Goal: Information Seeking & Learning: Understand process/instructions

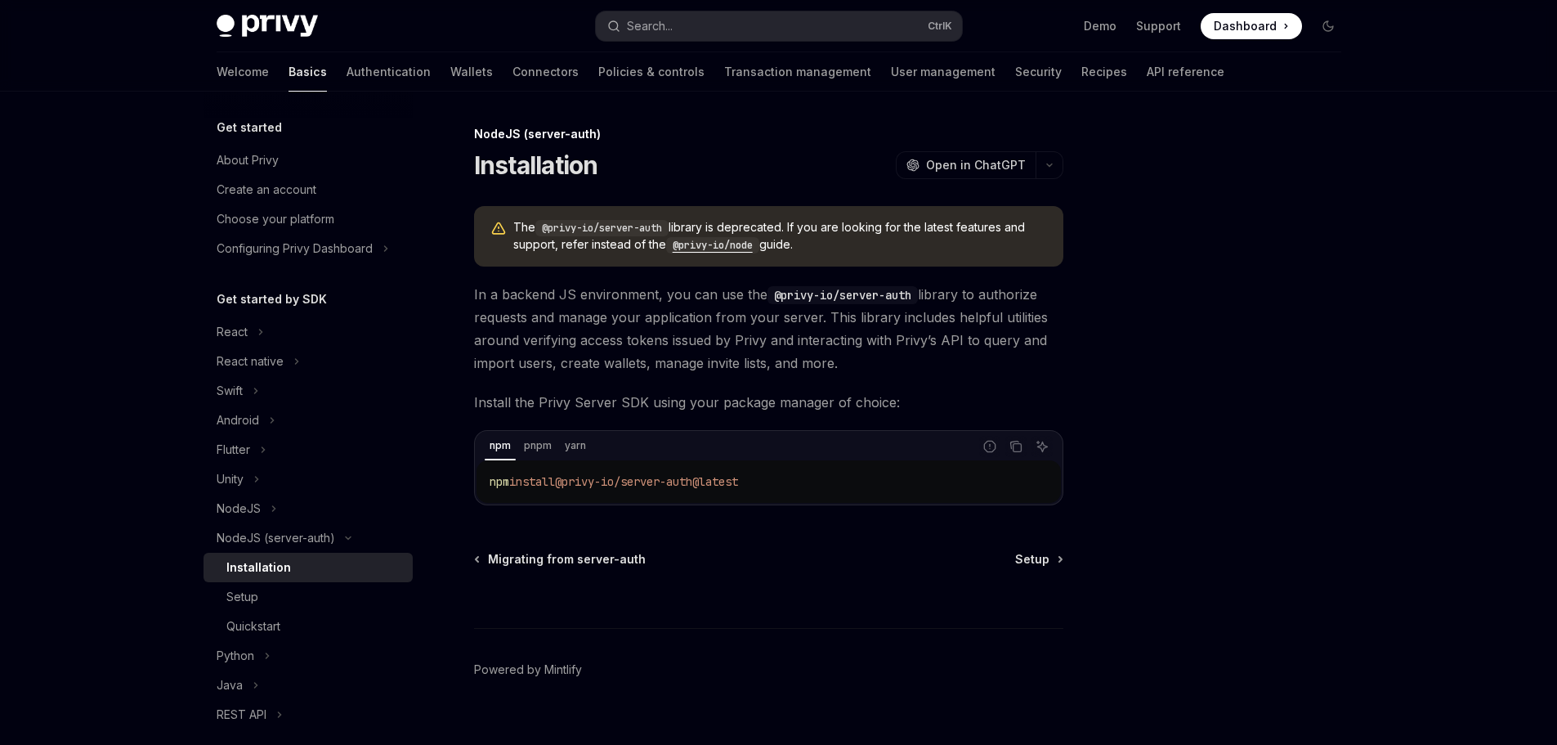
click at [707, 239] on code "@privy-io/node" at bounding box center [712, 245] width 93 height 16
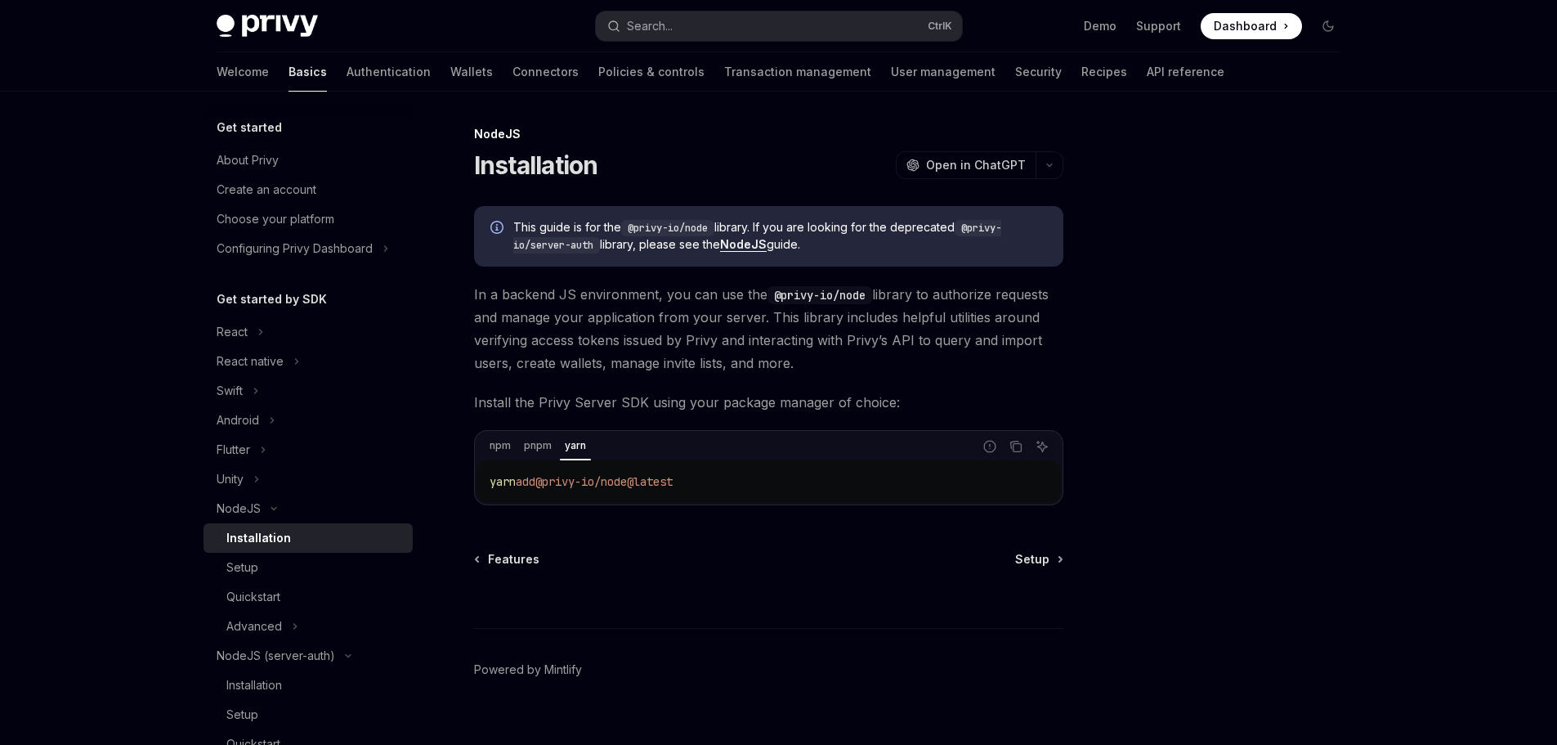
click at [597, 487] on span "@privy-io/node@latest" at bounding box center [603, 481] width 137 height 15
copy div "yarn add @privy-io/node@latest"
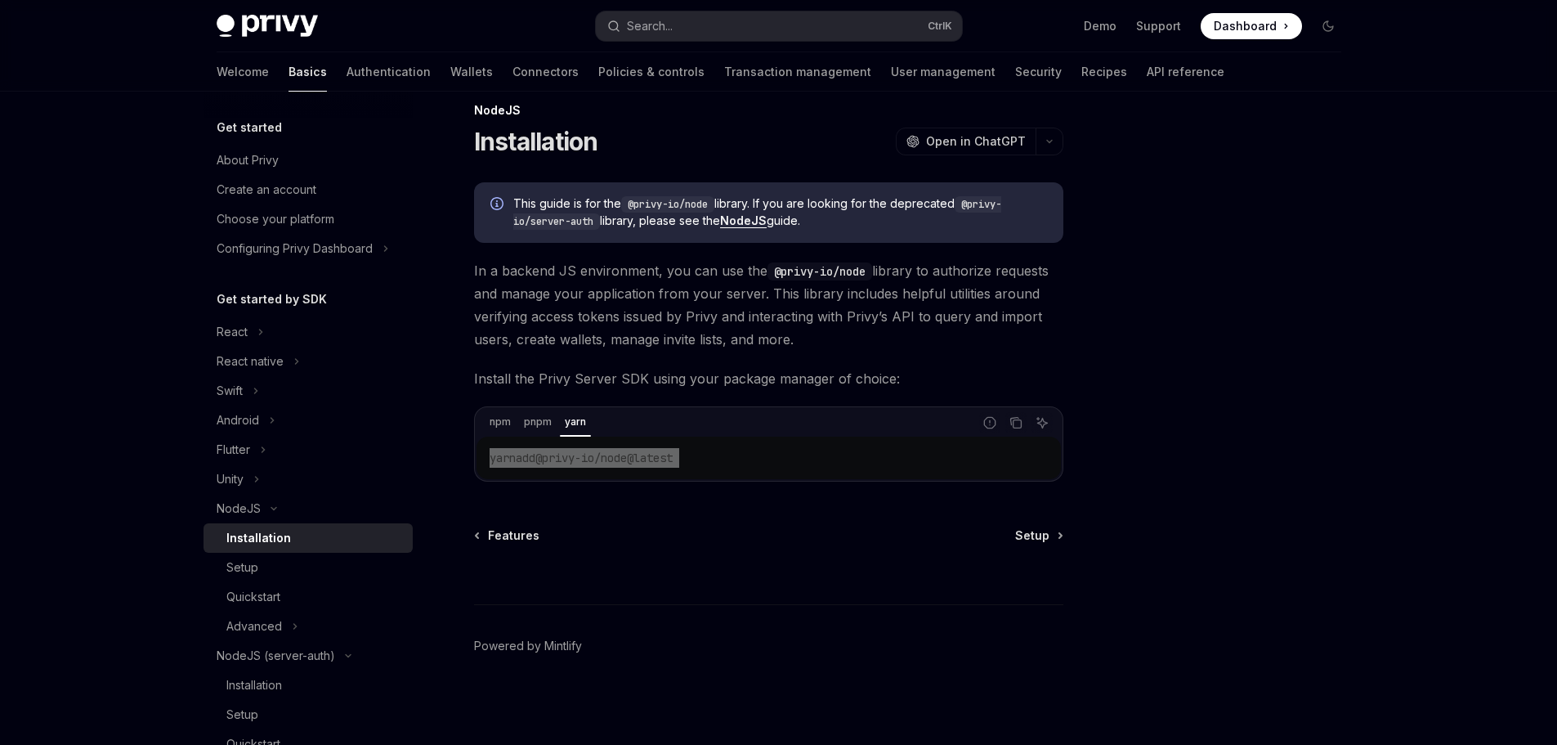
scroll to position [25, 0]
click at [1026, 533] on span "Setup" at bounding box center [1032, 534] width 34 height 16
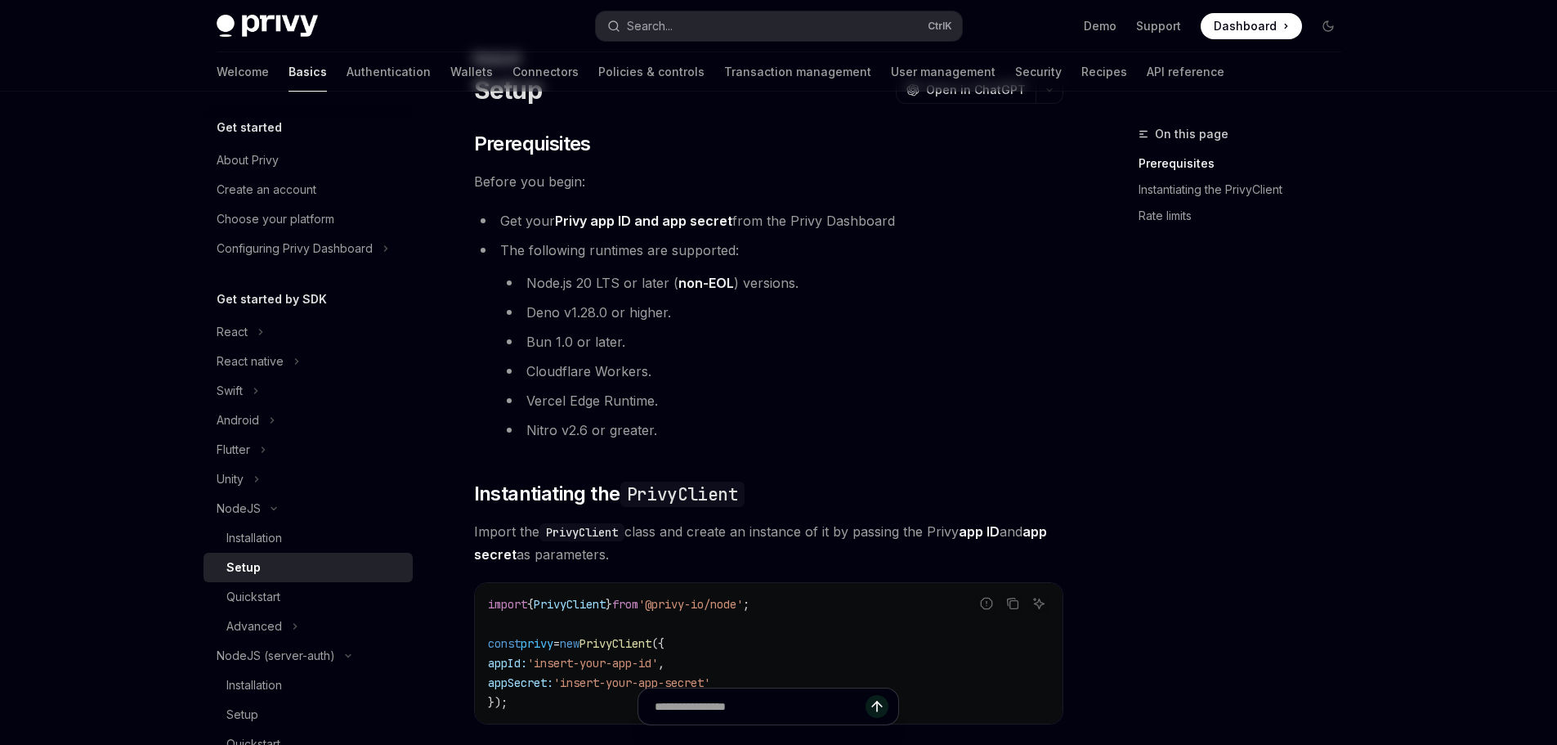
scroll to position [82, 0]
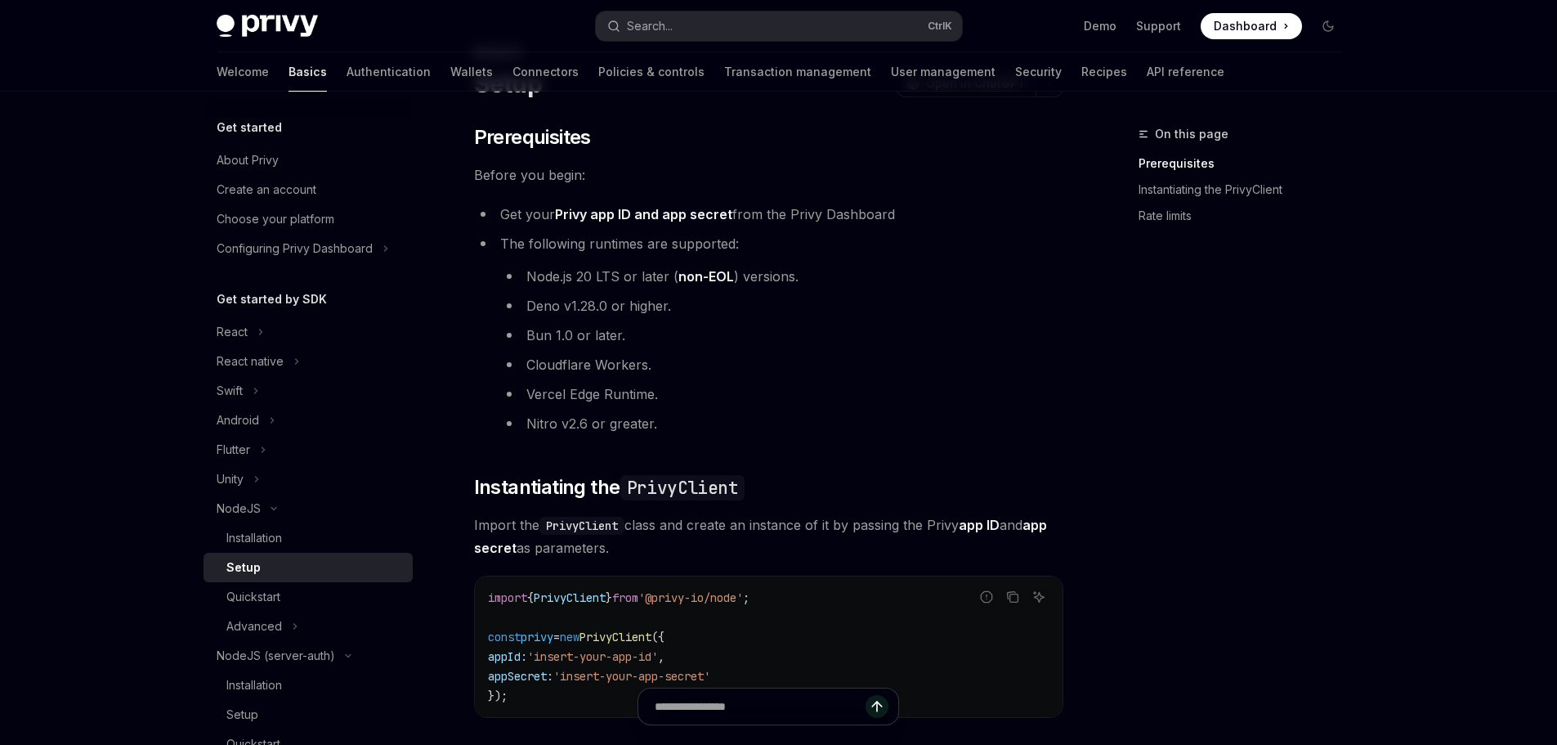
click at [704, 602] on span "'@privy-io/node'" at bounding box center [690, 597] width 105 height 15
copy code "import { PrivyClient } from '@privy-io/node' ;"
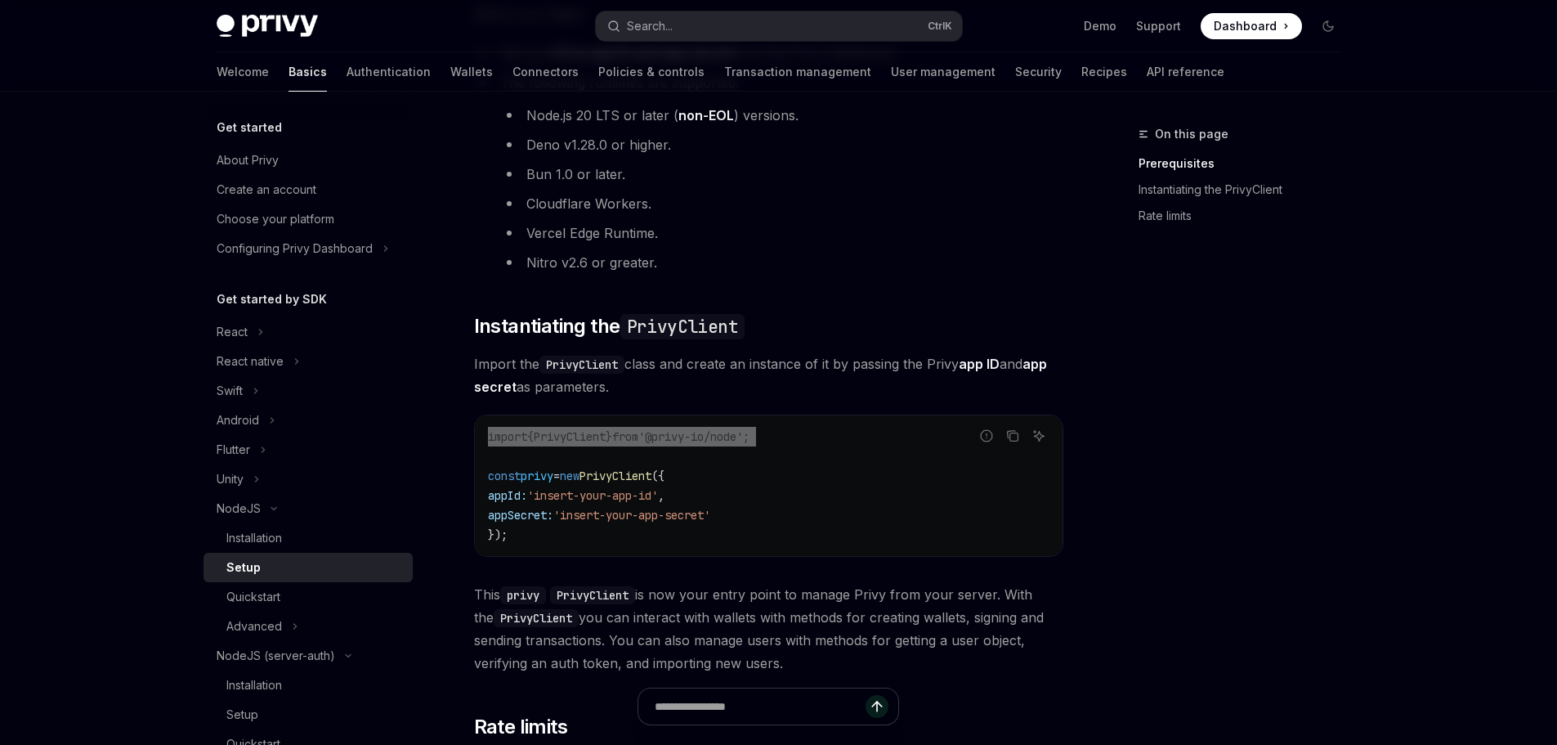
scroll to position [245, 0]
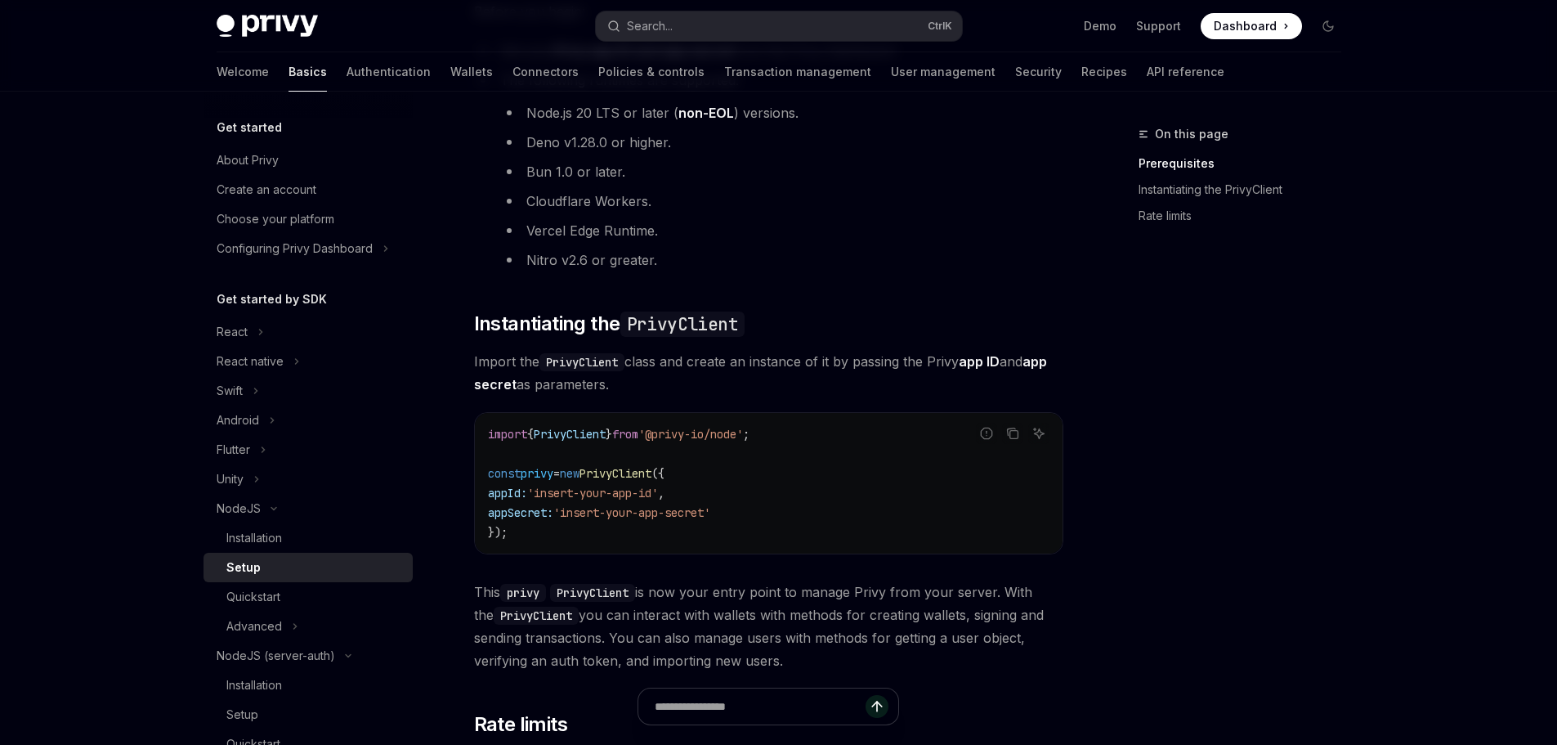
click at [1114, 504] on div "On this page Prerequisites Instantiating the PrivyClient Rate limits" at bounding box center [1230, 434] width 248 height 620
click at [725, 500] on code "import { PrivyClient } from '@privy-io/node' ; const privy = new PrivyClient ({…" at bounding box center [768, 483] width 561 height 118
click at [519, 490] on span "appId:" at bounding box center [507, 492] width 39 height 15
copy span "appId"
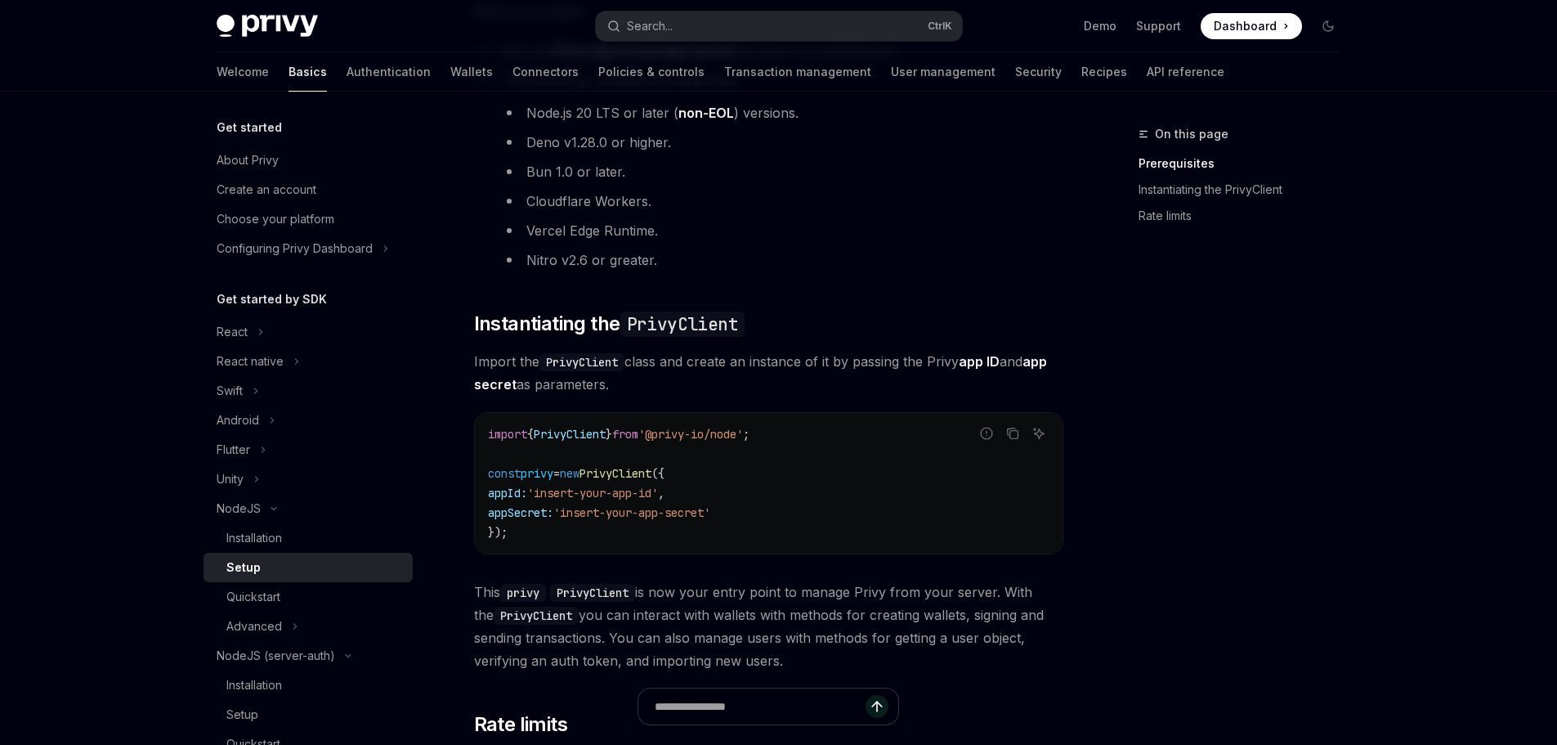
click at [517, 517] on span "appSecret:" at bounding box center [520, 512] width 65 height 15
copy span "appSecret"
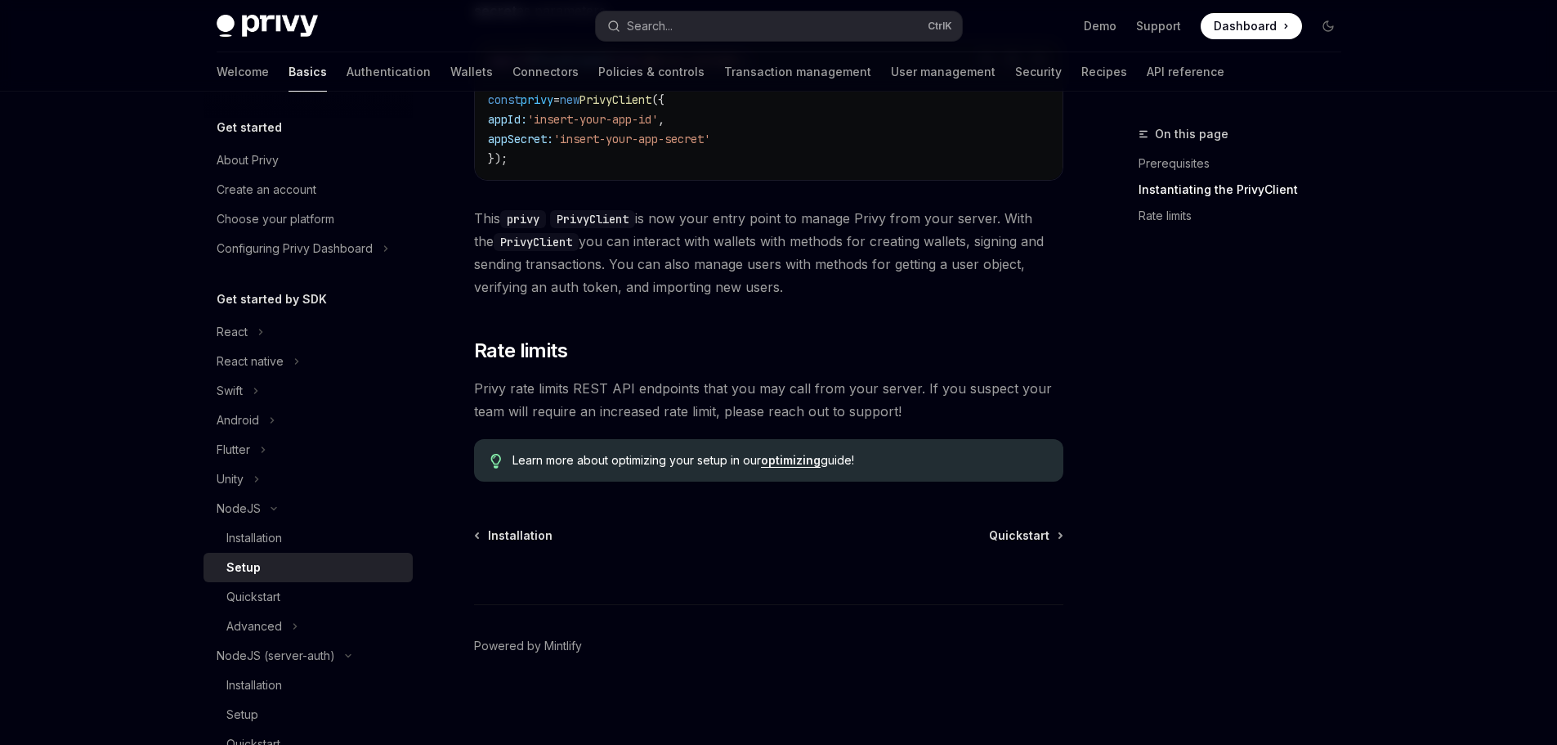
scroll to position [619, 0]
click at [1004, 541] on span "Quickstart" at bounding box center [1019, 534] width 60 height 16
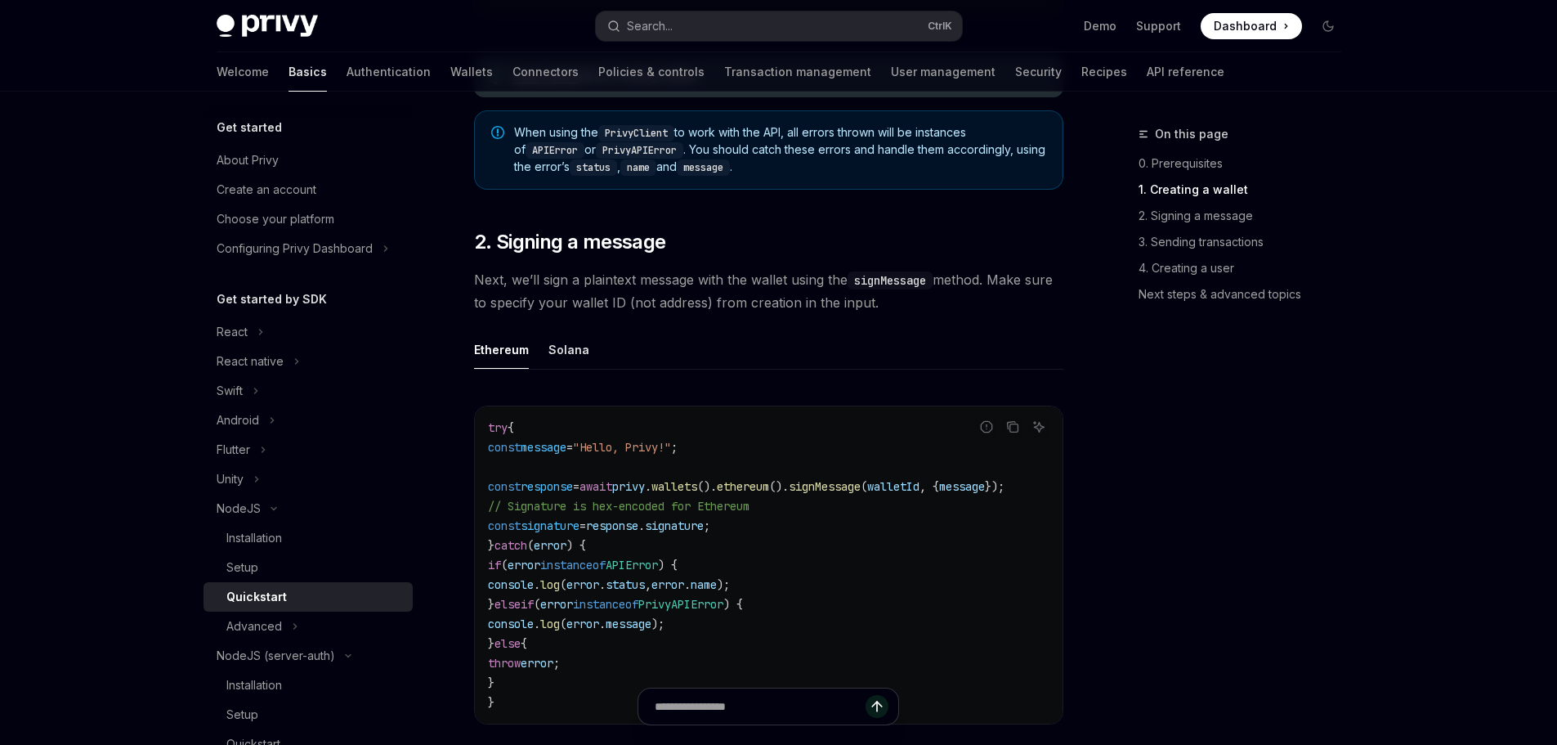
scroll to position [1062, 0]
click at [1292, 490] on div "On this page 0. Prerequisites 1. Creating a wallet 2. Signing a message 3. Send…" at bounding box center [1230, 434] width 248 height 620
click at [1257, 505] on div "On this page 0. Prerequisites 1. Creating a wallet 2. Signing a message 3. Send…" at bounding box center [1230, 434] width 248 height 620
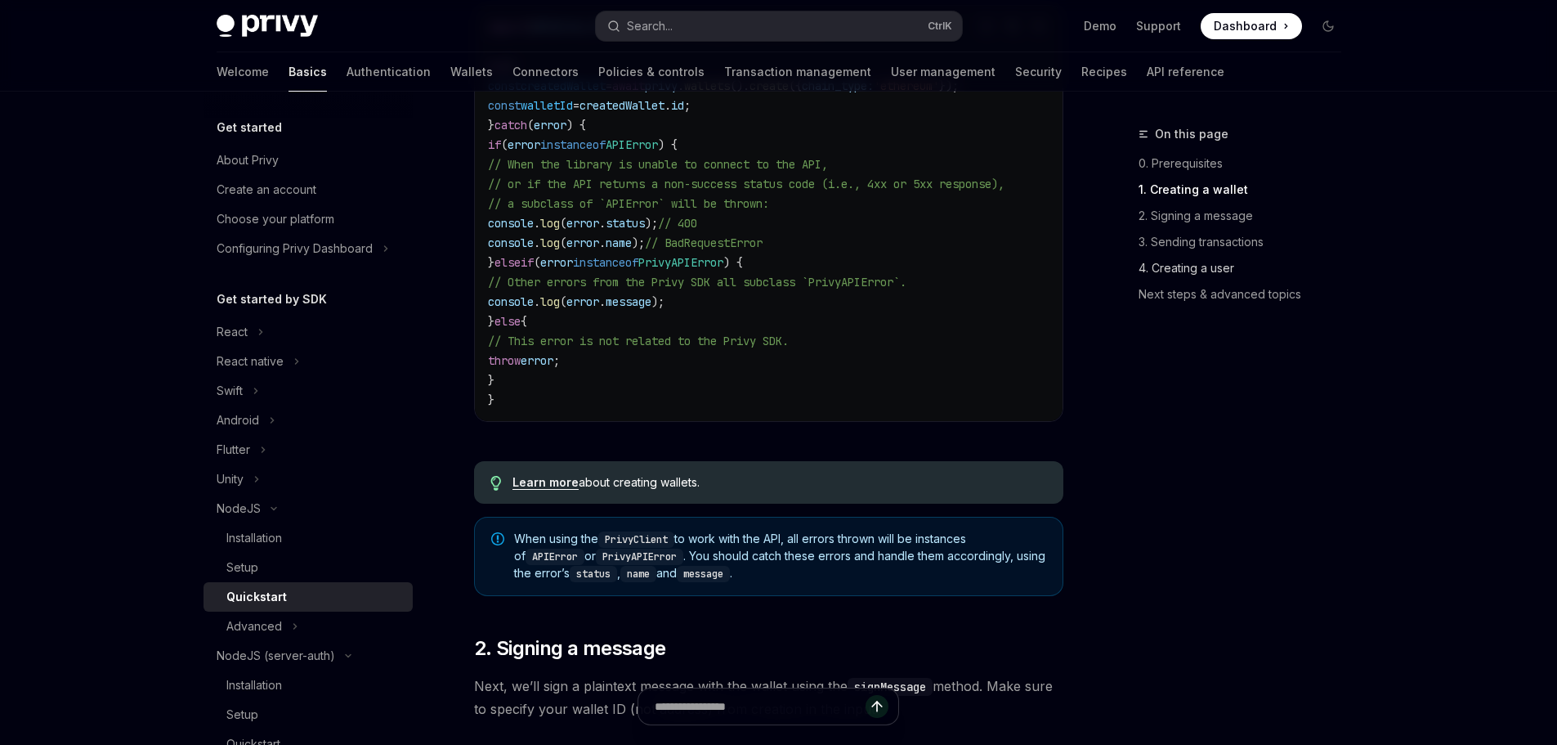
click at [1164, 274] on link "4. Creating a user" at bounding box center [1246, 268] width 216 height 26
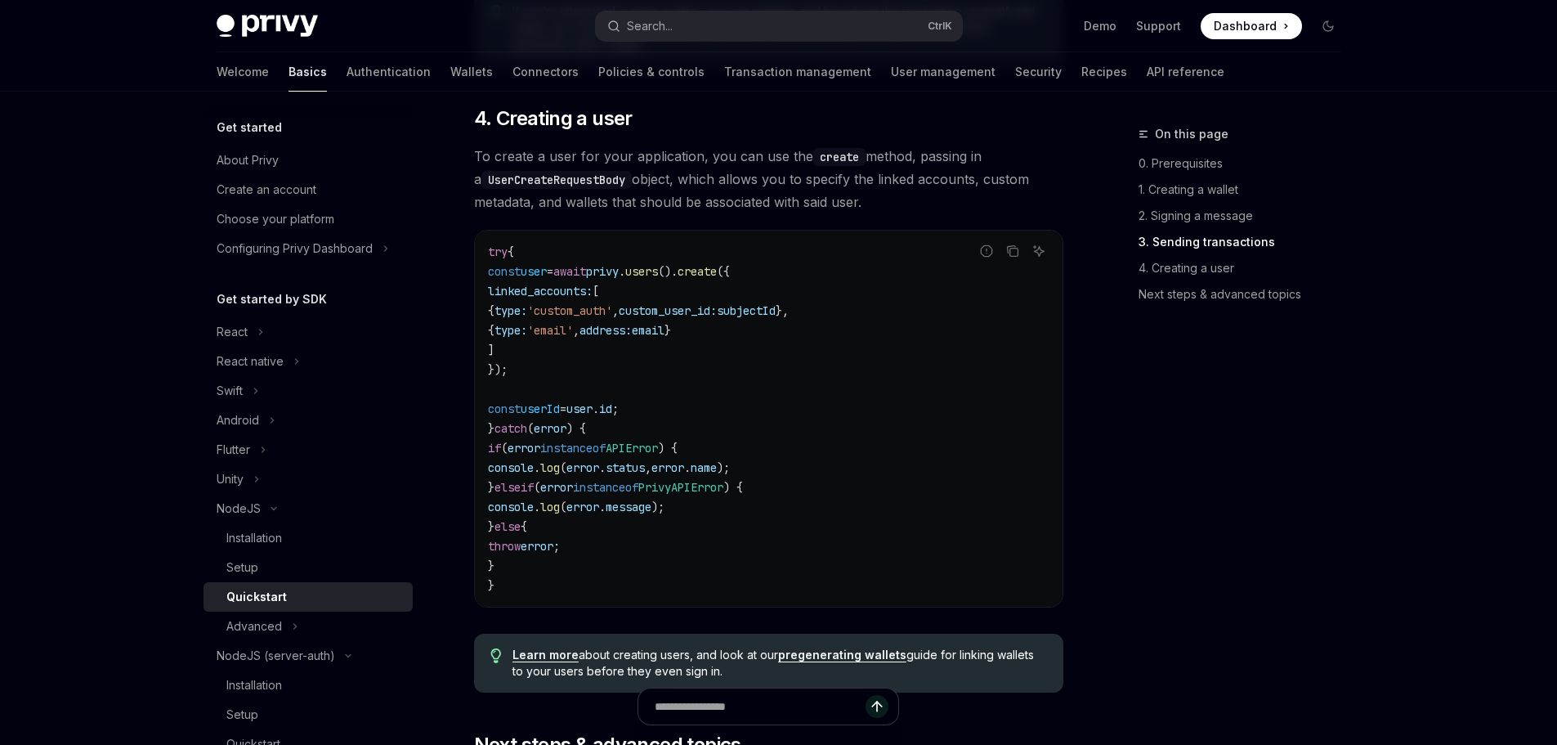
scroll to position [2862, 0]
click at [730, 278] on span "({" at bounding box center [723, 270] width 13 height 15
click at [599, 297] on span "[" at bounding box center [596, 290] width 7 height 15
click at [583, 297] on span "linked_accounts:" at bounding box center [540, 290] width 105 height 15
click at [584, 297] on span "linked_accounts:" at bounding box center [540, 290] width 105 height 15
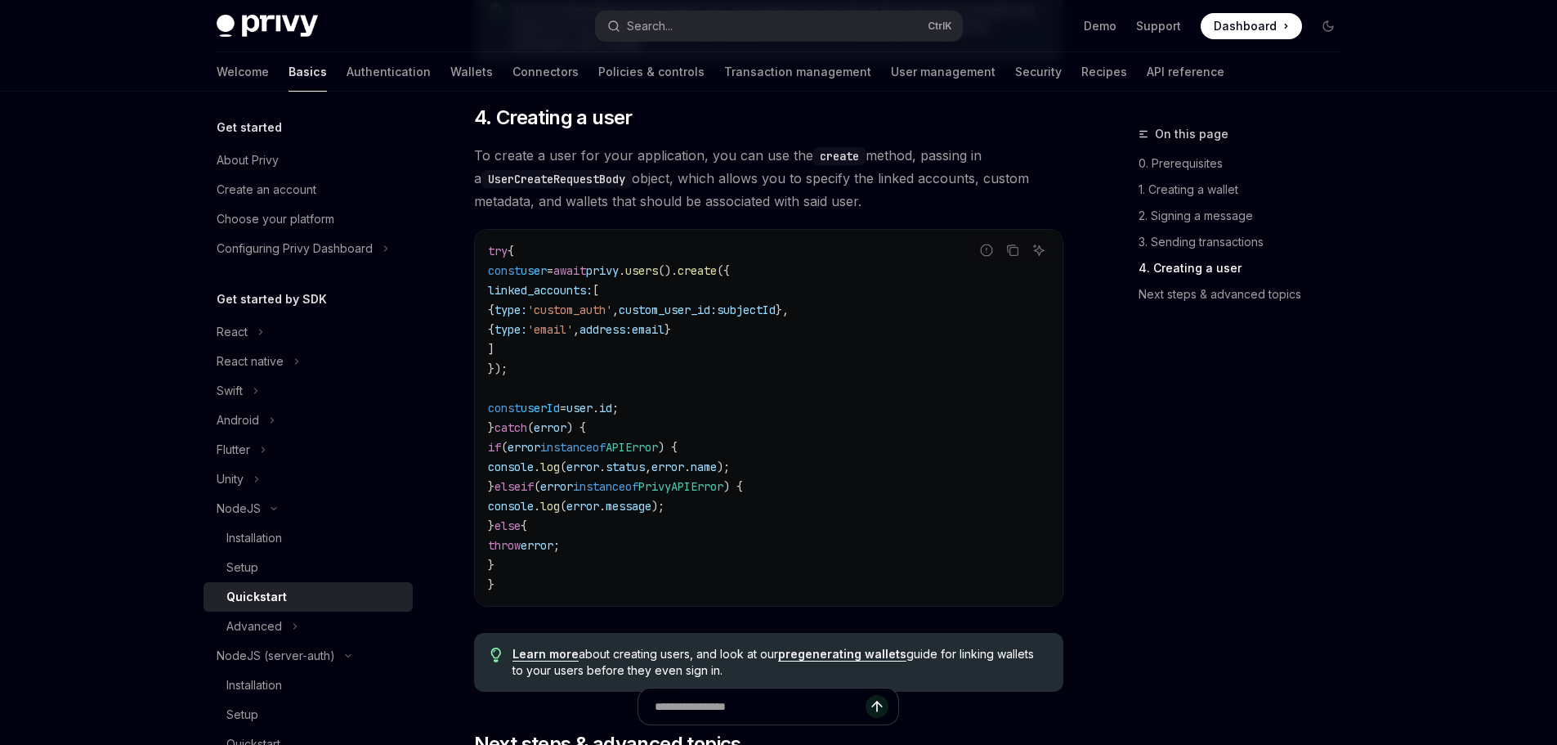
click at [614, 338] on code "try { const user = await privy . users (). create ({ linked_accounts: [ { type:…" at bounding box center [768, 417] width 561 height 353
click at [573, 337] on span "'email'" at bounding box center [550, 329] width 46 height 15
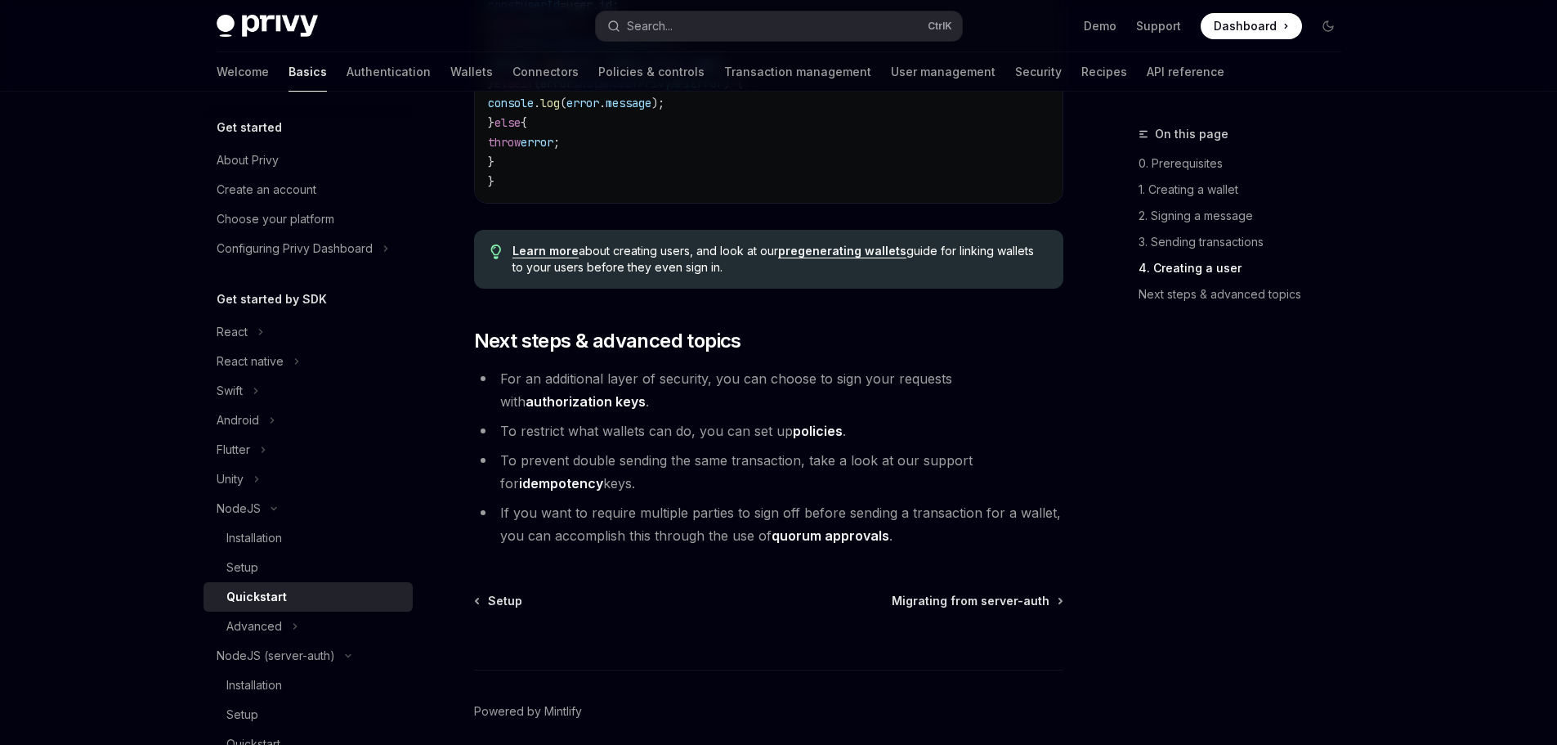
scroll to position [3271, 0]
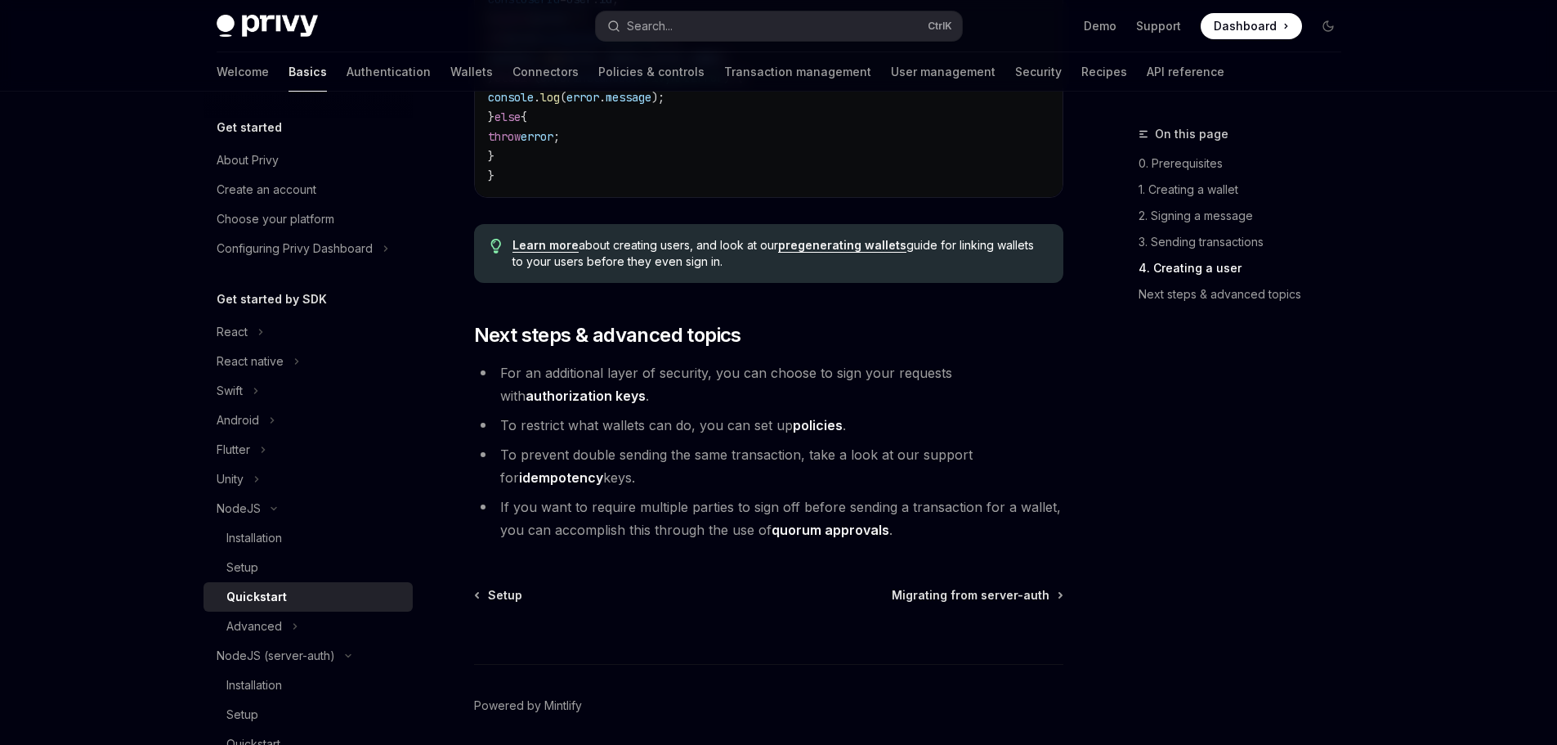
click at [1257, 463] on div "On this page 0. Prerequisites 1. Creating a wallet 2. Signing a message 3. Send…" at bounding box center [1230, 434] width 248 height 620
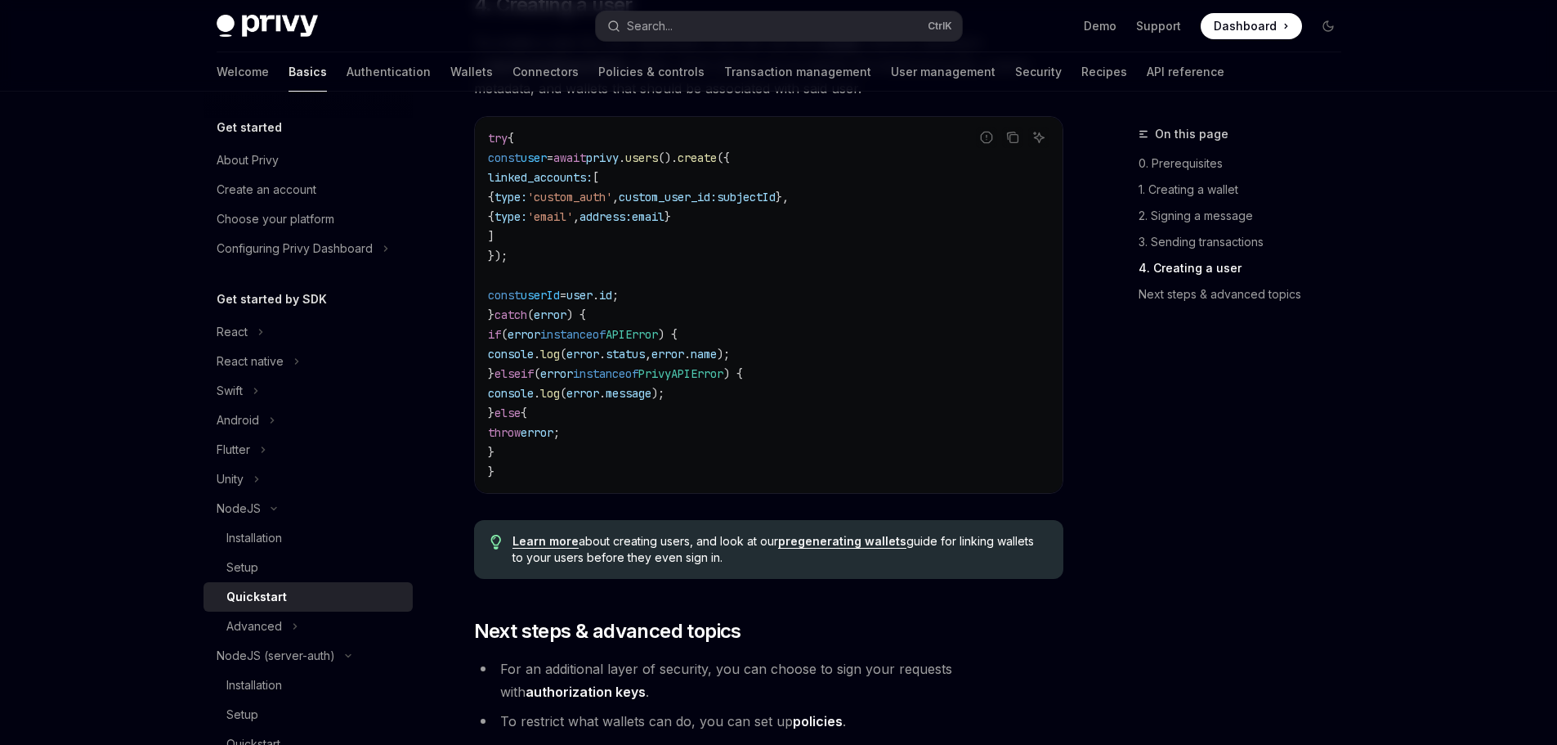
scroll to position [2944, 0]
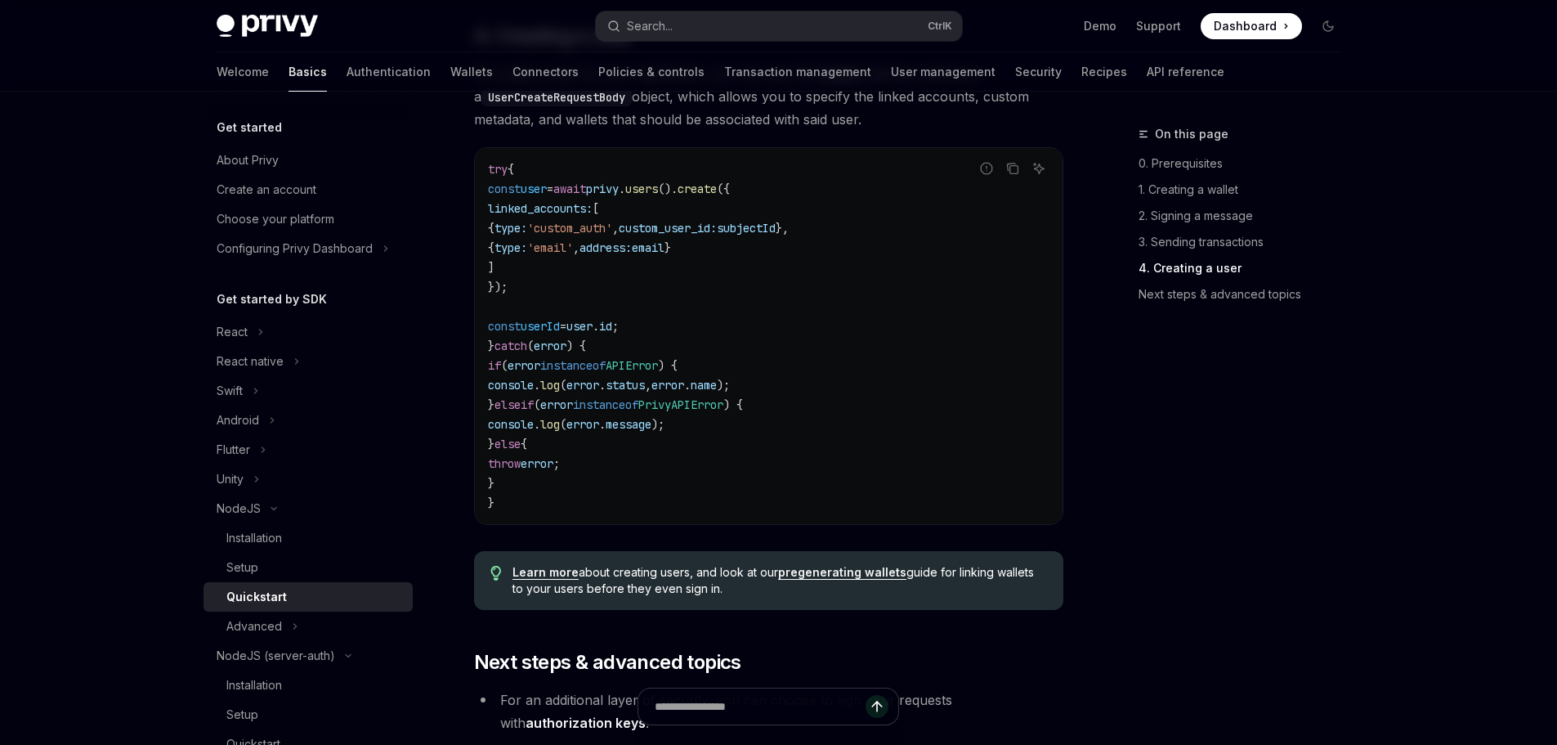
click at [562, 299] on code "try { const user = await privy . users (). create ({ linked_accounts: [ { type:…" at bounding box center [768, 335] width 561 height 353
drag, startPoint x: 528, startPoint y: 303, endPoint x: 470, endPoint y: 201, distance: 117.5
copy code "const user = await privy . users (). create ({ linked_accounts: [ { type: 'cust…"
click at [612, 235] on span "'custom_auth'" at bounding box center [569, 228] width 85 height 15
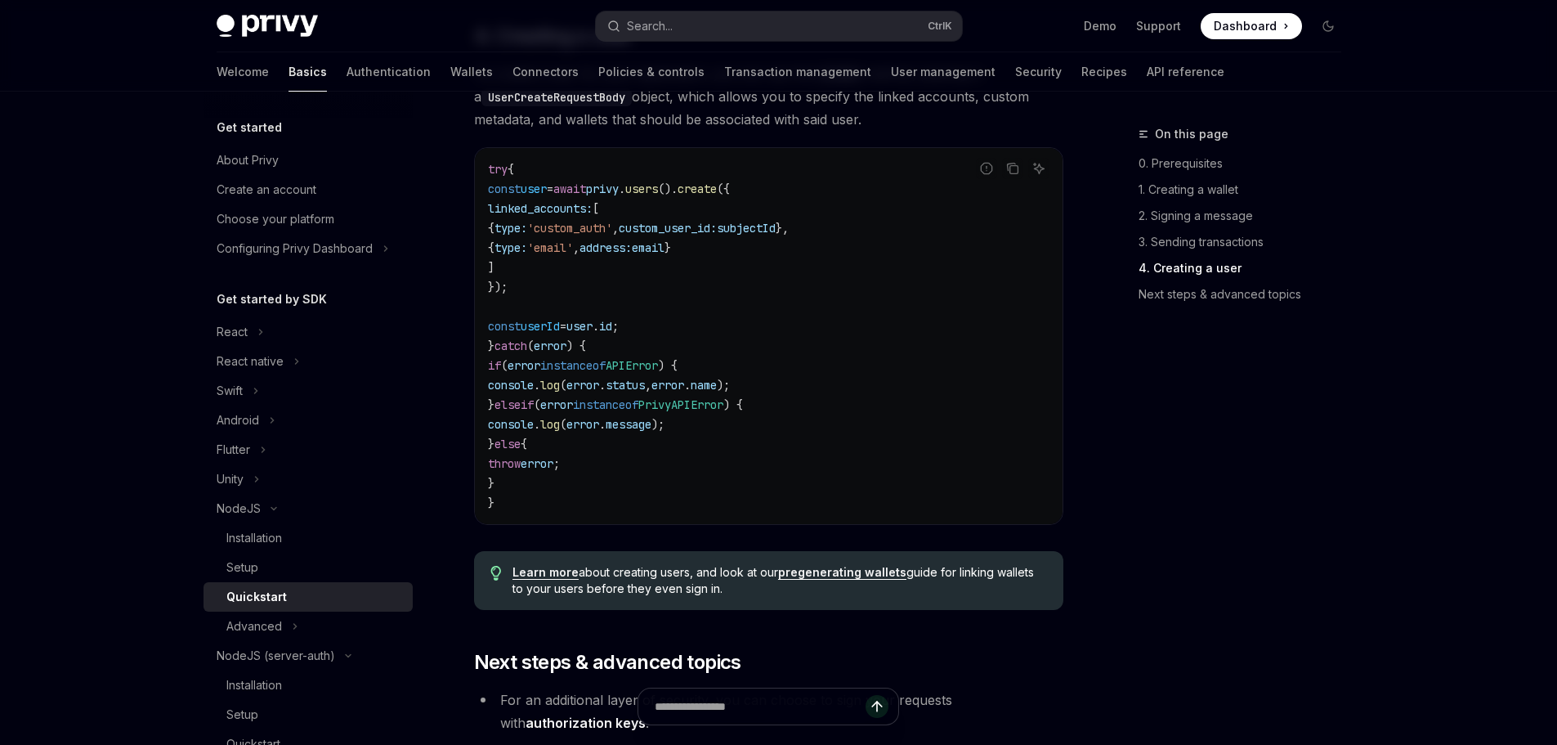
click at [607, 235] on span "'custom_auth'" at bounding box center [569, 228] width 85 height 15
copy span "custom_auth"
click at [891, 369] on code "try { const user = await privy . users (). create ({ linked_accounts: [ { type:…" at bounding box center [768, 335] width 561 height 353
click at [789, 298] on code "try { const user = await privy . users (). create ({ linked_accounts: [ { type:…" at bounding box center [768, 335] width 561 height 353
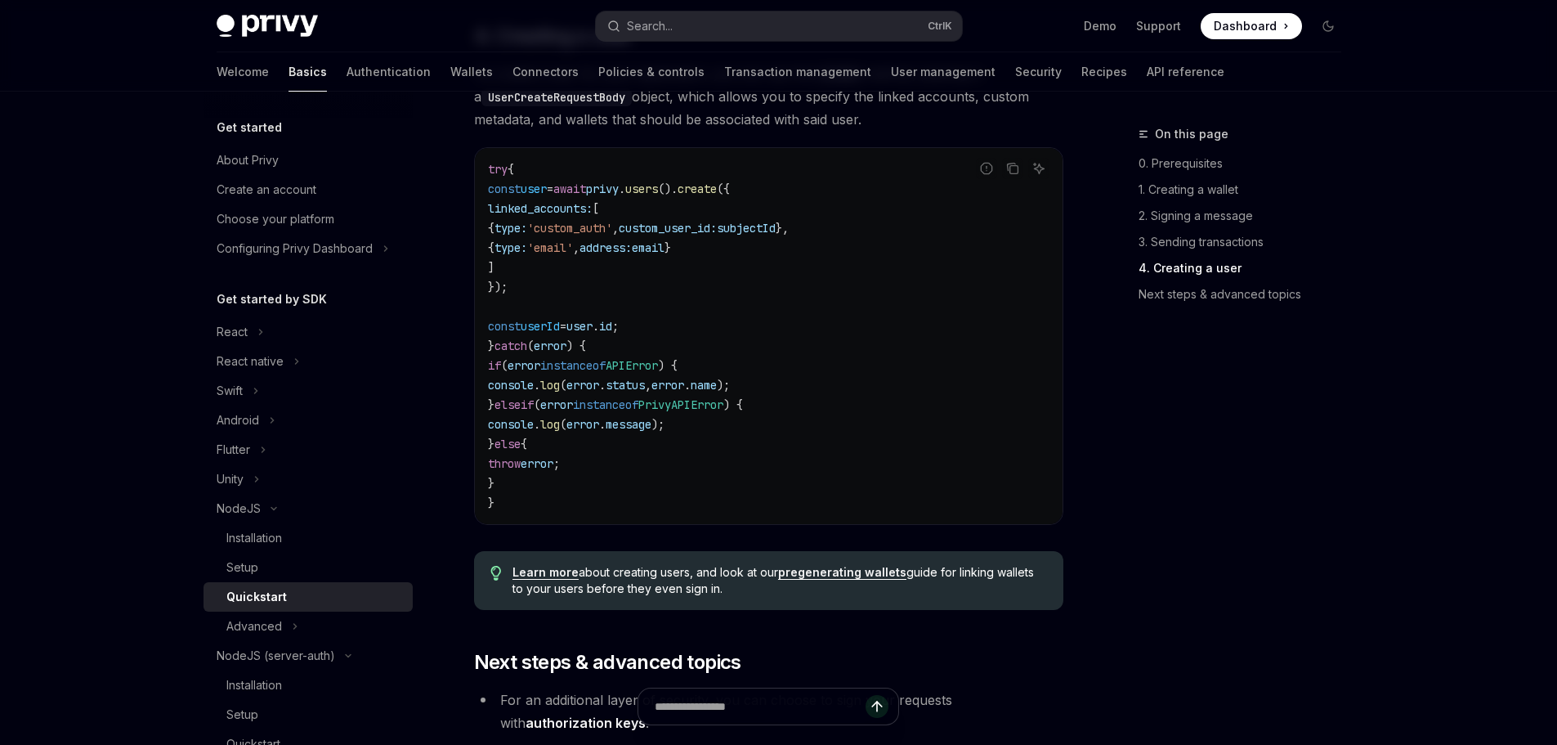
click at [717, 235] on span "custom_user_id:" at bounding box center [668, 228] width 98 height 15
click at [776, 235] on span "subjectId" at bounding box center [746, 228] width 59 height 15
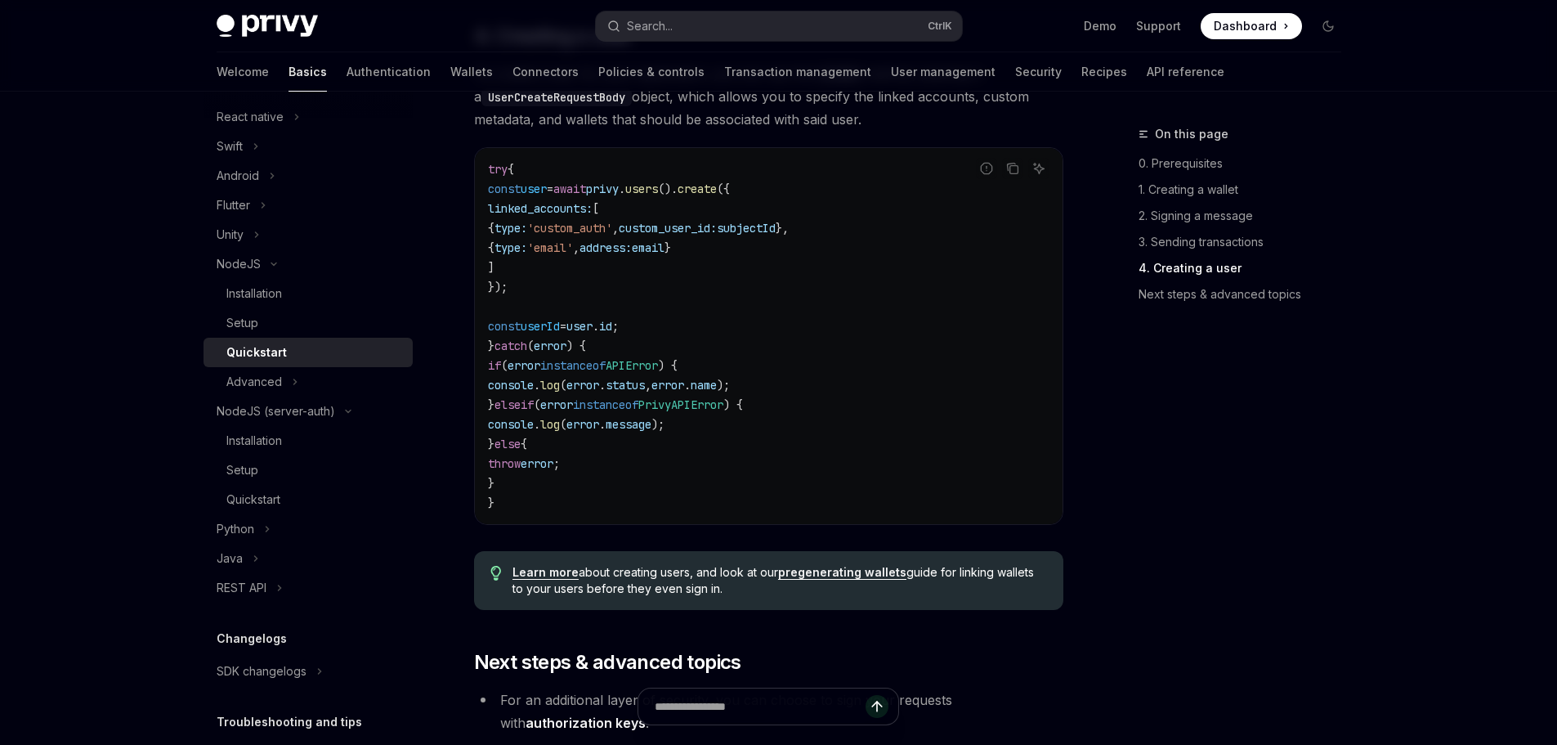
scroll to position [245, 0]
click at [318, 416] on div "NodeJS (server-auth)" at bounding box center [276, 410] width 119 height 20
click at [273, 501] on button "REST API" at bounding box center [307, 498] width 209 height 29
type textarea "*"
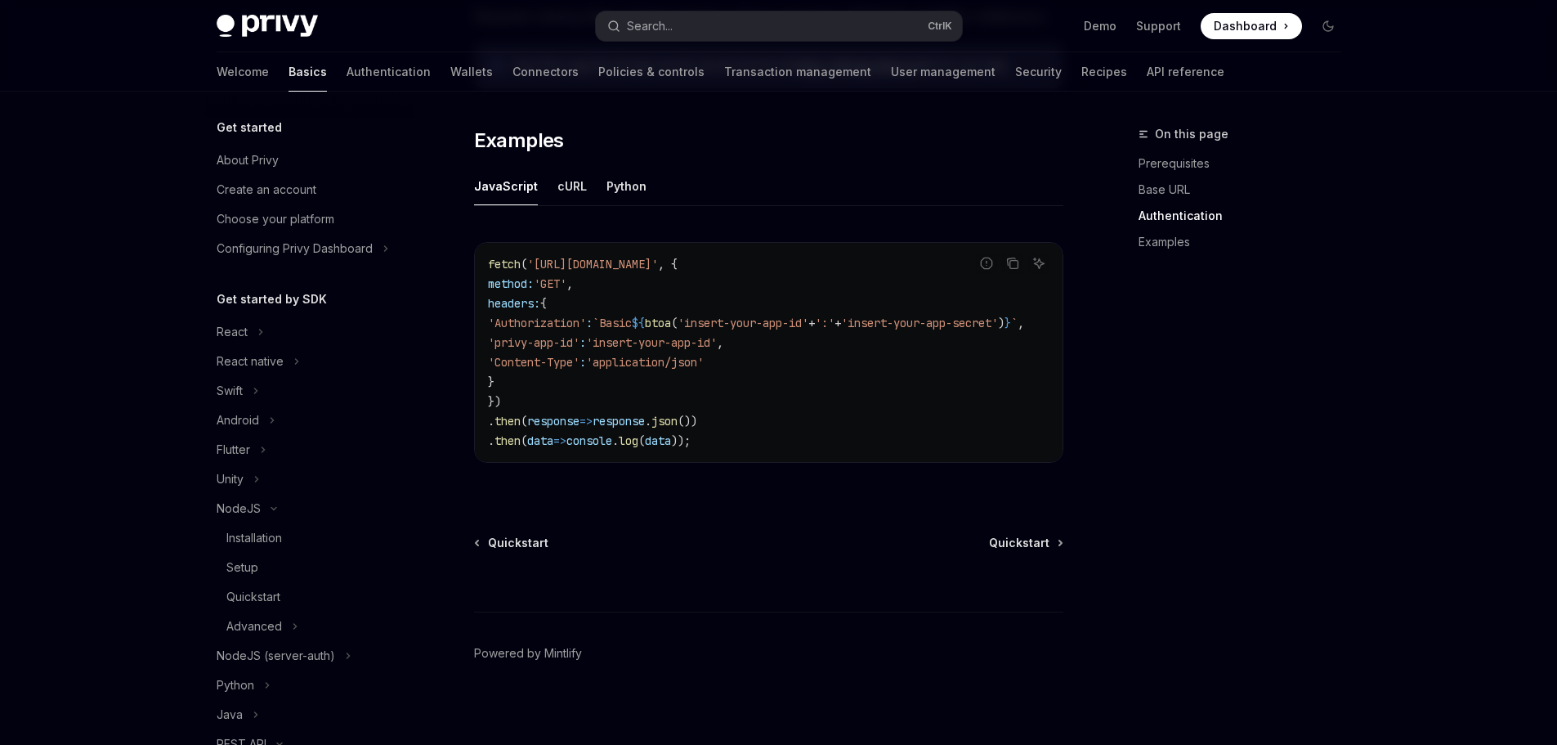
click at [750, 45] on div "Privy Docs home page Search... Ctrl K Demo Support Dashboard Dashboard Search..." at bounding box center [779, 26] width 1125 height 52
click at [748, 34] on button "Search... Ctrl K" at bounding box center [779, 25] width 366 height 29
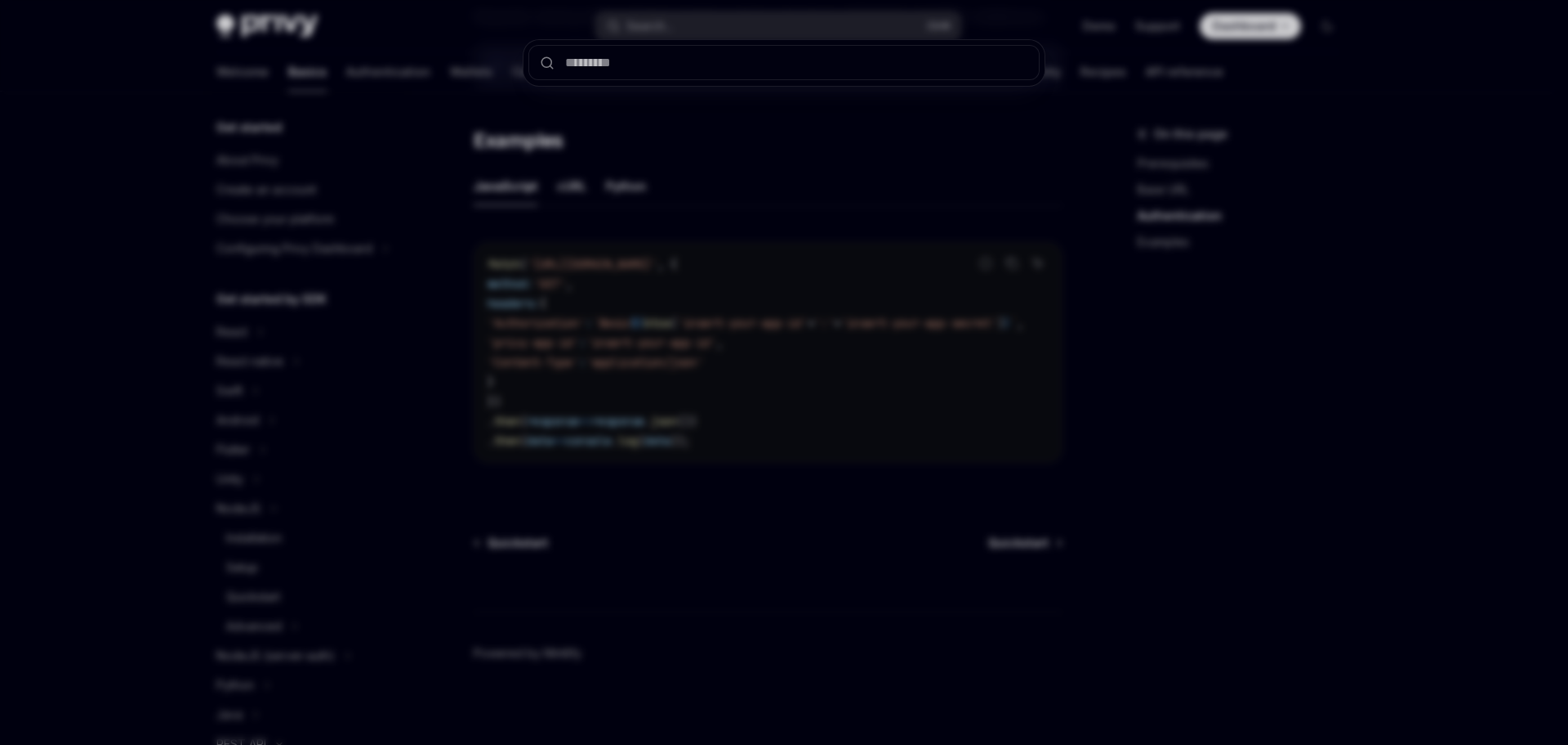
type input "*********"
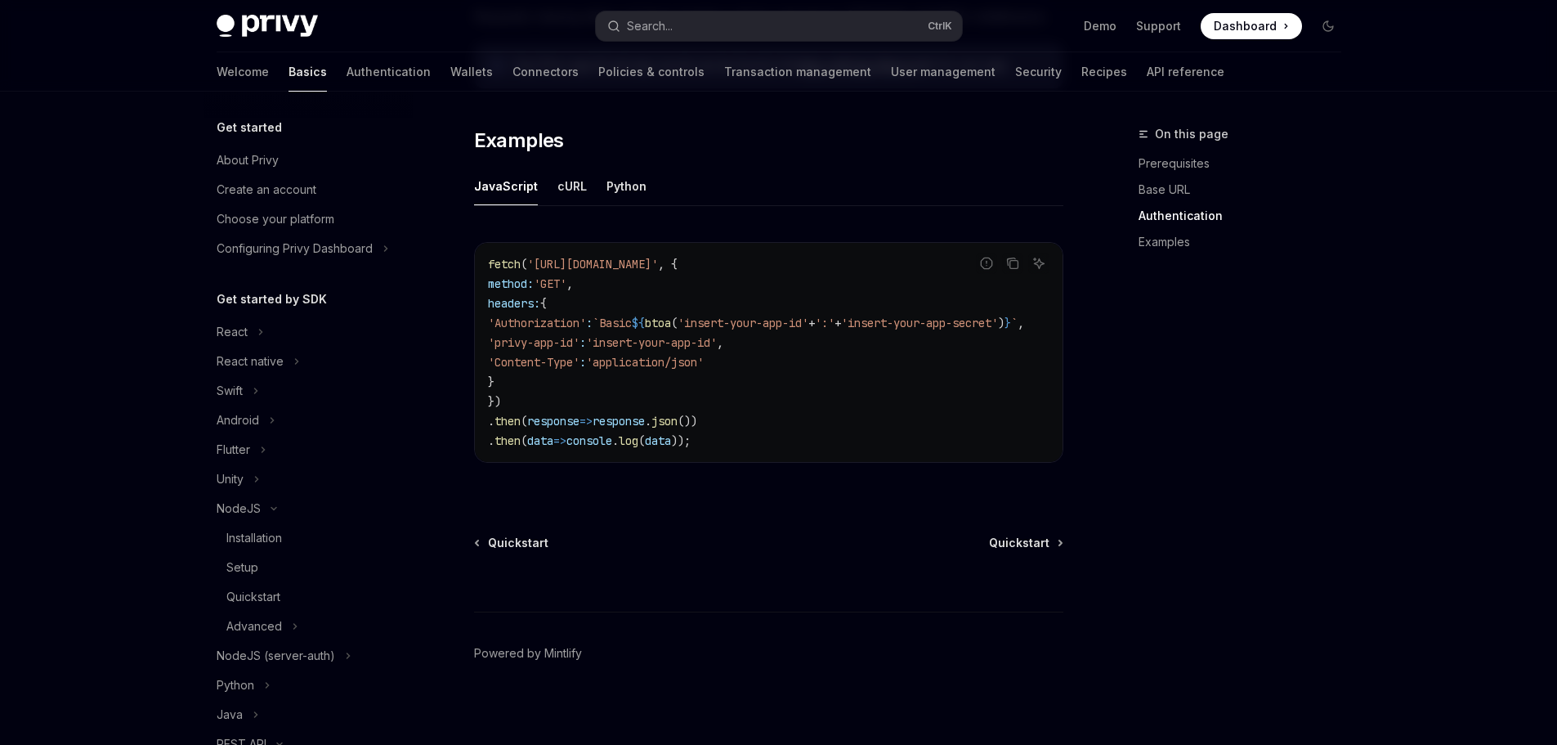
type textarea "*"
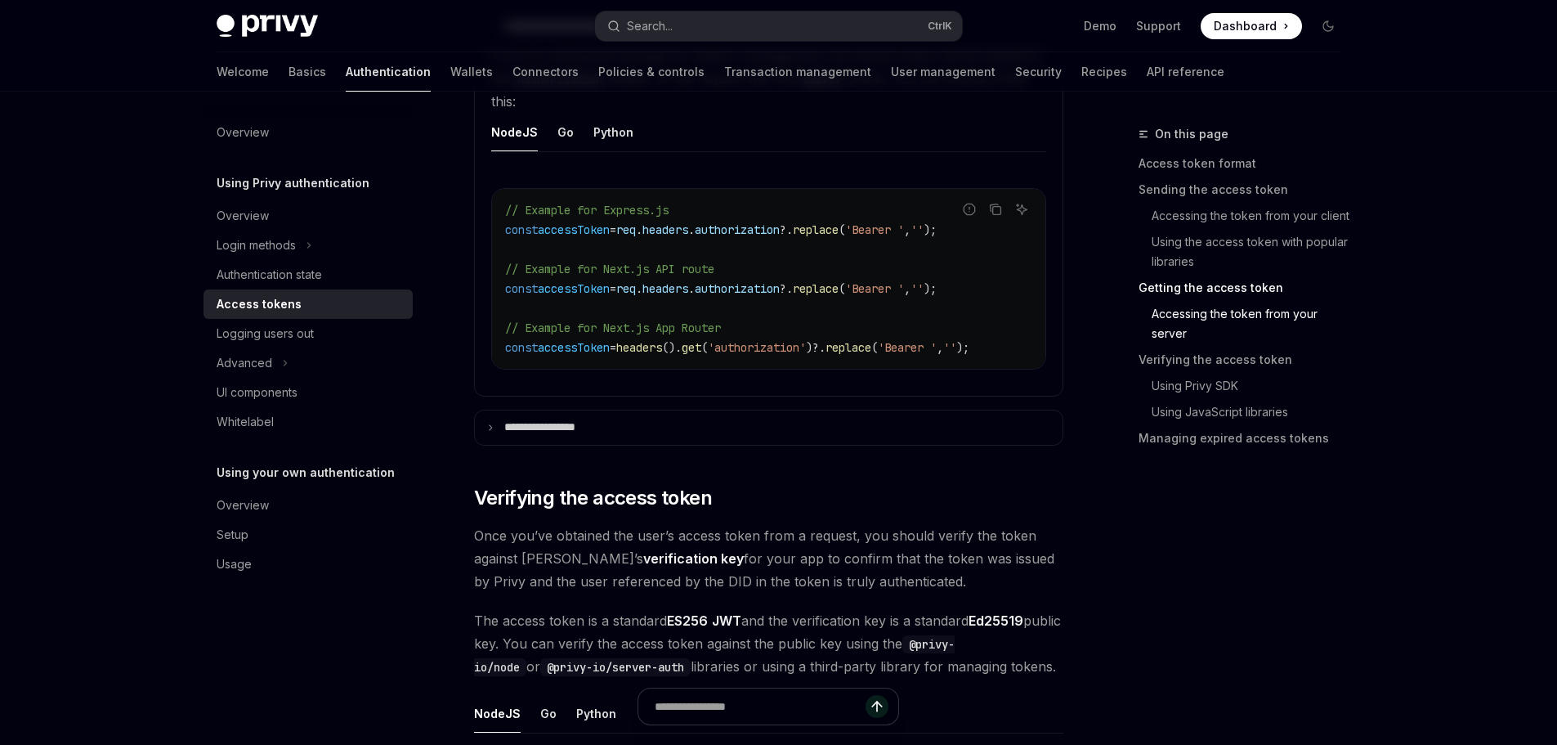
scroll to position [2313, 0]
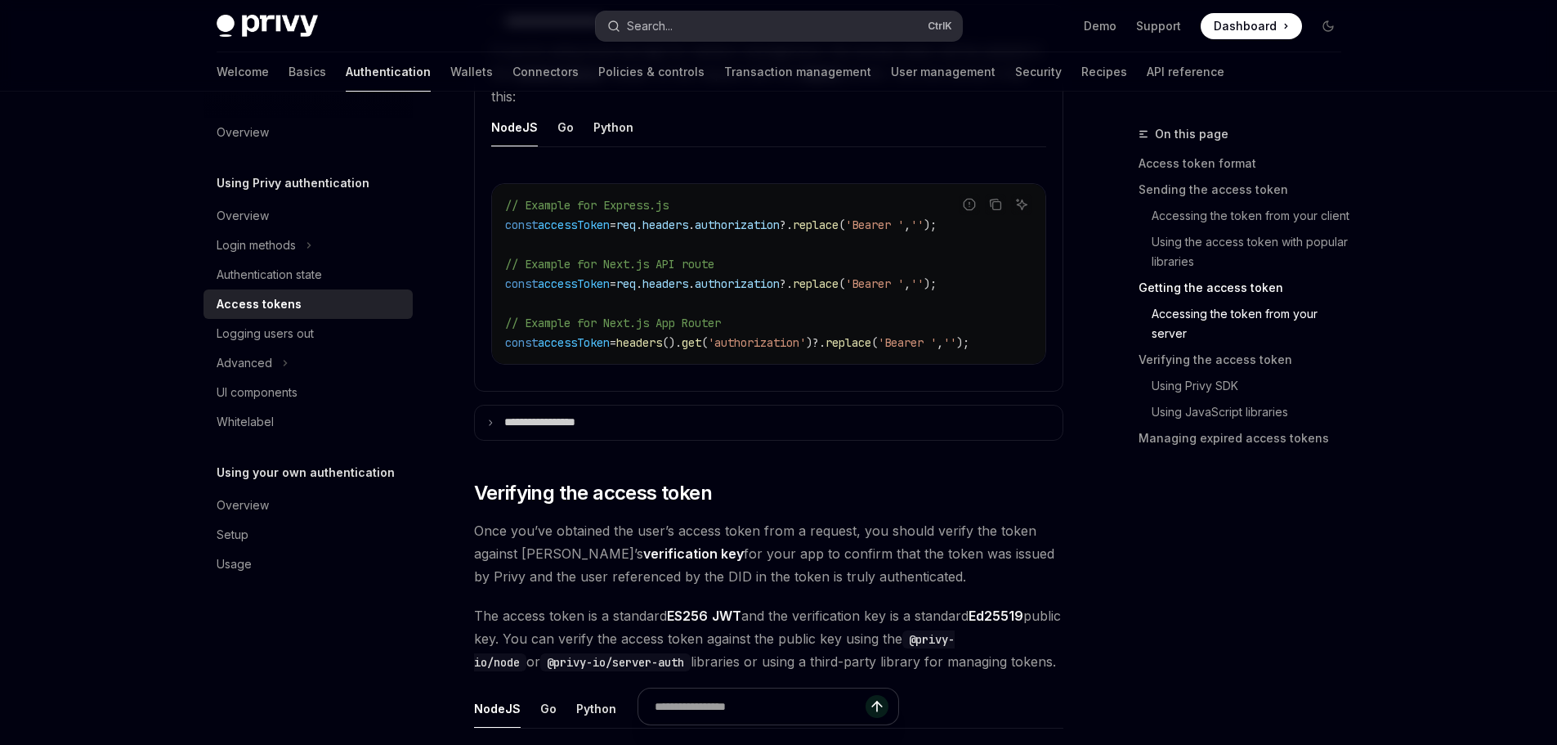
click at [691, 29] on button "Search... Ctrl K" at bounding box center [779, 25] width 366 height 29
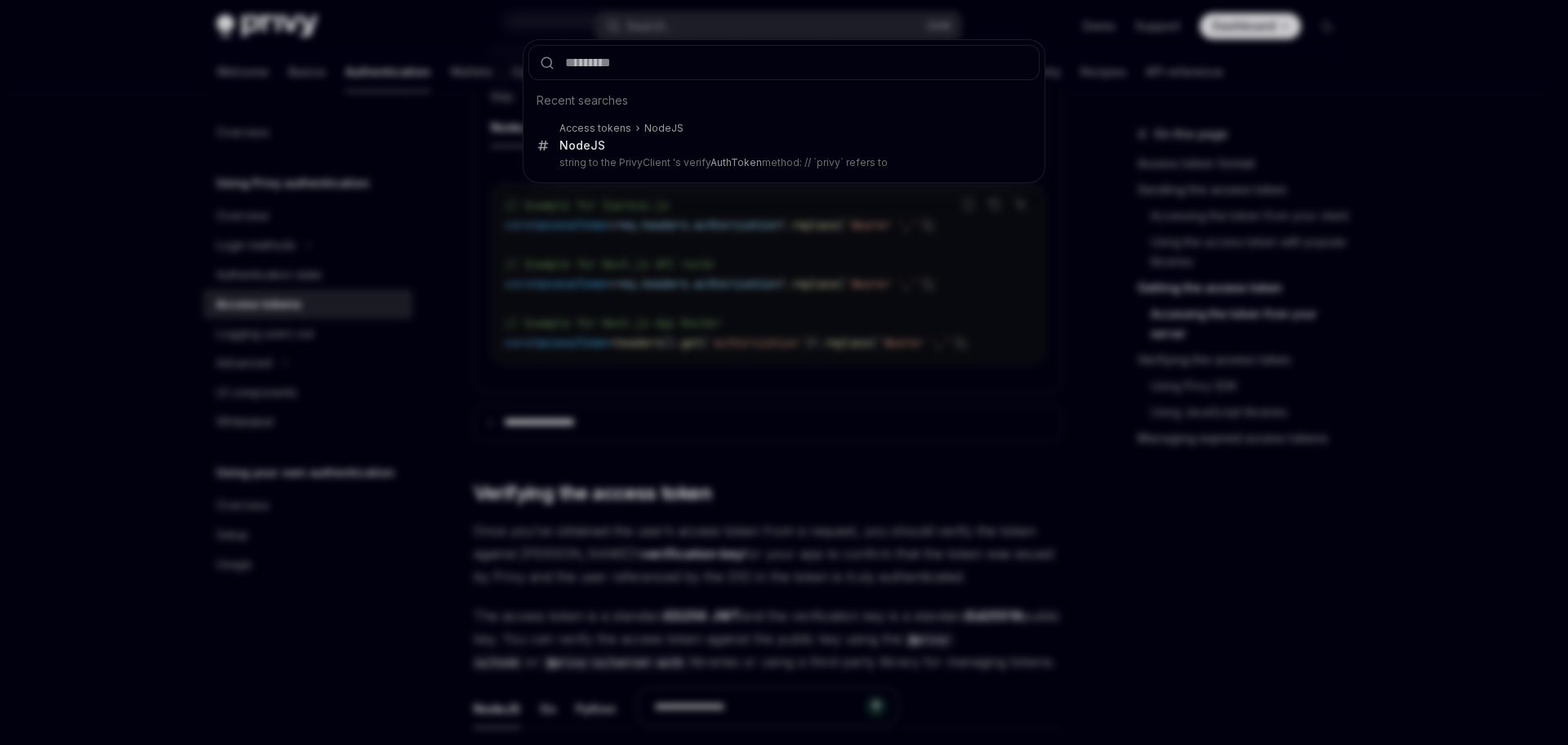
click at [624, 74] on input "text" at bounding box center [784, 62] width 512 height 35
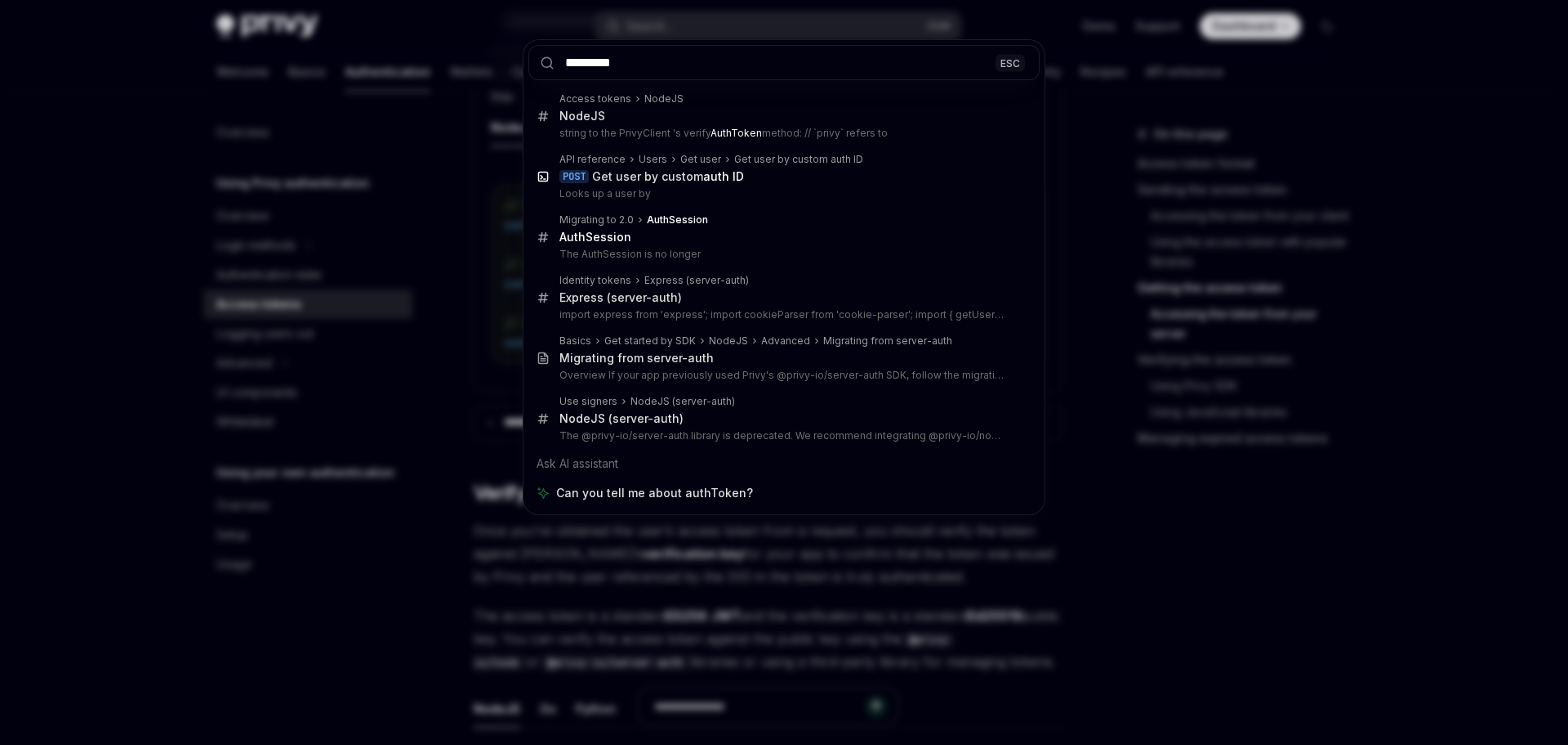
type input "*********"
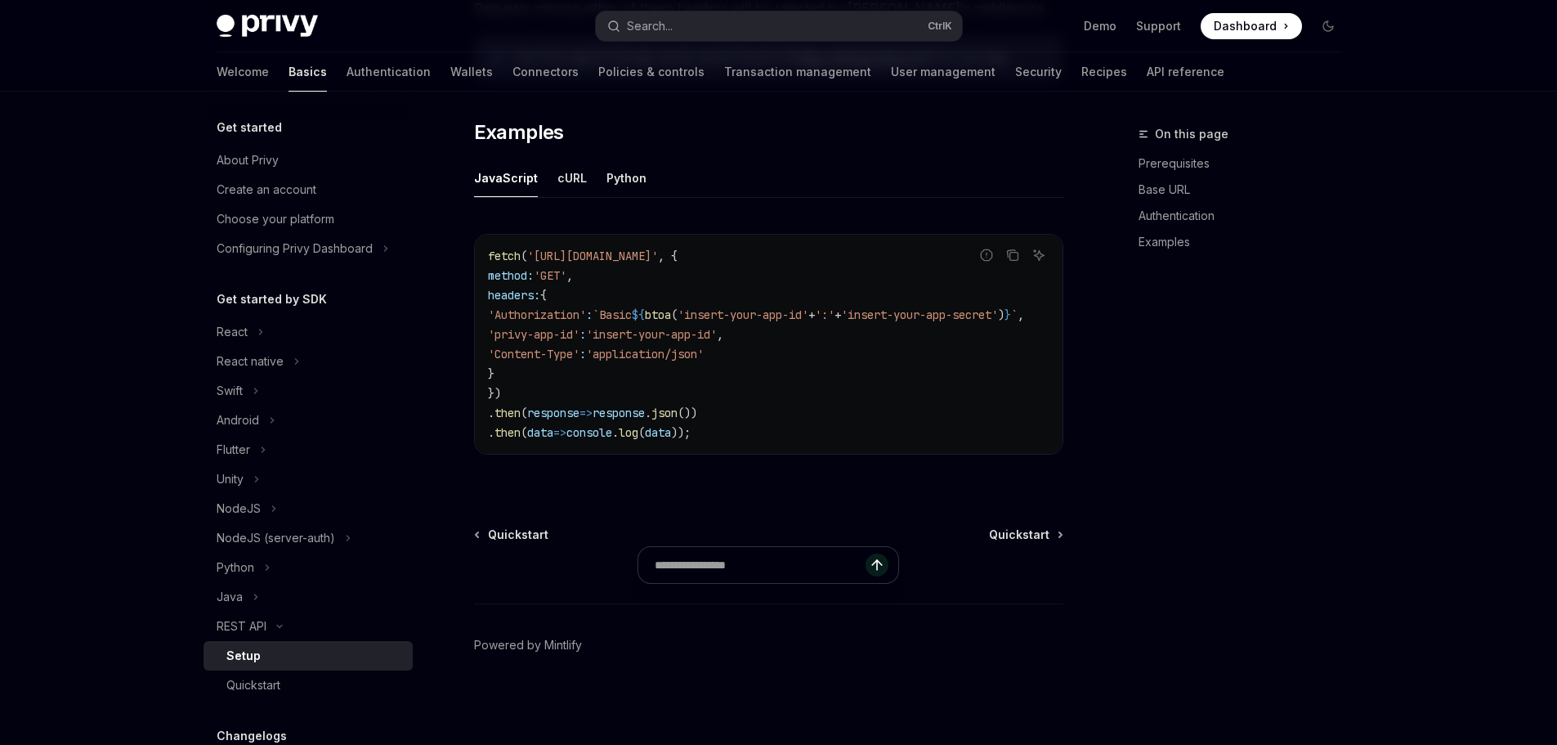
scroll to position [817, 0]
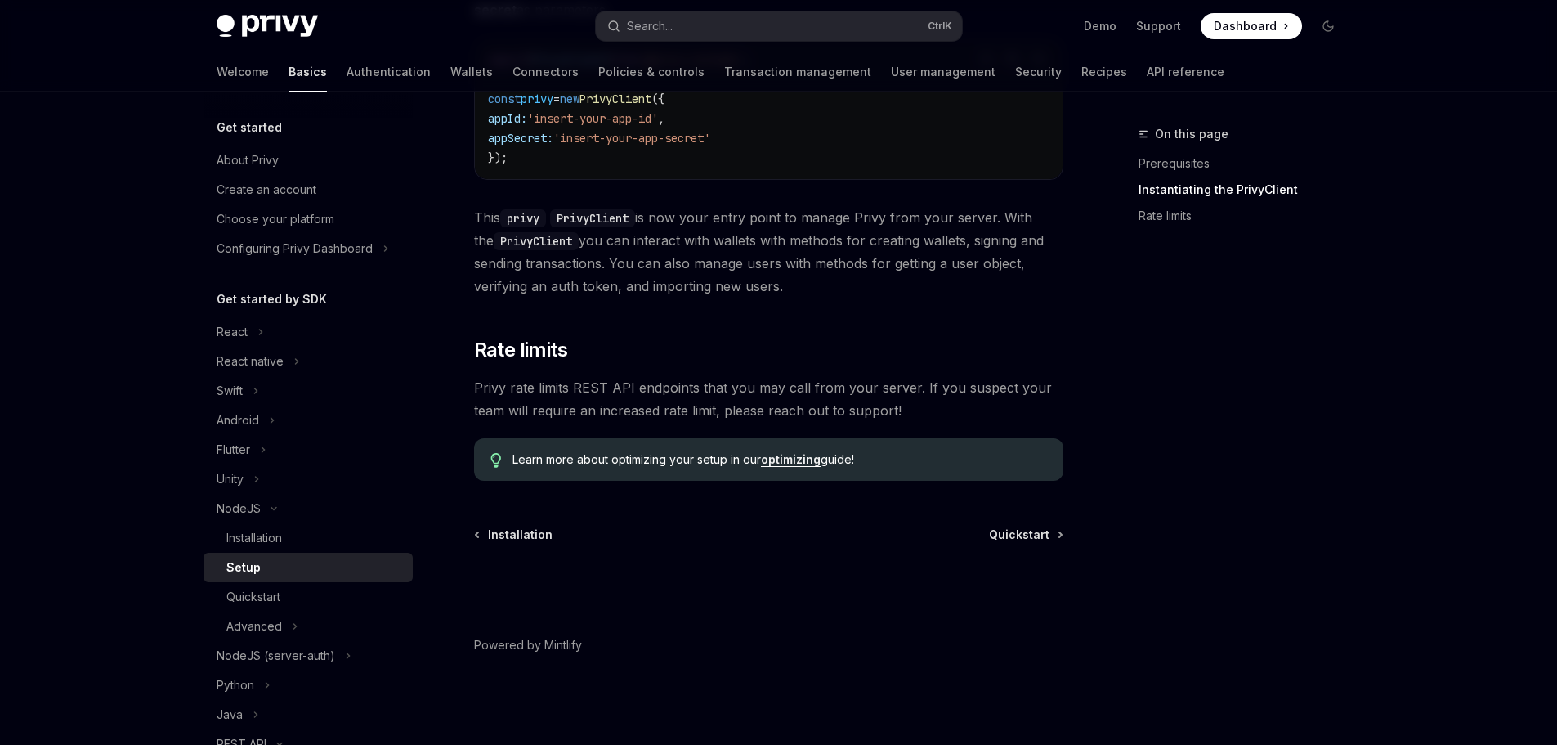
scroll to position [25, 0]
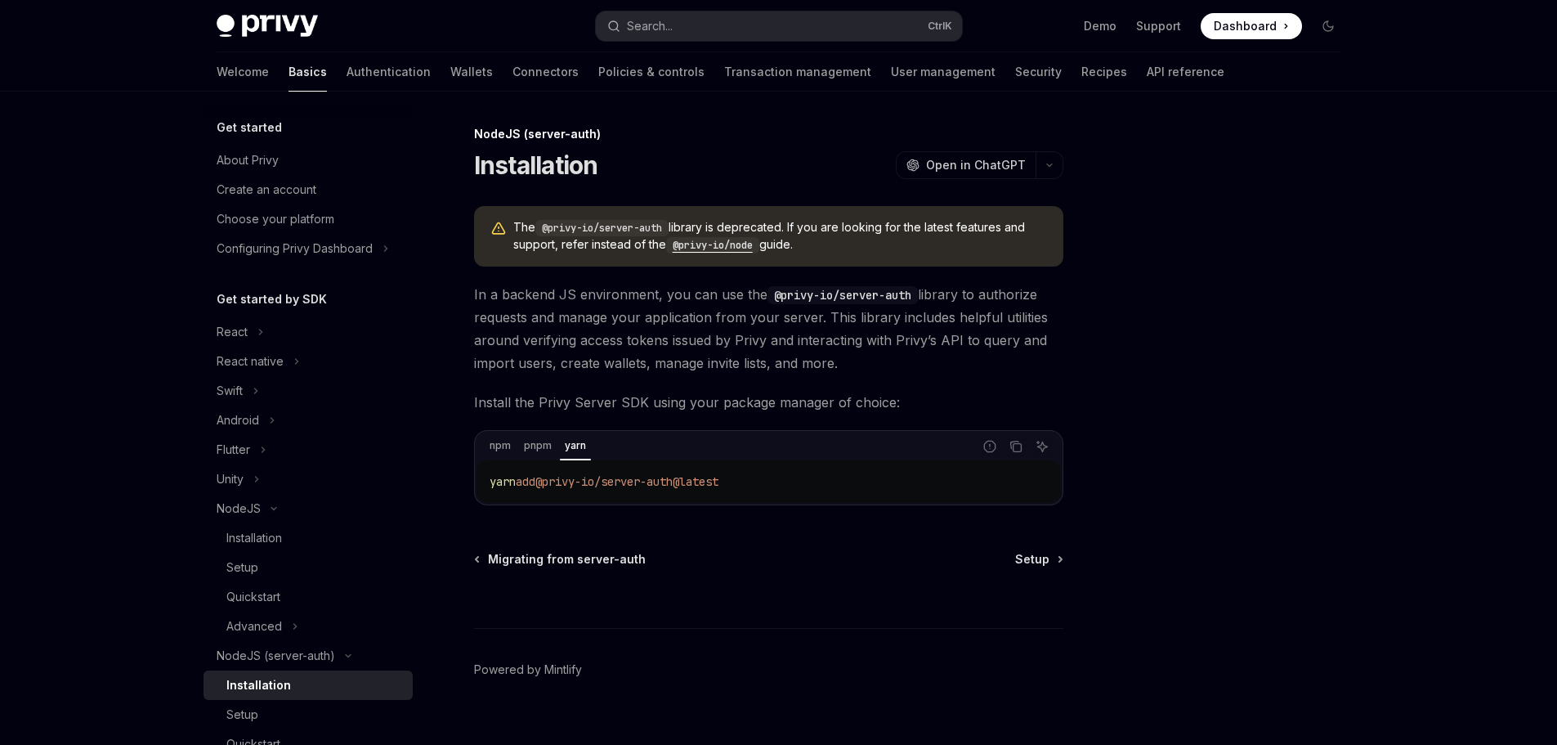
scroll to position [25, 0]
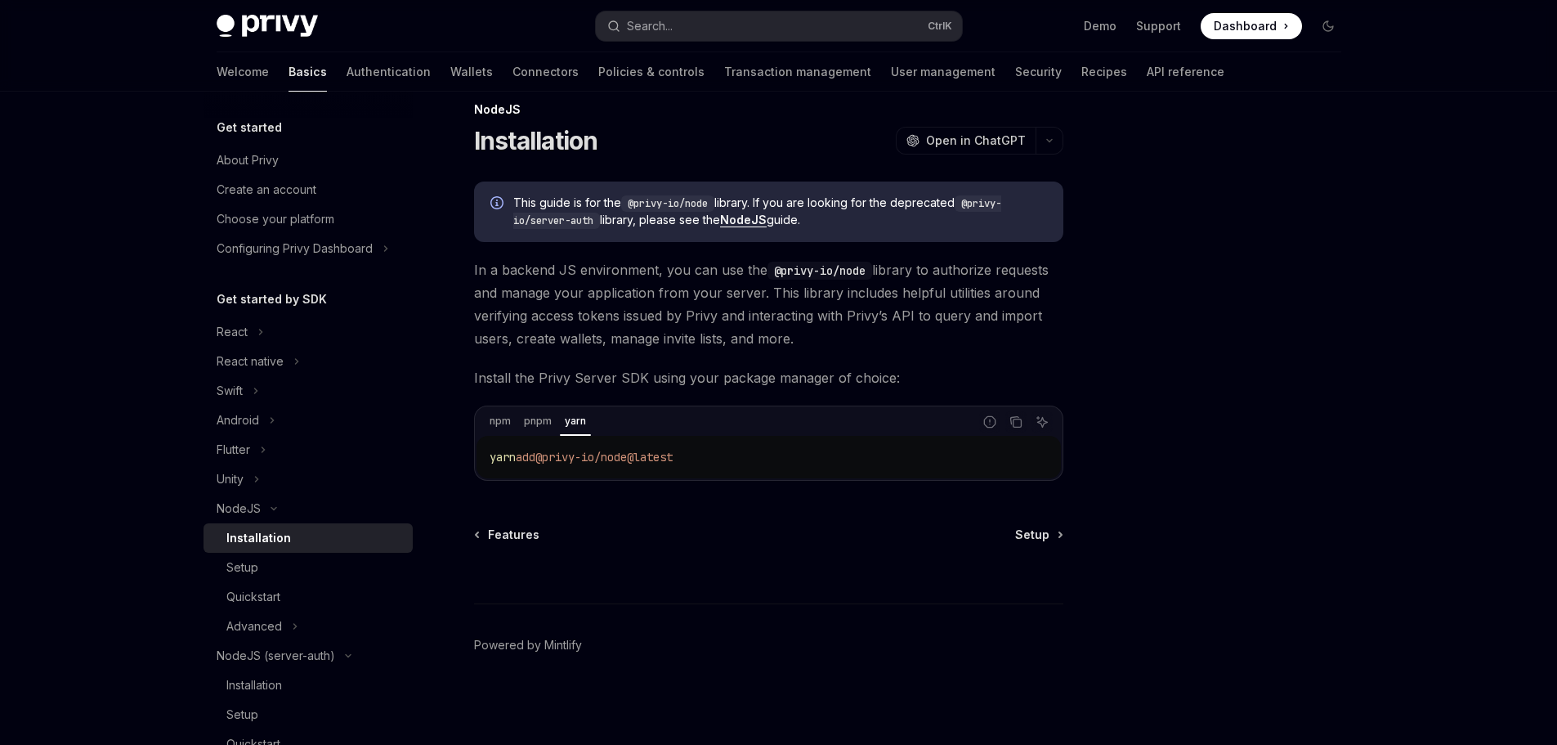
drag, startPoint x: 703, startPoint y: 458, endPoint x: 553, endPoint y: 469, distance: 150.0
click at [553, 469] on div "yarn add @privy-io/node@latest" at bounding box center [768, 457] width 584 height 42
click at [562, 467] on div "yarn add @privy-io/node@latest" at bounding box center [768, 457] width 584 height 42
click at [583, 463] on span "@privy-io/node@latest" at bounding box center [603, 456] width 137 height 15
drag, startPoint x: 553, startPoint y: 462, endPoint x: 646, endPoint y: 464, distance: 92.4
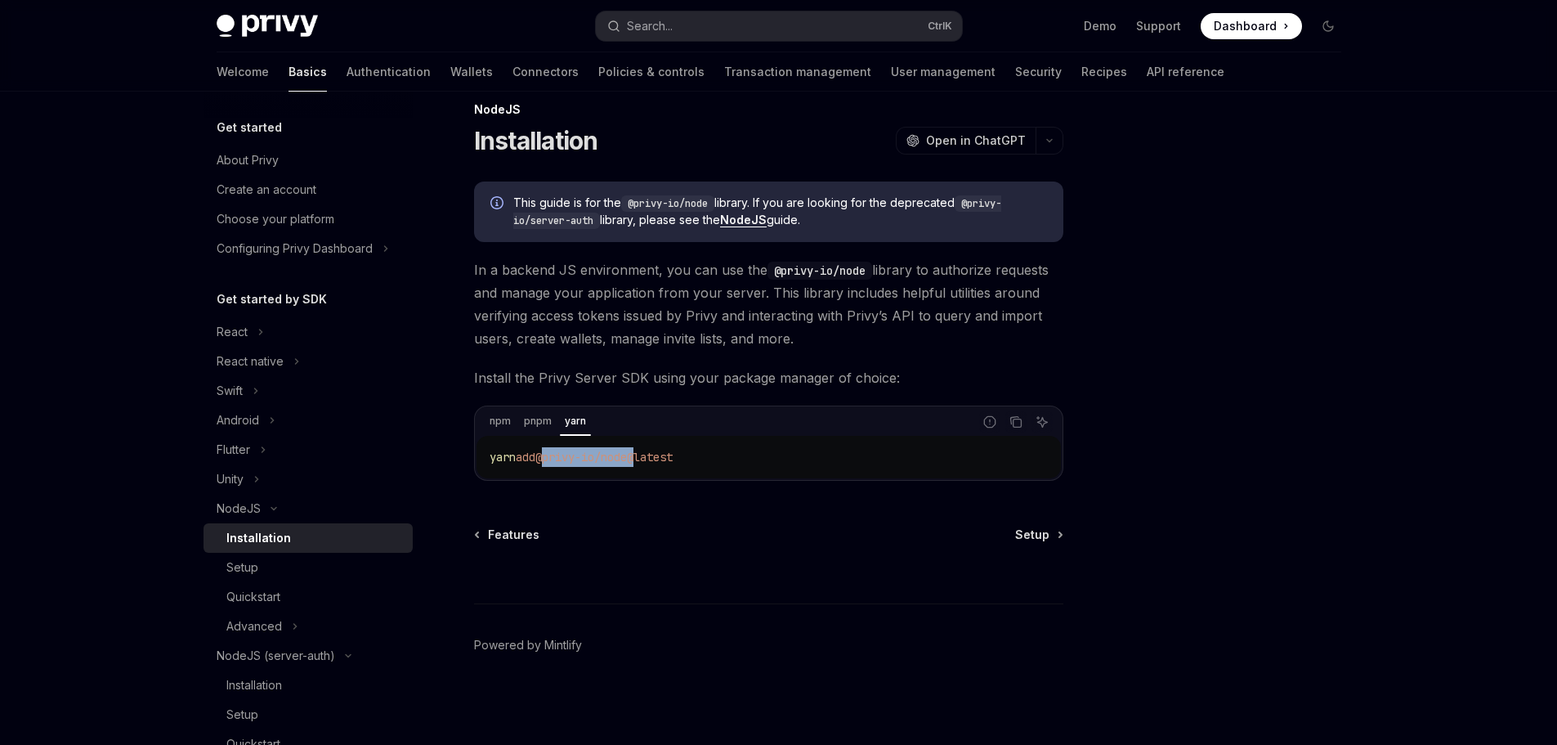
click at [646, 464] on code "yarn add @privy-io/node@latest" at bounding box center [769, 457] width 558 height 20
click at [568, 458] on span "@privy-io/node@latest" at bounding box center [603, 456] width 137 height 15
drag, startPoint x: 557, startPoint y: 462, endPoint x: 644, endPoint y: 459, distance: 87.5
click at [644, 459] on span "@privy-io/node@latest" at bounding box center [603, 456] width 137 height 15
copy span "privy-io/node"
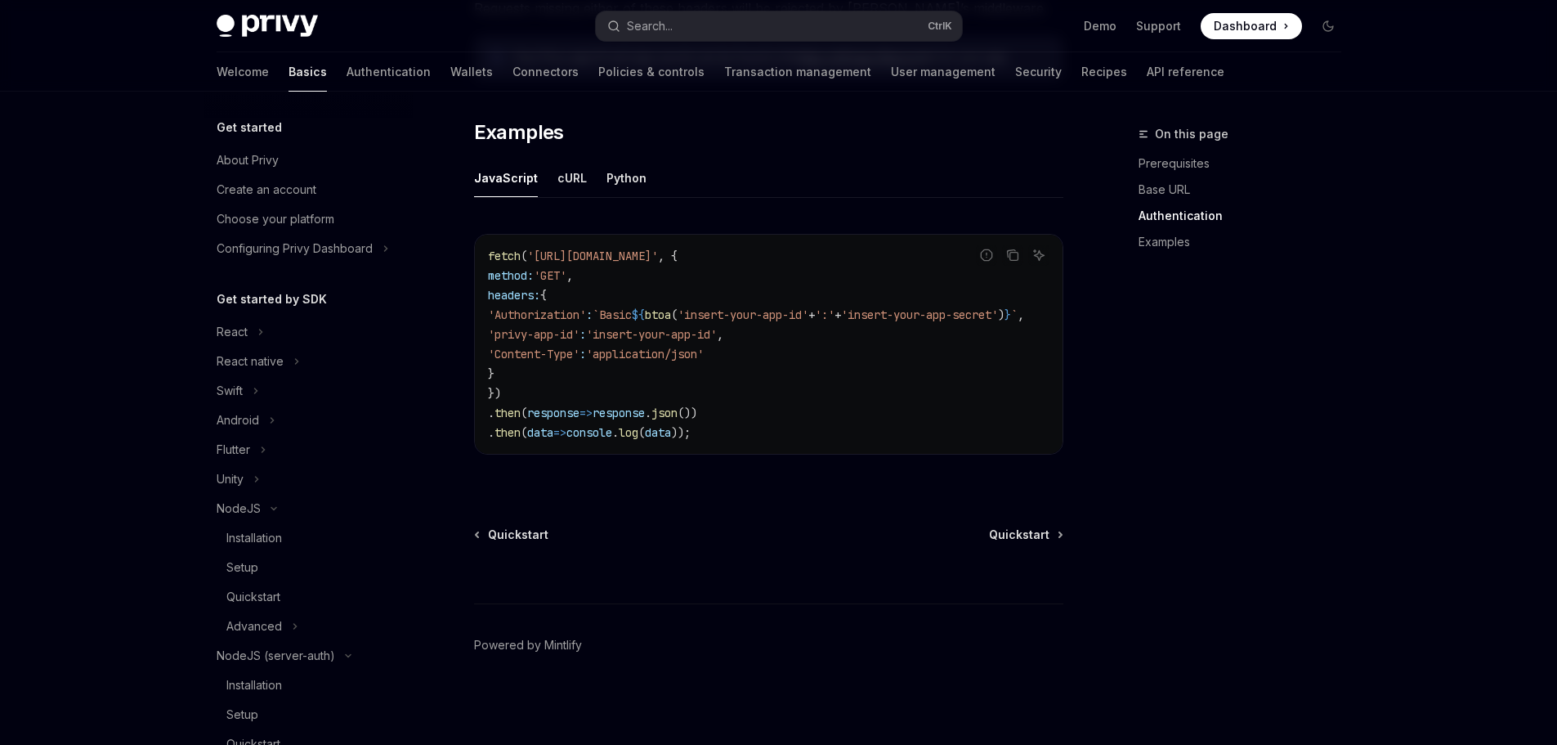
scroll to position [419, 0]
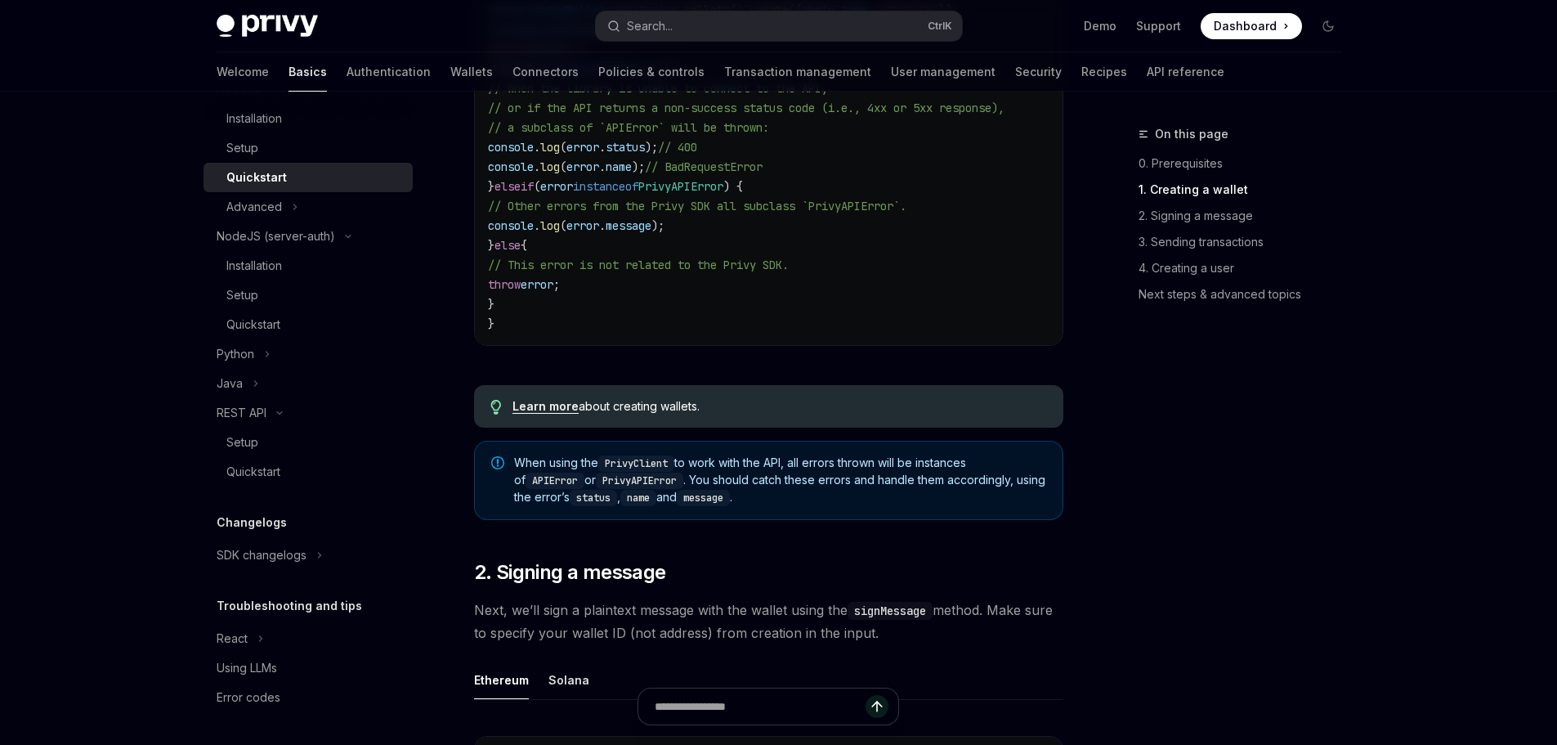
scroll to position [736, 0]
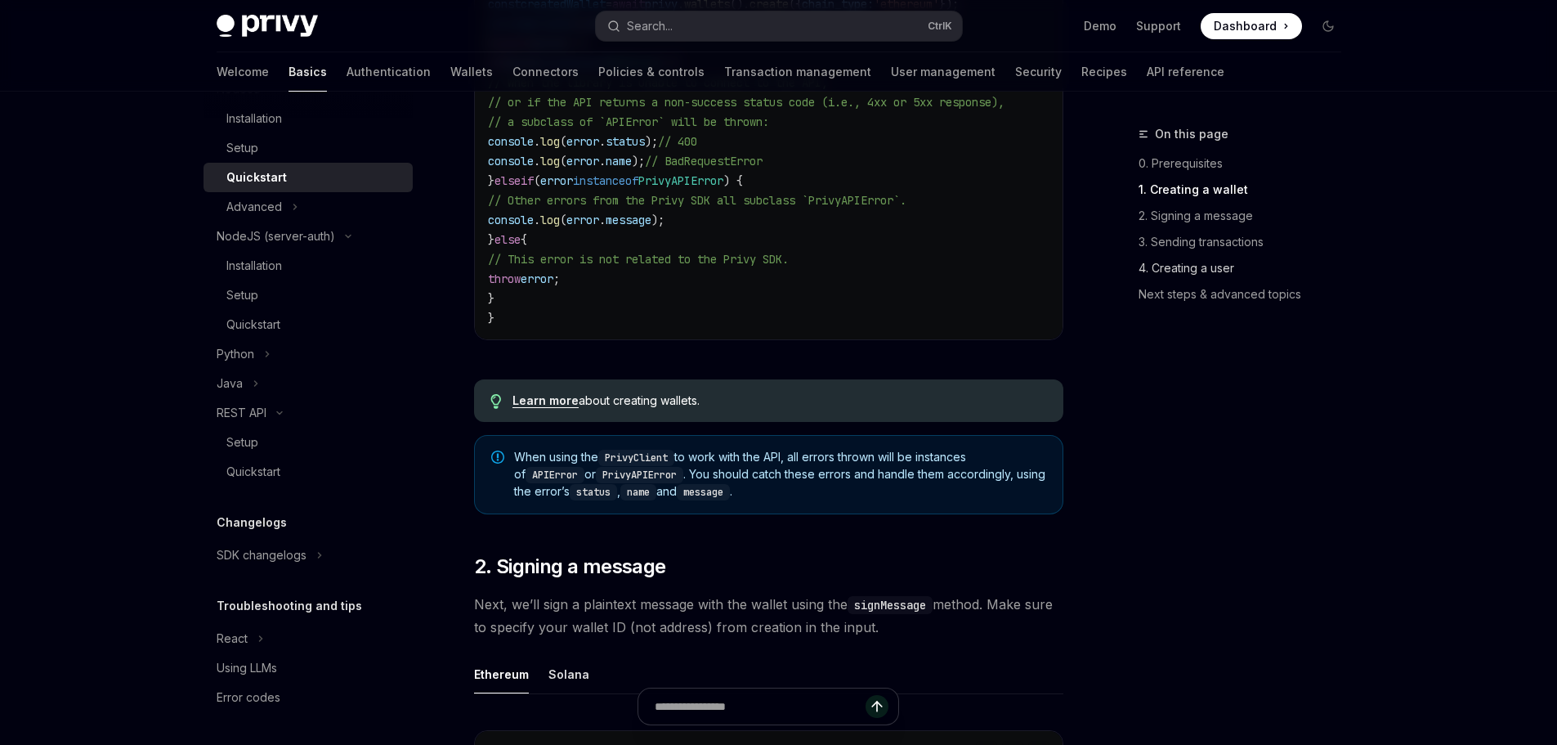
click at [1200, 269] on link "4. Creating a user" at bounding box center [1246, 268] width 216 height 26
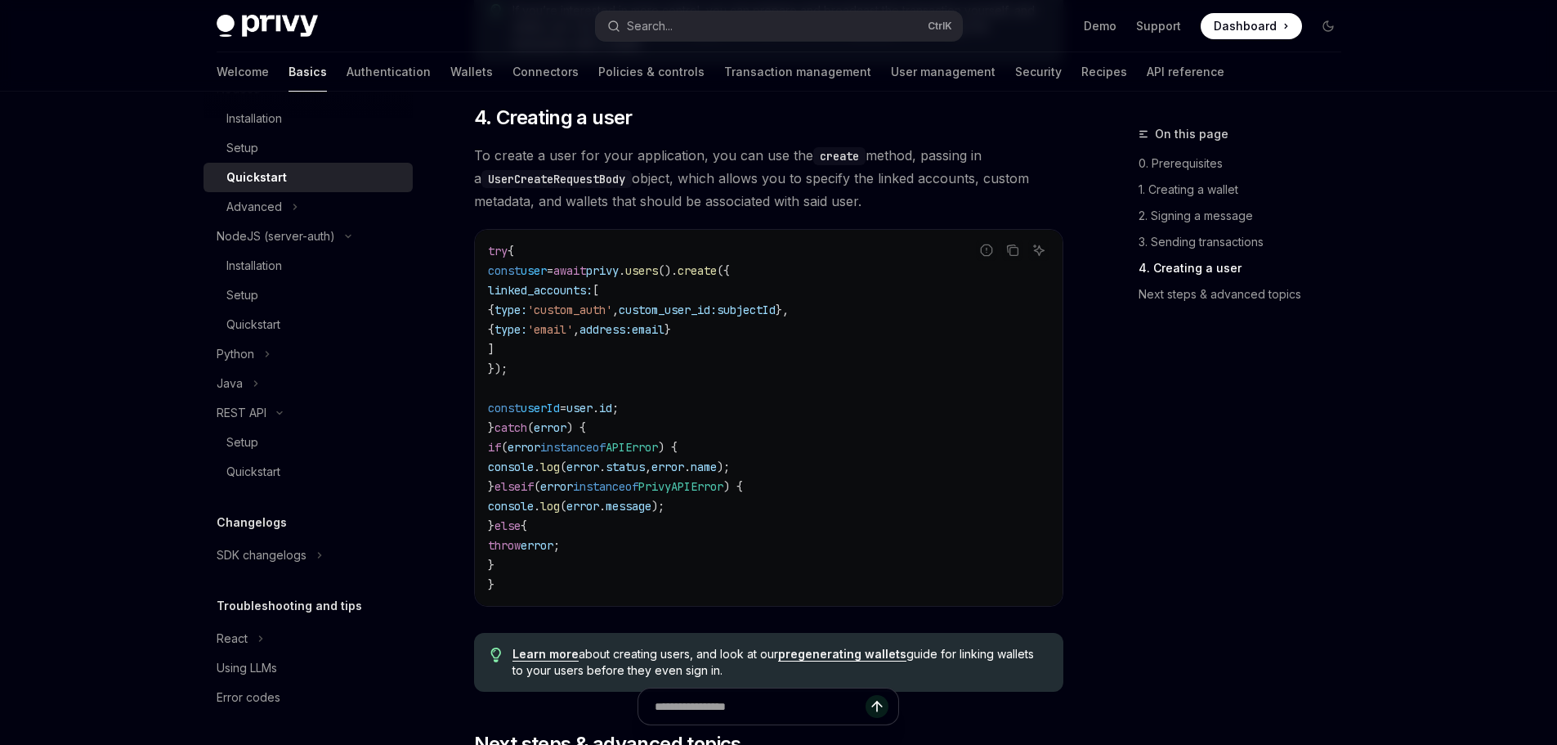
scroll to position [233, 0]
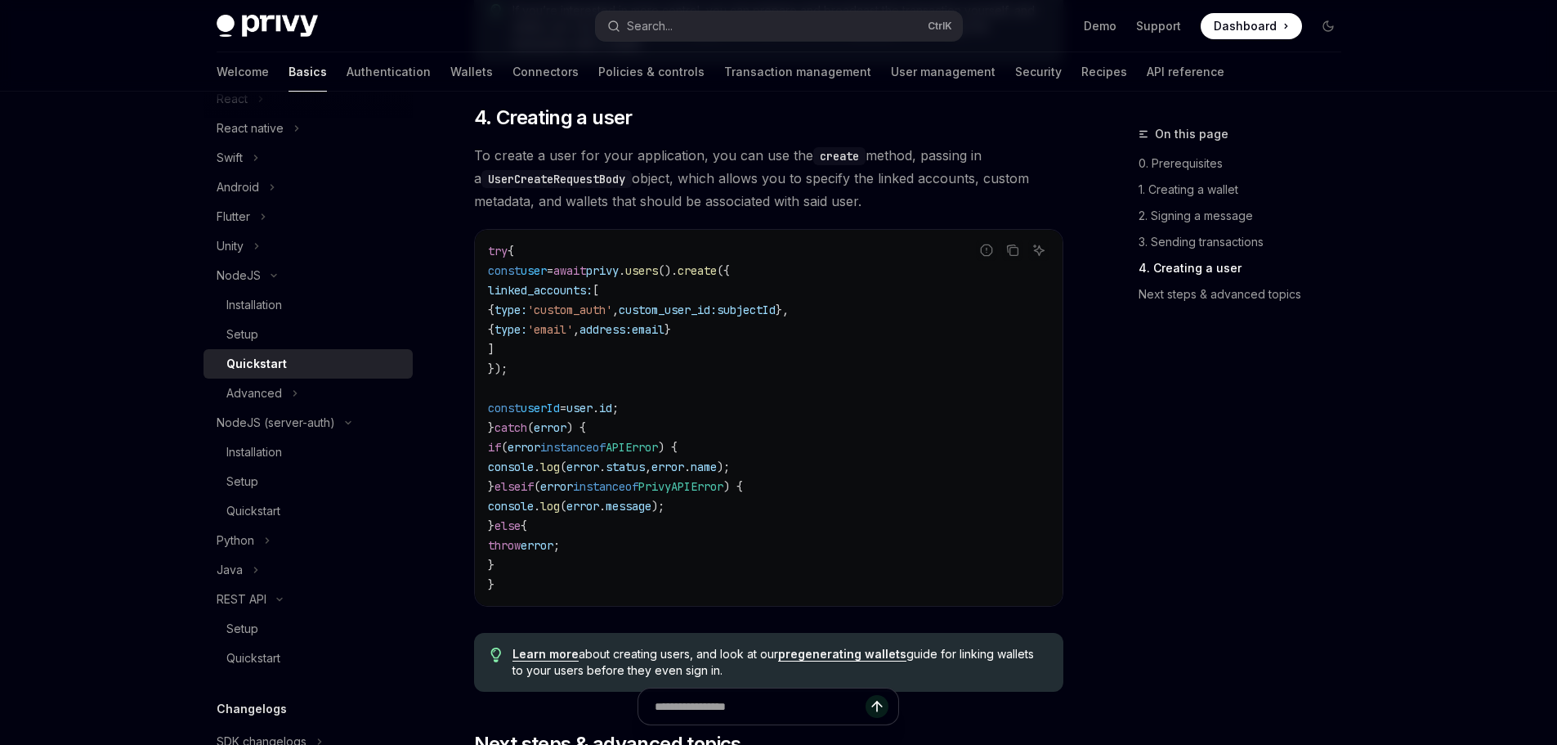
click at [612, 317] on span "'custom_auth'" at bounding box center [569, 309] width 85 height 15
click at [573, 337] on span "'email'" at bounding box center [550, 329] width 46 height 15
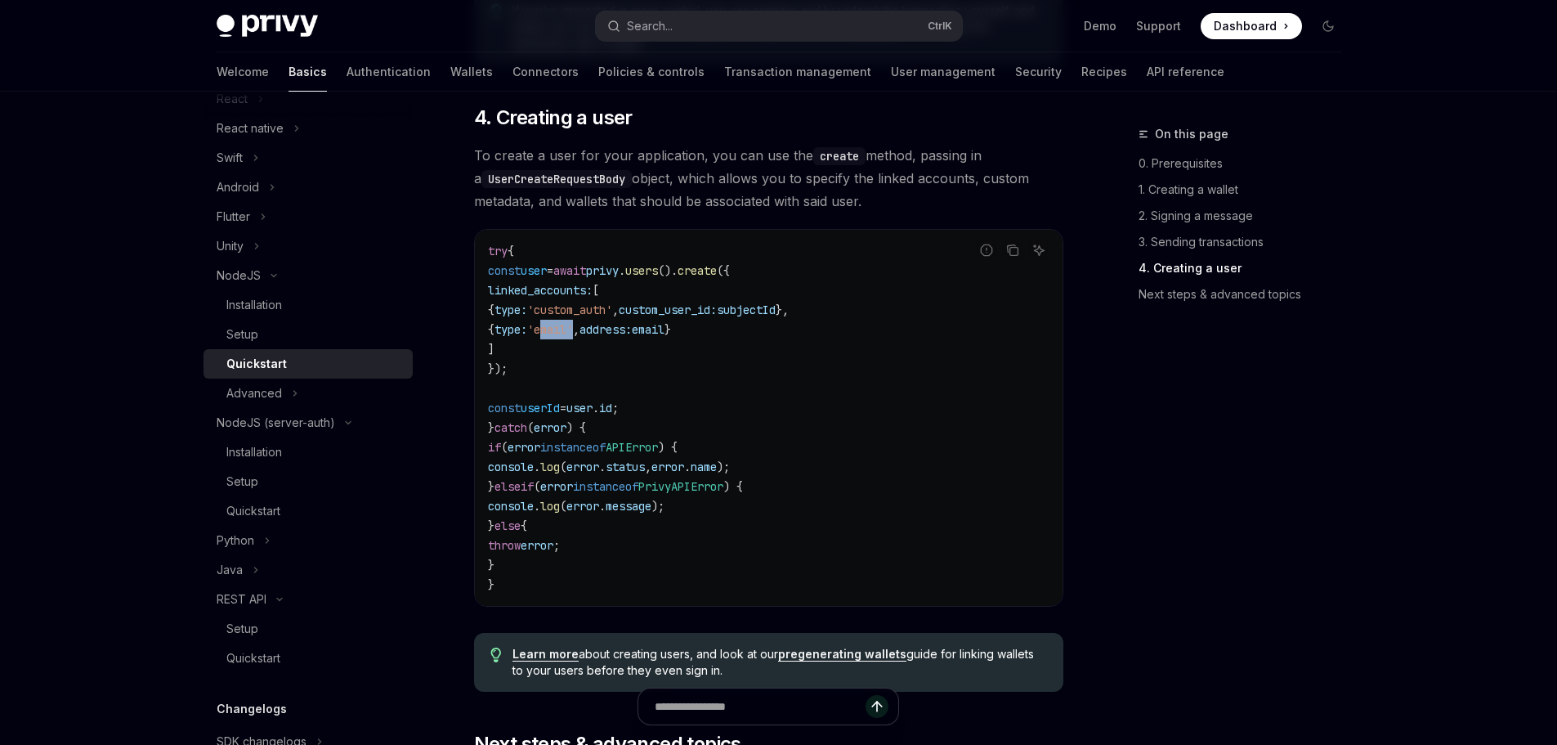
click at [610, 339] on code "try { const user = await privy . users (). create ({ linked_accounts: [ { type:…" at bounding box center [768, 417] width 561 height 353
click at [612, 317] on span "'custom_auth'" at bounding box center [569, 309] width 85 height 15
click at [776, 317] on span "subjectId" at bounding box center [746, 309] width 59 height 15
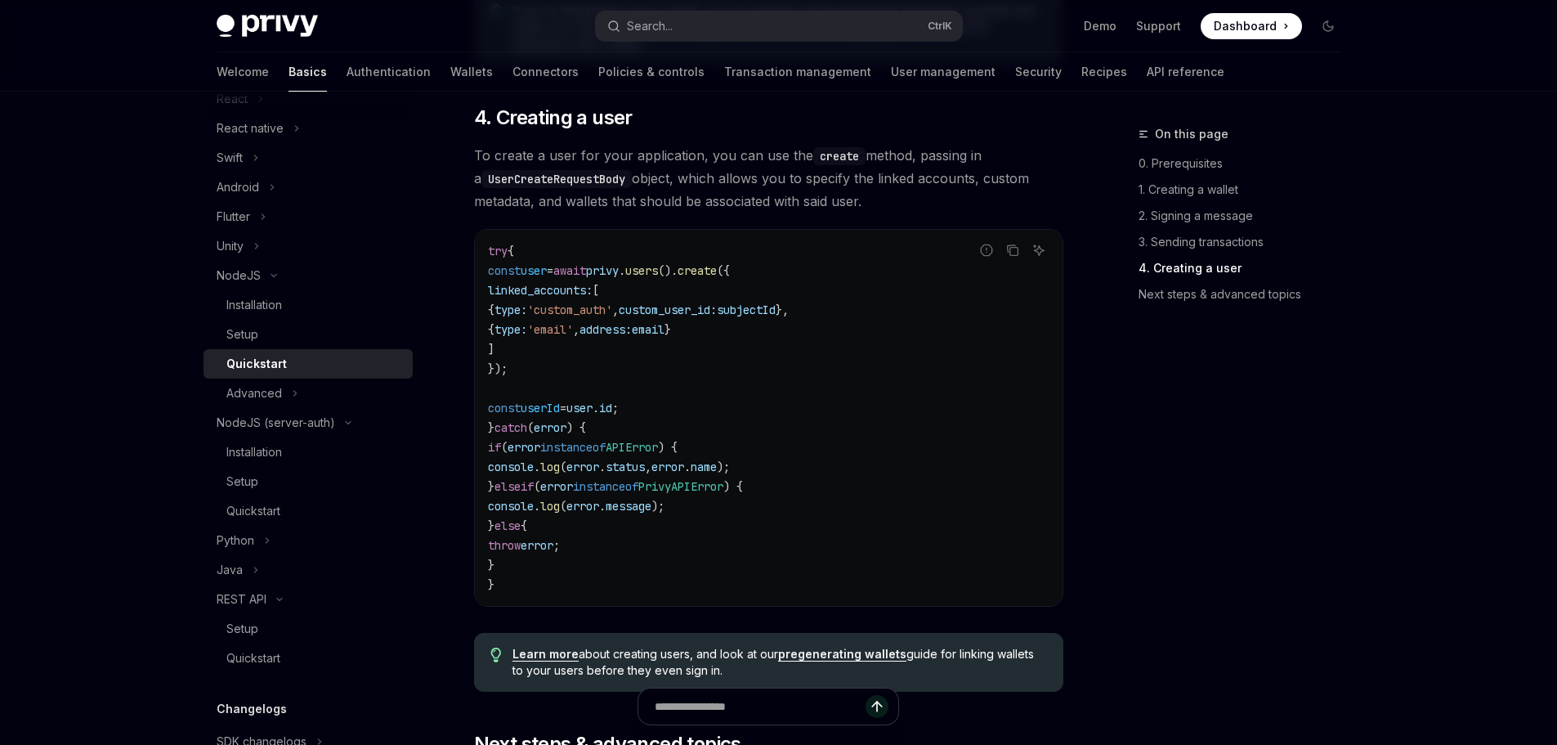
click at [776, 317] on span "subjectId" at bounding box center [746, 309] width 59 height 15
click at [298, 342] on div "Setup" at bounding box center [314, 334] width 177 height 20
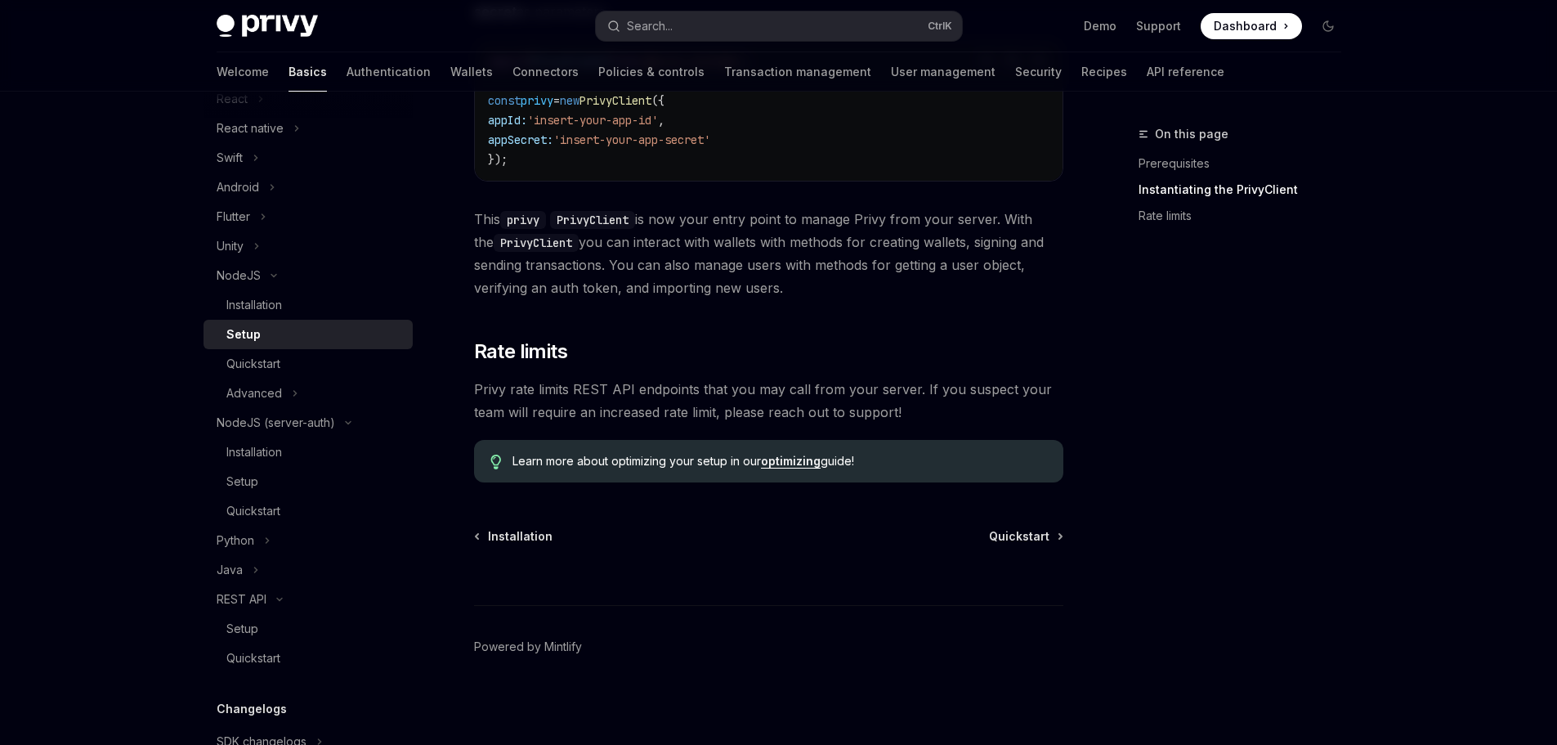
scroll to position [619, 0]
click at [1049, 533] on link "Quickstart" at bounding box center [1025, 534] width 73 height 16
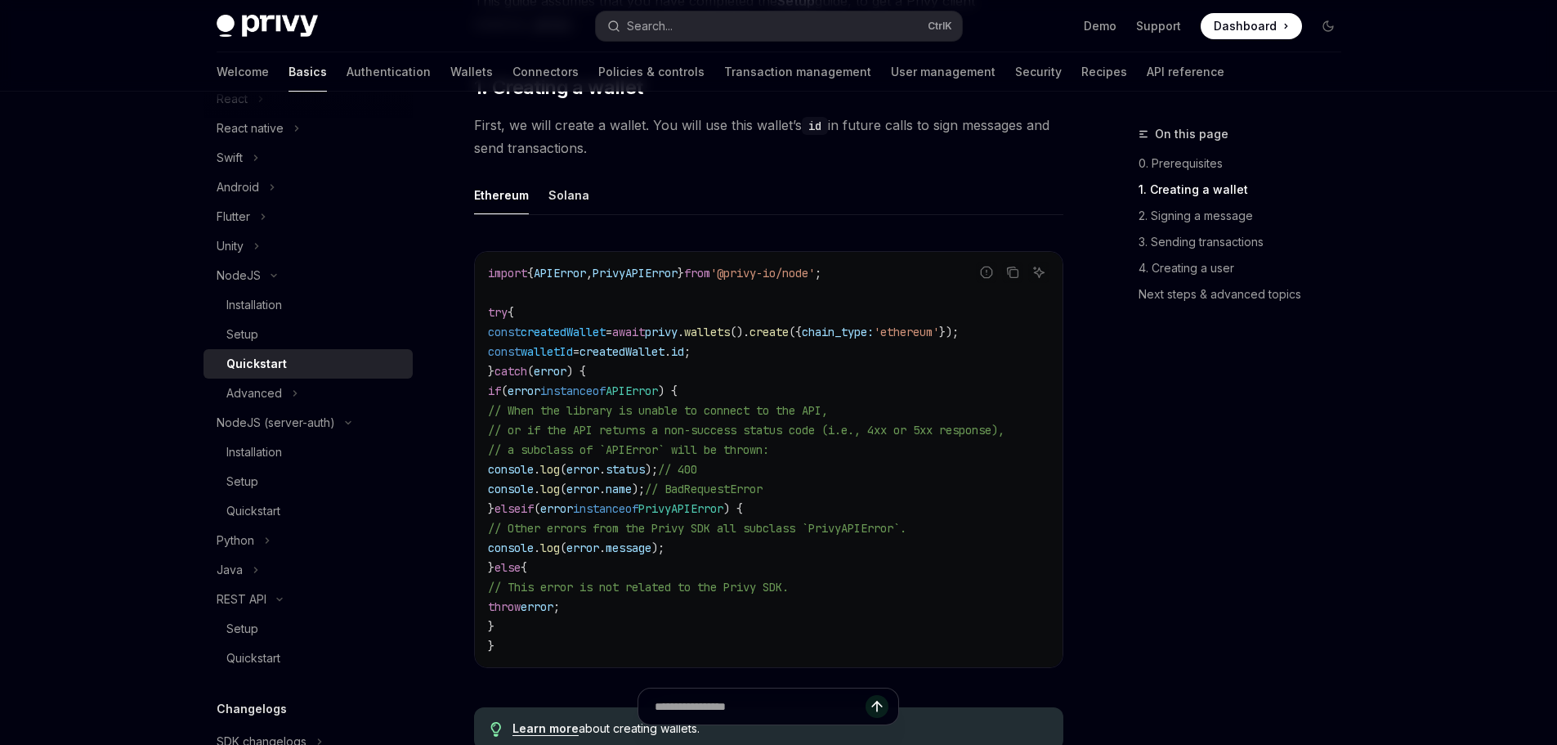
scroll to position [409, 0]
click at [1200, 266] on link "4. Creating a user" at bounding box center [1246, 268] width 216 height 26
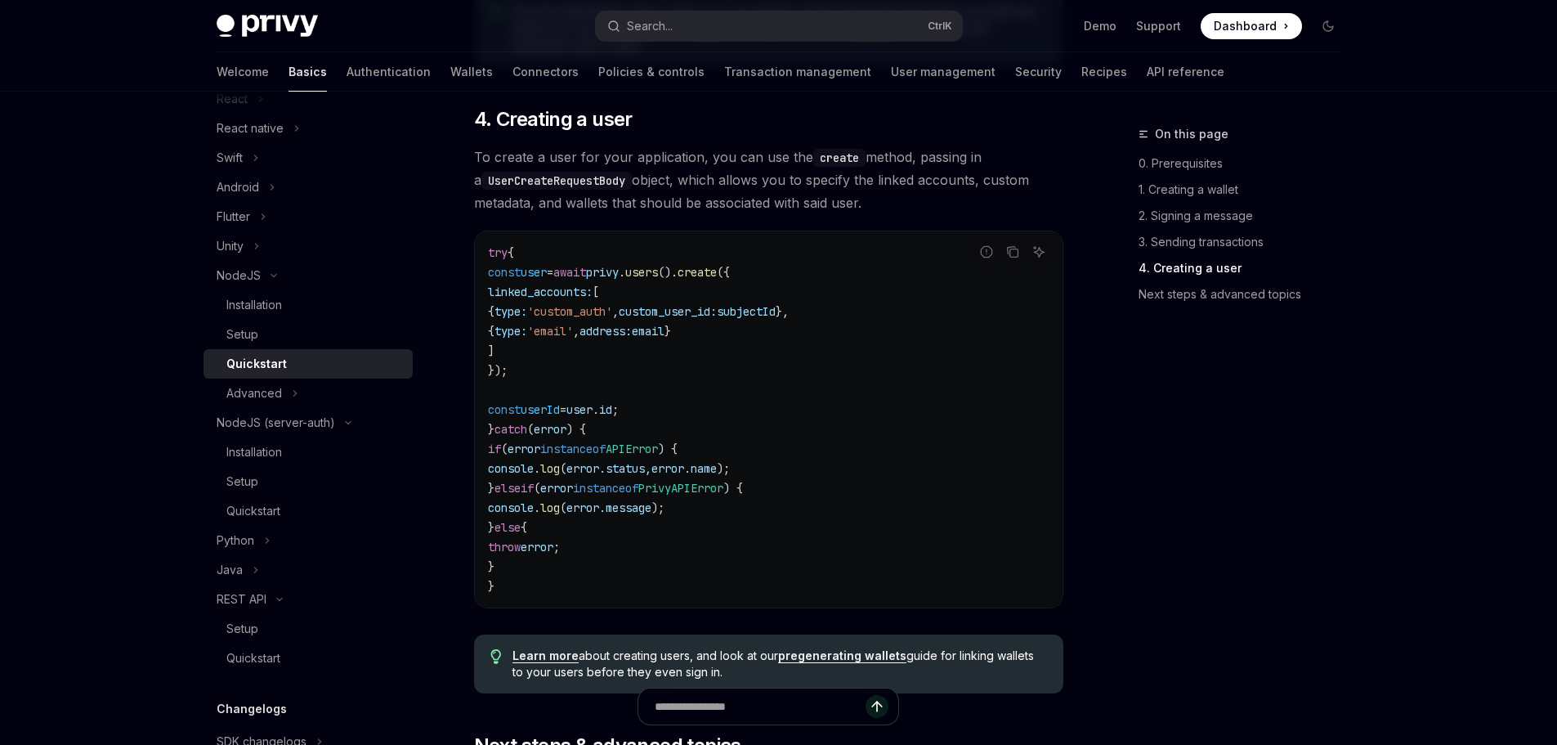
scroll to position [2862, 0]
click at [280, 338] on div "Setup" at bounding box center [314, 334] width 177 height 20
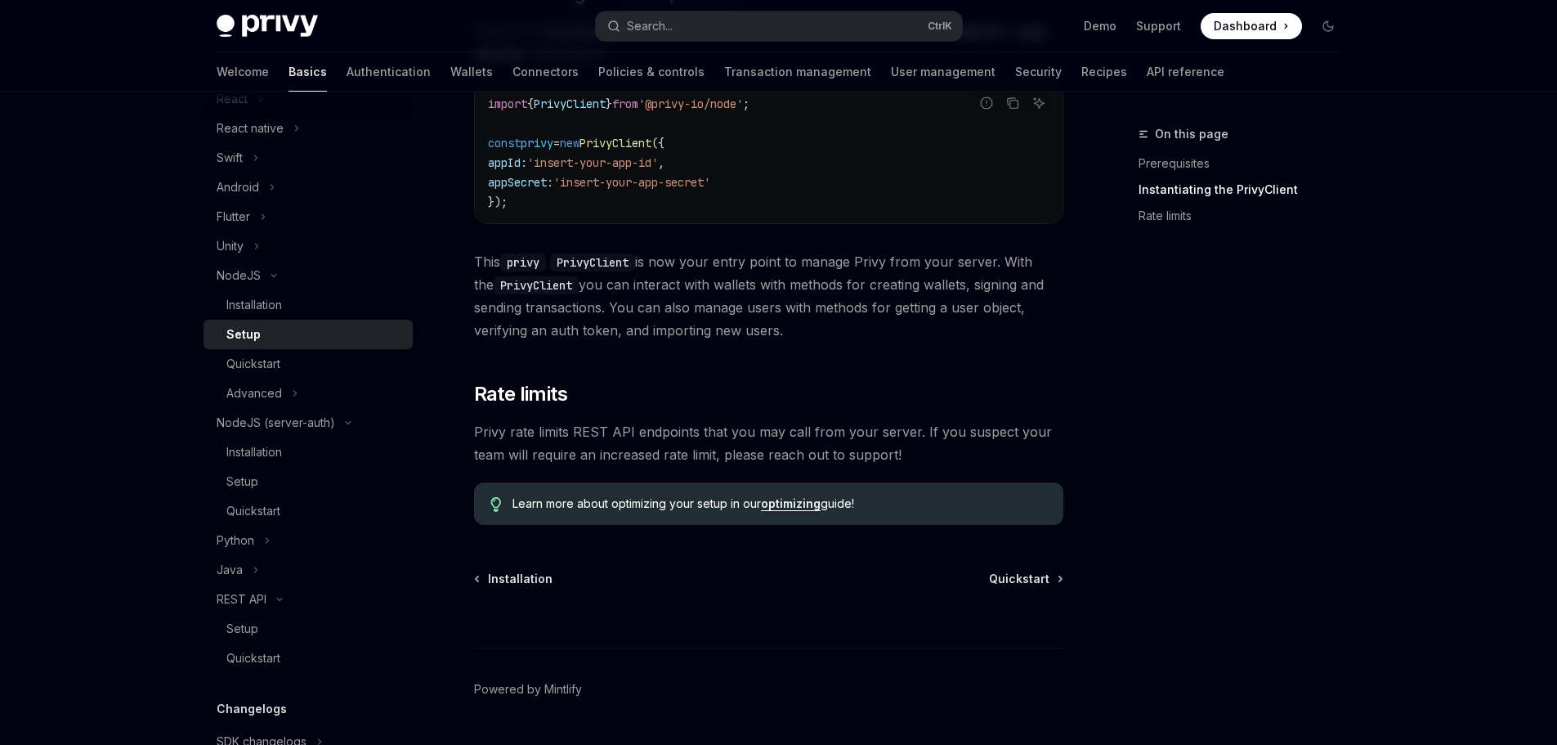
scroll to position [619, 0]
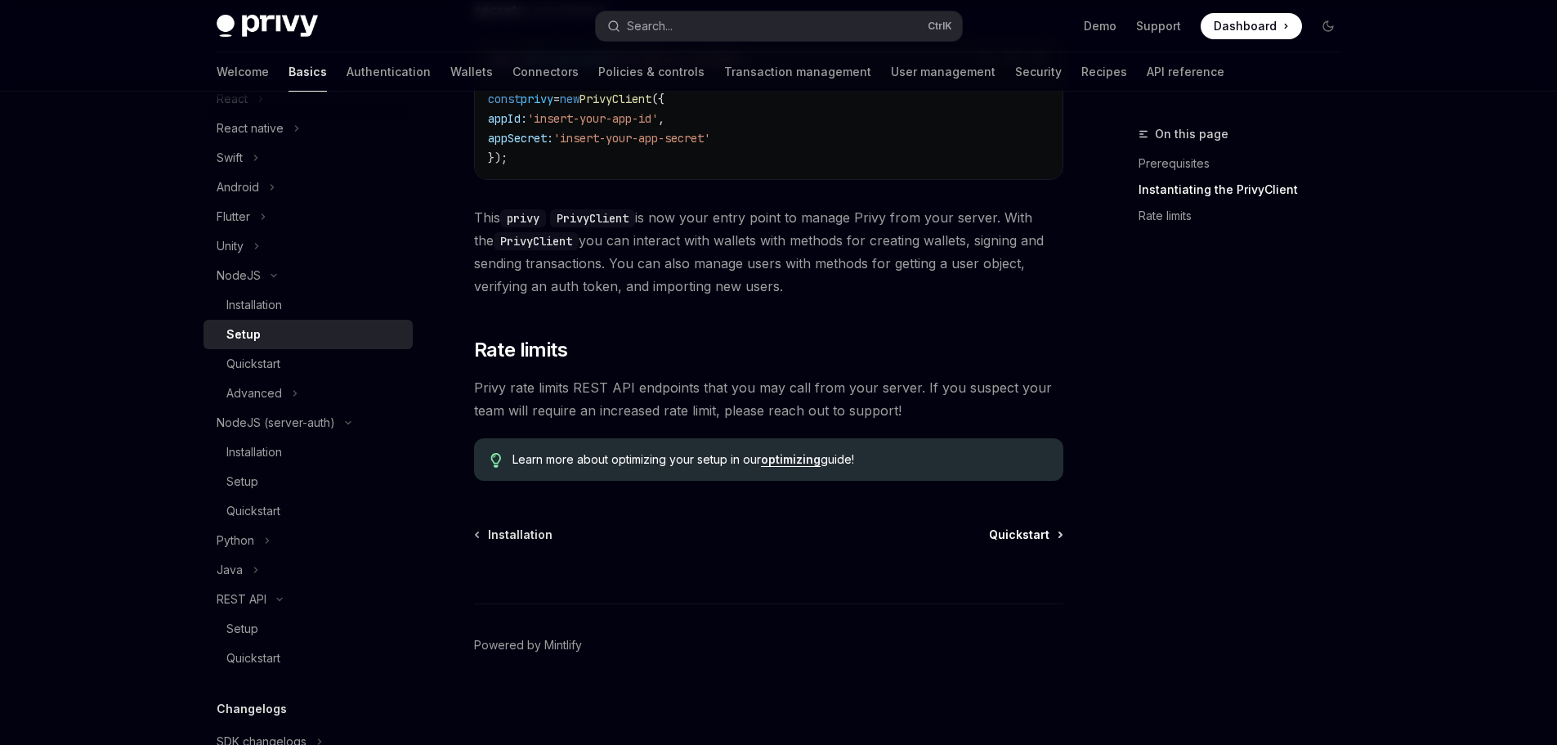
click at [998, 533] on span "Quickstart" at bounding box center [1019, 534] width 60 height 16
type textarea "*"
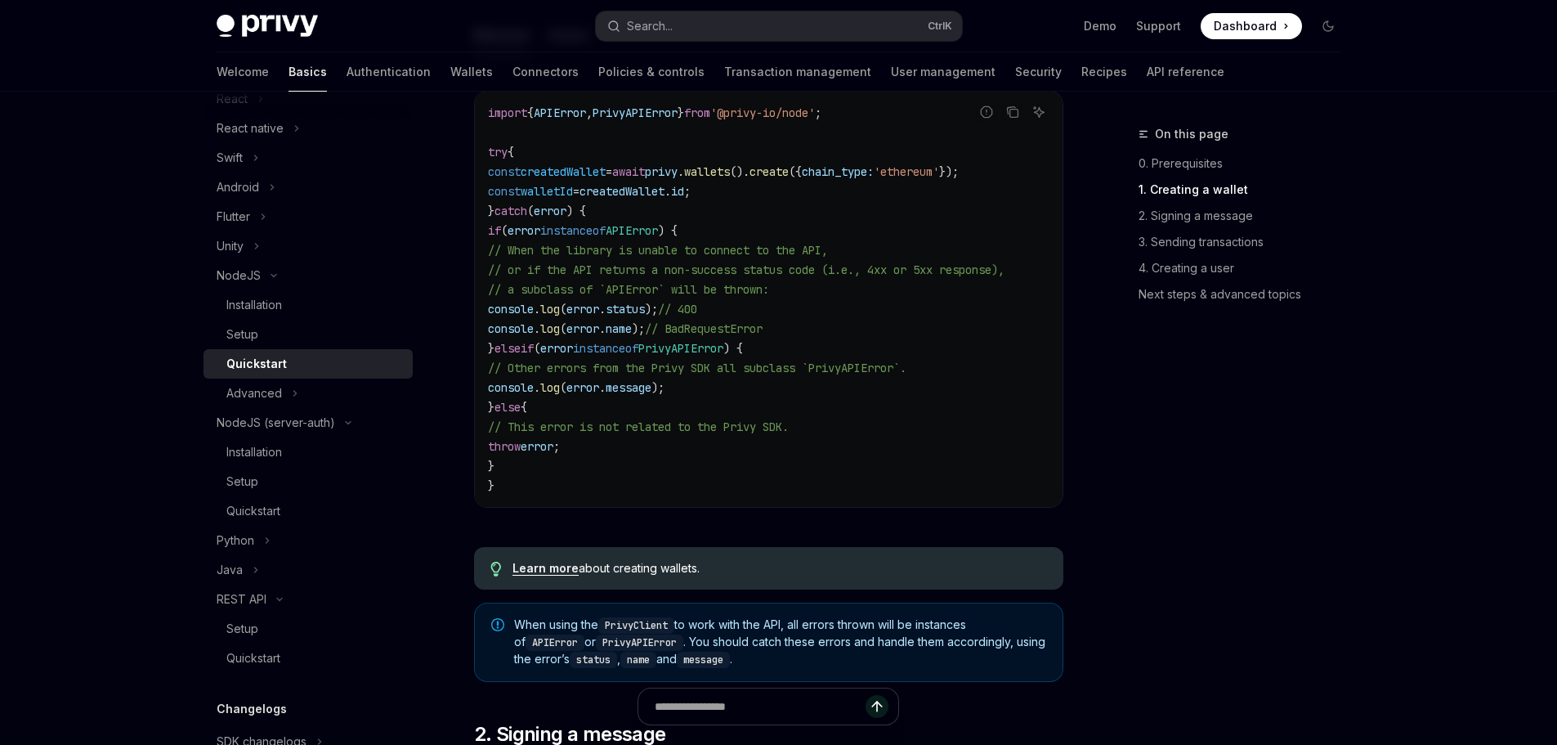
scroll to position [572, 0]
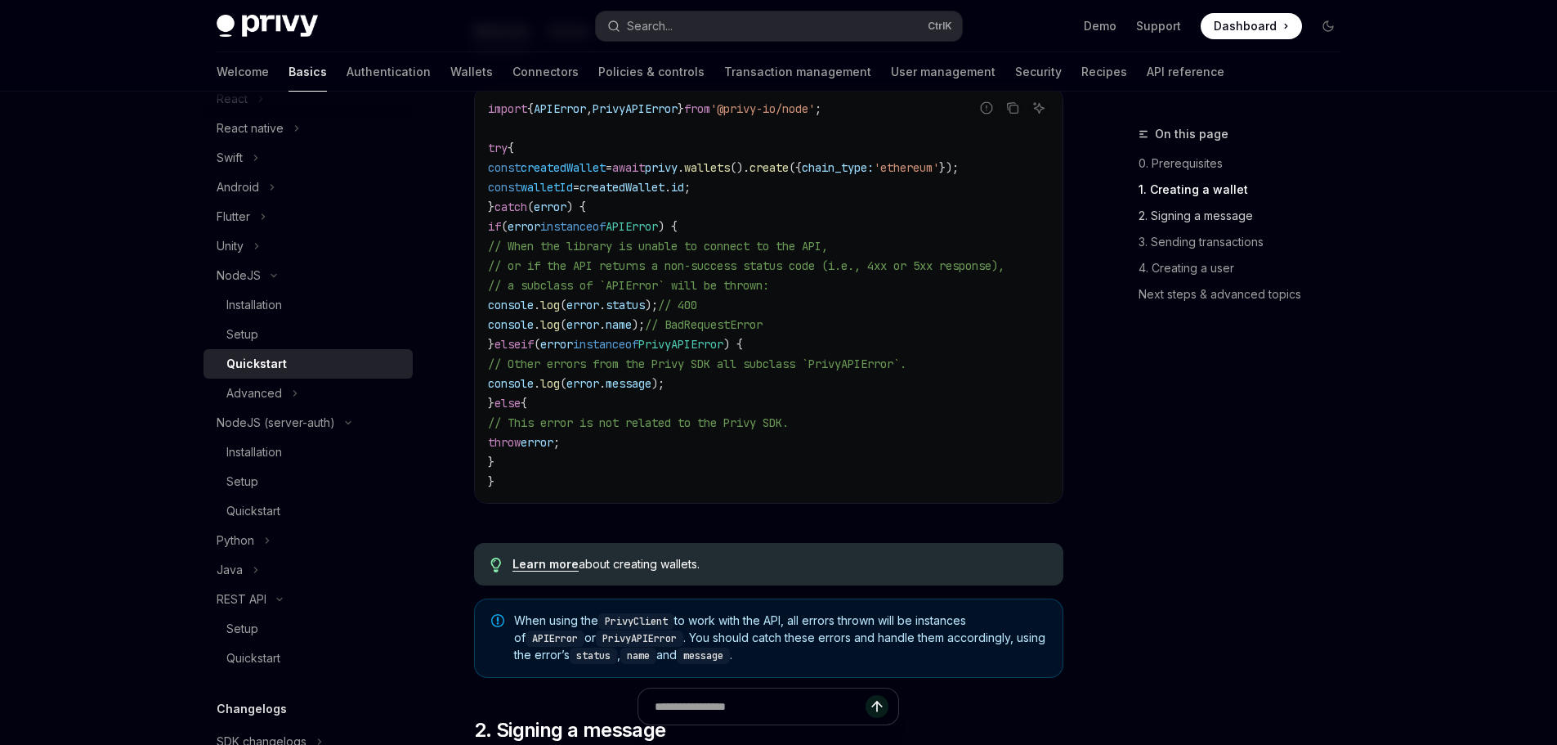
click at [1191, 223] on link "2. Signing a message" at bounding box center [1246, 216] width 216 height 26
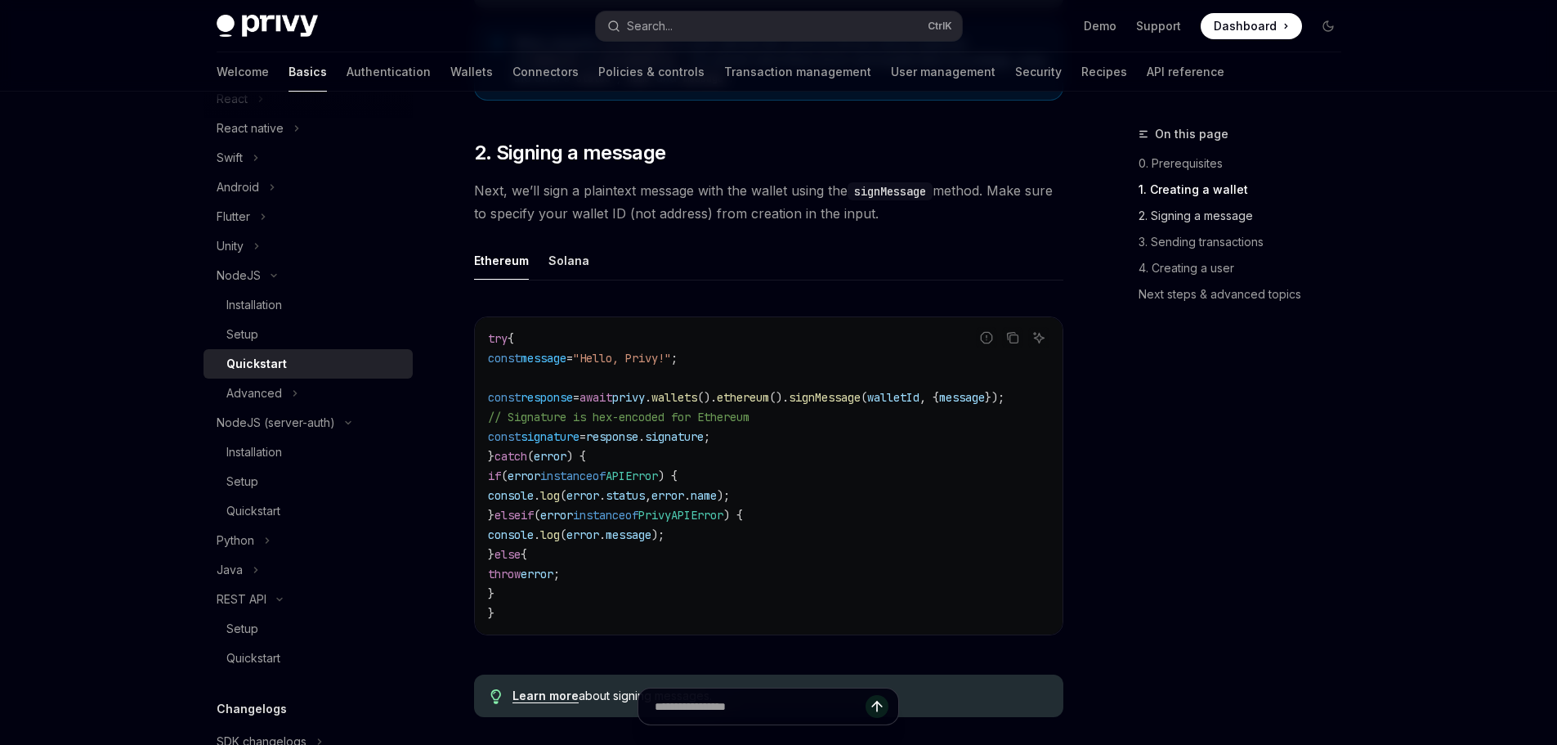
scroll to position [1171, 0]
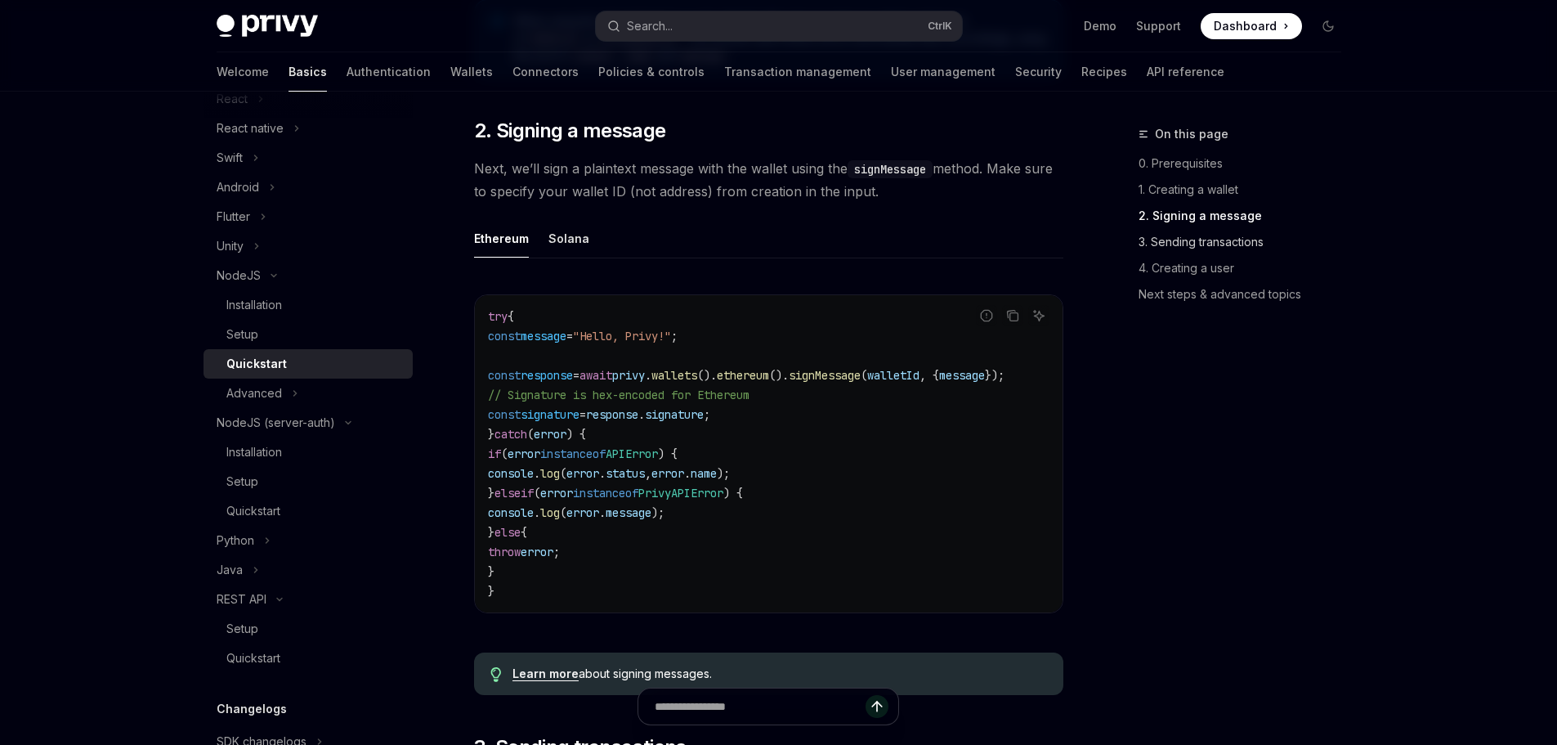
click at [1206, 241] on link "3. Sending transactions" at bounding box center [1246, 242] width 216 height 26
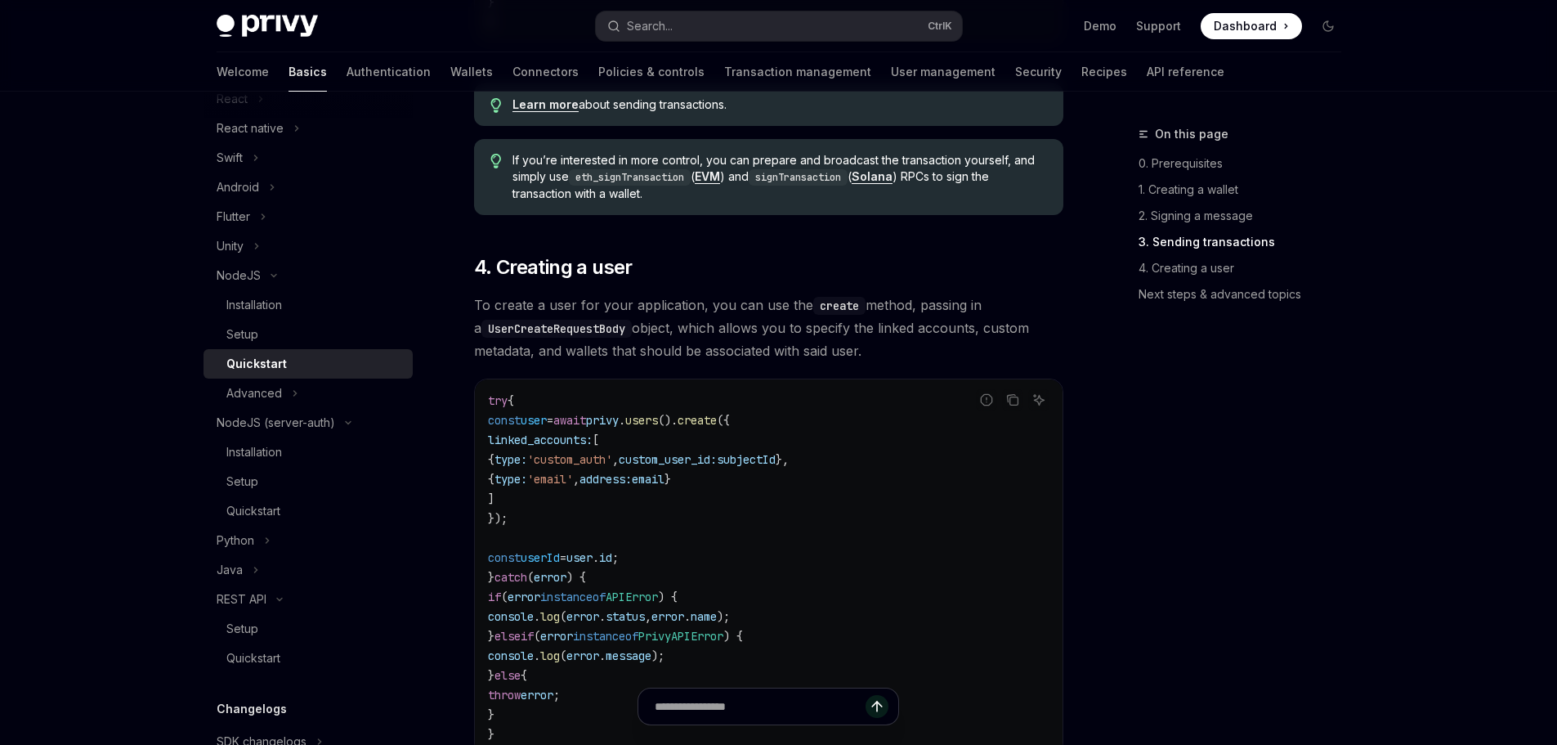
scroll to position [2775, 0]
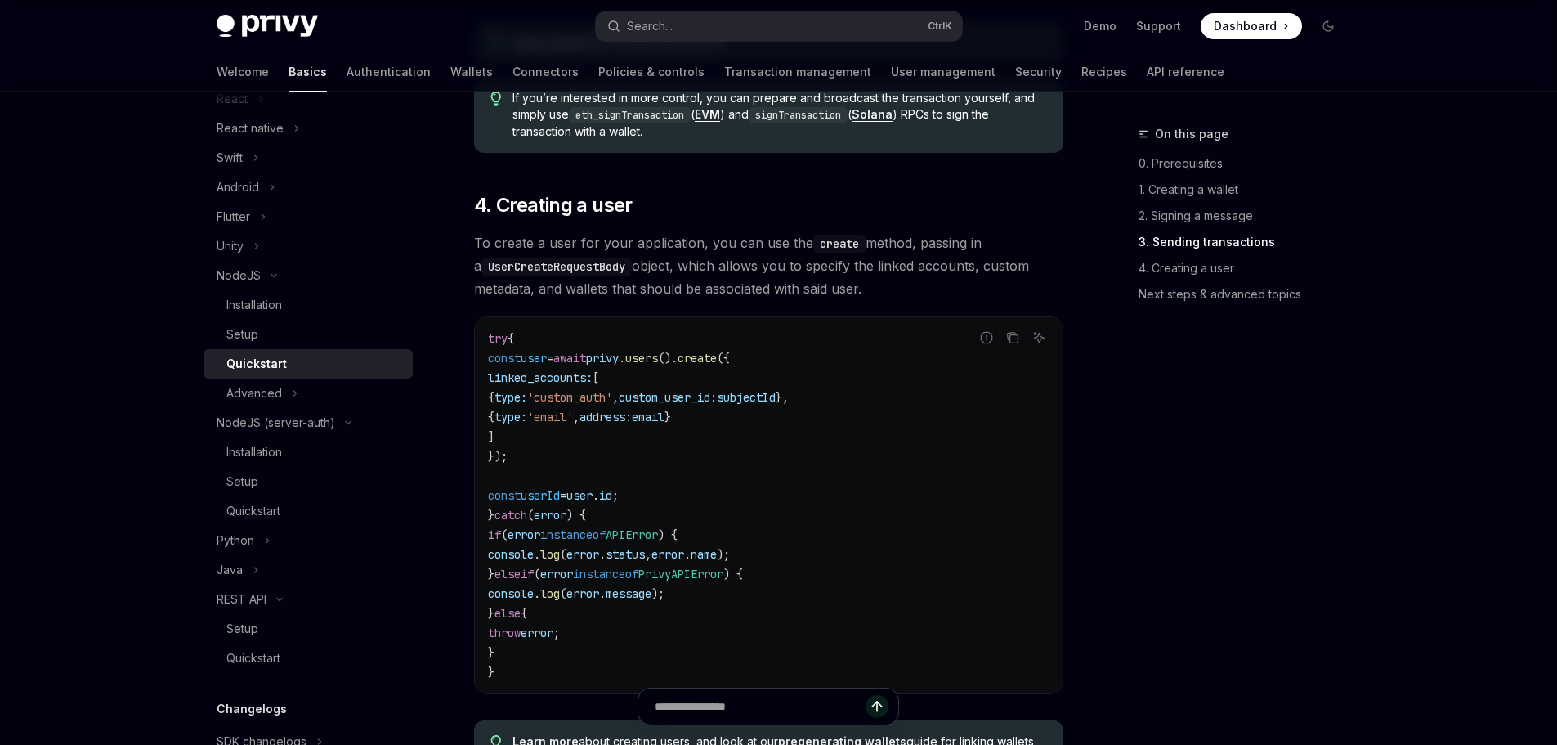
click at [776, 405] on span "subjectId" at bounding box center [746, 397] width 59 height 15
click at [682, 25] on button "Search... Ctrl K" at bounding box center [779, 25] width 366 height 29
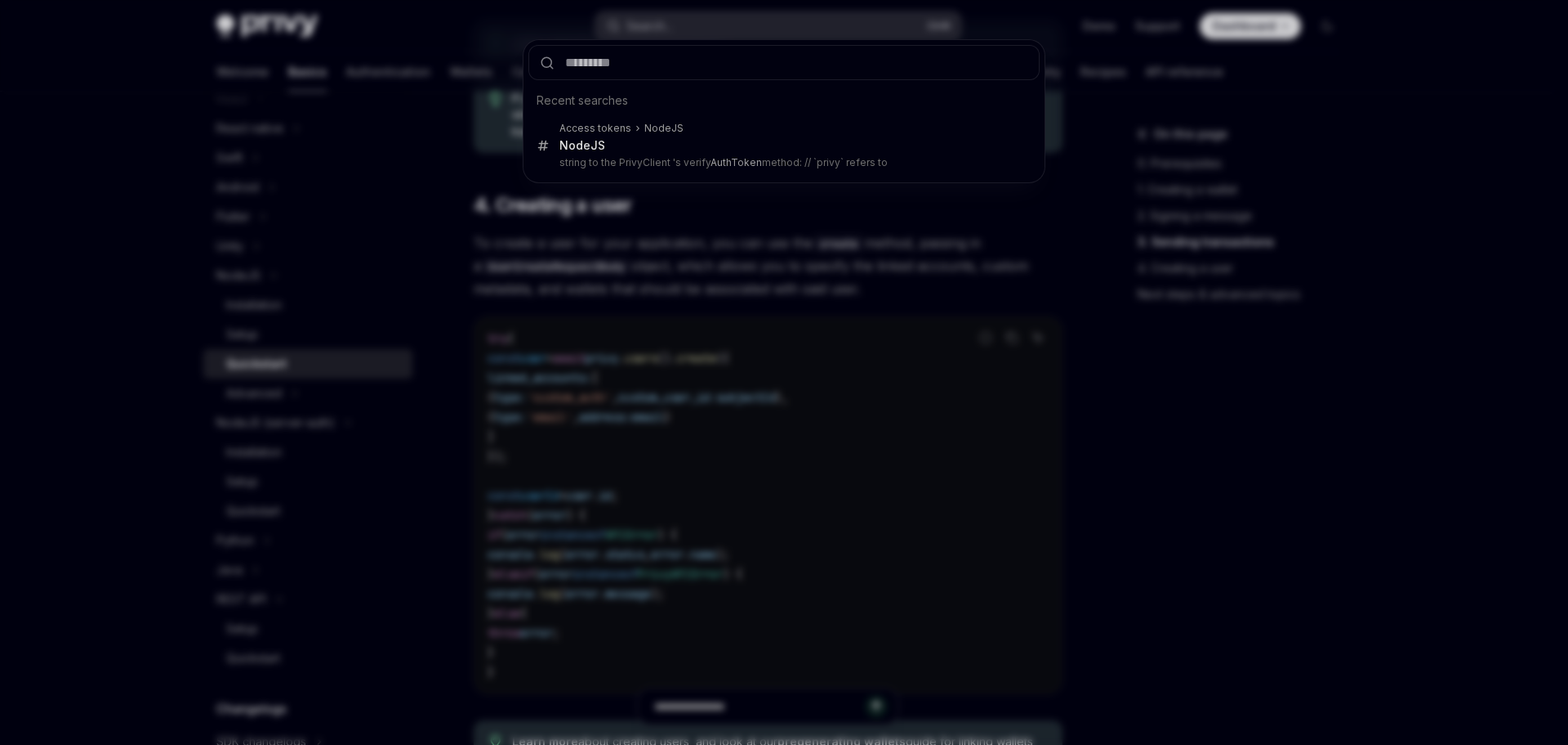
type input "*********"
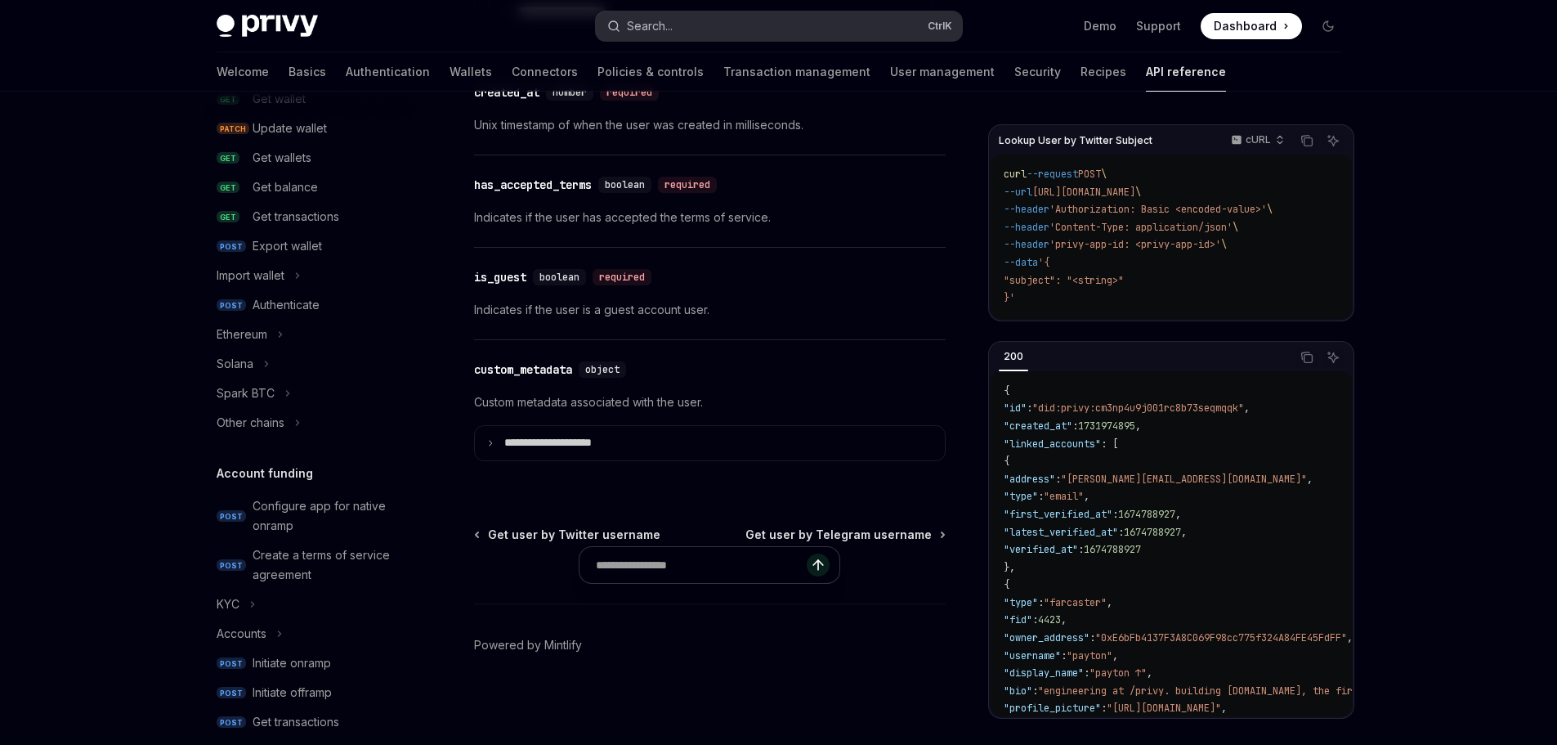
scroll to position [92, 0]
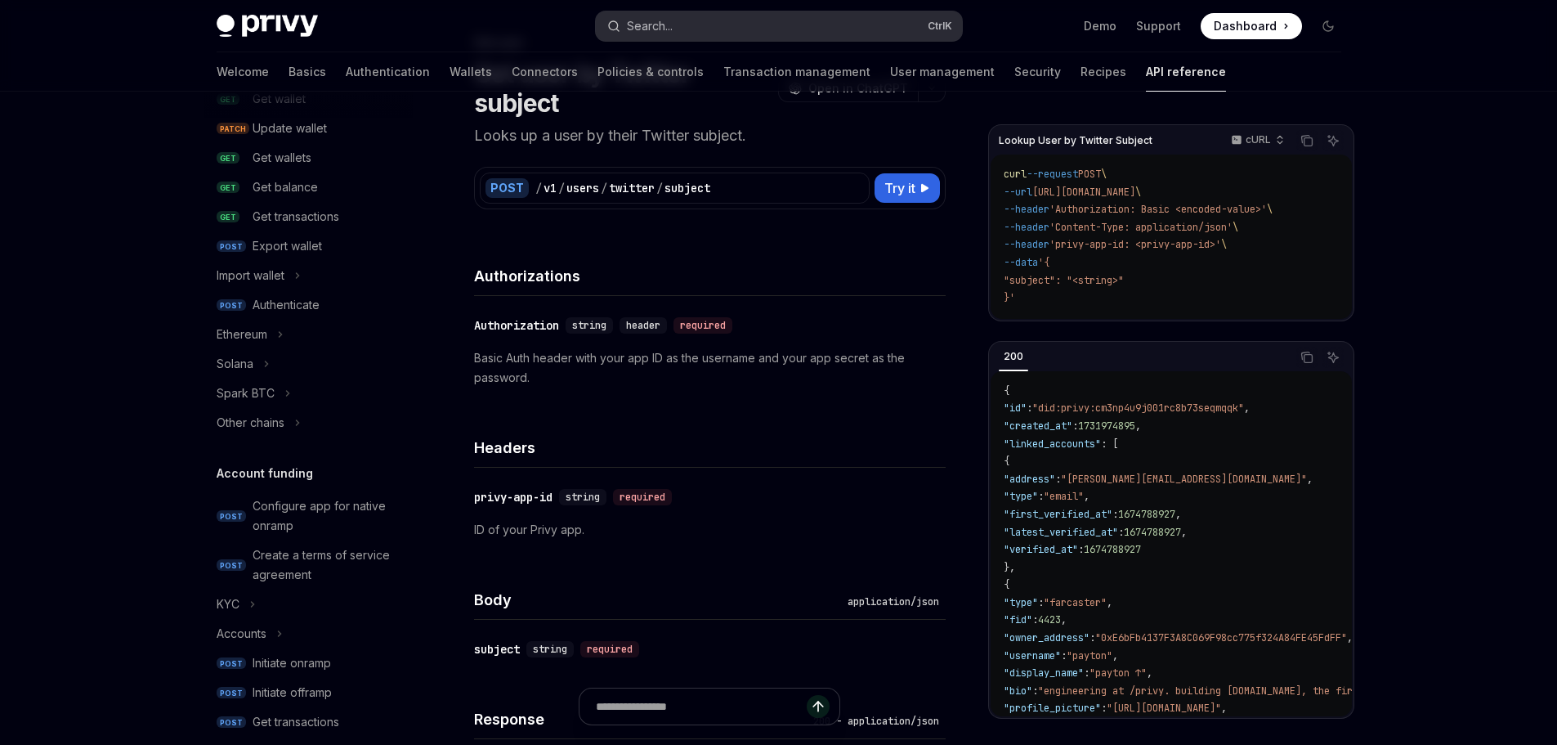
type textarea "*"
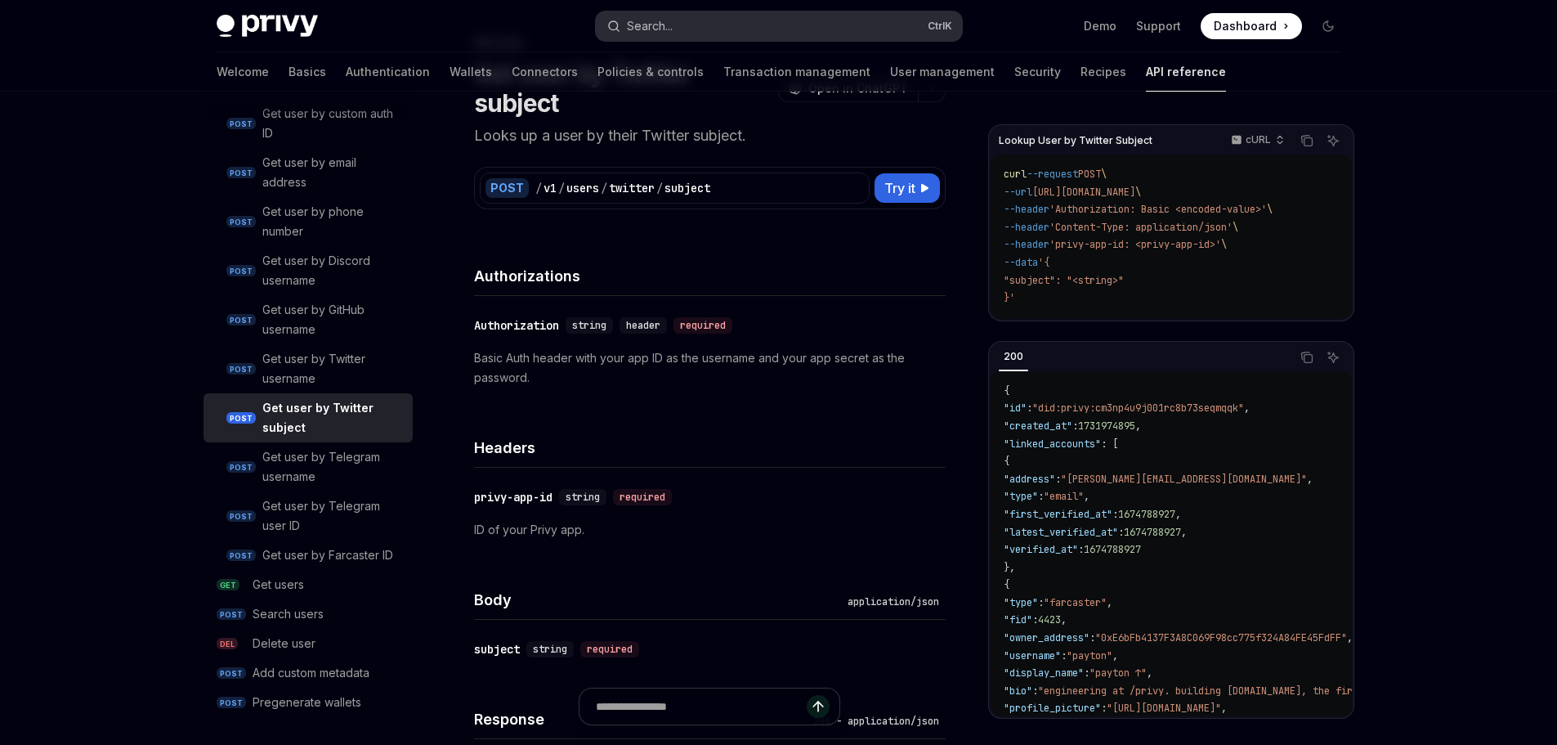
click at [839, 35] on button "Search... Ctrl K" at bounding box center [779, 25] width 366 height 29
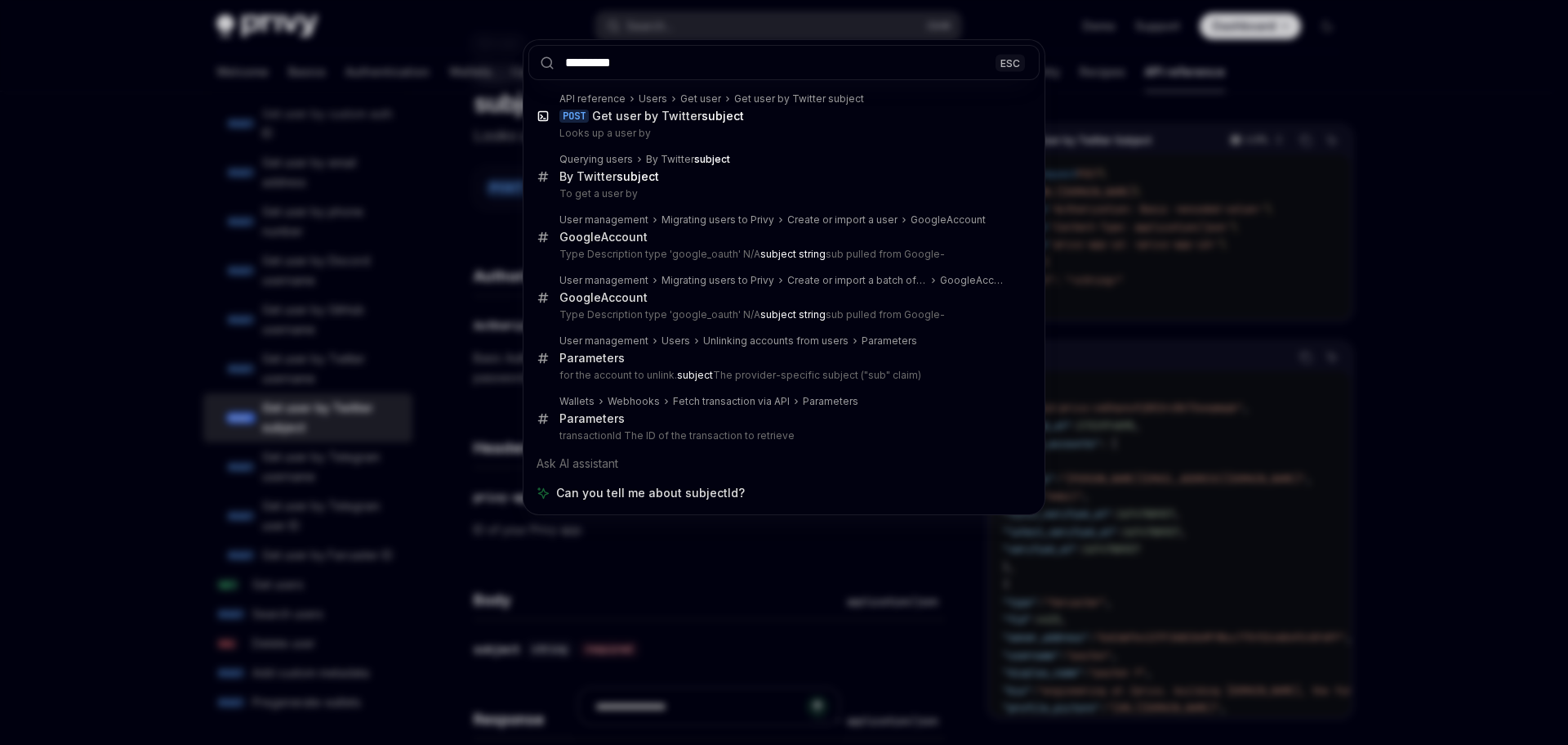
type input "*********"
click at [699, 614] on div "********* ESC API reference Users Get user Get user by Twitter subject POST Get…" at bounding box center [784, 372] width 1568 height 745
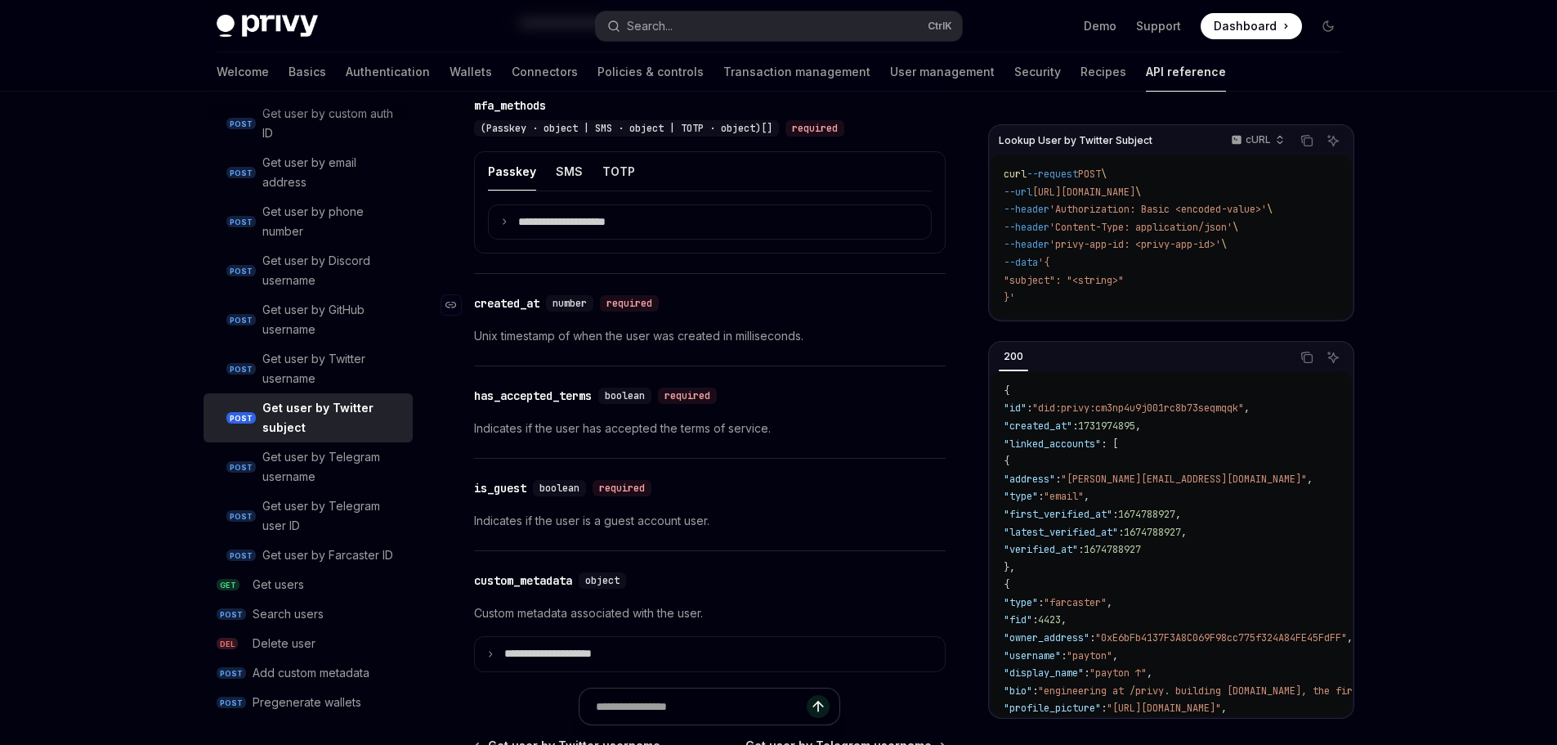
scroll to position [1171, 0]
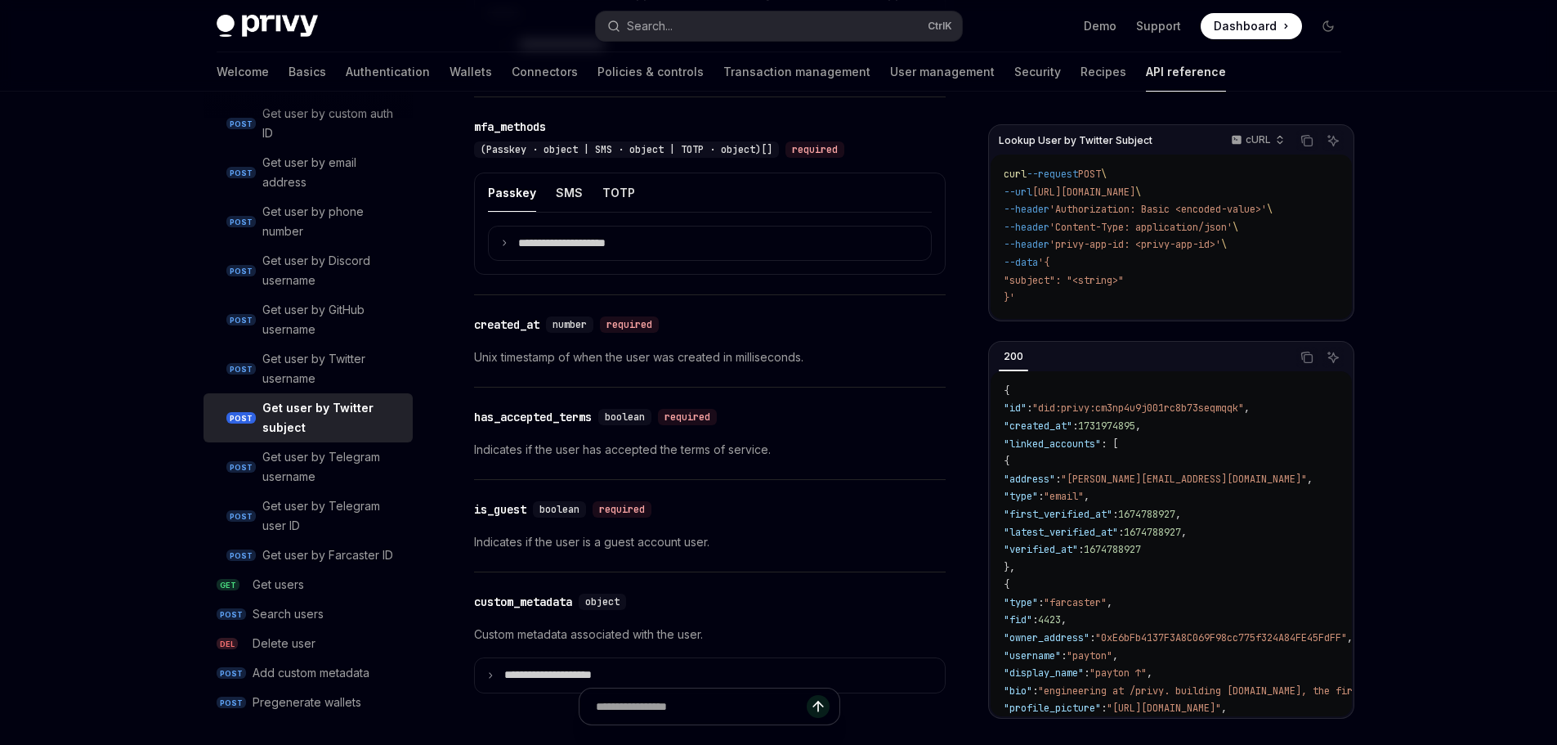
scroll to position [272, 0]
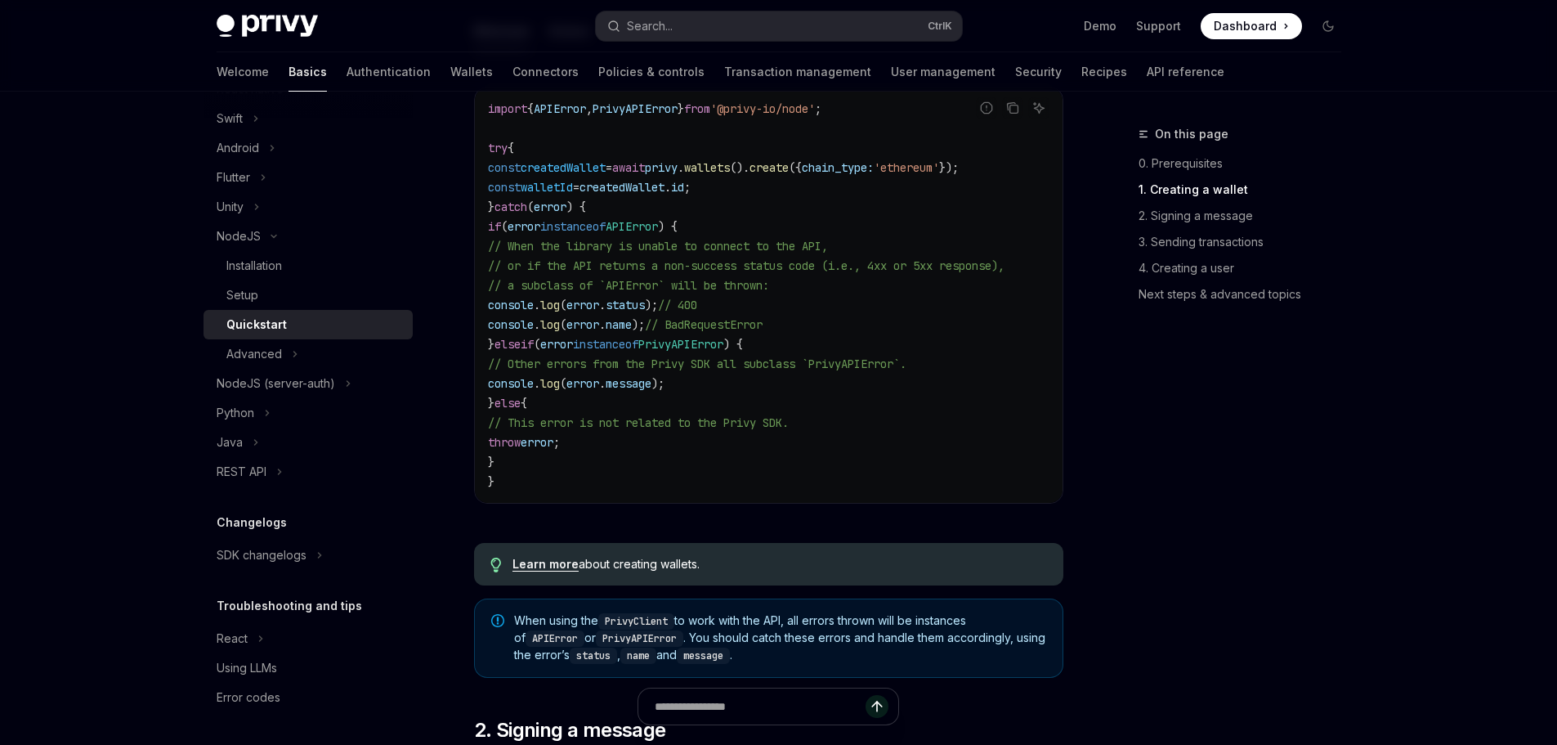
scroll to position [619, 0]
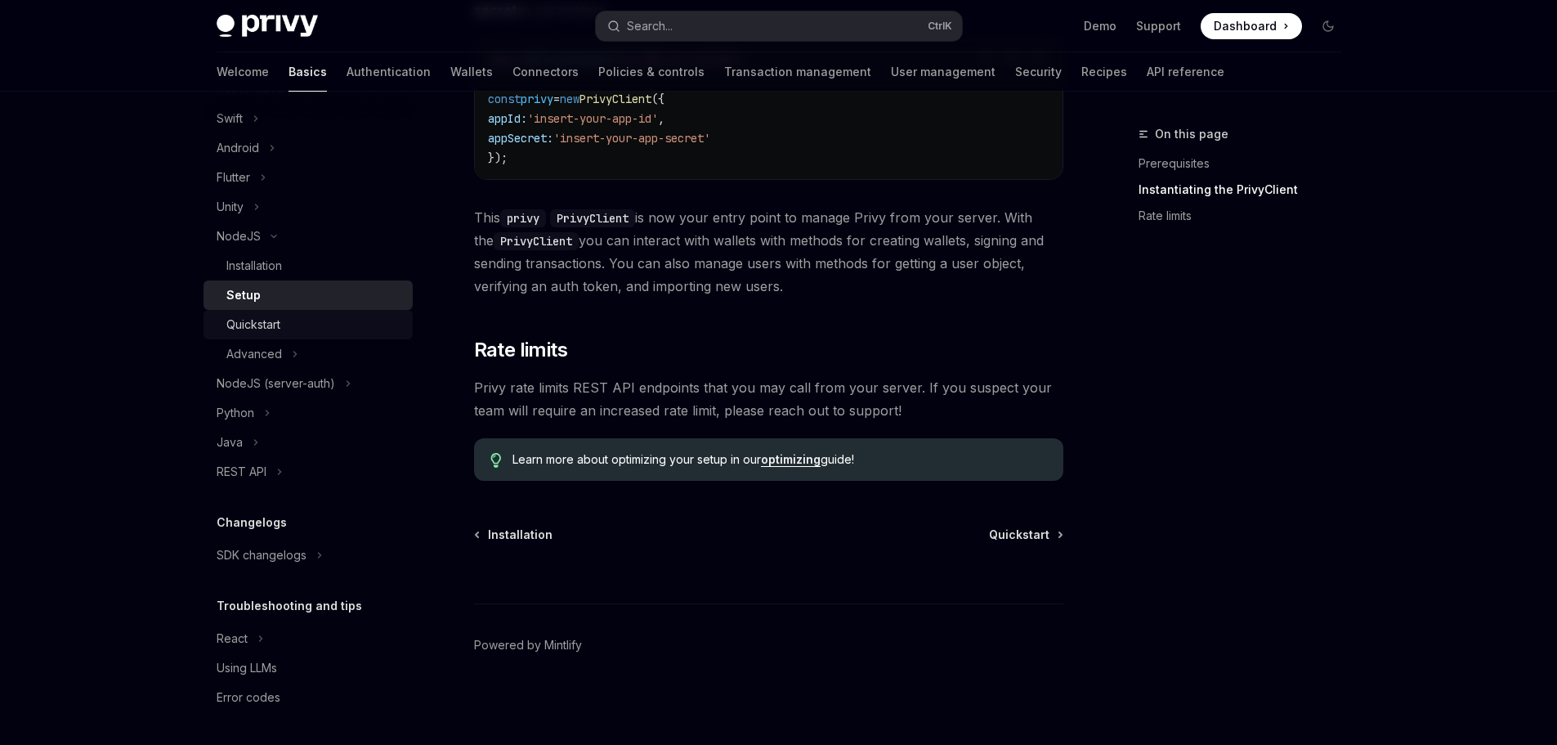
click at [283, 322] on div "Quickstart" at bounding box center [314, 325] width 177 height 20
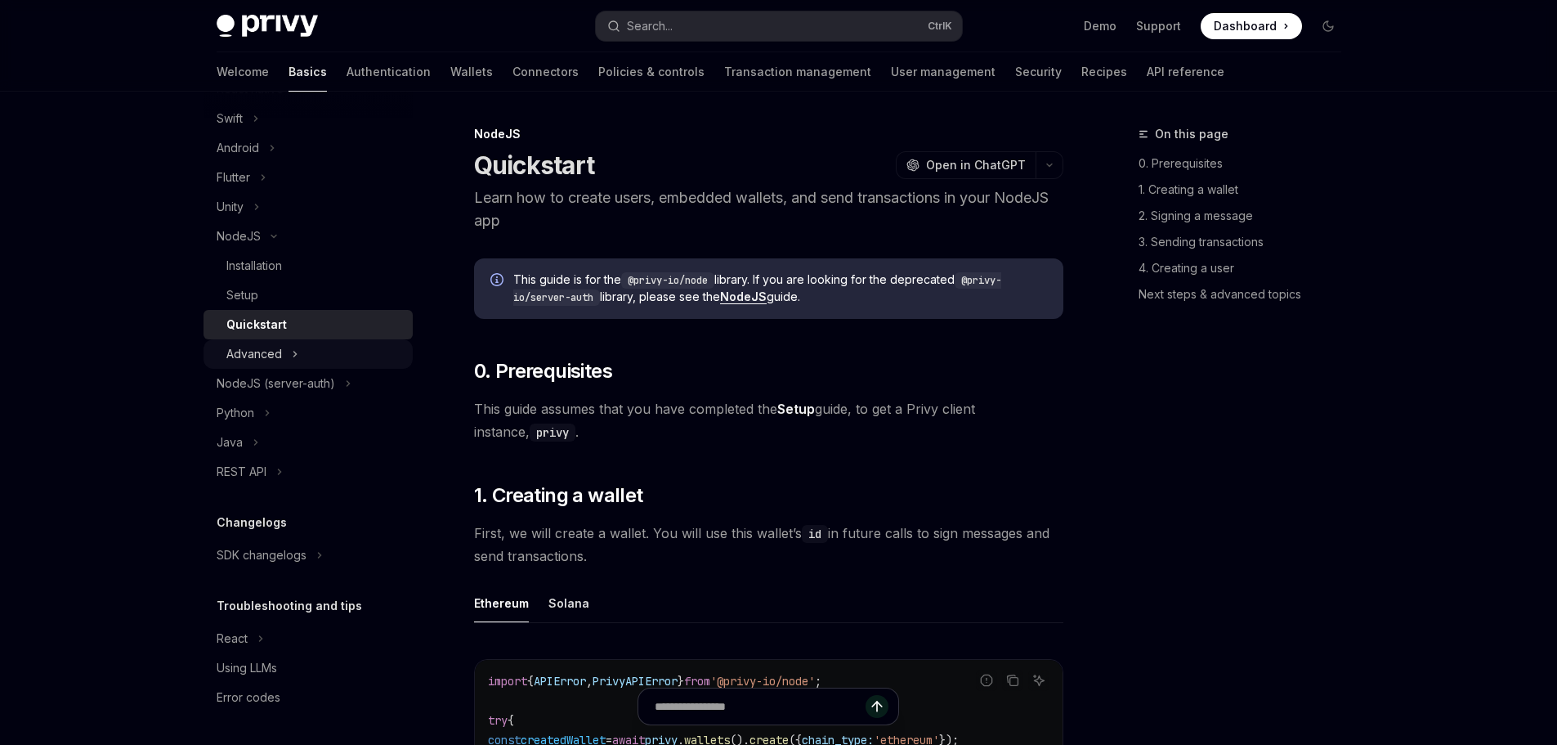
click at [282, 348] on button "Advanced" at bounding box center [307, 353] width 209 height 29
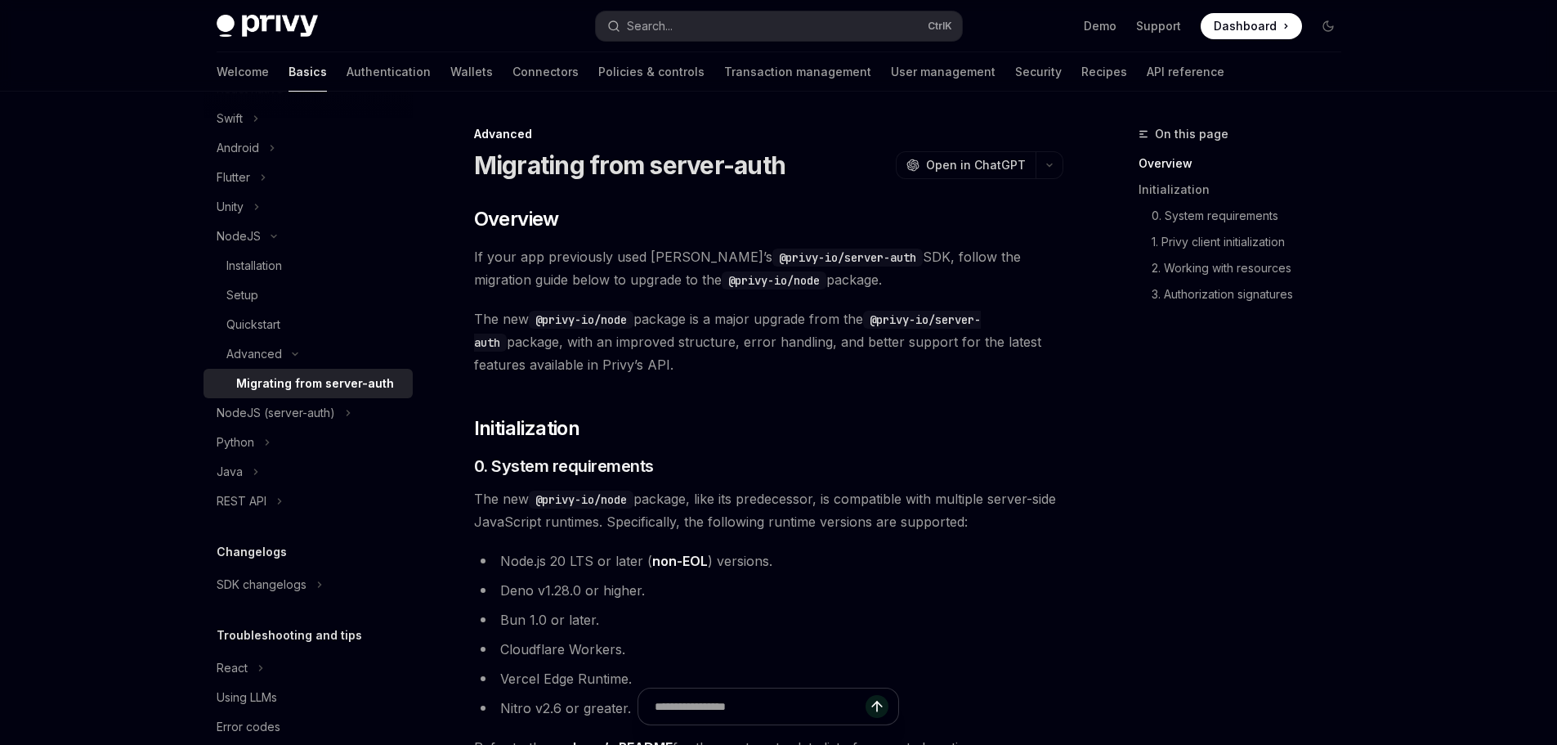
click at [298, 383] on div "Migrating from server-auth" at bounding box center [315, 383] width 158 height 20
type textarea "*"
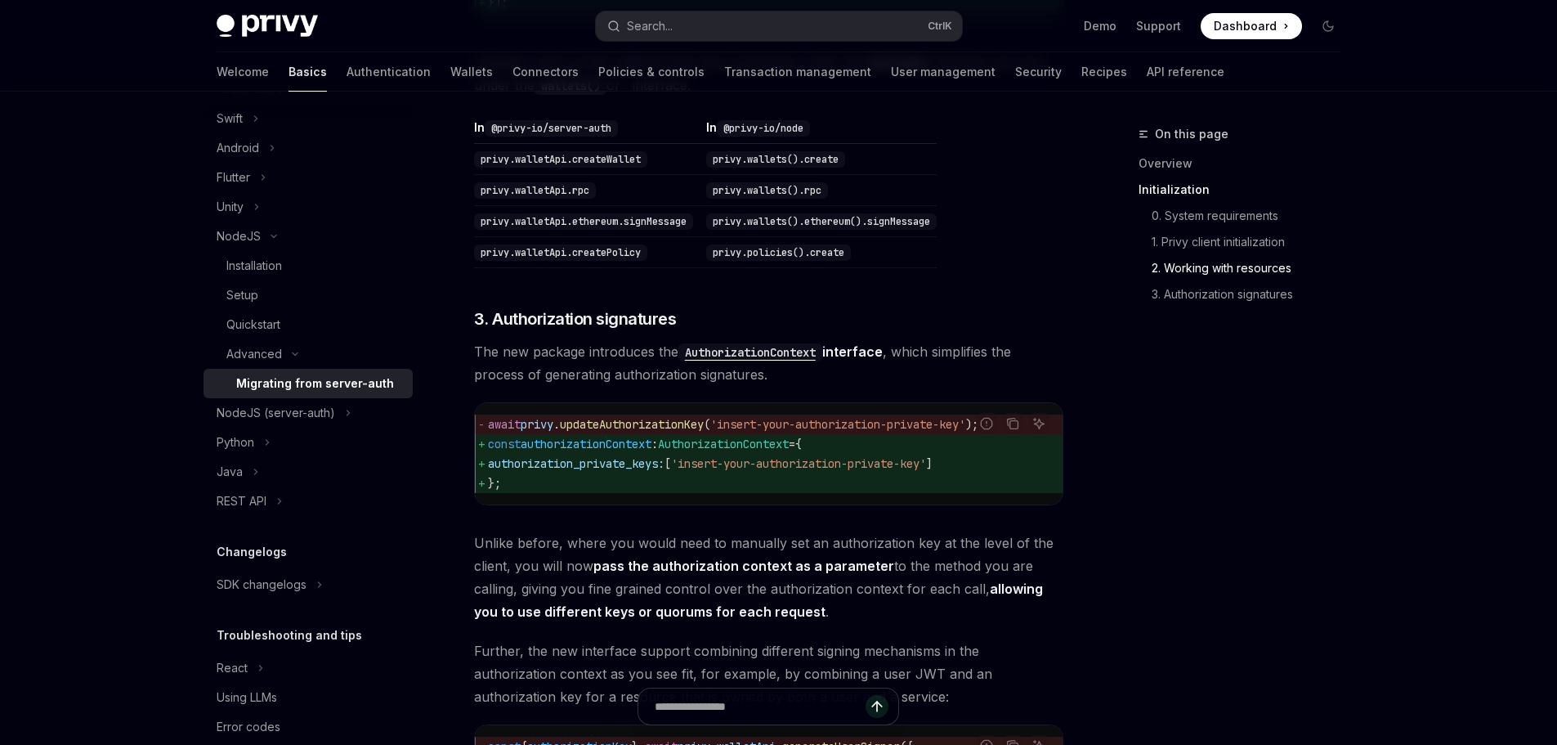
scroll to position [1553, 0]
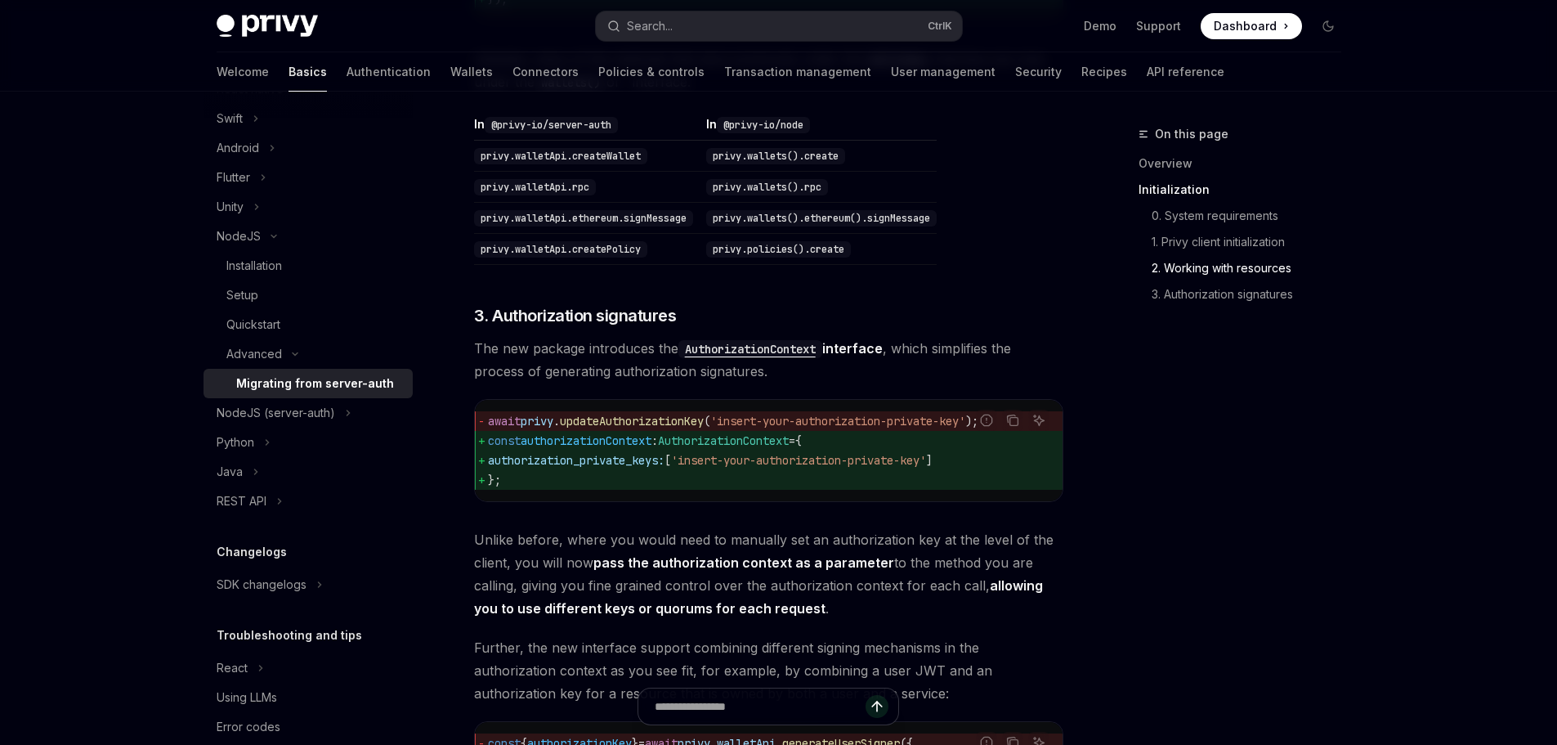
click at [632, 428] on span "updateAuthorizationKey" at bounding box center [632, 421] width 144 height 15
copy span "updateAuthorizationKey"
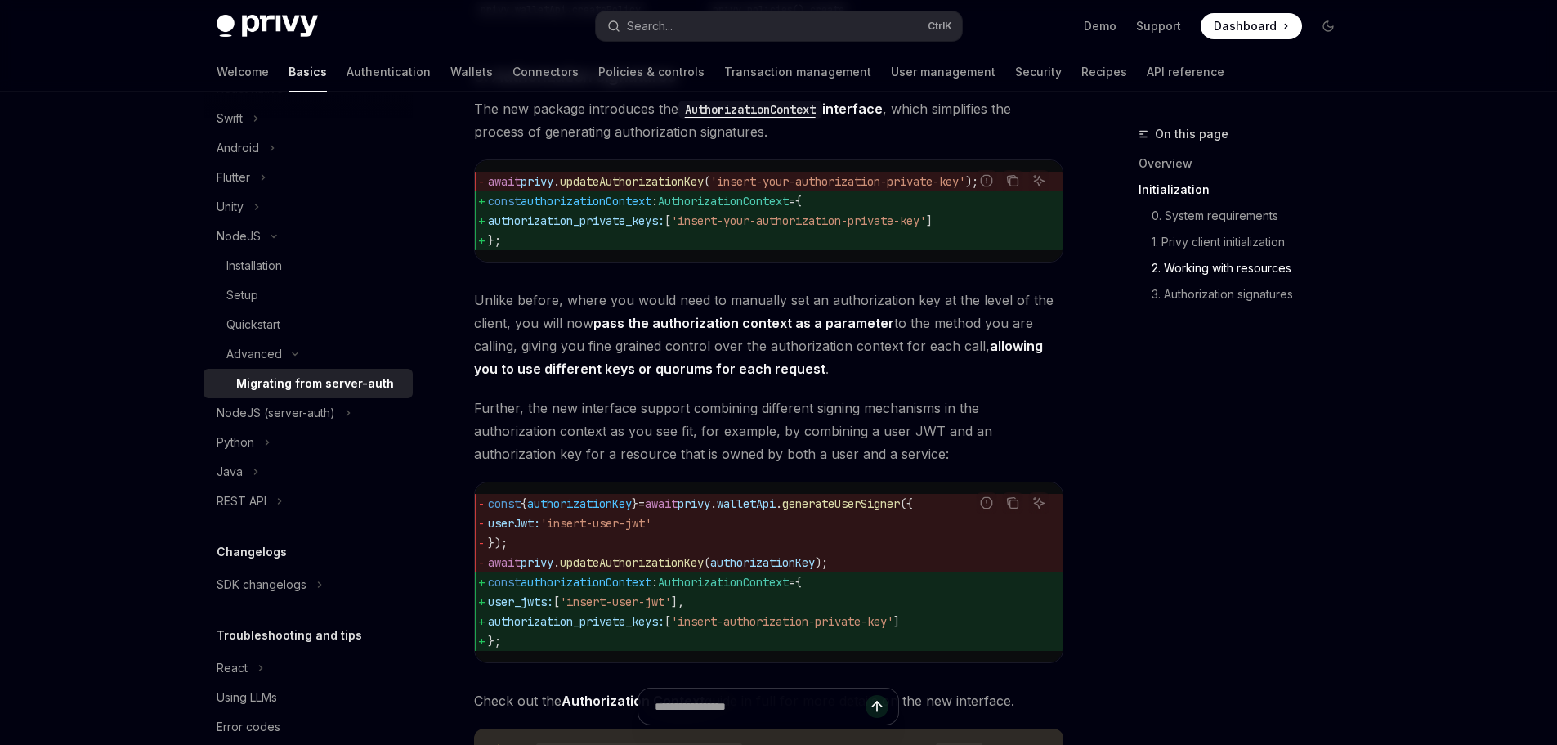
scroll to position [1798, 0]
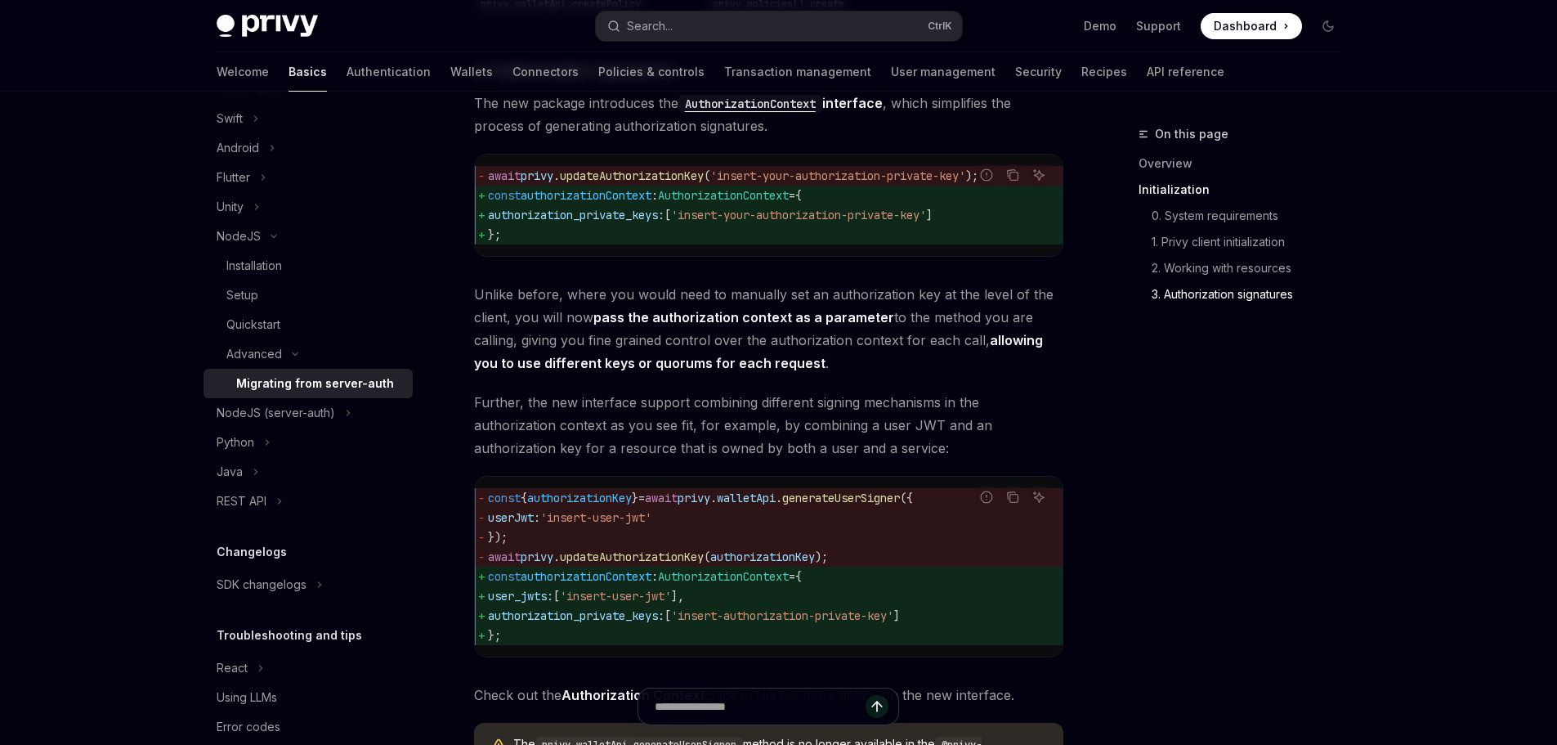
click at [870, 505] on span "generateUserSigner" at bounding box center [841, 497] width 118 height 15
copy span "generateUserSigner"
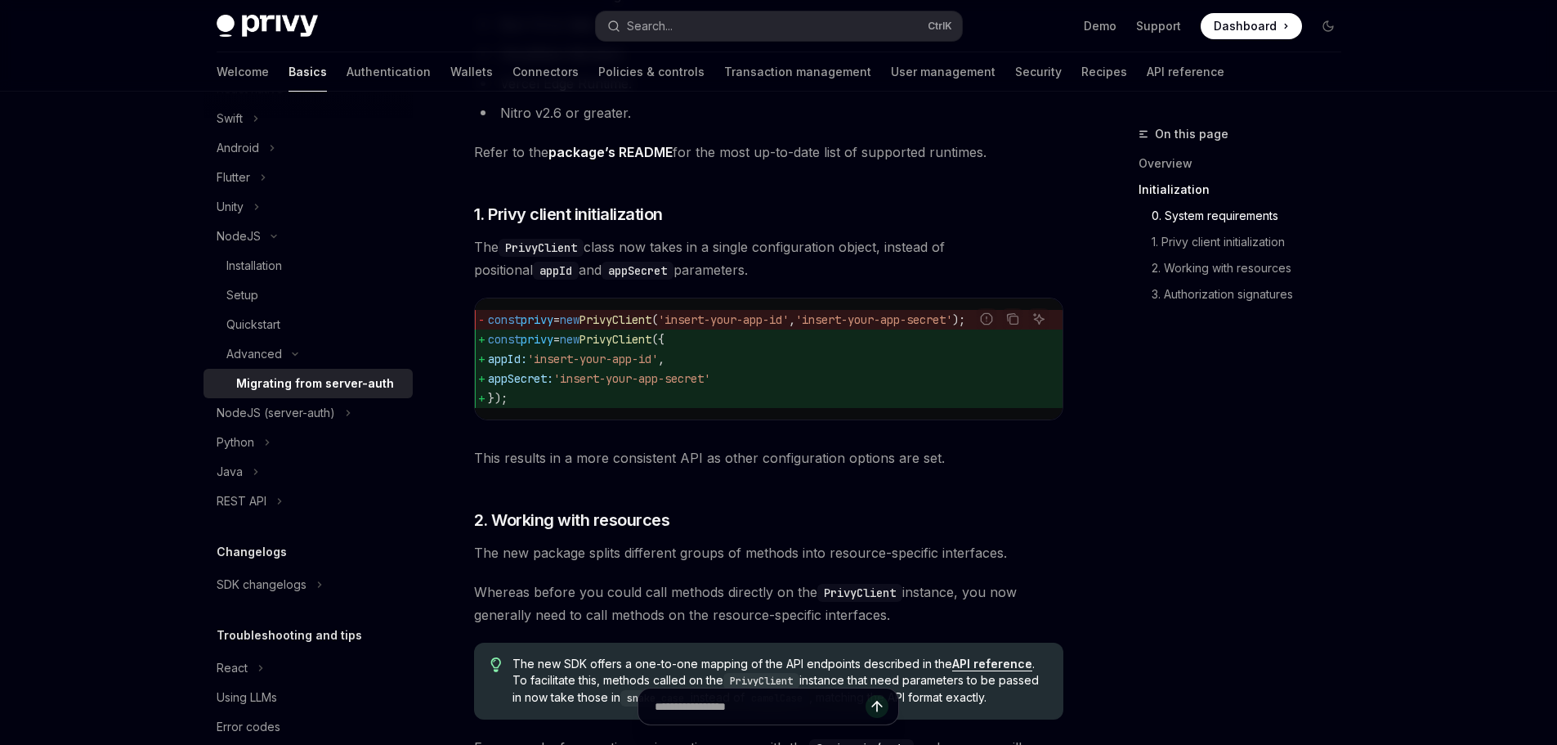
scroll to position [593, 0]
click at [657, 36] on button "Search... Ctrl K" at bounding box center [779, 25] width 366 height 29
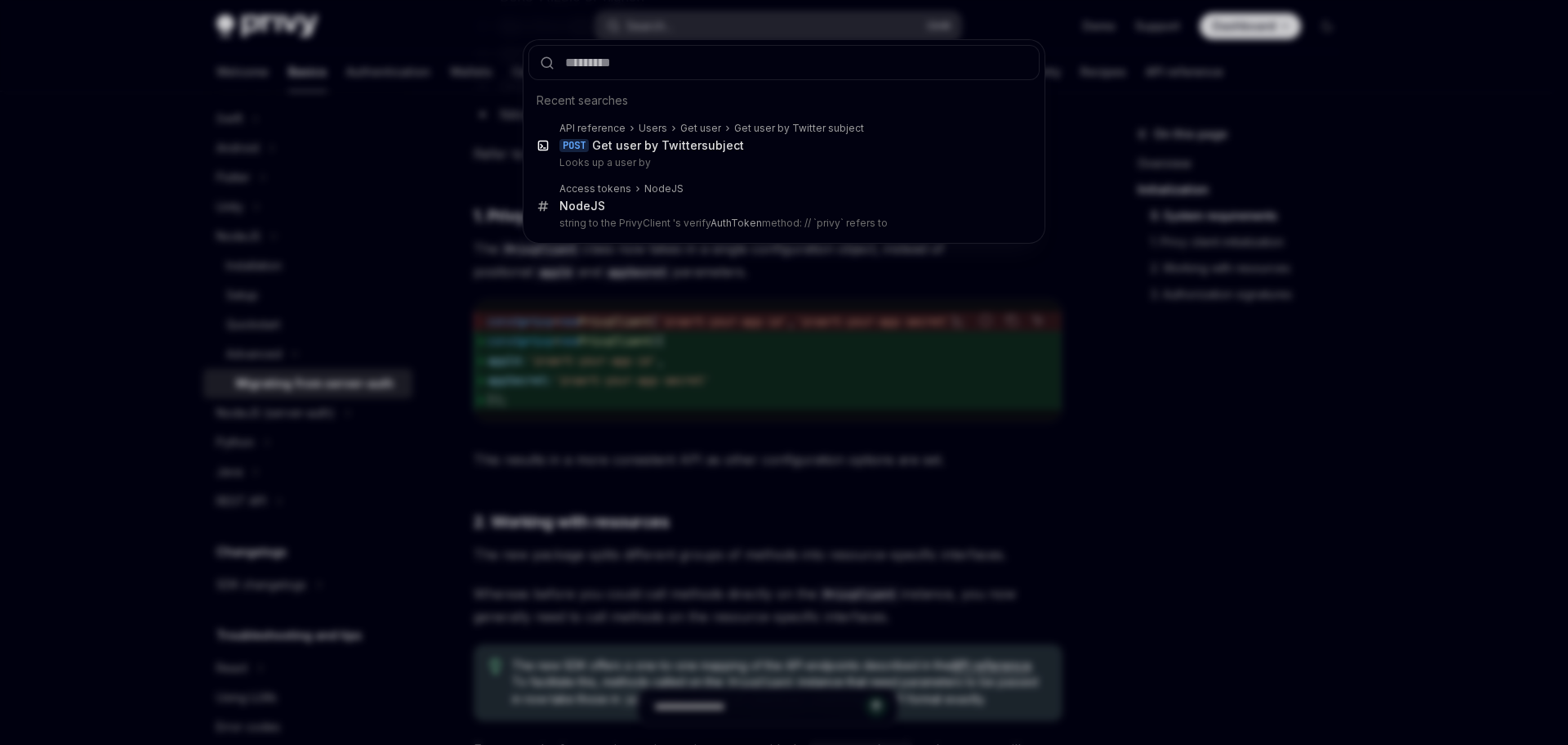
type input "**********"
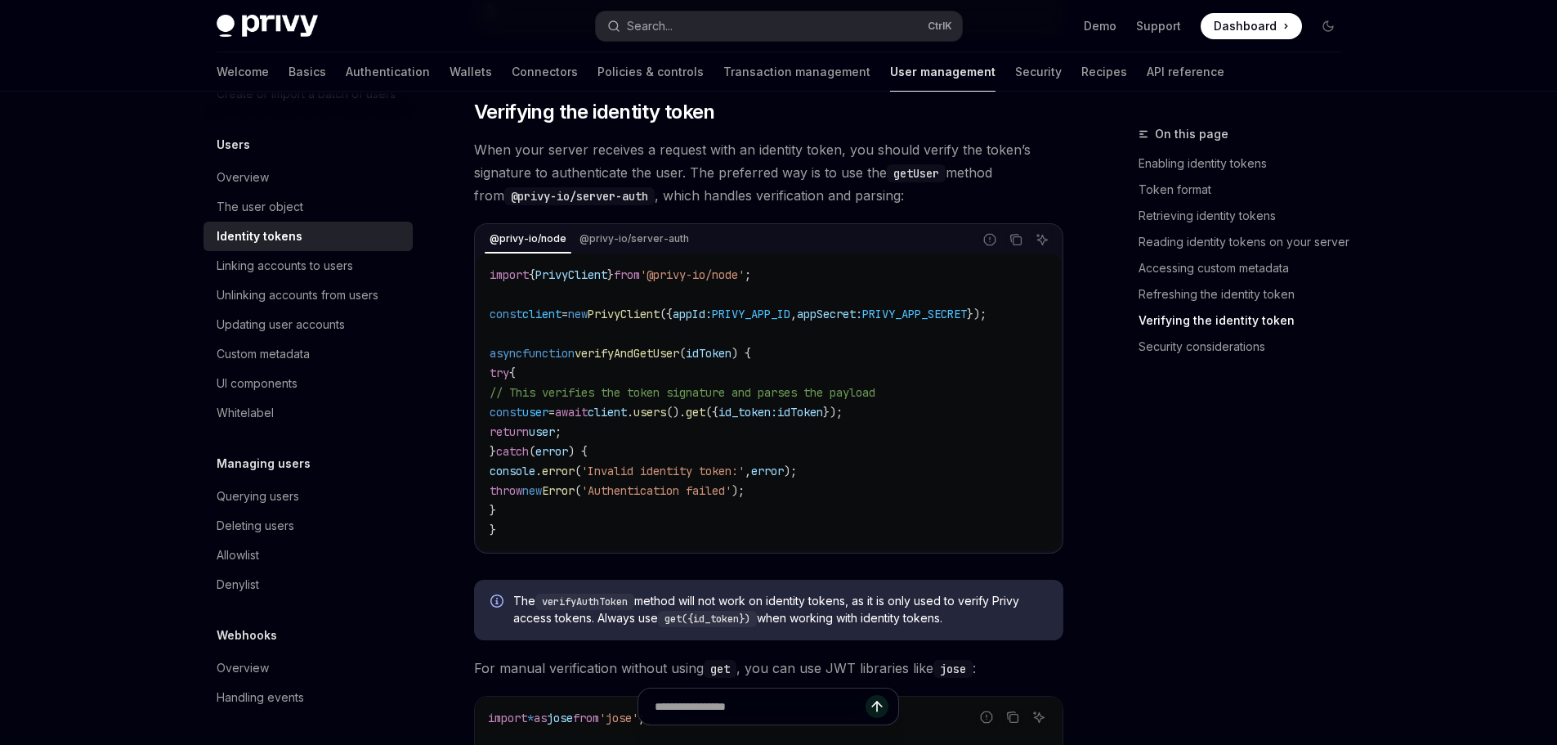
scroll to position [200, 0]
click at [667, 360] on span "verifyAndGetUser" at bounding box center [627, 353] width 105 height 15
click at [731, 360] on span "idToken" at bounding box center [709, 353] width 46 height 15
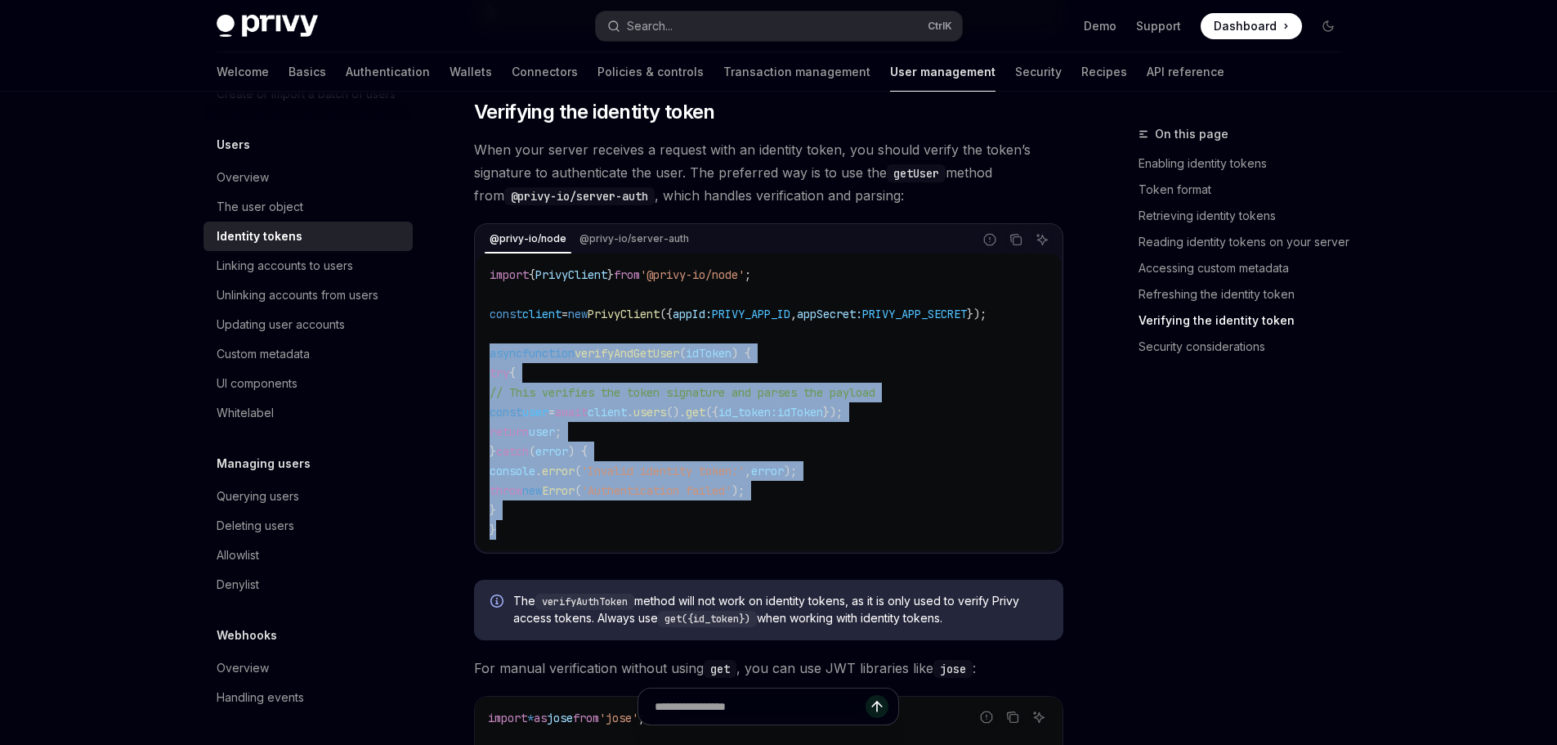
drag, startPoint x: 499, startPoint y: 560, endPoint x: 482, endPoint y: 377, distance: 183.8
click at [482, 377] on div "import { PrivyClient } from '@privy-io/node' ; const client = new PrivyClient (…" at bounding box center [768, 401] width 584 height 297
copy code "async function verifyAndGetUser ( idToken ) { try { // This verifies the token …"
click at [839, 389] on code "import { PrivyClient } from '@privy-io/node' ; const client = new PrivyClient (…" at bounding box center [769, 402] width 558 height 275
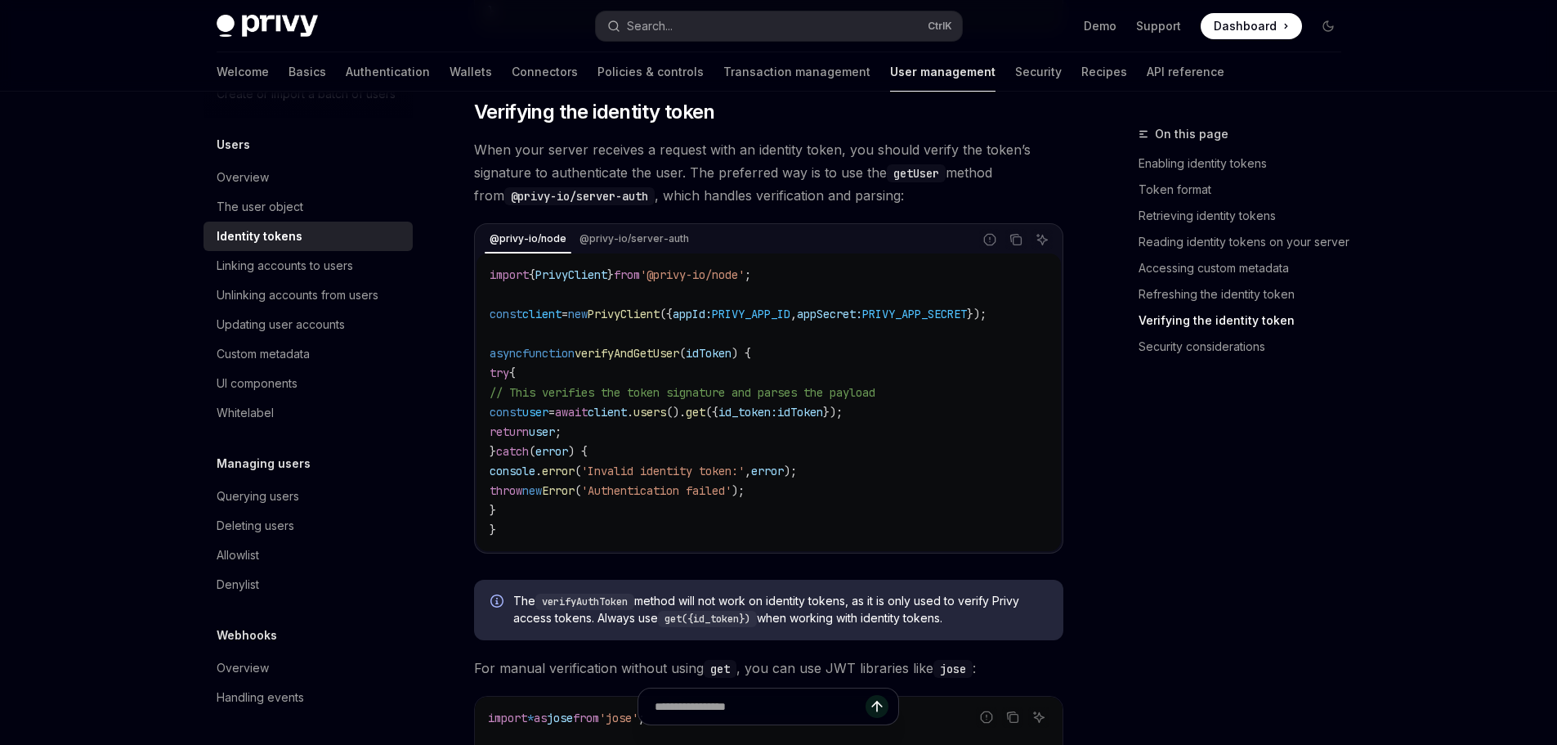
click at [725, 360] on span "idToken" at bounding box center [709, 353] width 46 height 15
click at [812, 360] on code "import { PrivyClient } from '@privy-io/node' ; const client = new PrivyClient (…" at bounding box center [769, 402] width 558 height 275
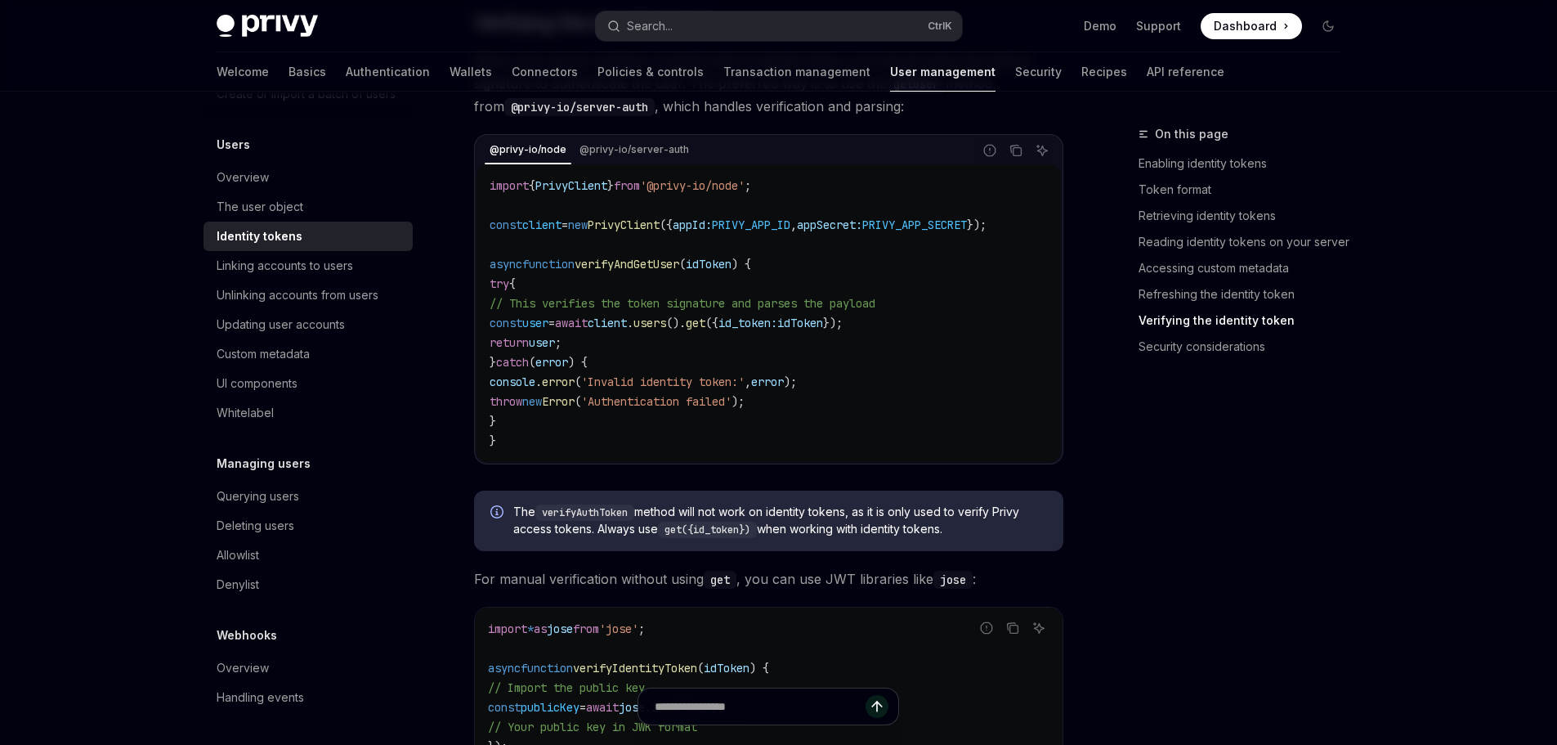
scroll to position [4573, 0]
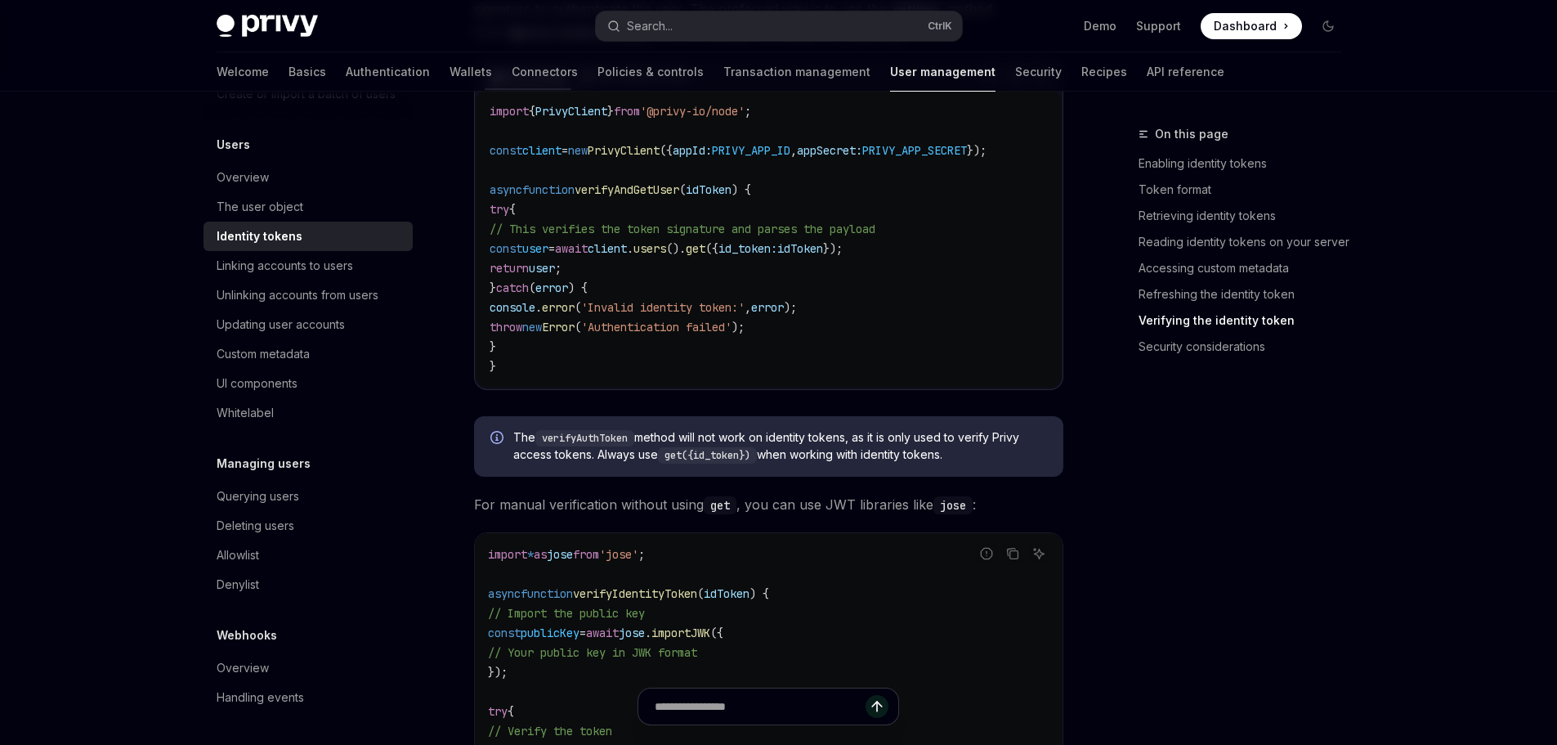
click at [901, 376] on code "import { PrivyClient } from '@privy-io/node' ; const client = new PrivyClient (…" at bounding box center [769, 238] width 558 height 275
click at [1193, 440] on div "On this page Enabling identity tokens Token format Retrieving identity tokens R…" at bounding box center [1230, 434] width 248 height 620
click at [1190, 448] on div "On this page Enabling identity tokens Token format Retrieving identity tokens R…" at bounding box center [1230, 434] width 248 height 620
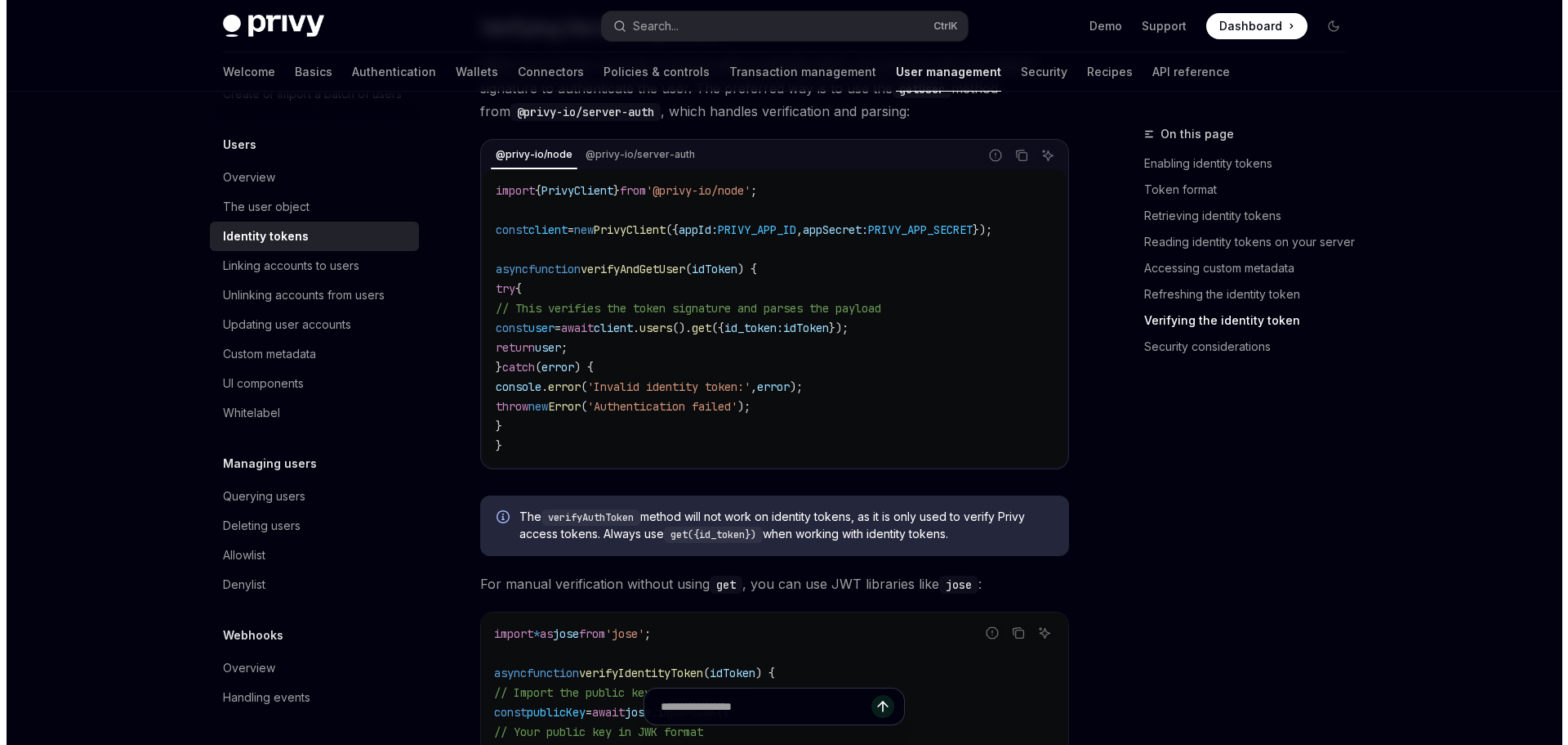
scroll to position [4491, 0]
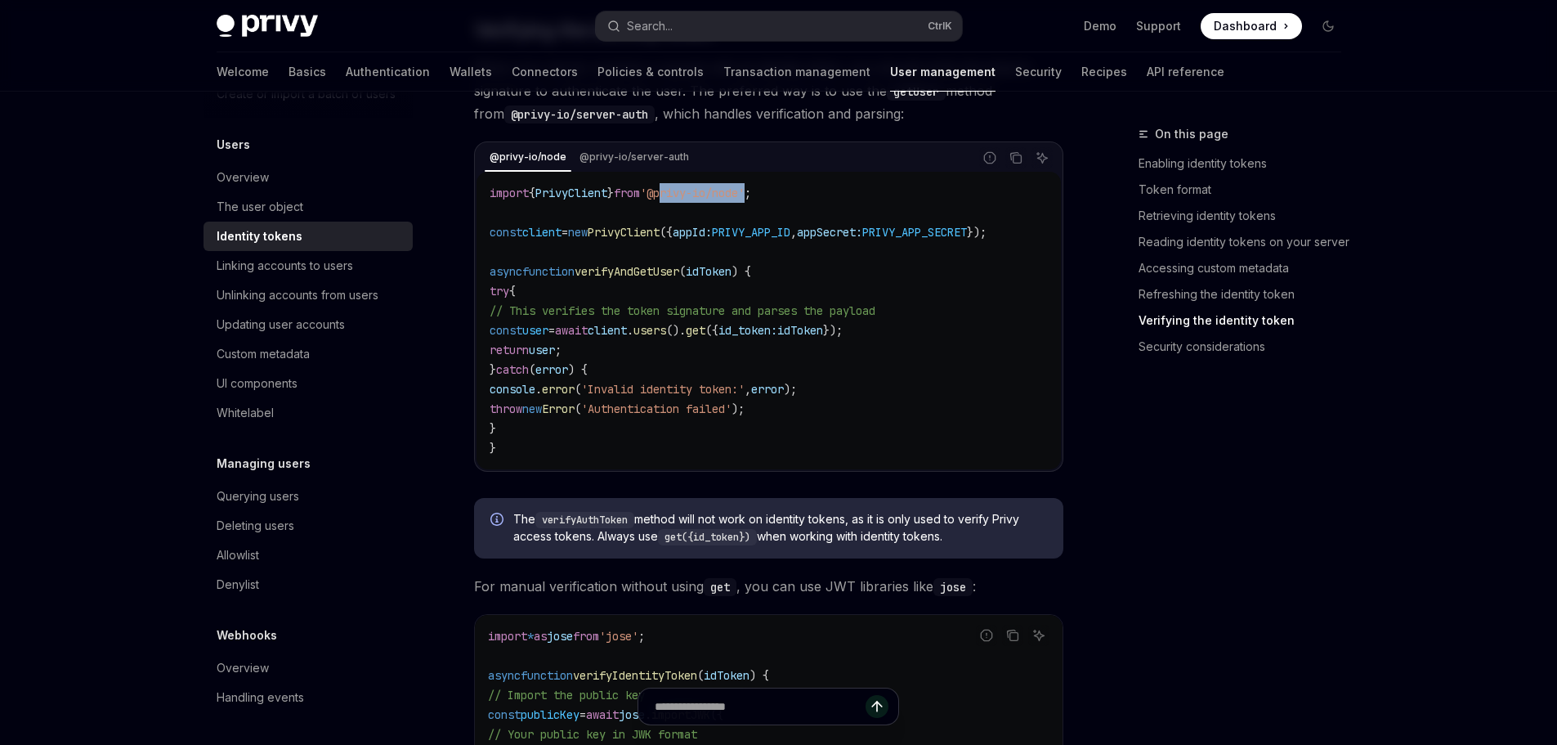
drag, startPoint x: 682, startPoint y: 225, endPoint x: 768, endPoint y: 227, distance: 86.7
click at [768, 227] on code "import { PrivyClient } from '@privy-io/node' ; const client = new PrivyClient (…" at bounding box center [769, 320] width 558 height 275
click at [555, 338] on span "=" at bounding box center [551, 330] width 7 height 15
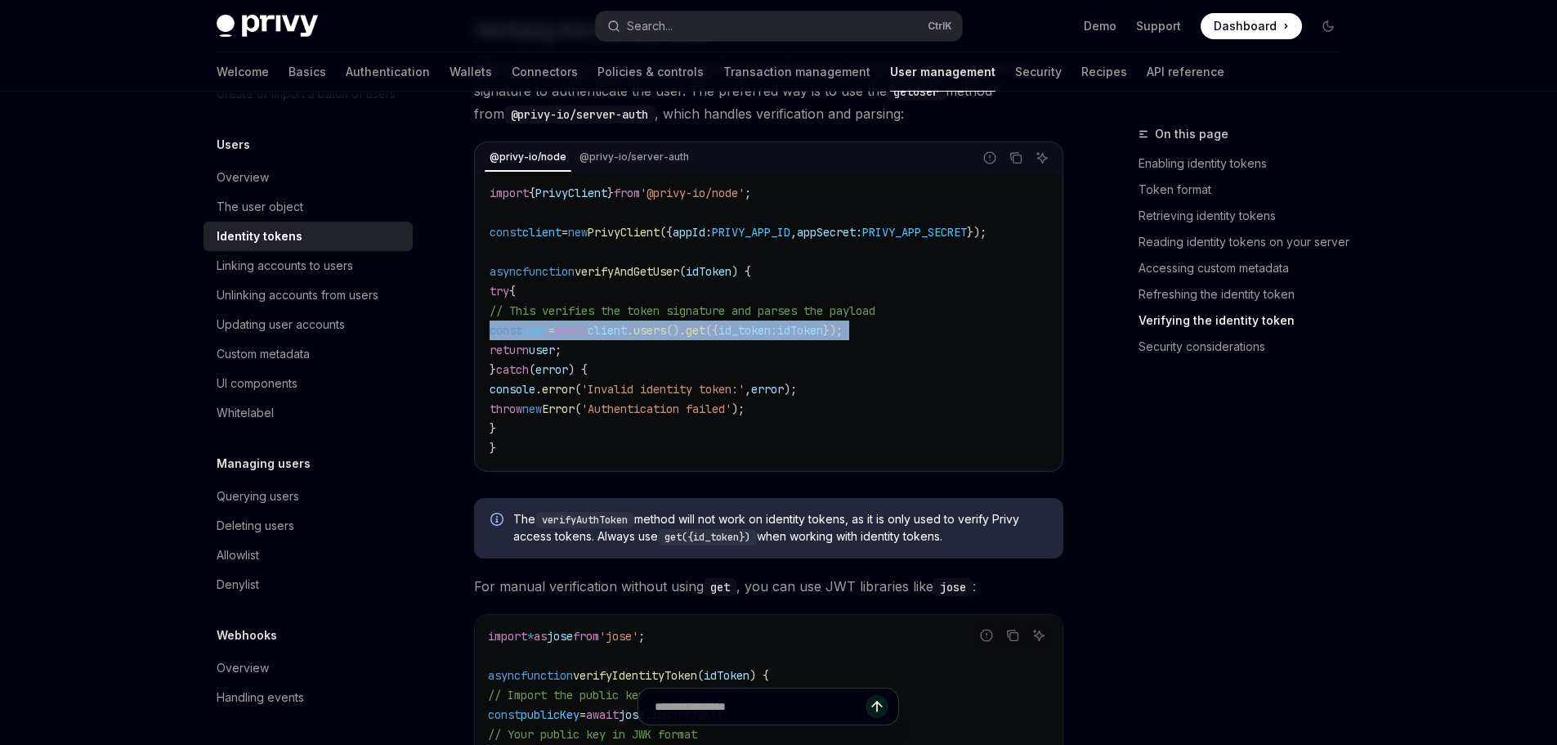
click at [555, 338] on span "=" at bounding box center [551, 330] width 7 height 15
click at [940, 349] on code "import { PrivyClient } from '@privy-io/node' ; const client = new PrivyClient (…" at bounding box center [769, 320] width 558 height 275
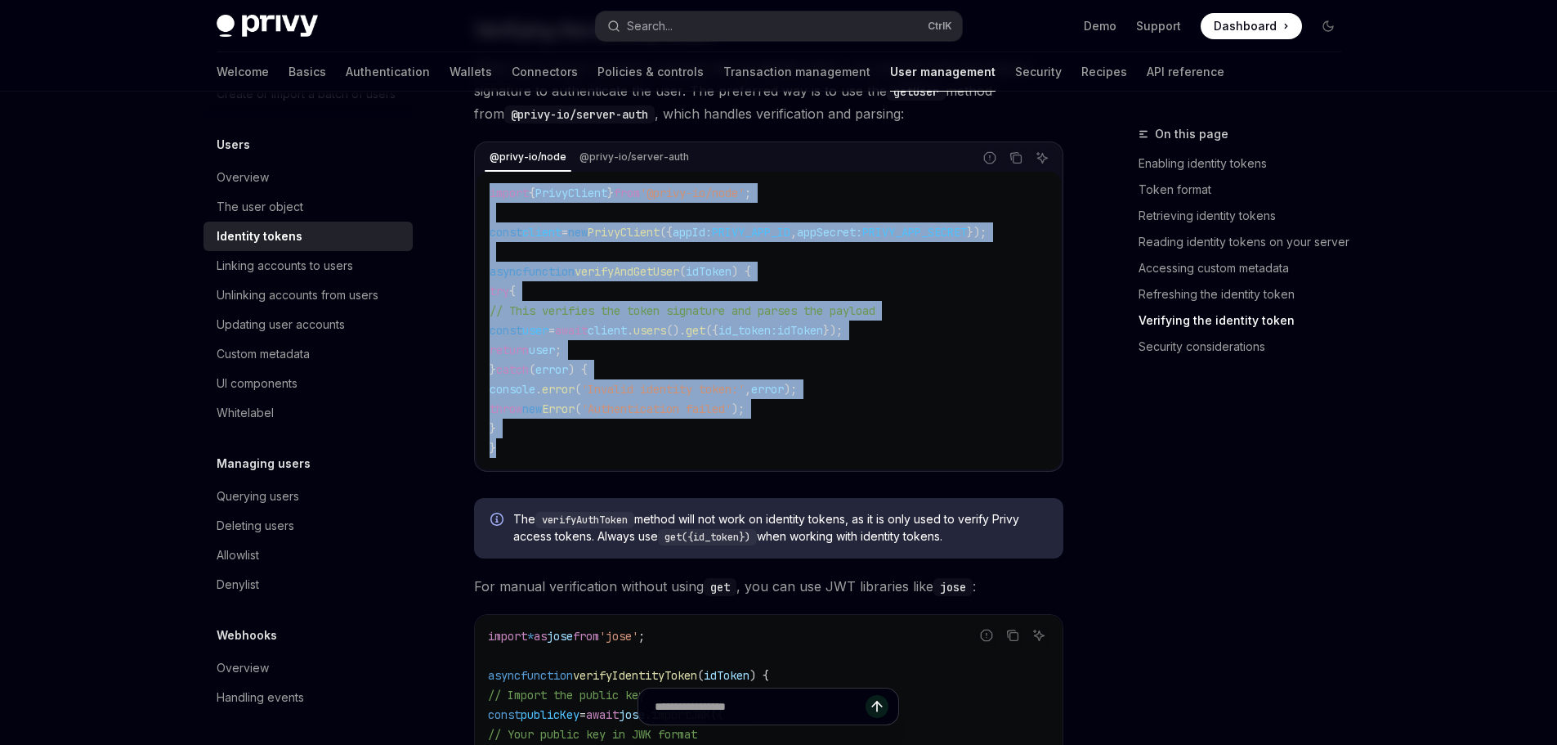
drag, startPoint x: 575, startPoint y: 474, endPoint x: 449, endPoint y: 198, distance: 303.6
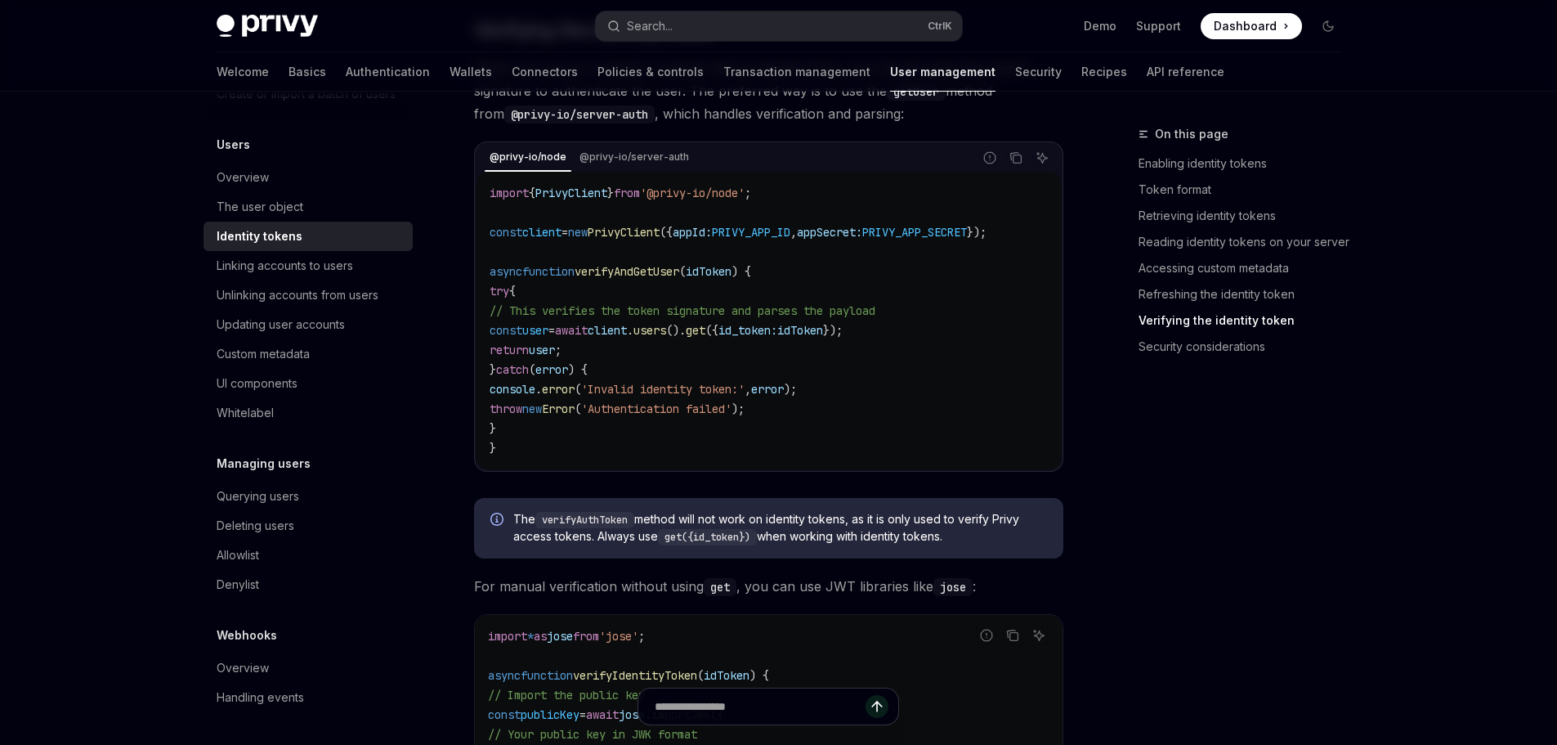
click at [1216, 561] on div "On this page Enabling identity tokens Token format Retrieving identity tokens R…" at bounding box center [1230, 434] width 248 height 620
click at [774, 18] on button "Search... Ctrl K" at bounding box center [779, 25] width 366 height 29
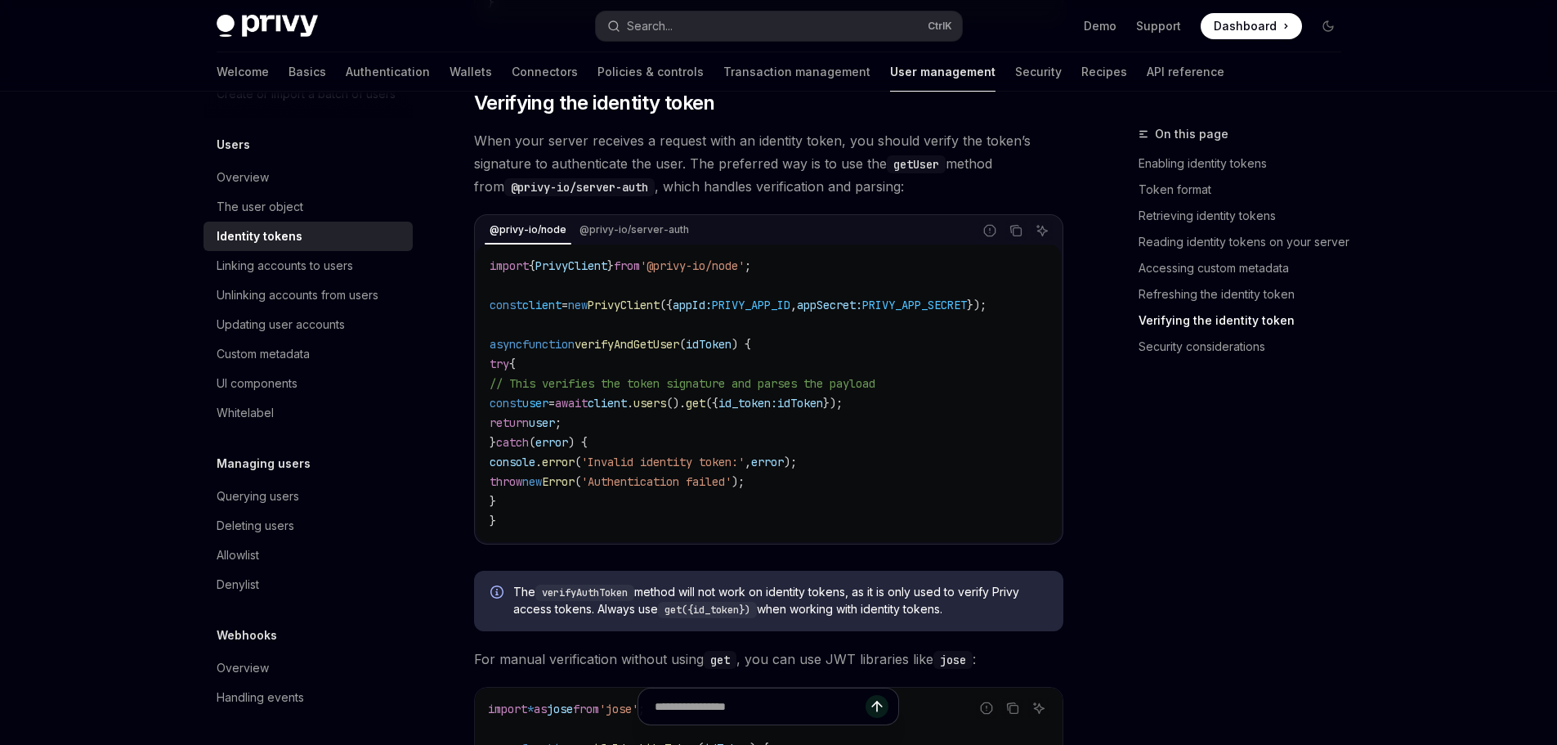
scroll to position [4409, 0]
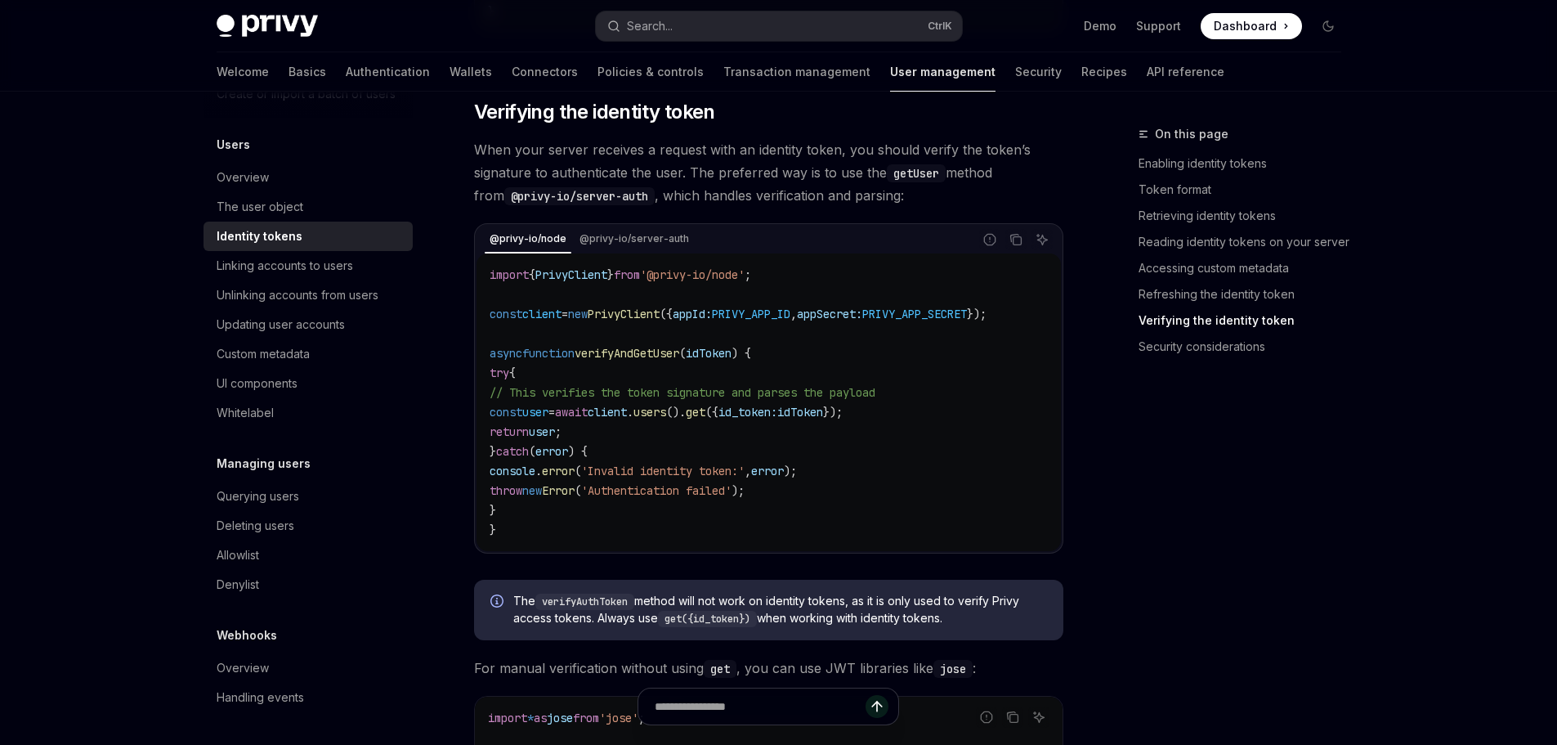
click at [1017, 456] on code "import { PrivyClient } from '@privy-io/node' ; const client = new PrivyClient (…" at bounding box center [769, 402] width 558 height 275
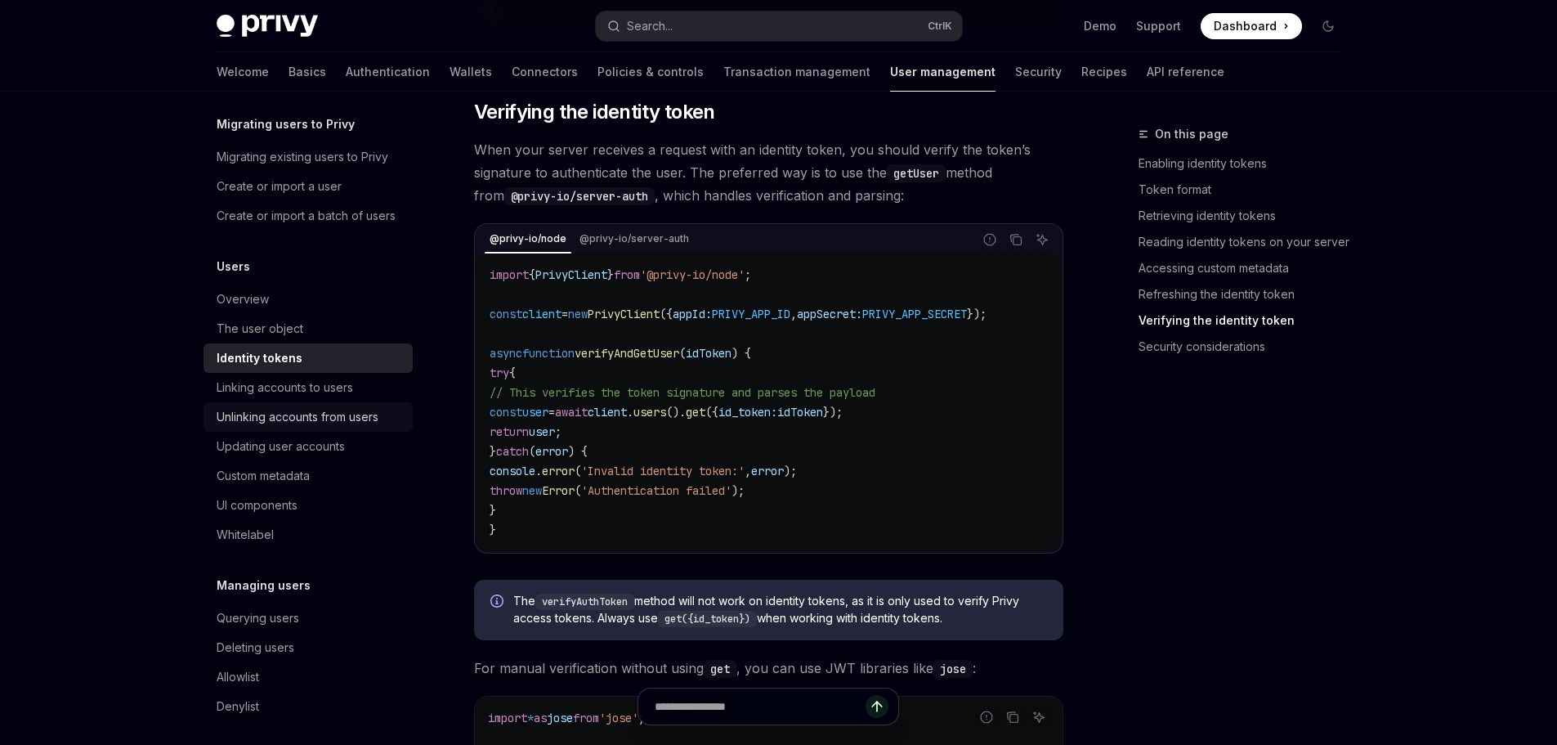
scroll to position [0, 0]
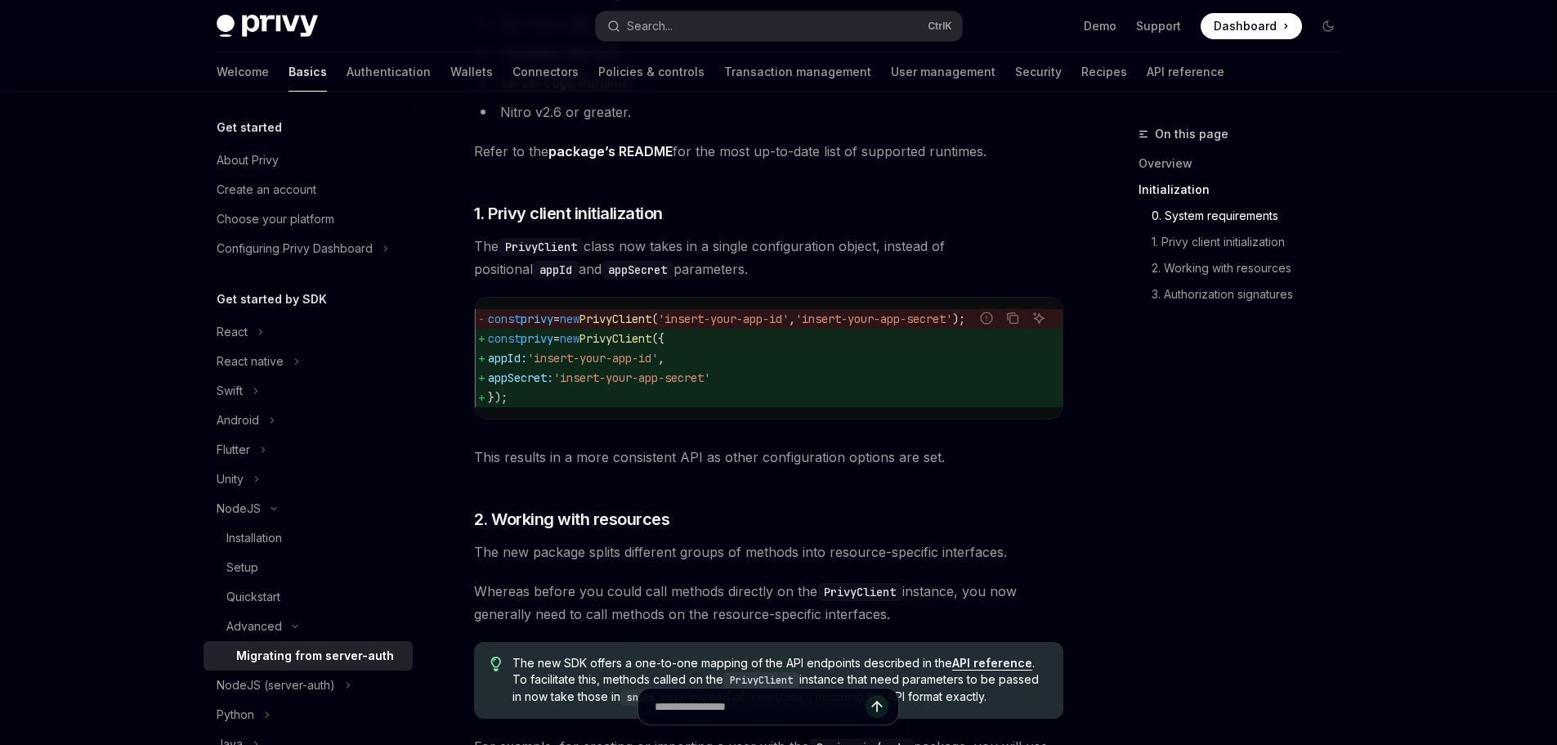
scroll to position [593, 0]
click at [1163, 236] on link "1. Privy client initialization" at bounding box center [1246, 242] width 216 height 26
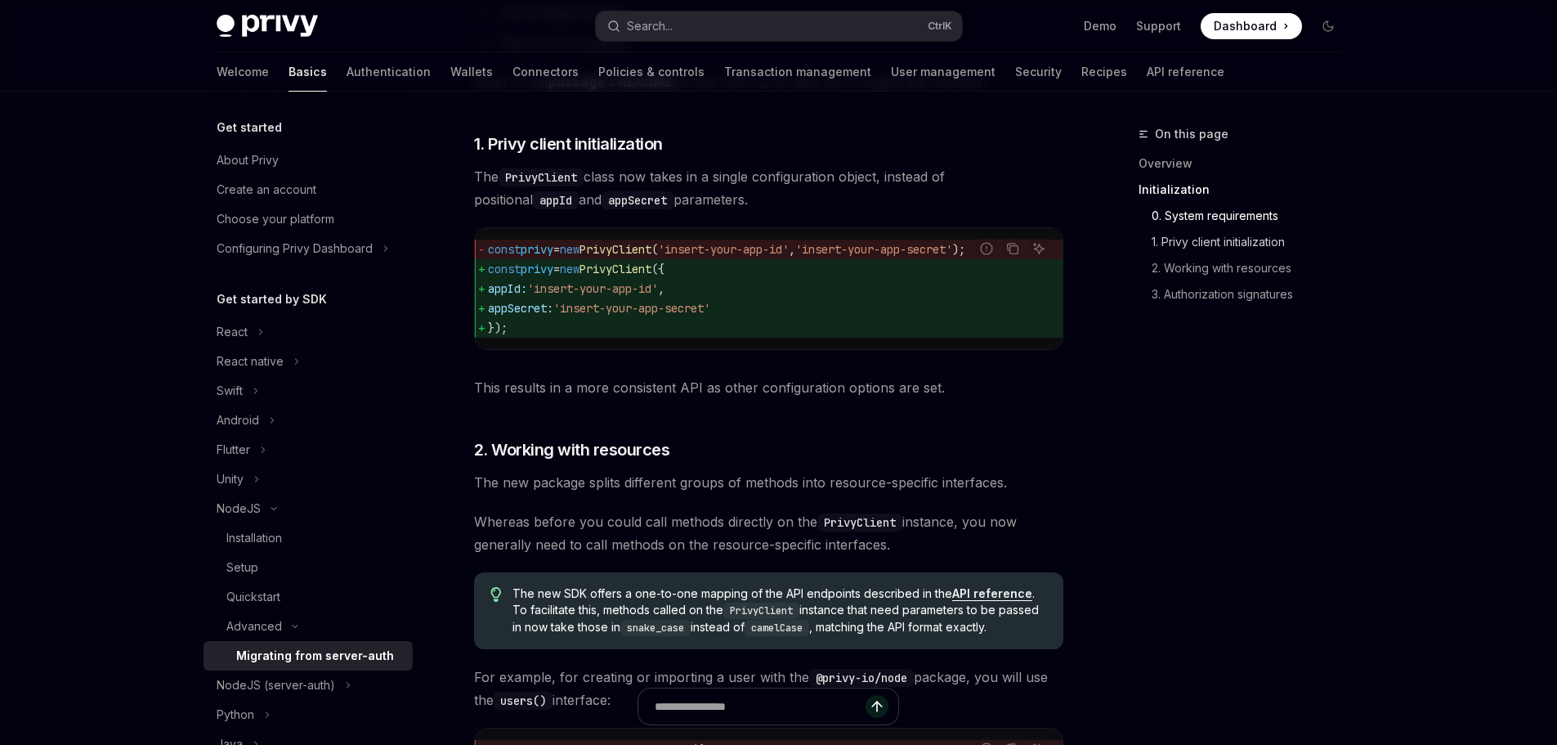
scroll to position [673, 0]
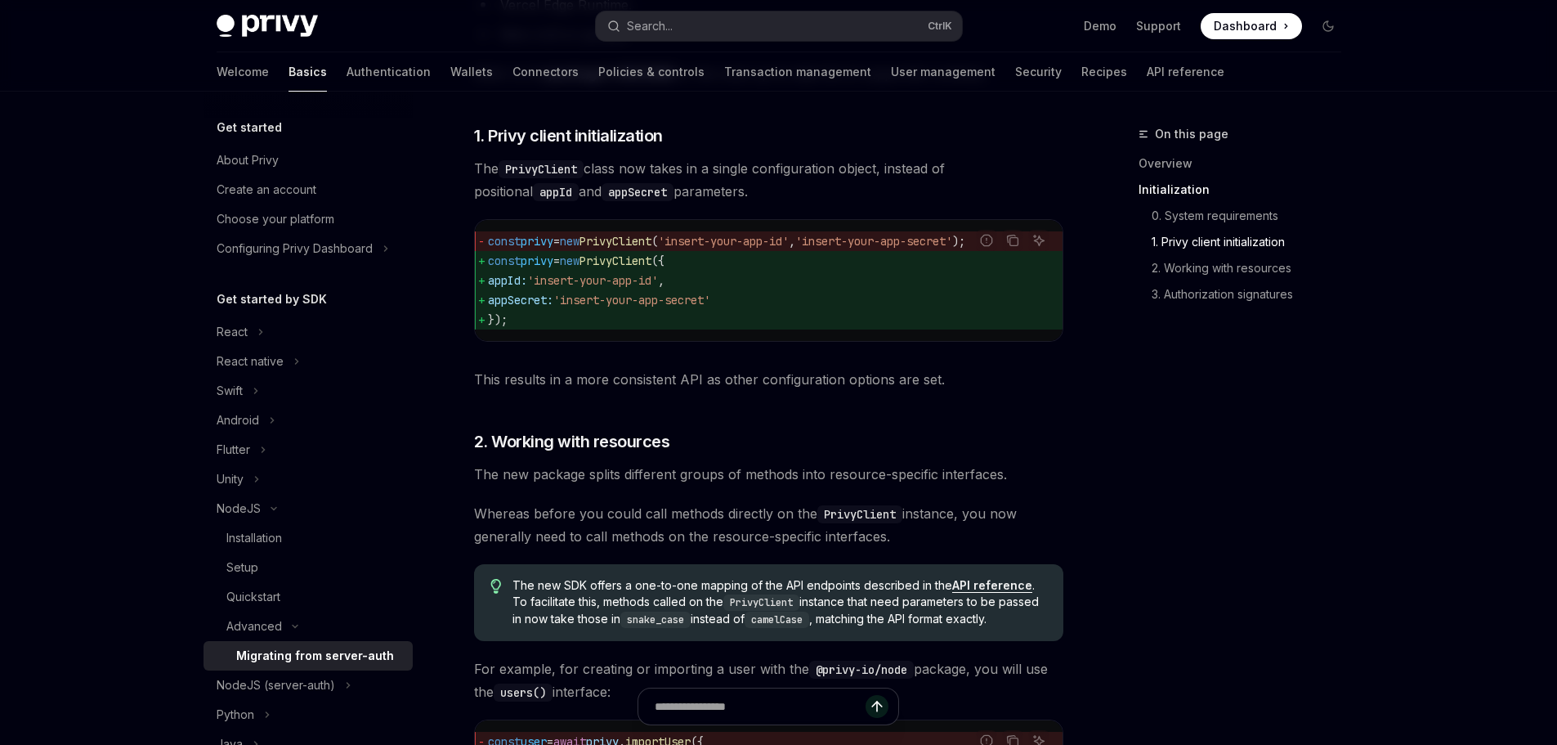
click at [1178, 253] on link "1. Privy client initialization" at bounding box center [1246, 242] width 216 height 26
click at [1185, 265] on link "2. Working with resources" at bounding box center [1246, 268] width 216 height 26
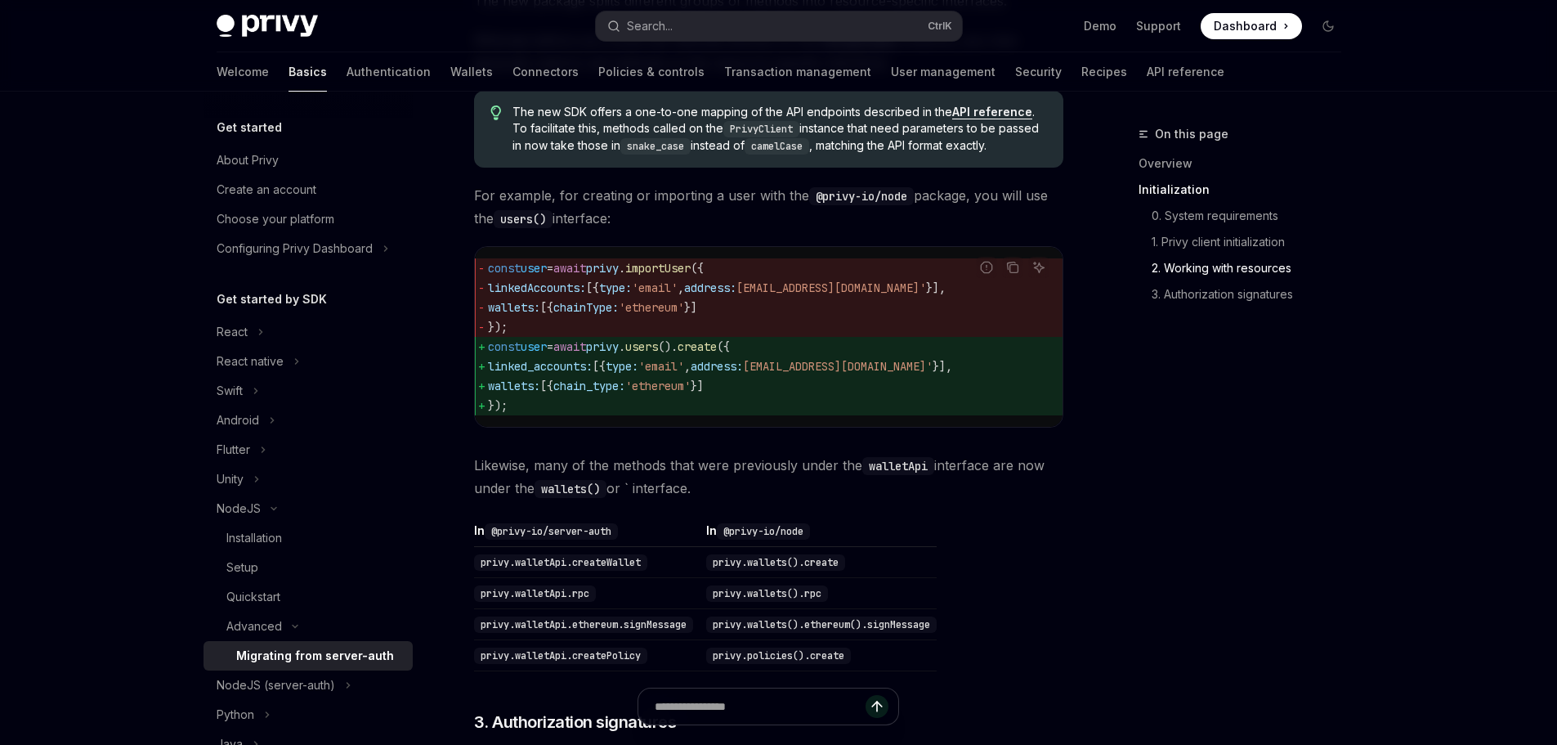
scroll to position [1149, 0]
click at [1186, 295] on link "3. Authorization signatures" at bounding box center [1246, 294] width 216 height 26
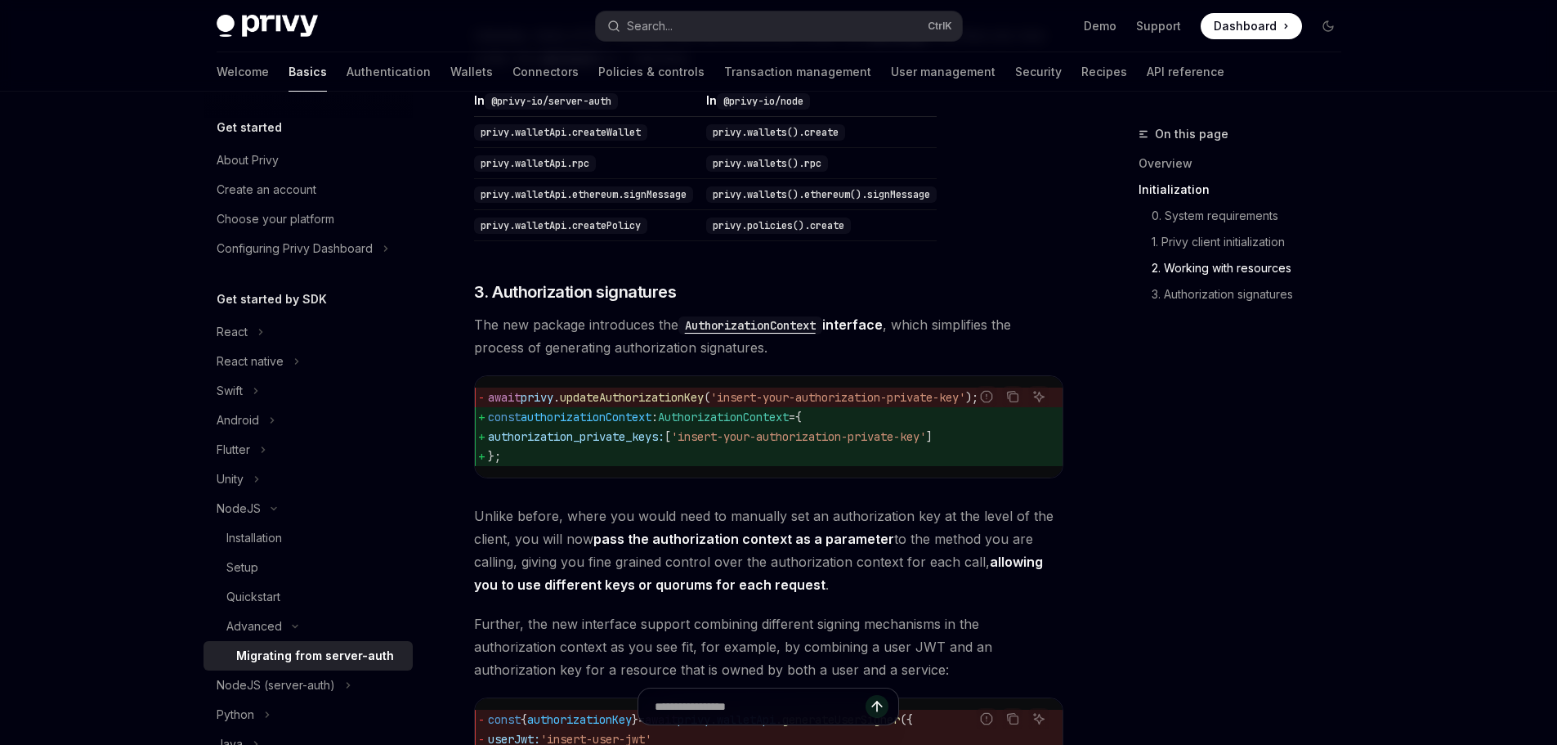
scroll to position [1574, 0]
click at [255, 567] on div "Setup" at bounding box center [242, 567] width 32 height 20
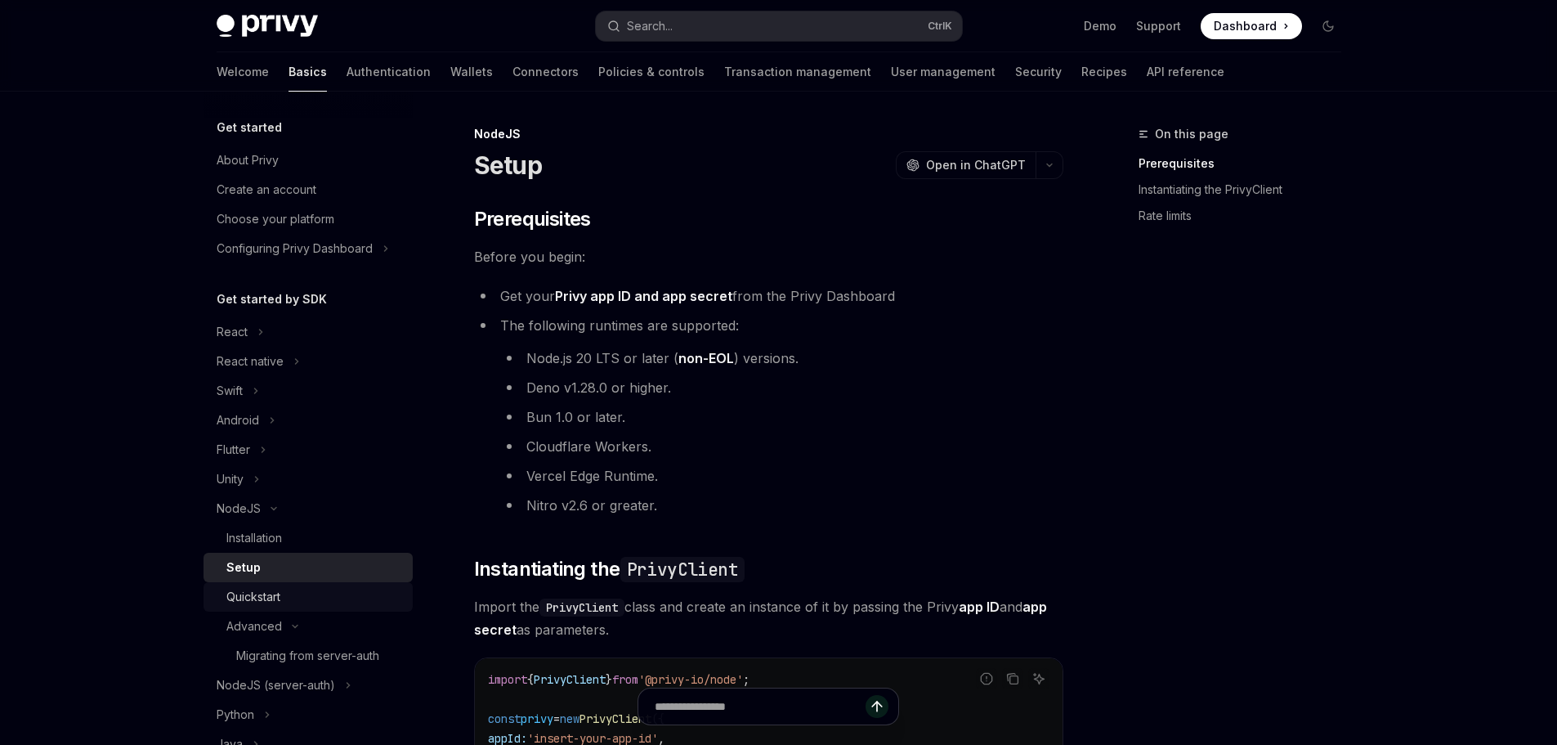
click at [271, 587] on div "Quickstart" at bounding box center [253, 597] width 54 height 20
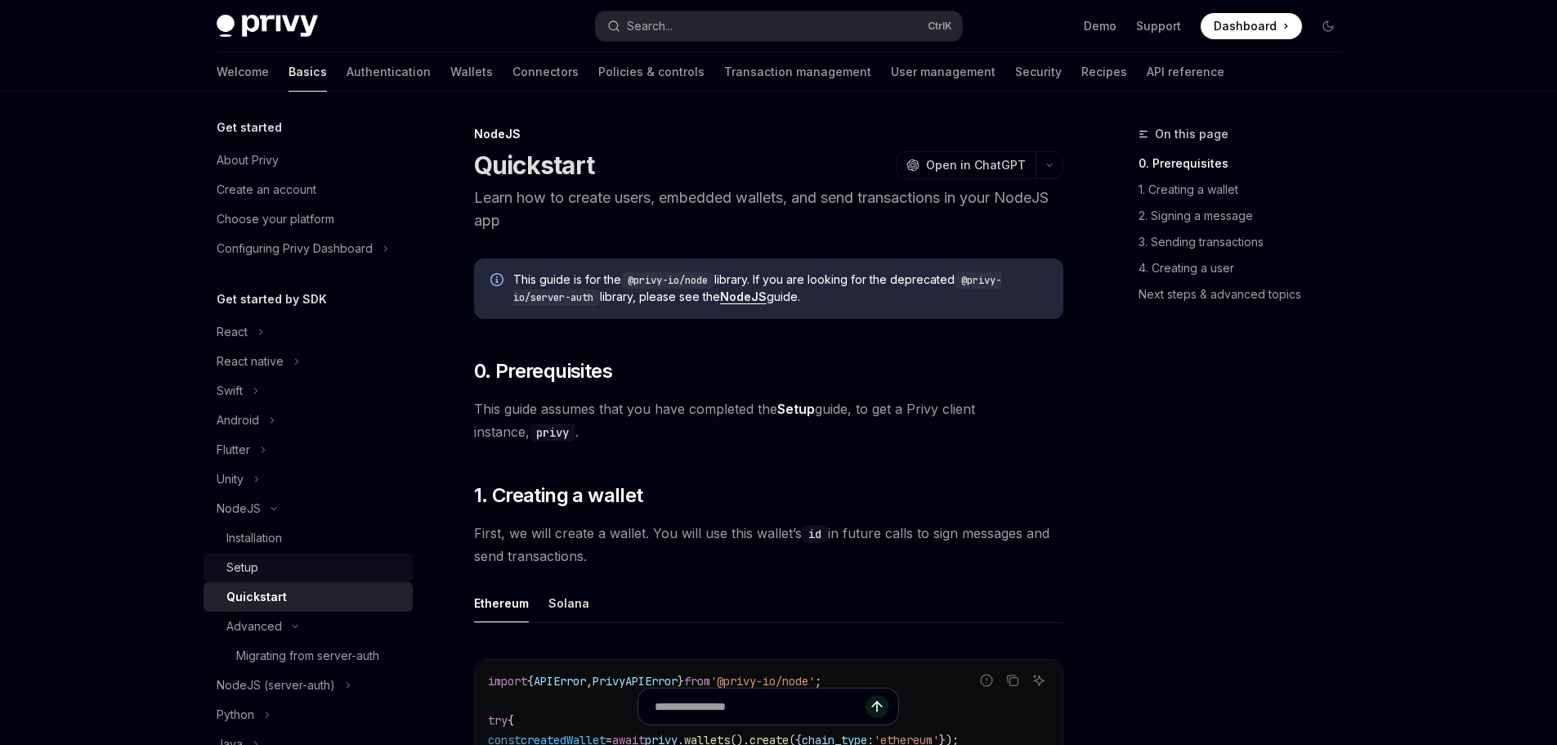
click at [257, 576] on div "Setup" at bounding box center [242, 567] width 32 height 20
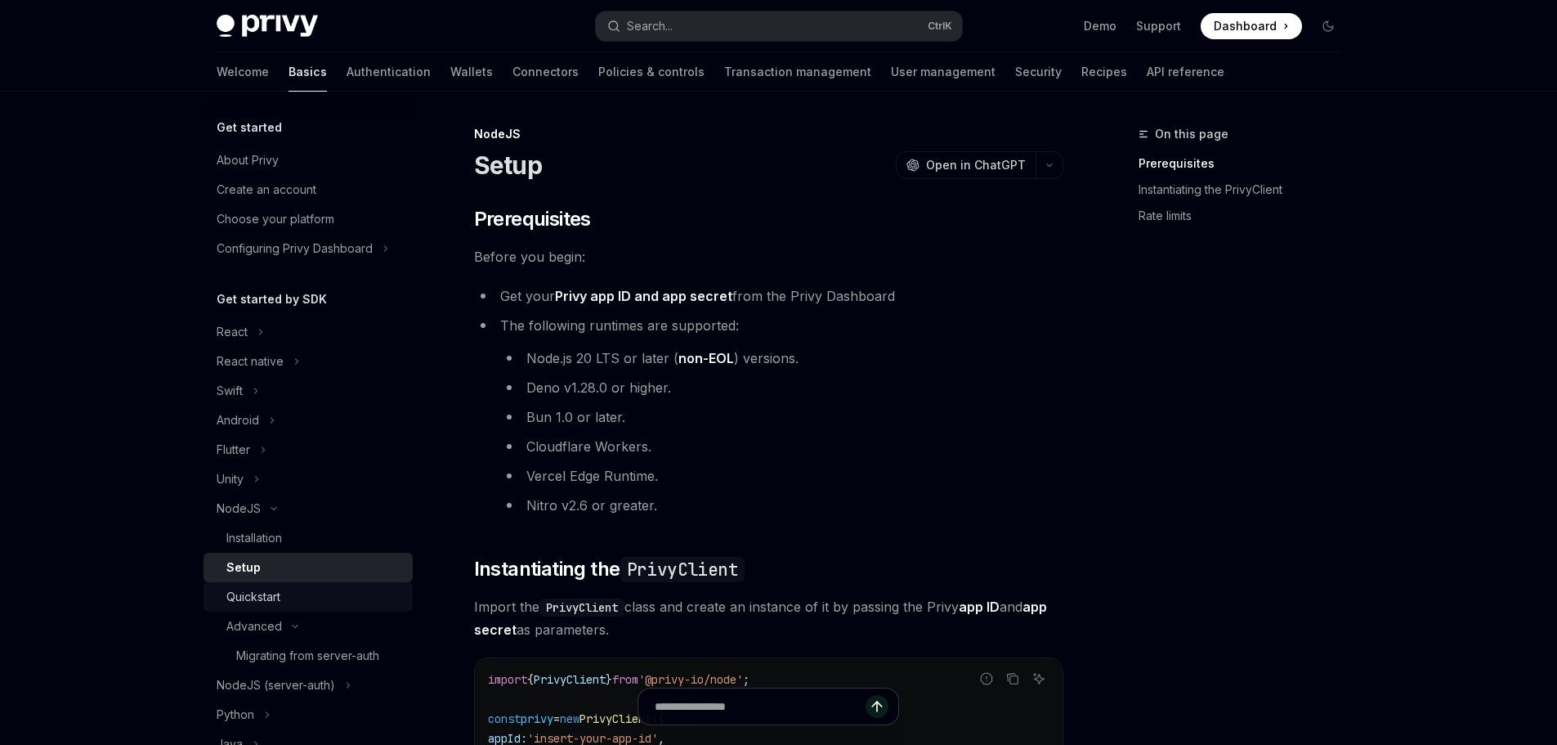
click at [251, 586] on link "Quickstart" at bounding box center [307, 596] width 209 height 29
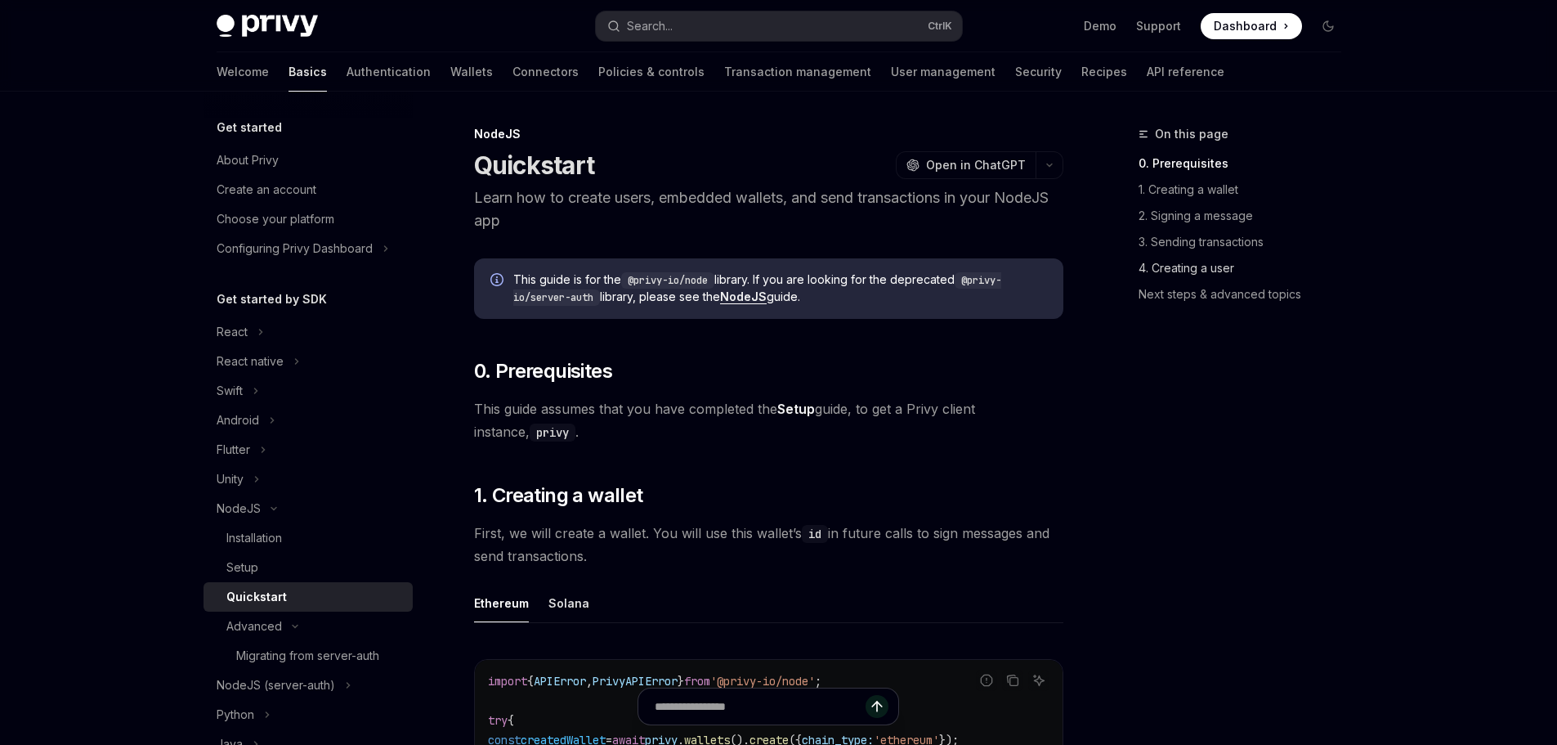
click at [1181, 265] on link "4. Creating a user" at bounding box center [1246, 268] width 216 height 26
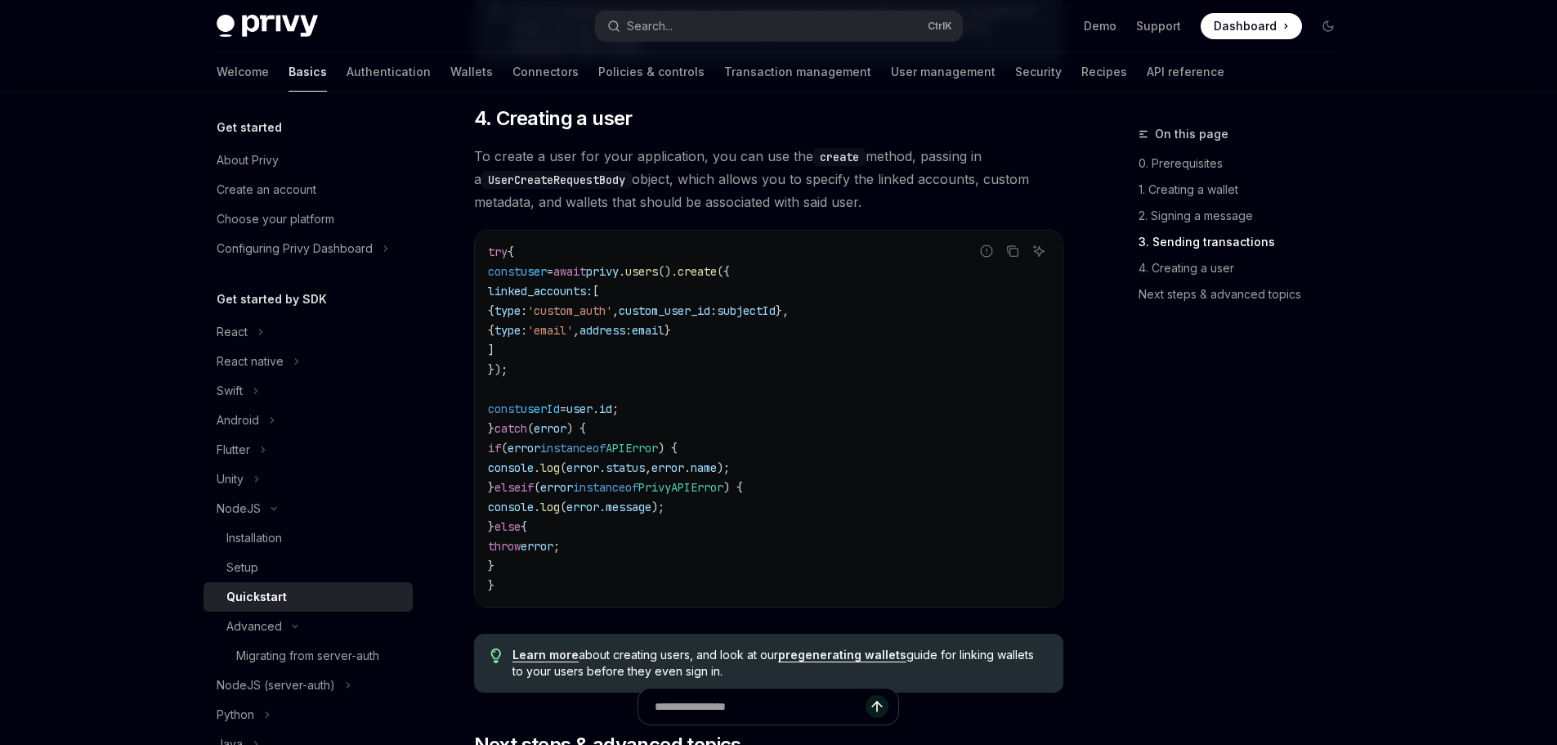
scroll to position [2862, 0]
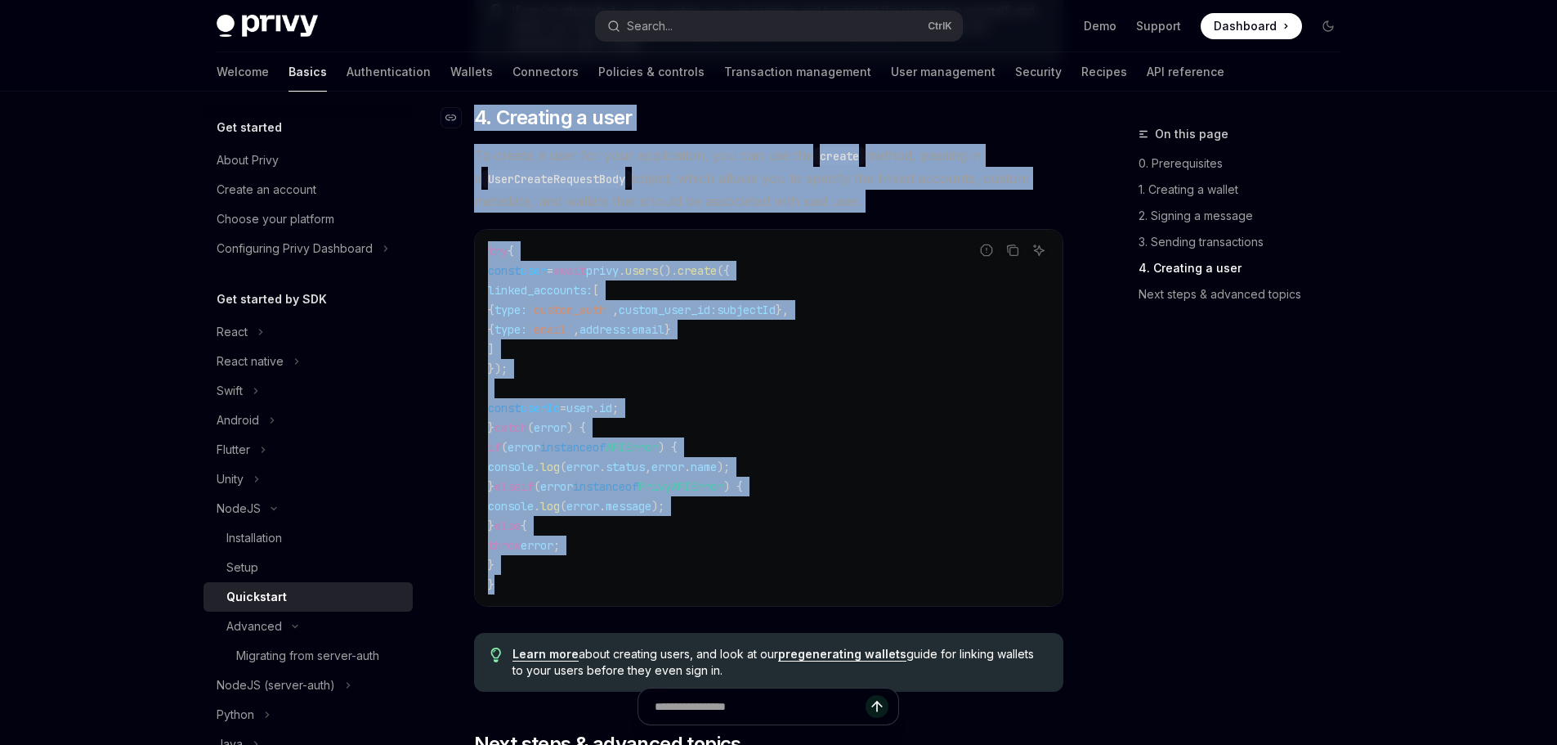
drag, startPoint x: 548, startPoint y: 613, endPoint x: 469, endPoint y: 141, distance: 478.2
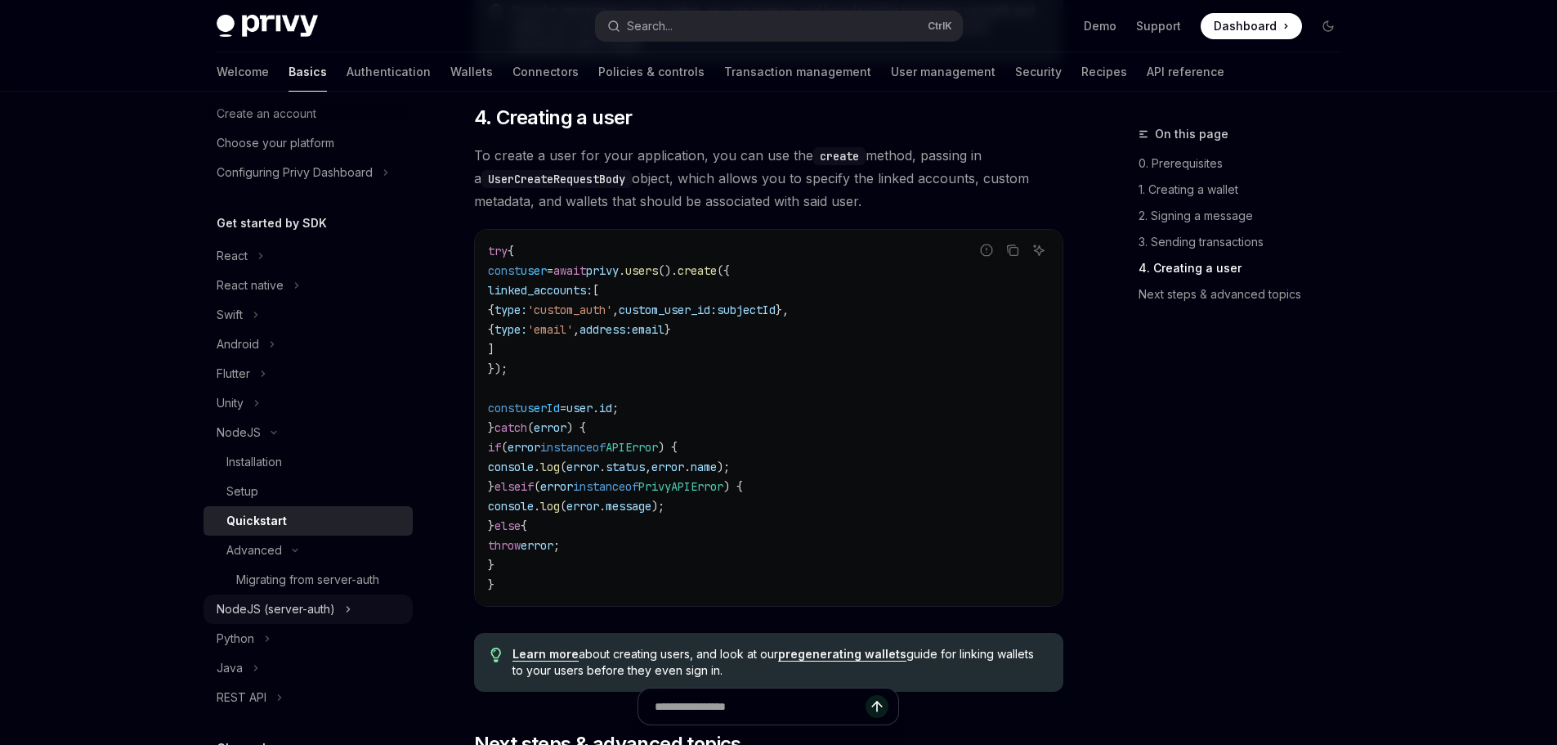
scroll to position [82, 0]
click at [294, 568] on div "Migrating from server-auth" at bounding box center [307, 574] width 143 height 20
type textarea "*"
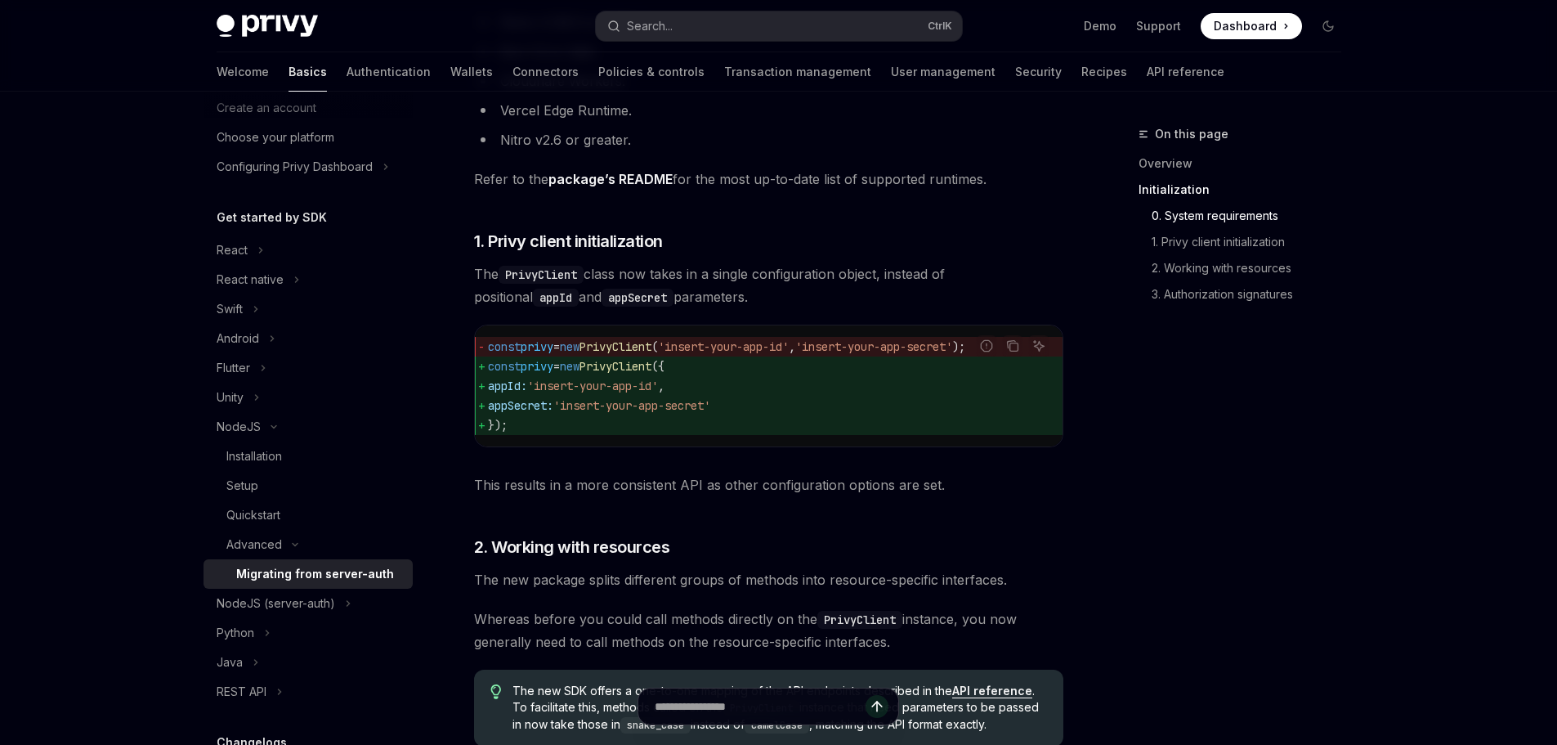
scroll to position [572, 0]
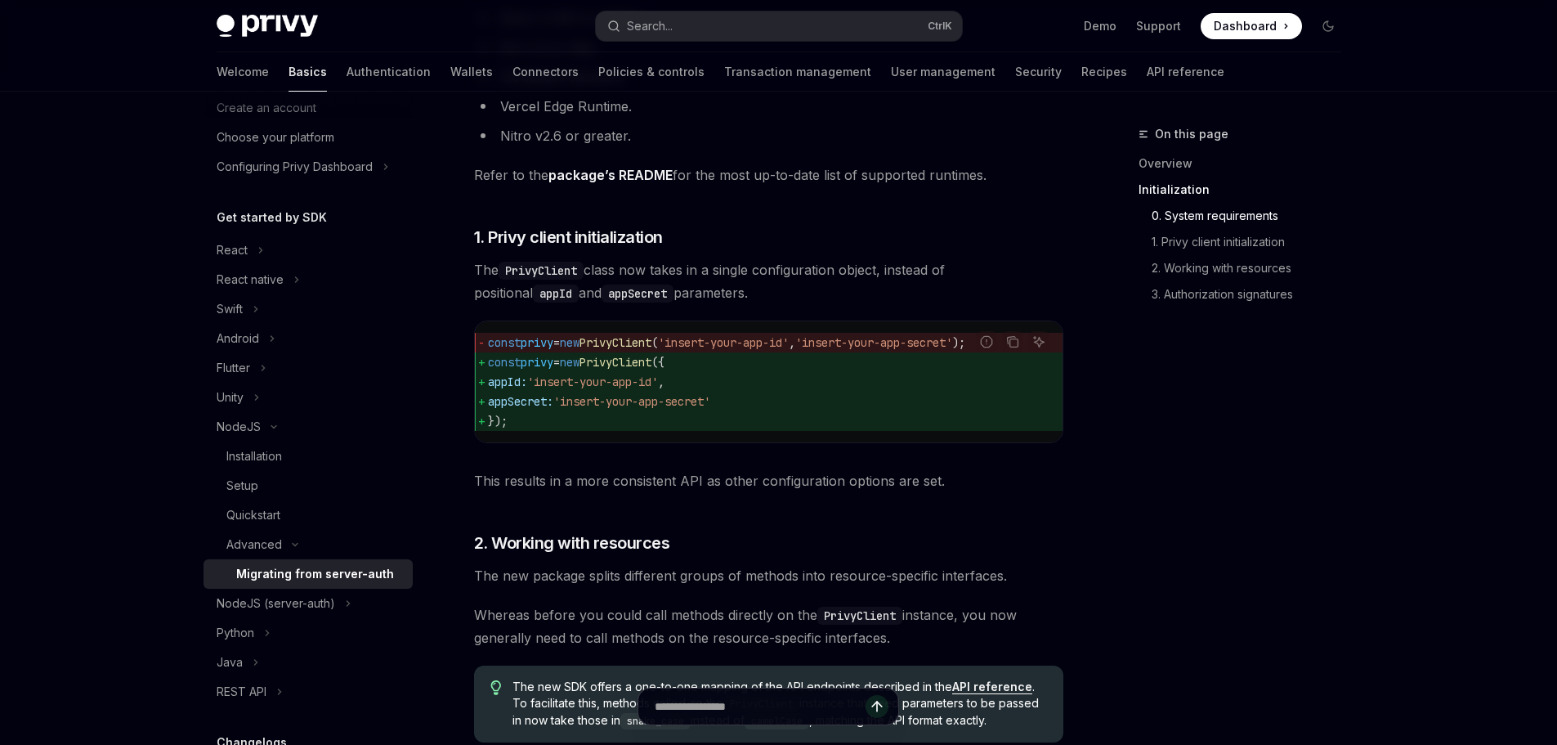
click at [1212, 476] on div "On this page Overview Initialization 0. System requirements 1. Privy client ini…" at bounding box center [1230, 434] width 248 height 620
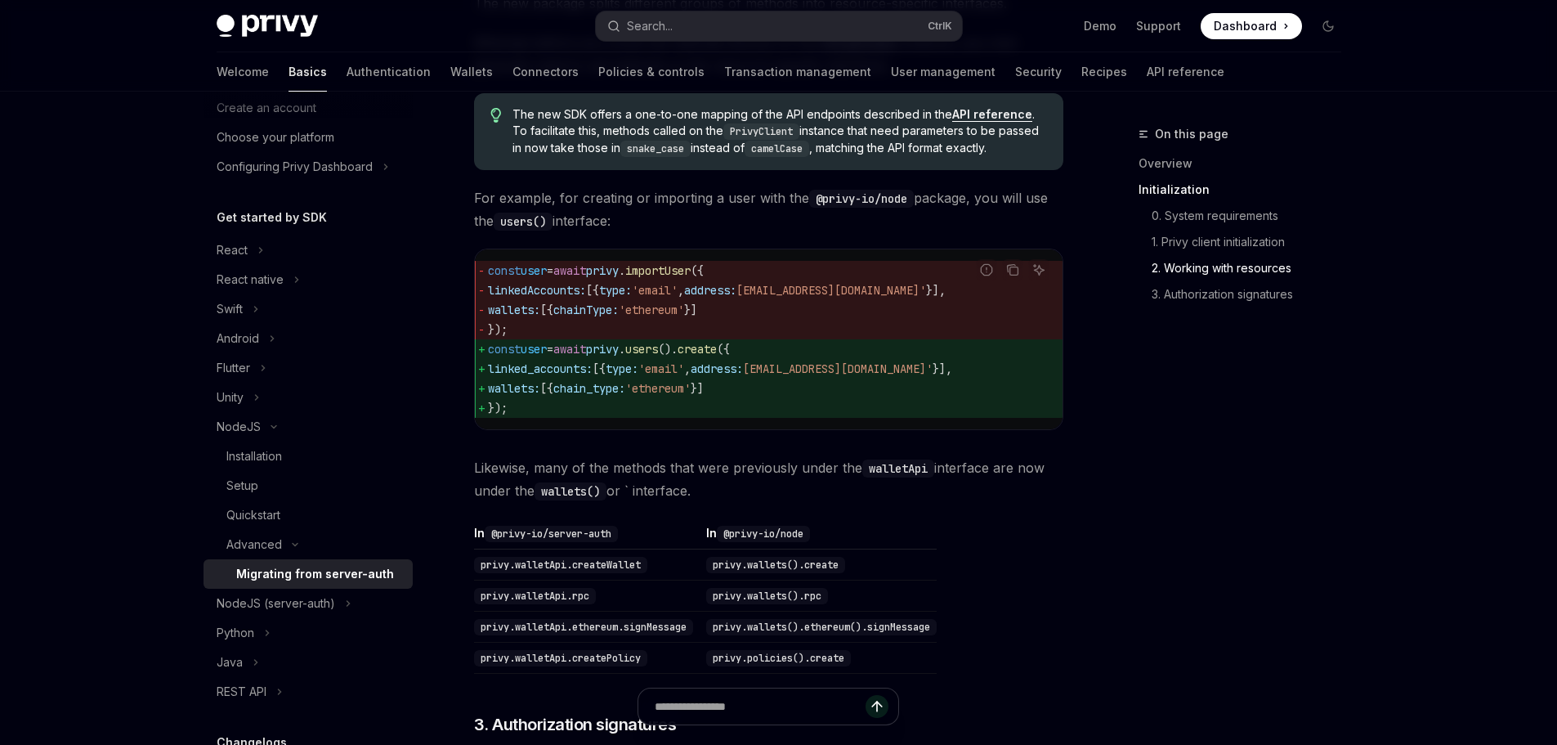
click at [578, 378] on span "linked_accounts: [{ type: 'email' , address: 'test@example.com' }]," at bounding box center [768, 369] width 561 height 20
click at [494, 396] on span "wallets:" at bounding box center [514, 388] width 52 height 15
click at [495, 396] on span "wallets:" at bounding box center [514, 388] width 52 height 15
click at [500, 396] on span "wallets:" at bounding box center [514, 388] width 52 height 15
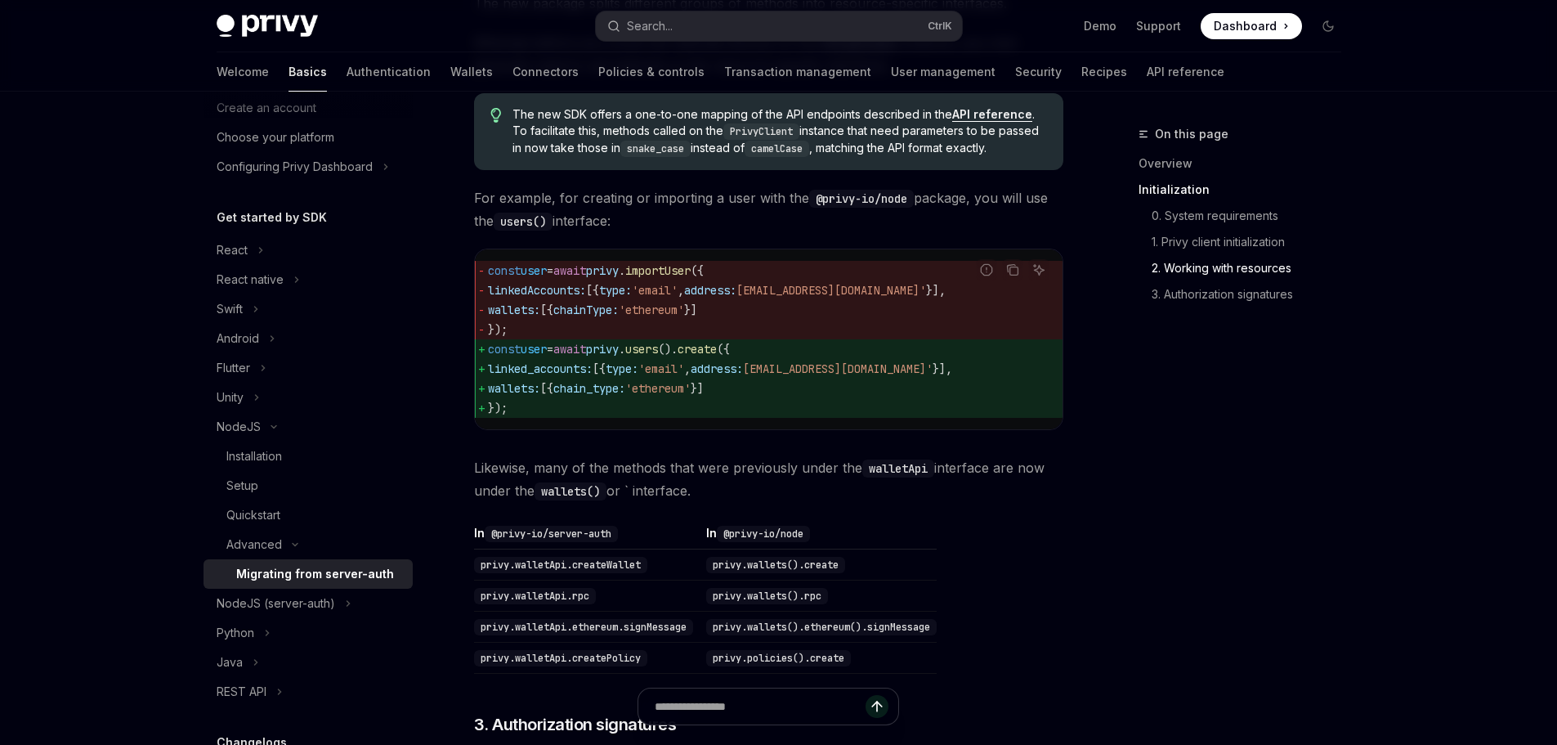
click at [520, 396] on span "wallets:" at bounding box center [514, 388] width 52 height 15
click at [747, 378] on span "linked_accounts: [{ type: 'email' , address: 'test@example.com' }]," at bounding box center [768, 369] width 561 height 20
click at [704, 396] on span "}]" at bounding box center [697, 388] width 13 height 15
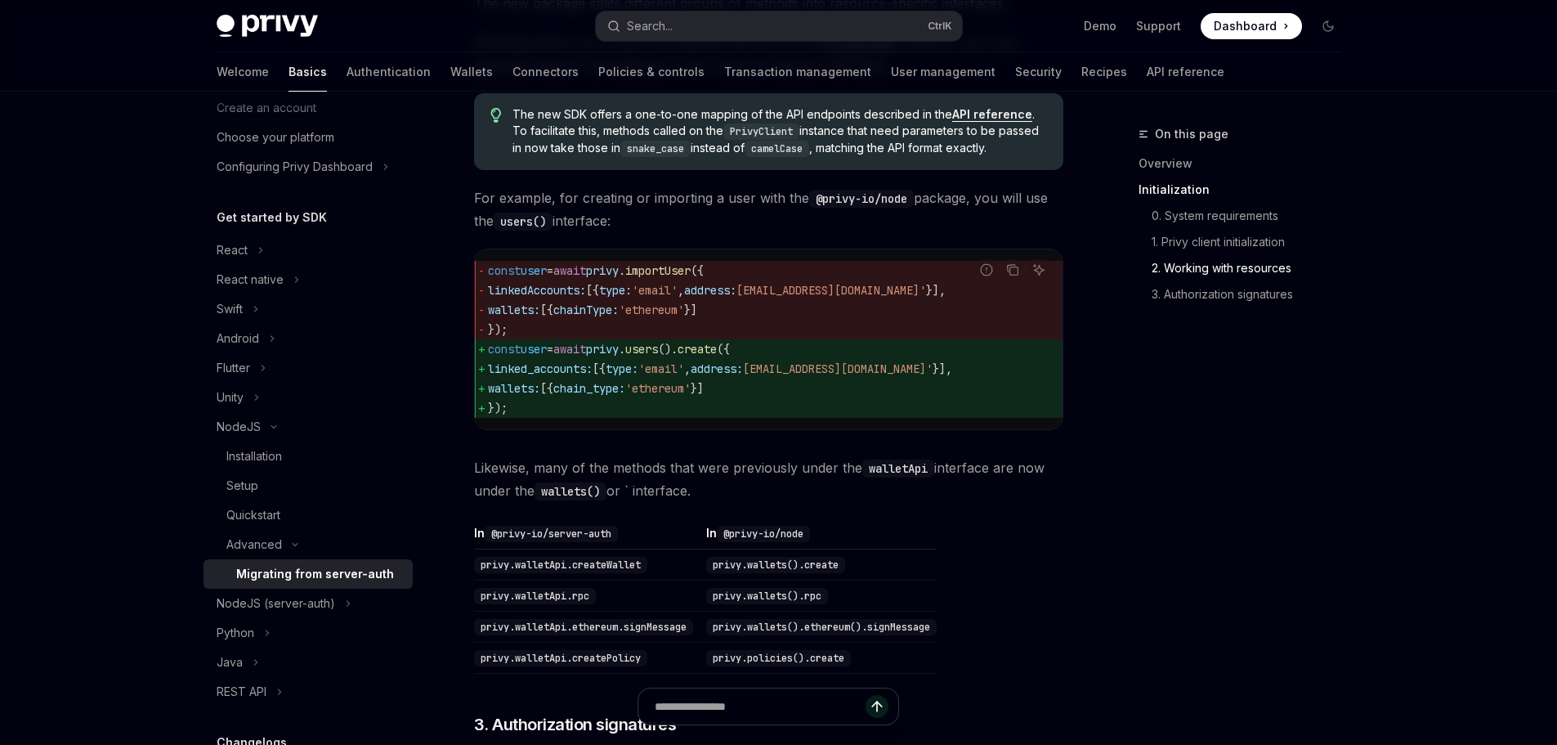
click at [1120, 453] on div "On this page Overview Initialization 0. System requirements 1. Privy client ini…" at bounding box center [1230, 434] width 248 height 620
click at [754, 29] on button "Search... Ctrl K" at bounding box center [779, 25] width 366 height 29
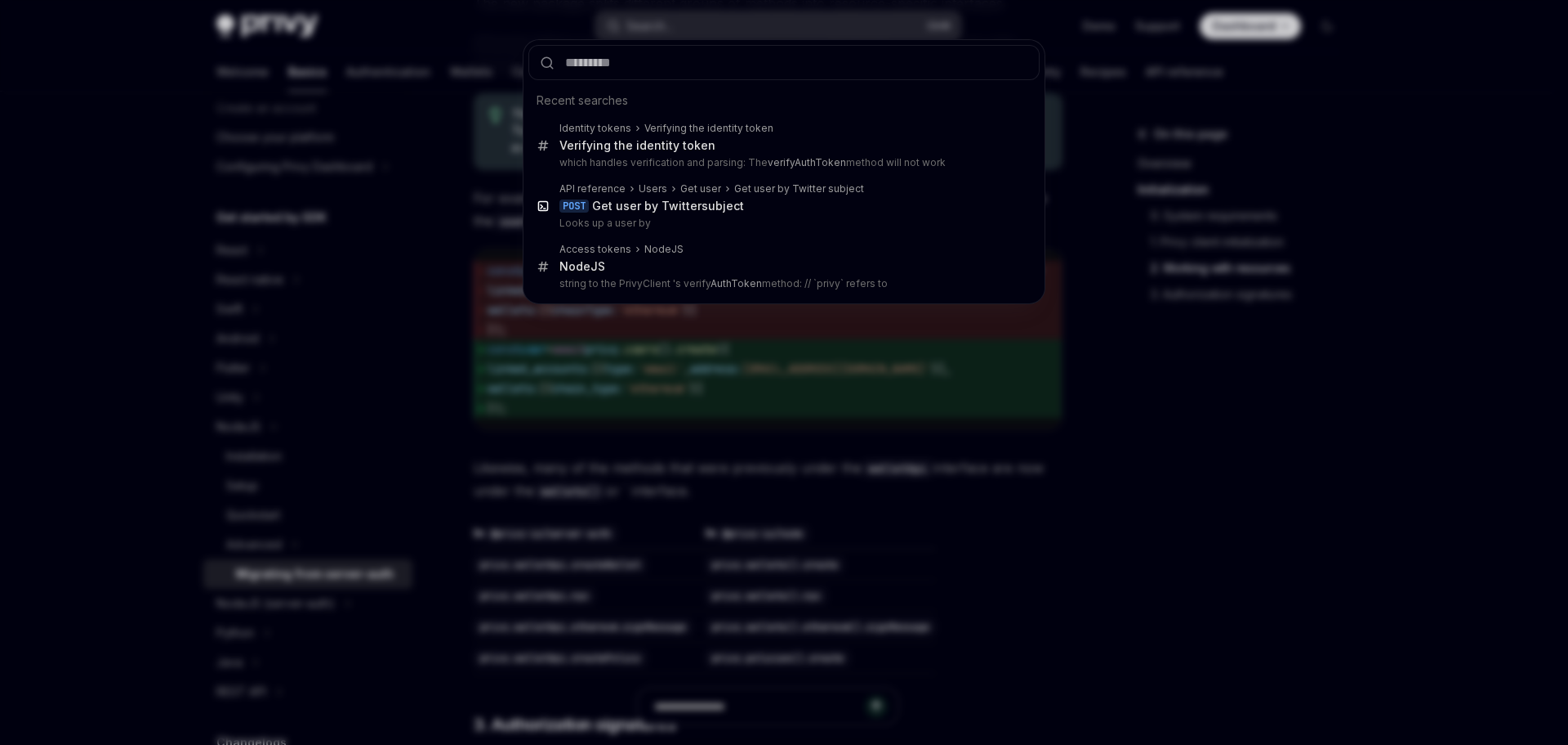
type input "**********"
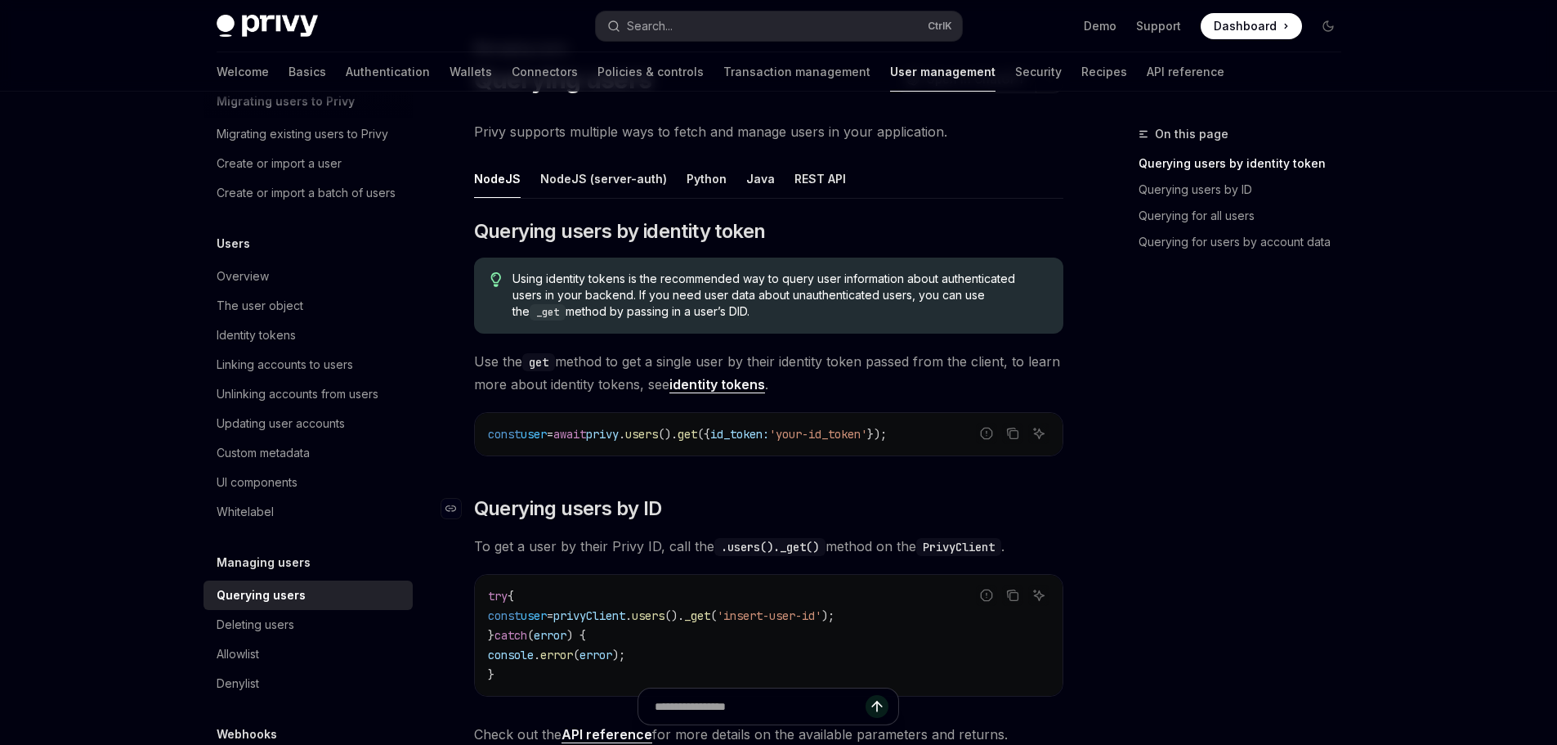
scroll to position [82, 0]
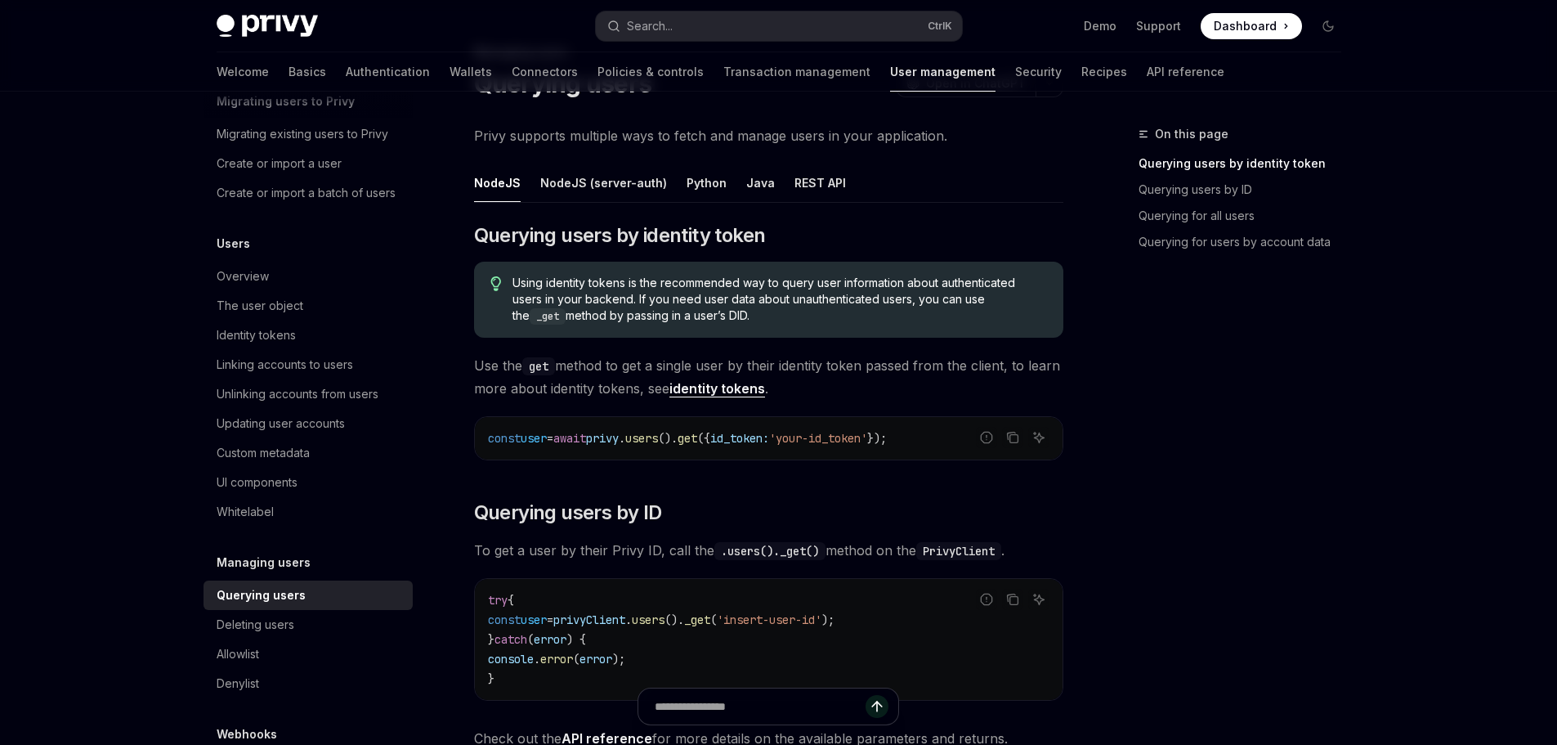
click at [849, 440] on span "'your-id_token'" at bounding box center [818, 438] width 98 height 15
click at [851, 440] on span "'your-id_token'" at bounding box center [818, 438] width 98 height 15
click at [867, 441] on span "'your-id_token'" at bounding box center [818, 438] width 98 height 15
click at [847, 441] on span "'your-id_token'" at bounding box center [818, 438] width 98 height 15
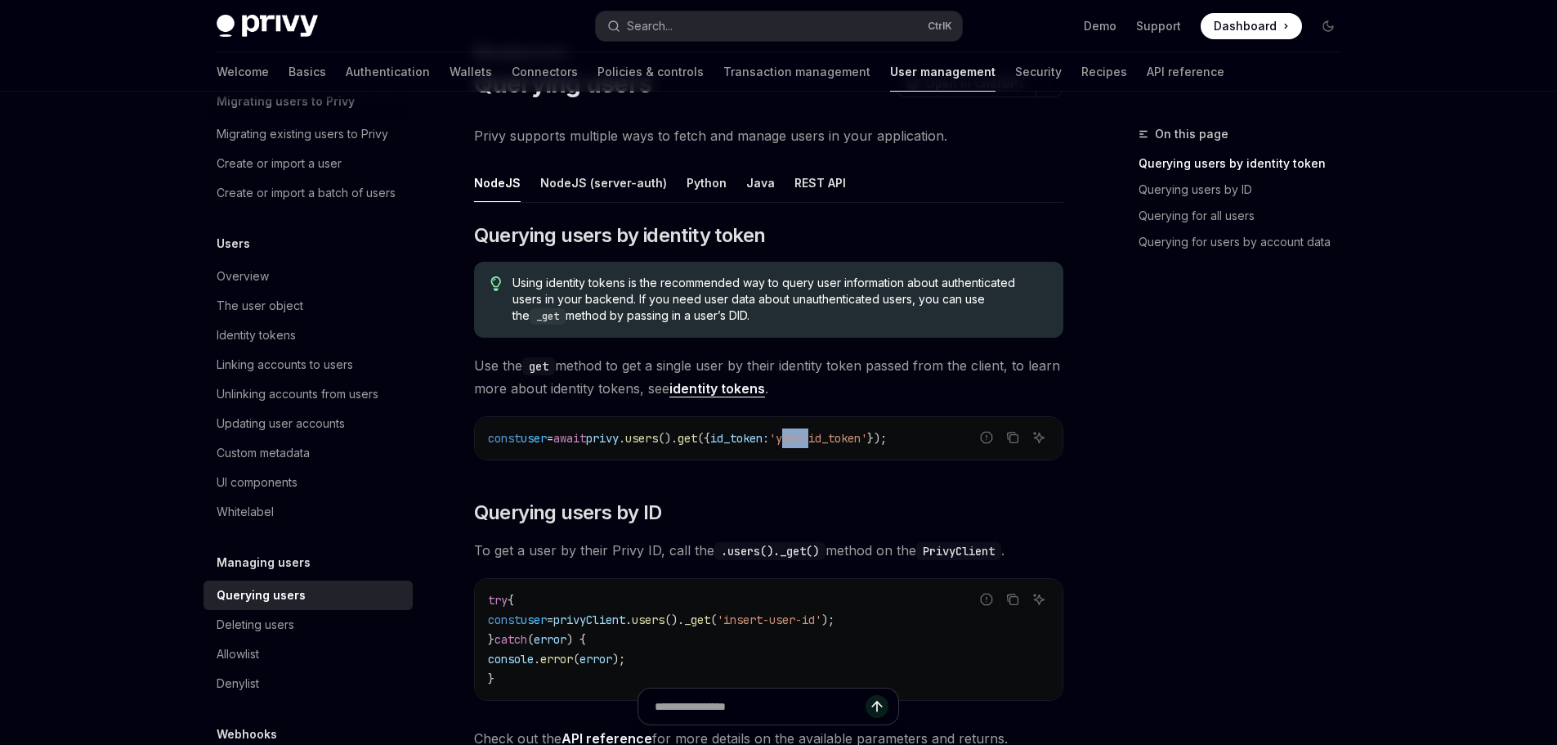
click at [847, 441] on span "'your-id_token'" at bounding box center [818, 438] width 98 height 15
click at [867, 440] on span "'your-id_token'" at bounding box center [818, 438] width 98 height 15
click at [850, 440] on span "'your-id_token'" at bounding box center [818, 438] width 98 height 15
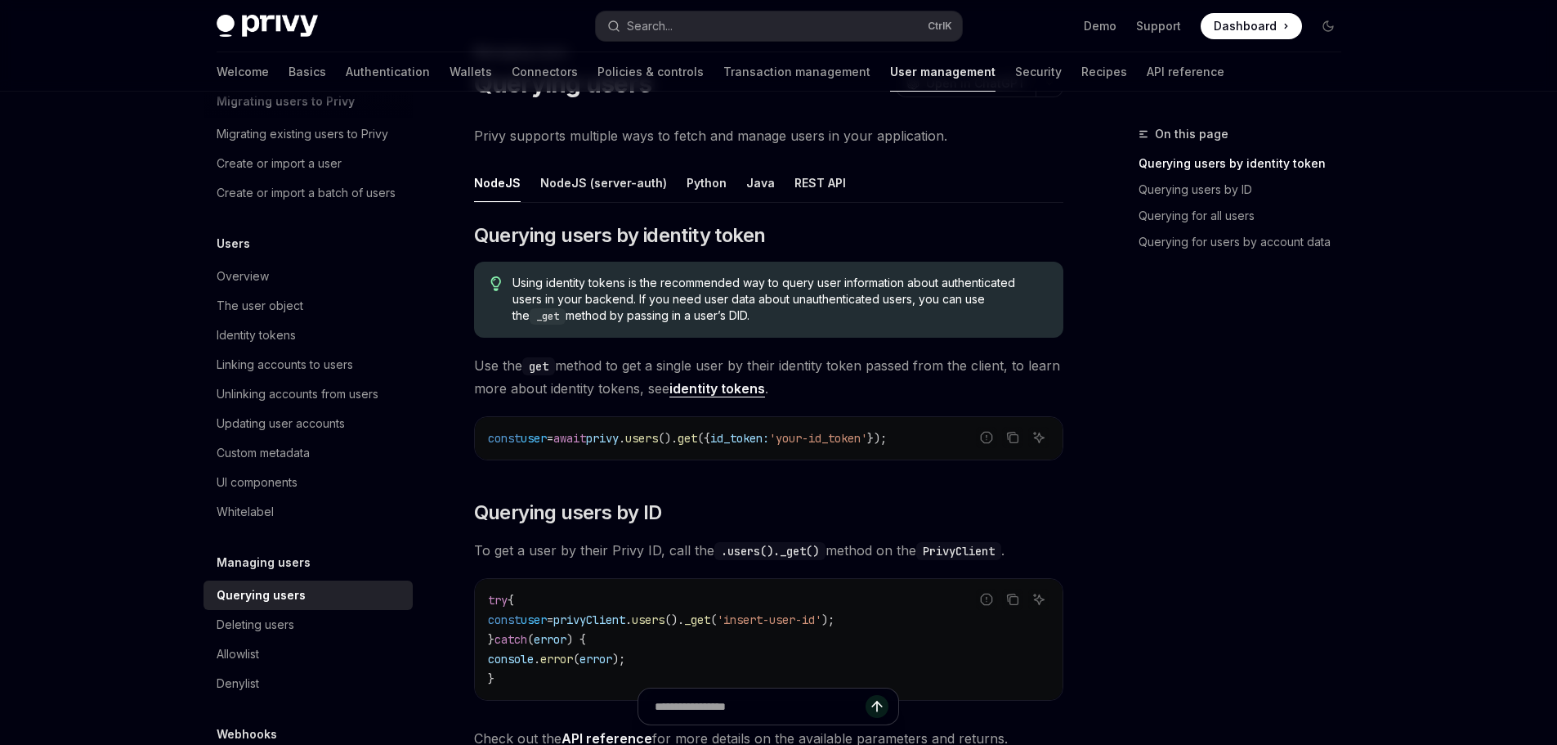
click at [839, 442] on span "'your-id_token'" at bounding box center [818, 438] width 98 height 15
click at [867, 442] on span "'your-id_token'" at bounding box center [818, 438] width 98 height 15
click at [817, 440] on span "'your-id_token'" at bounding box center [818, 438] width 98 height 15
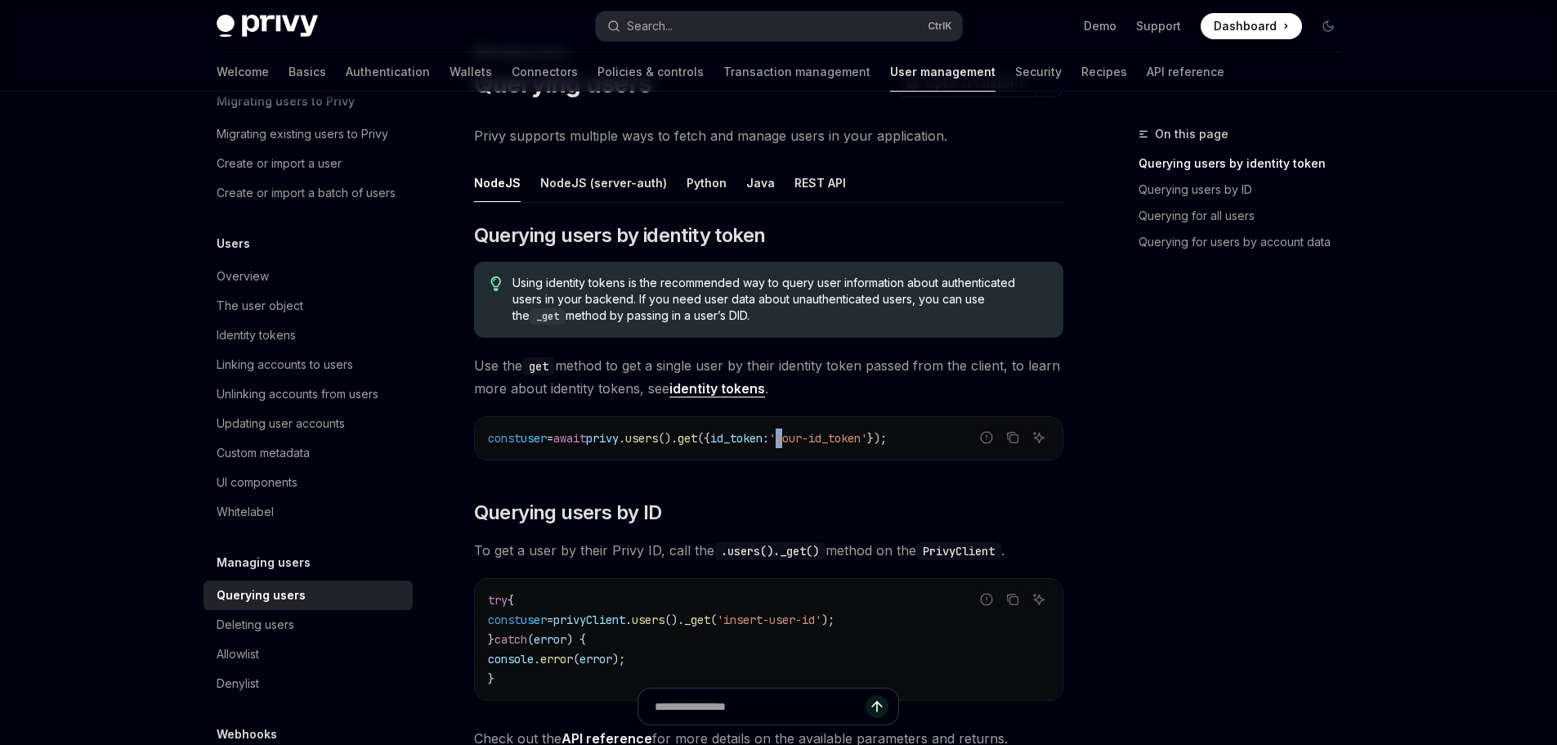
click at [817, 440] on span "'your-id_token'" at bounding box center [818, 438] width 98 height 15
click at [861, 440] on span "'your-id_token'" at bounding box center [818, 438] width 98 height 15
click at [739, 393] on link "identity tokens" at bounding box center [717, 388] width 96 height 17
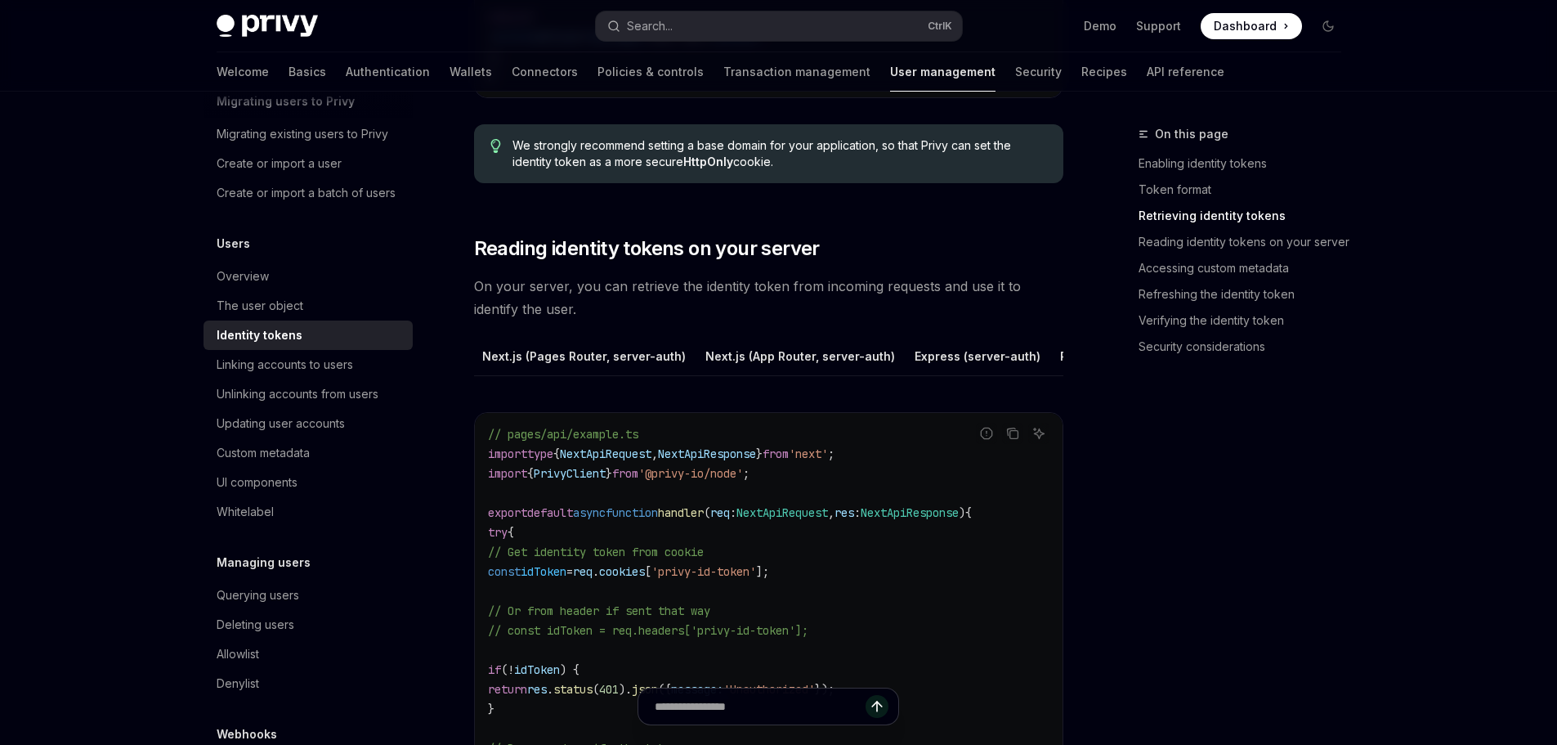
scroll to position [0, 346]
click at [946, 354] on button "Express (server-auth)" at bounding box center [973, 356] width 126 height 38
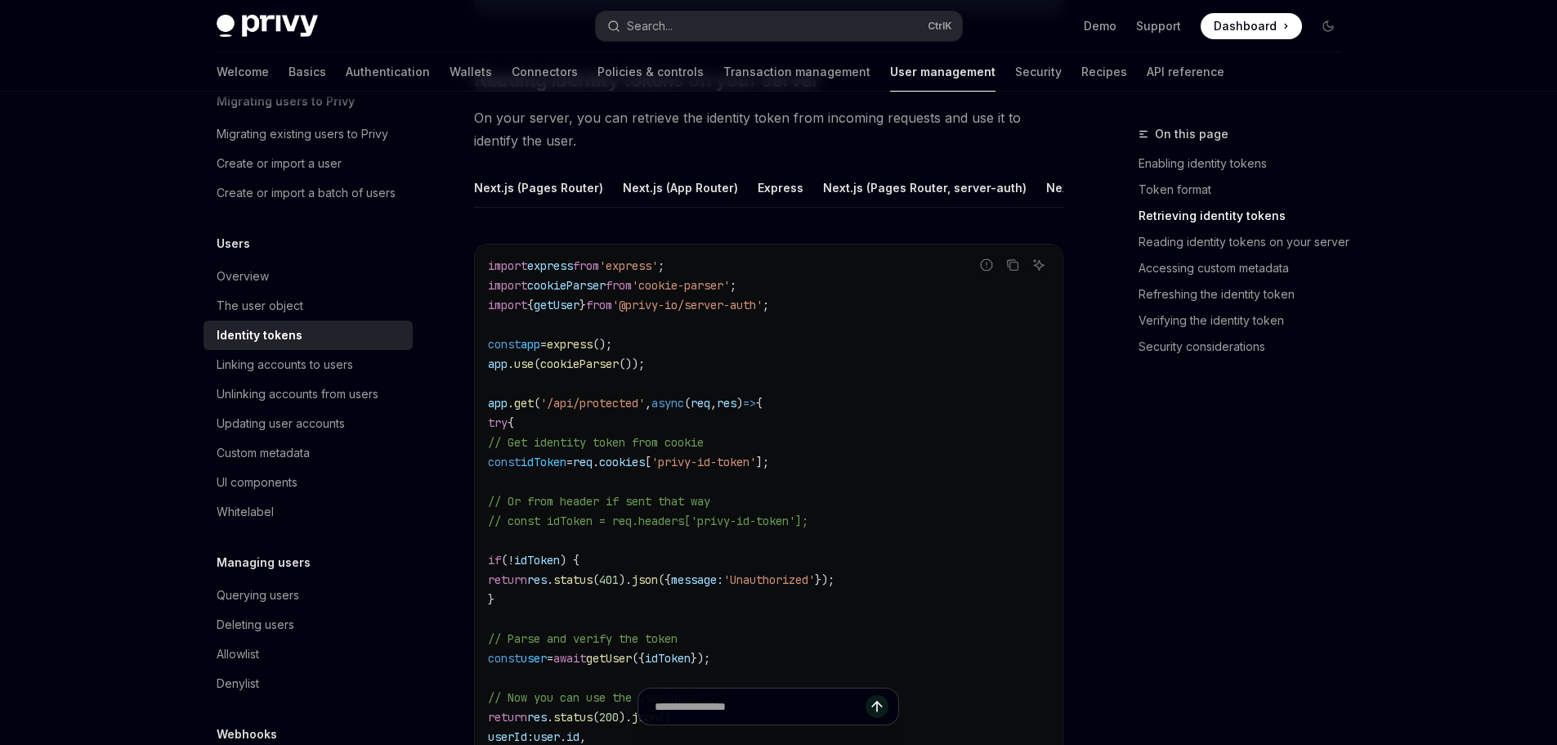
scroll to position [2288, 0]
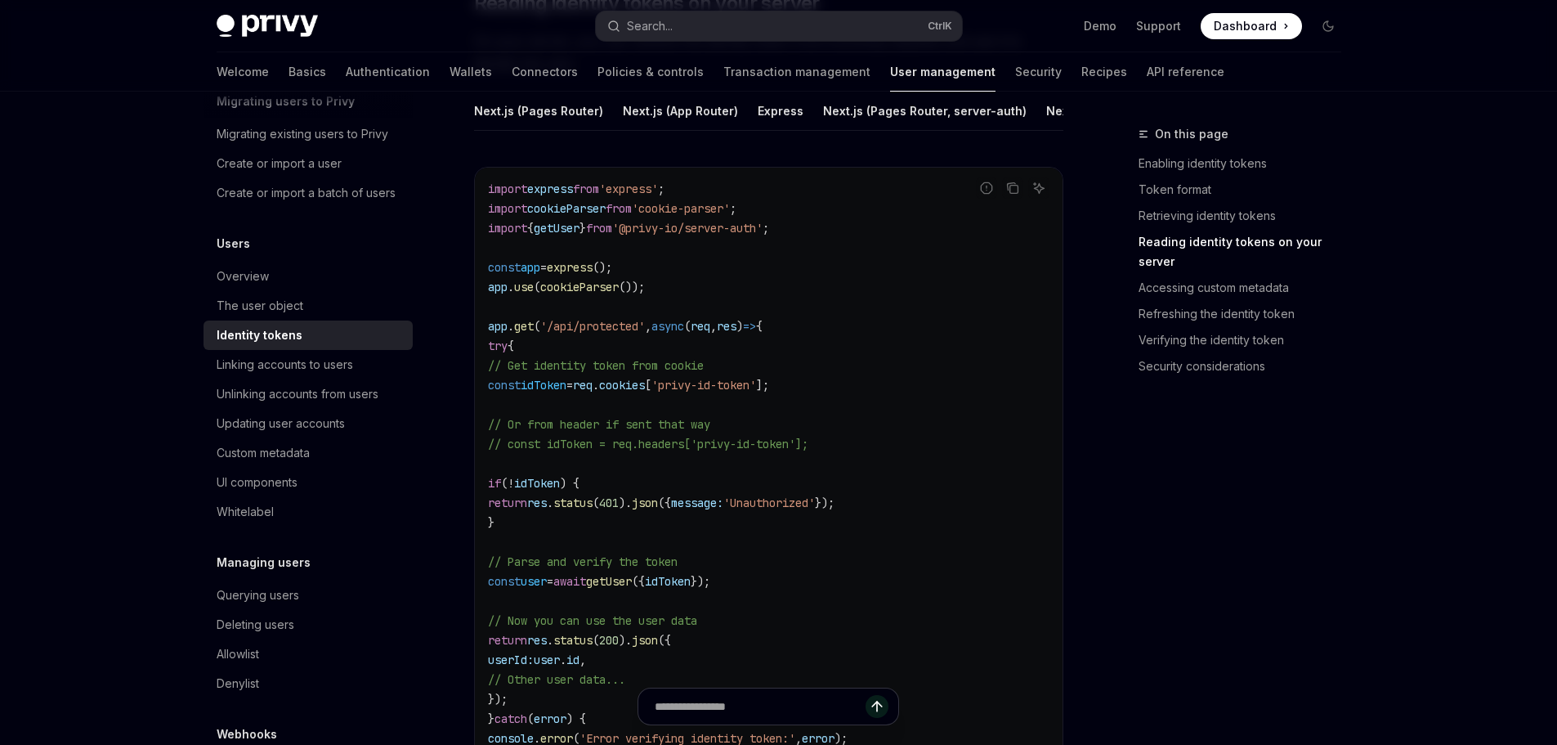
click at [756, 392] on span "'privy-id-token'" at bounding box center [703, 385] width 105 height 15
click at [748, 392] on span "'privy-id-token'" at bounding box center [703, 385] width 105 height 15
click at [741, 411] on code "import express from 'express' ; import cookieParser from 'cookie-parser' ; impo…" at bounding box center [768, 532] width 561 height 706
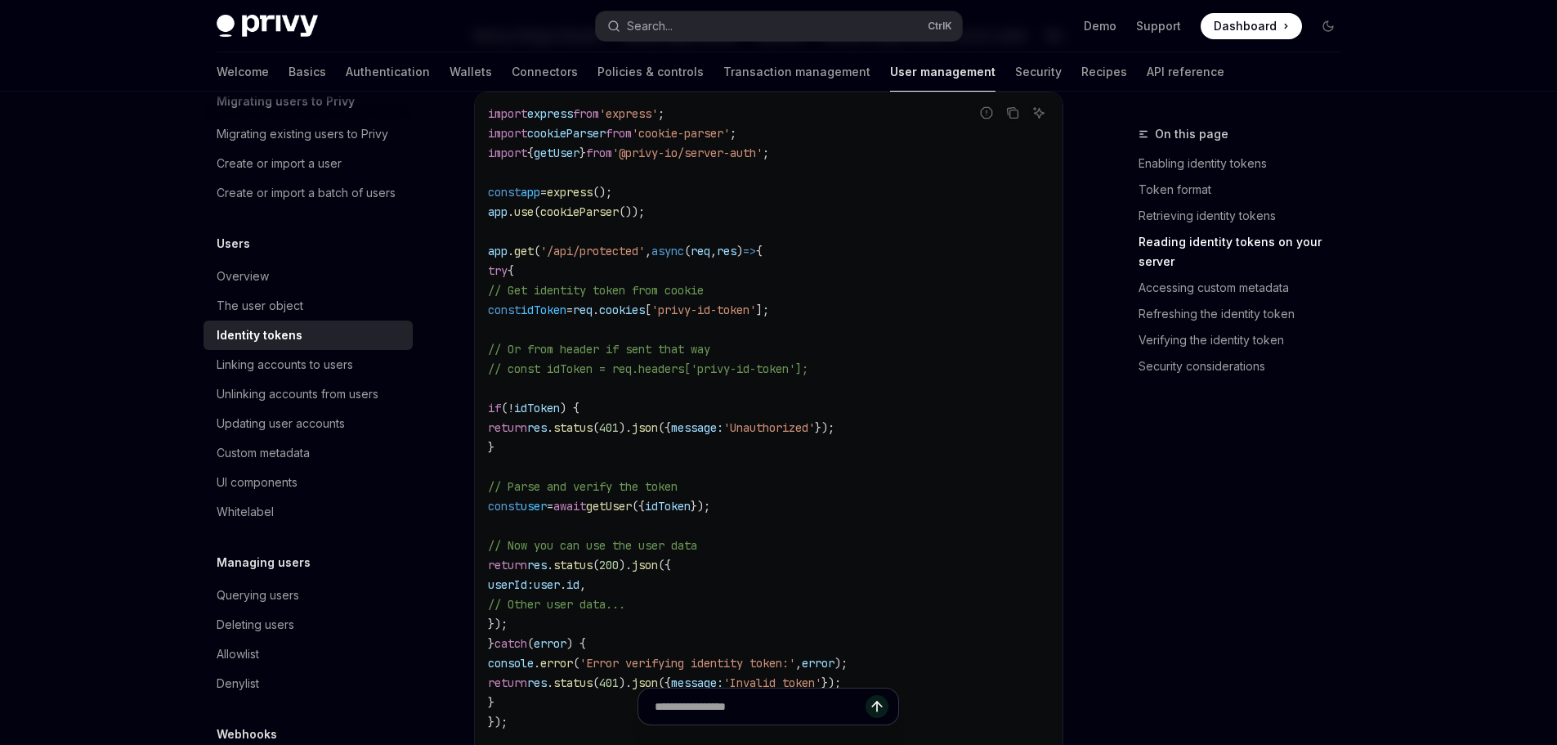
scroll to position [2370, 0]
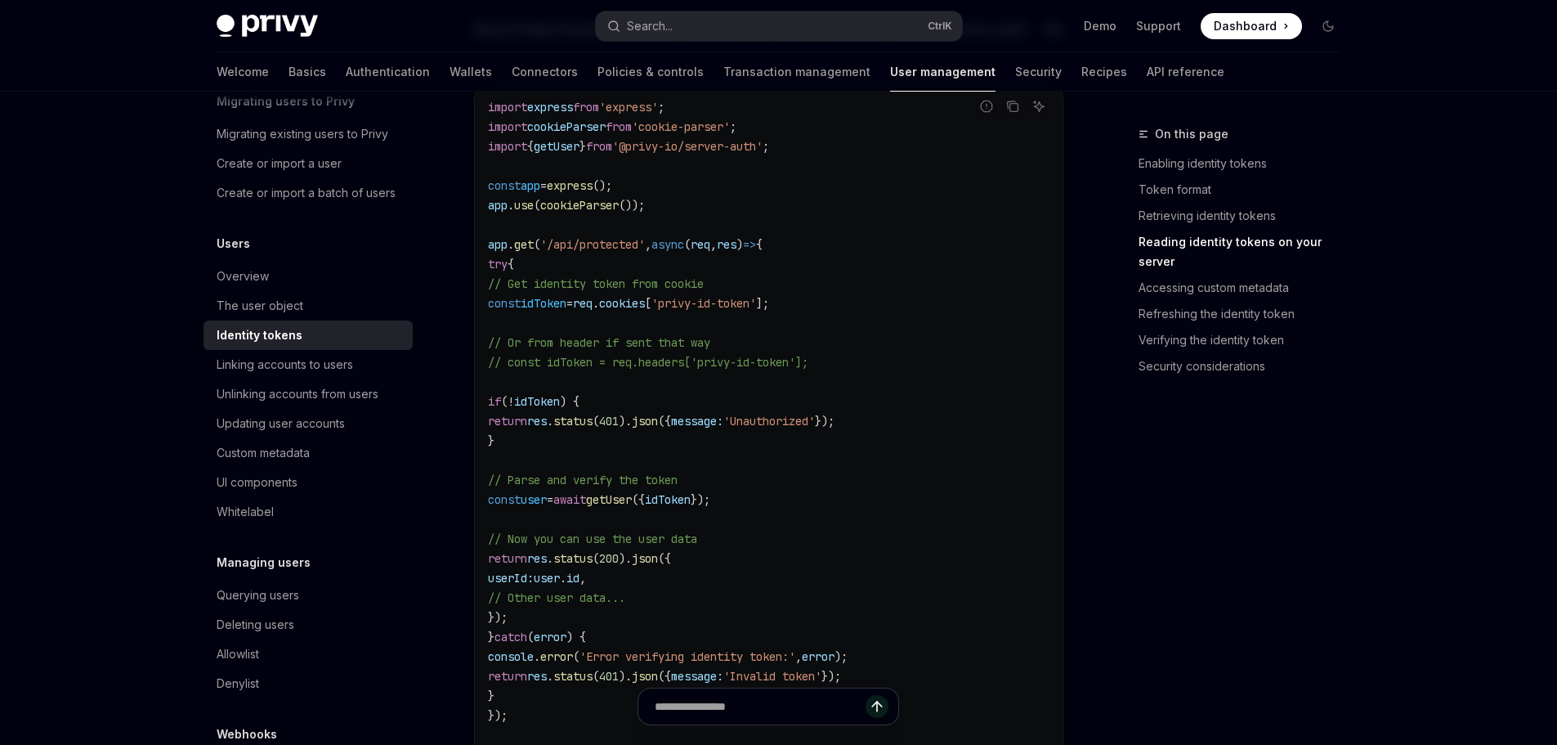
click at [677, 0] on div "Privy Docs home page Search... Ctrl K Demo Support Dashboard Dashboard Search..." at bounding box center [779, 26] width 1125 height 52
click at [673, 20] on div "Search..." at bounding box center [650, 26] width 46 height 20
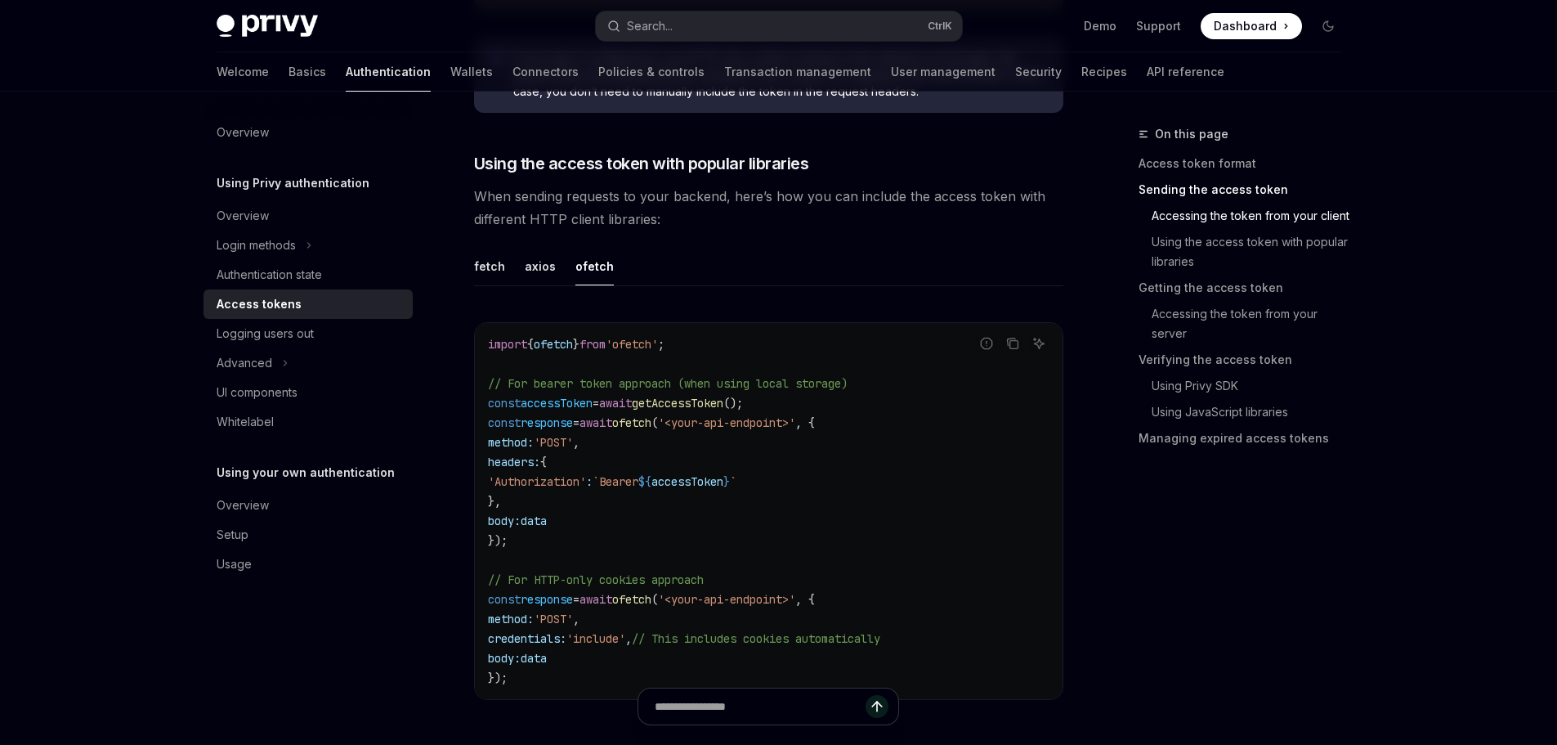
scroll to position [1396, 0]
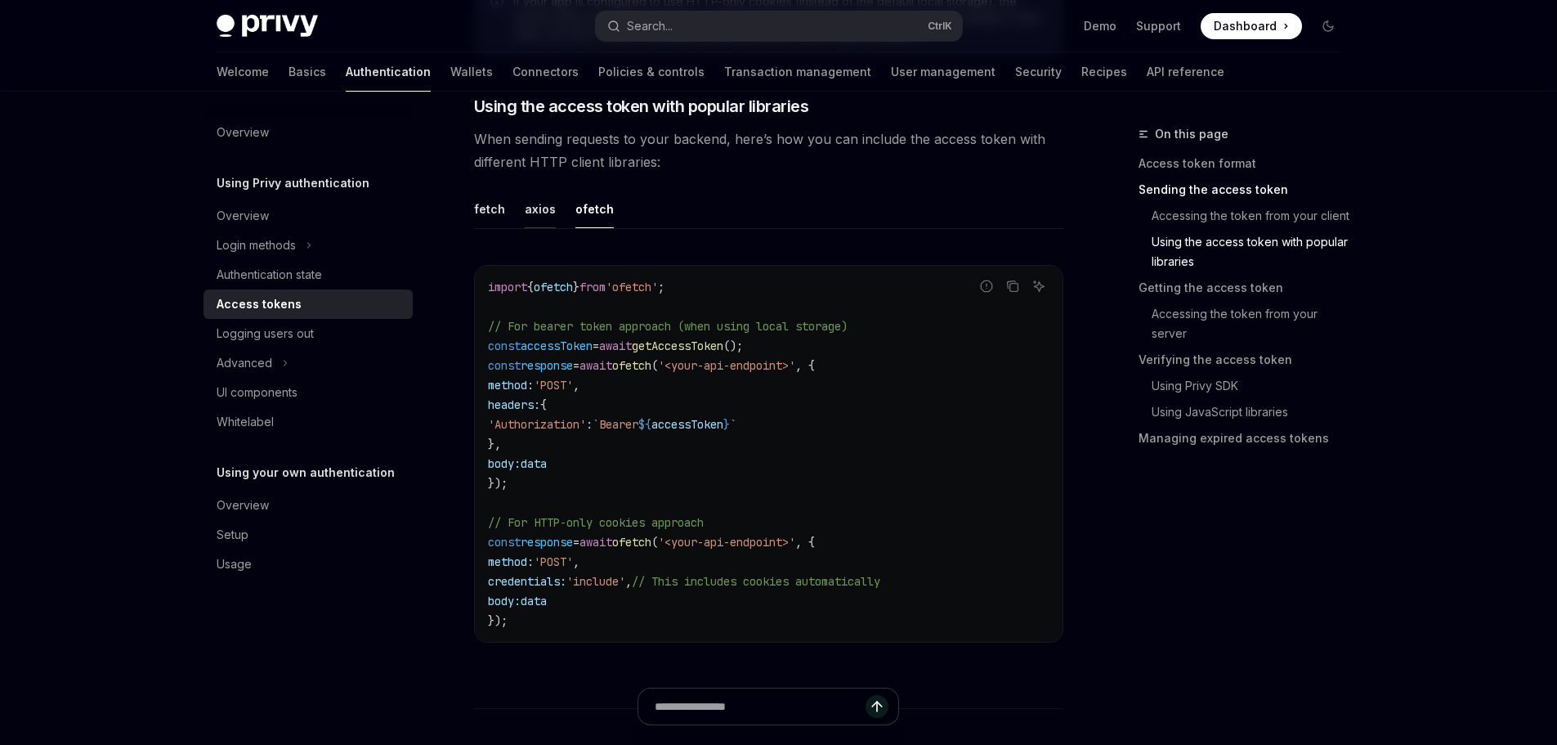
click at [530, 217] on button "axios" at bounding box center [540, 209] width 31 height 38
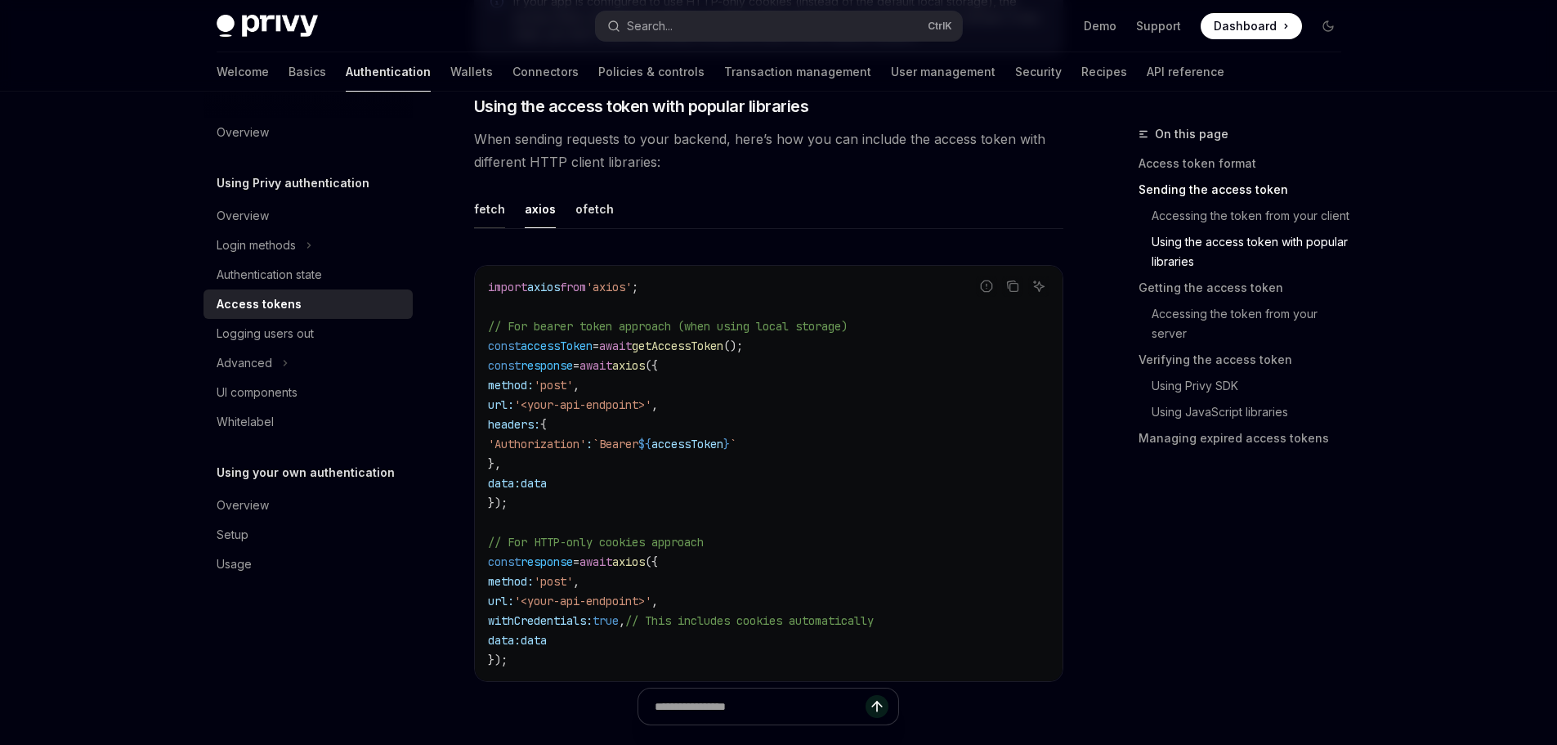
click at [486, 215] on button "fetch" at bounding box center [489, 209] width 31 height 38
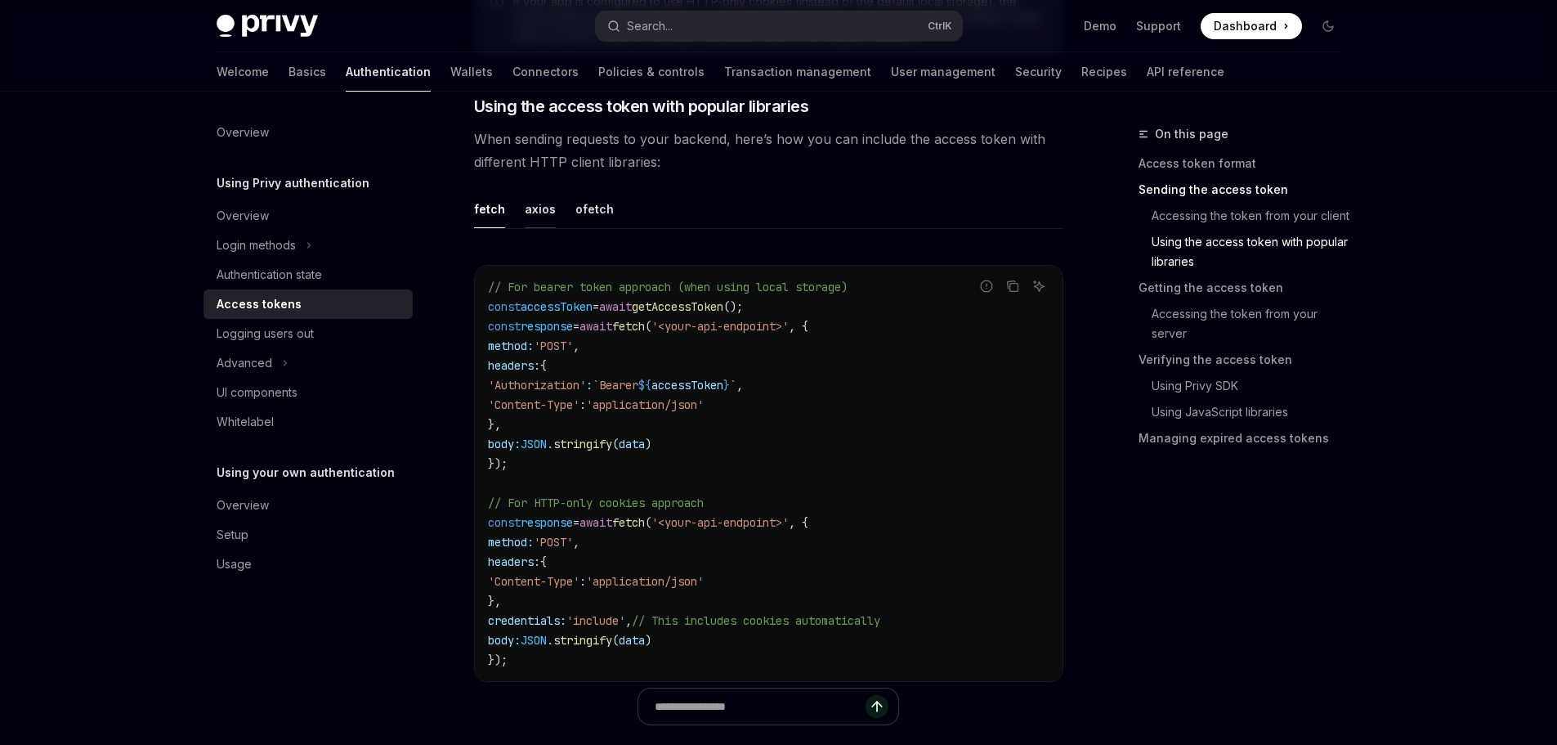
click at [535, 208] on button "axios" at bounding box center [540, 209] width 31 height 38
type textarea "*"
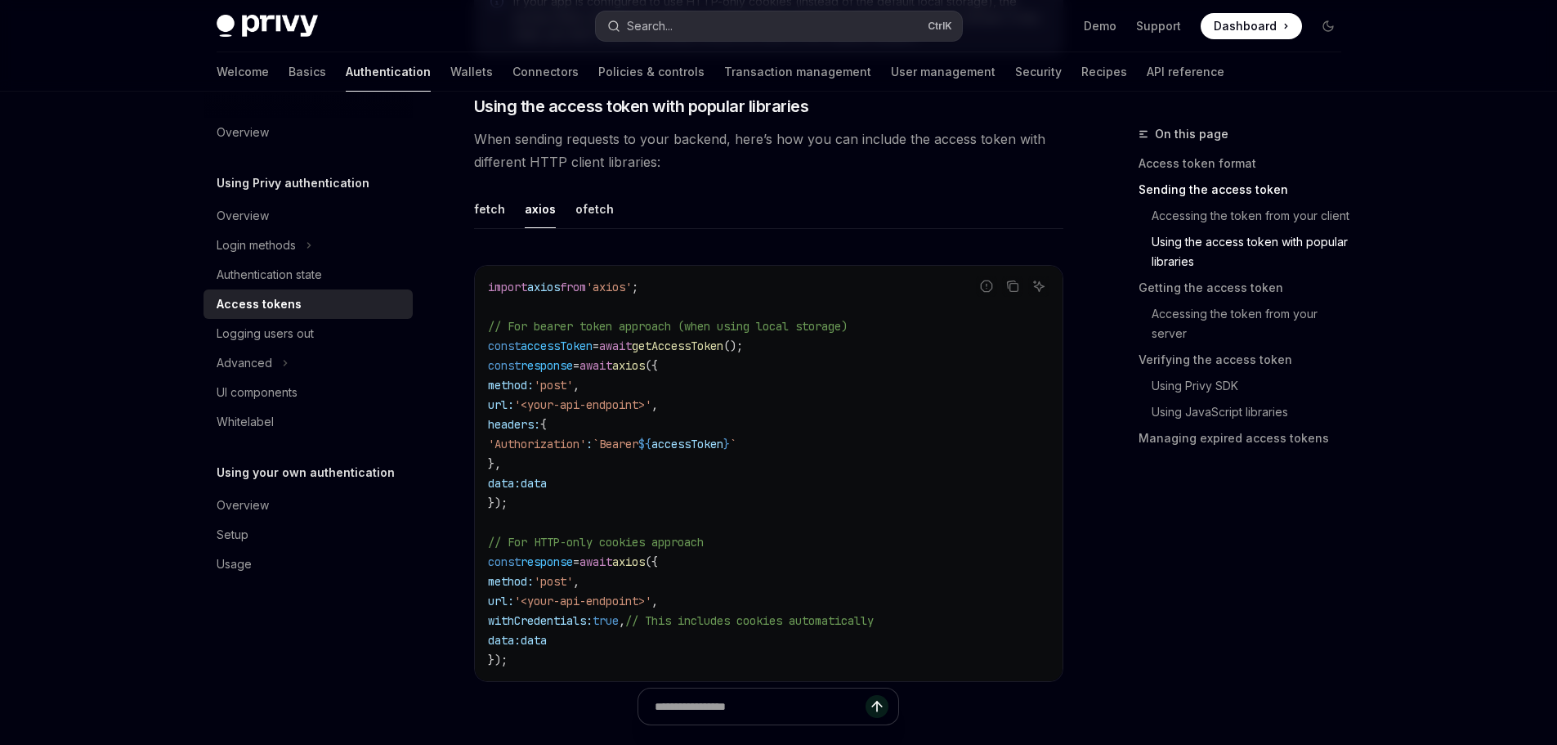
click at [821, 27] on button "Search... Ctrl K" at bounding box center [779, 25] width 366 height 29
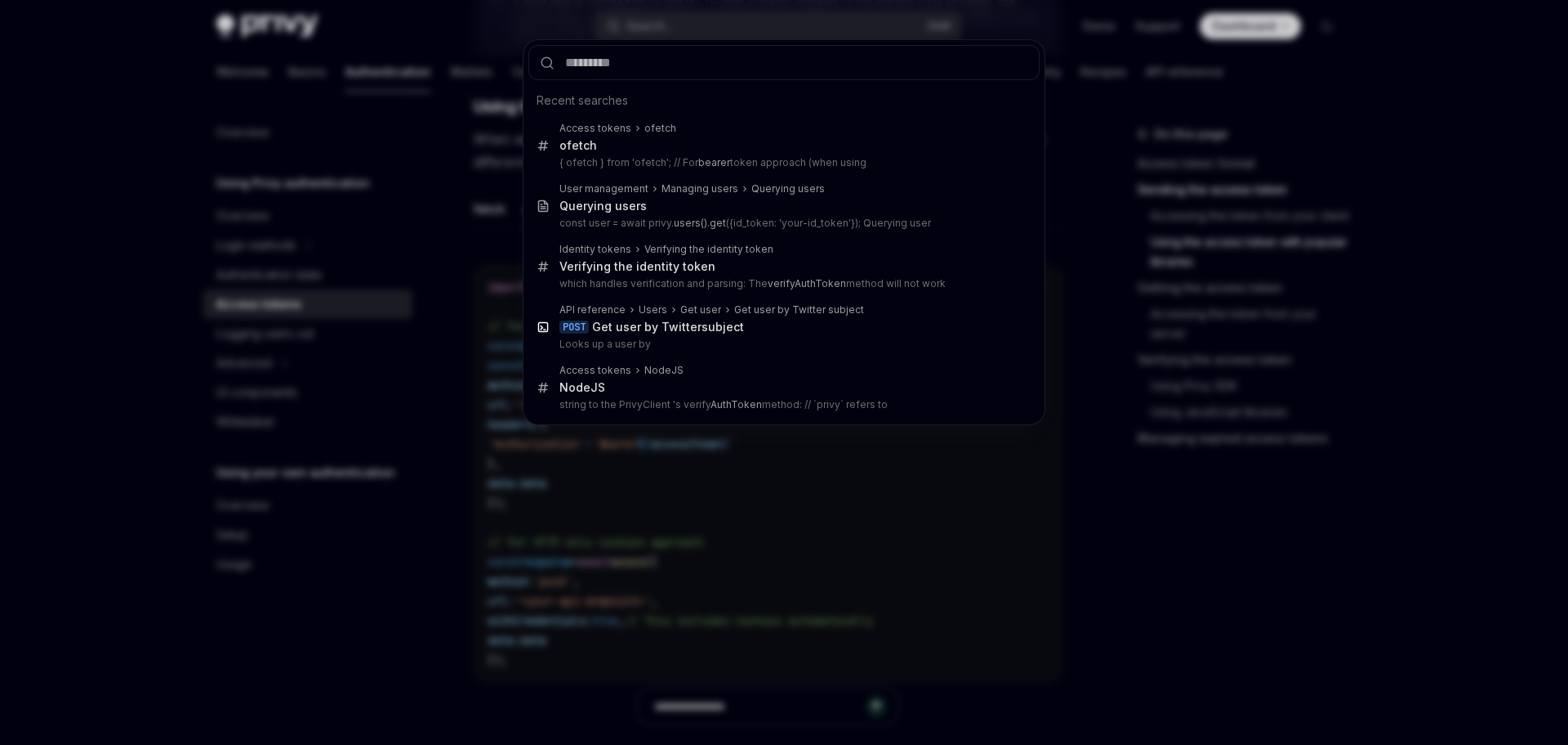
type input "******"
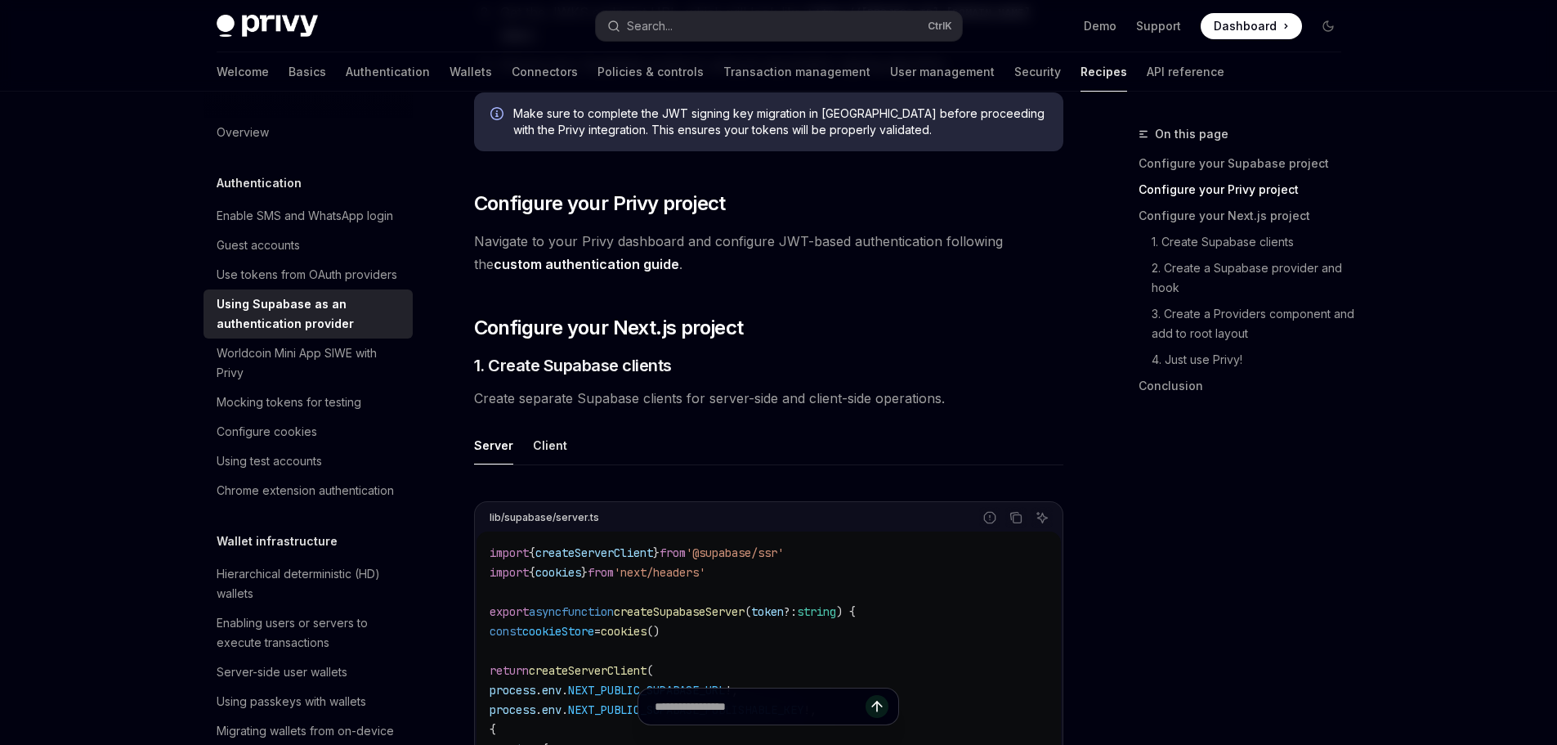
scroll to position [487, 0]
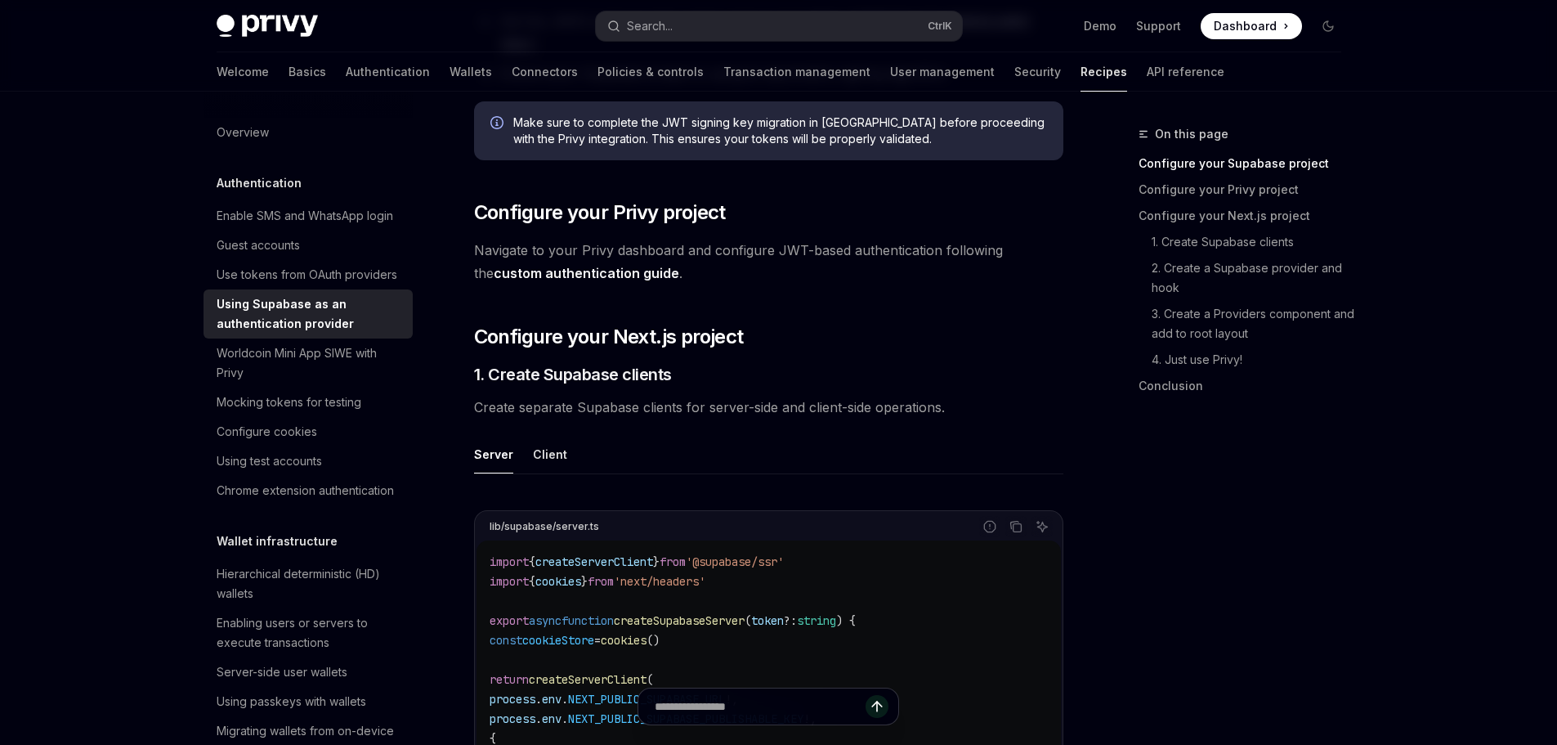
click at [859, 440] on ul "Server Client" at bounding box center [768, 454] width 589 height 39
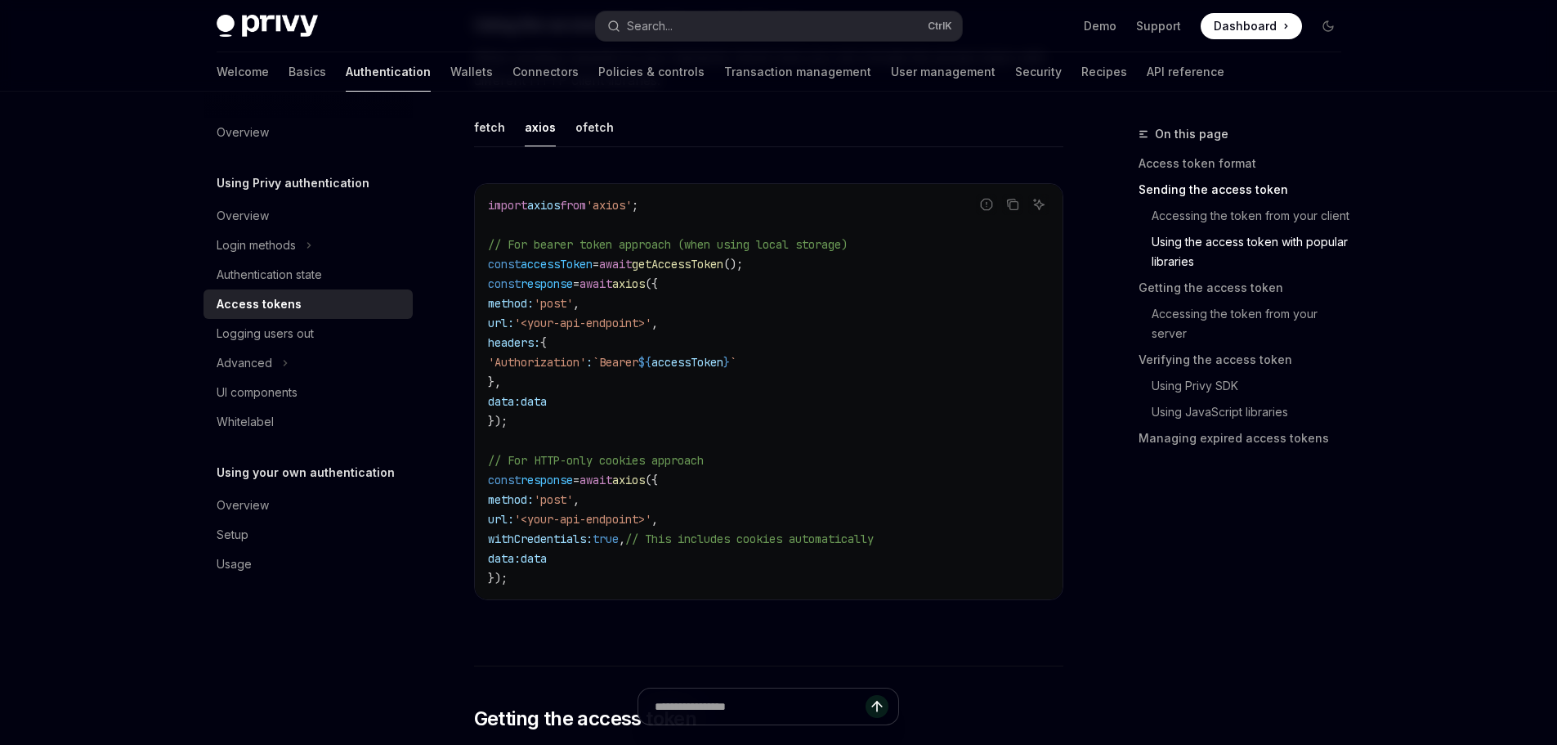
scroll to position [1396, 0]
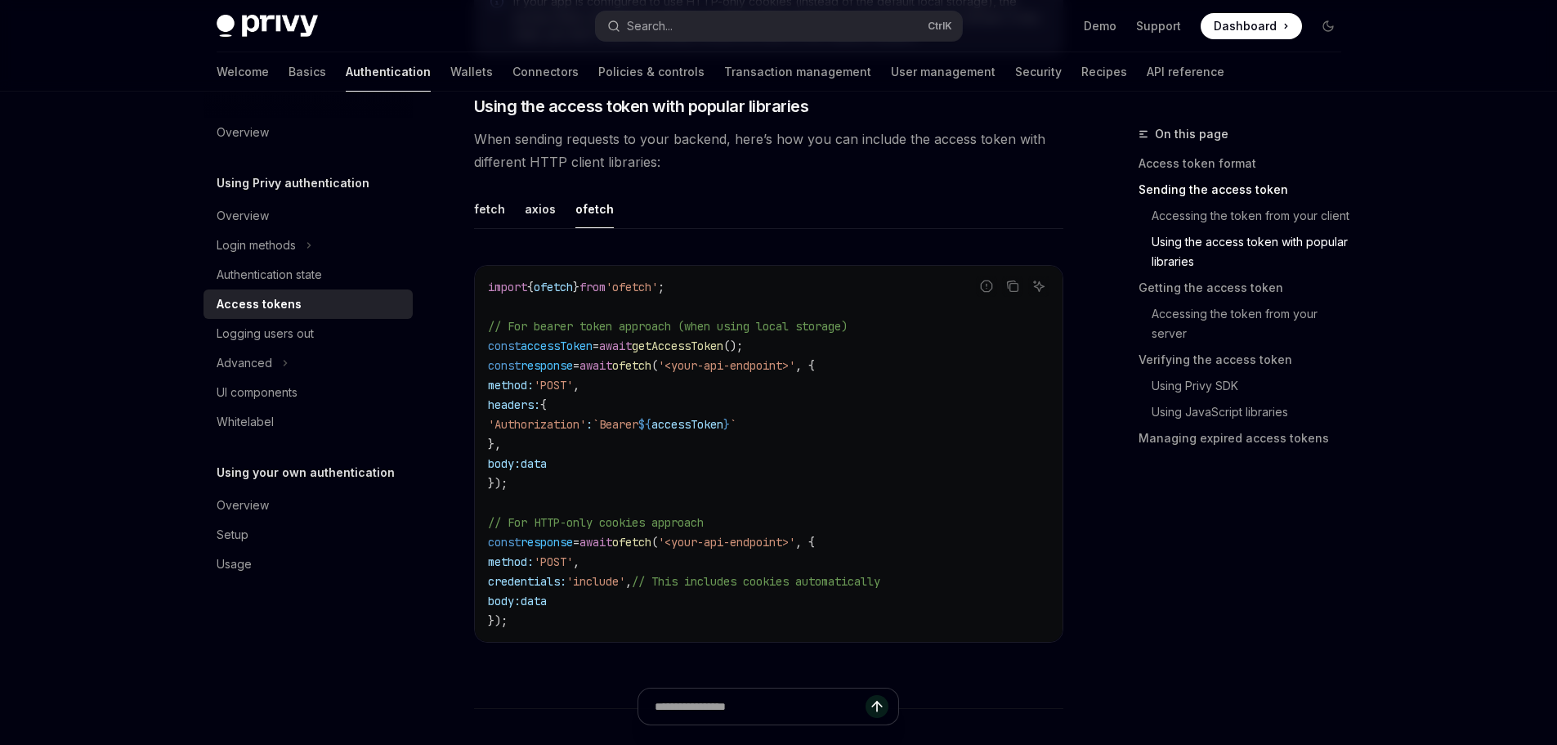
type textarea "*"
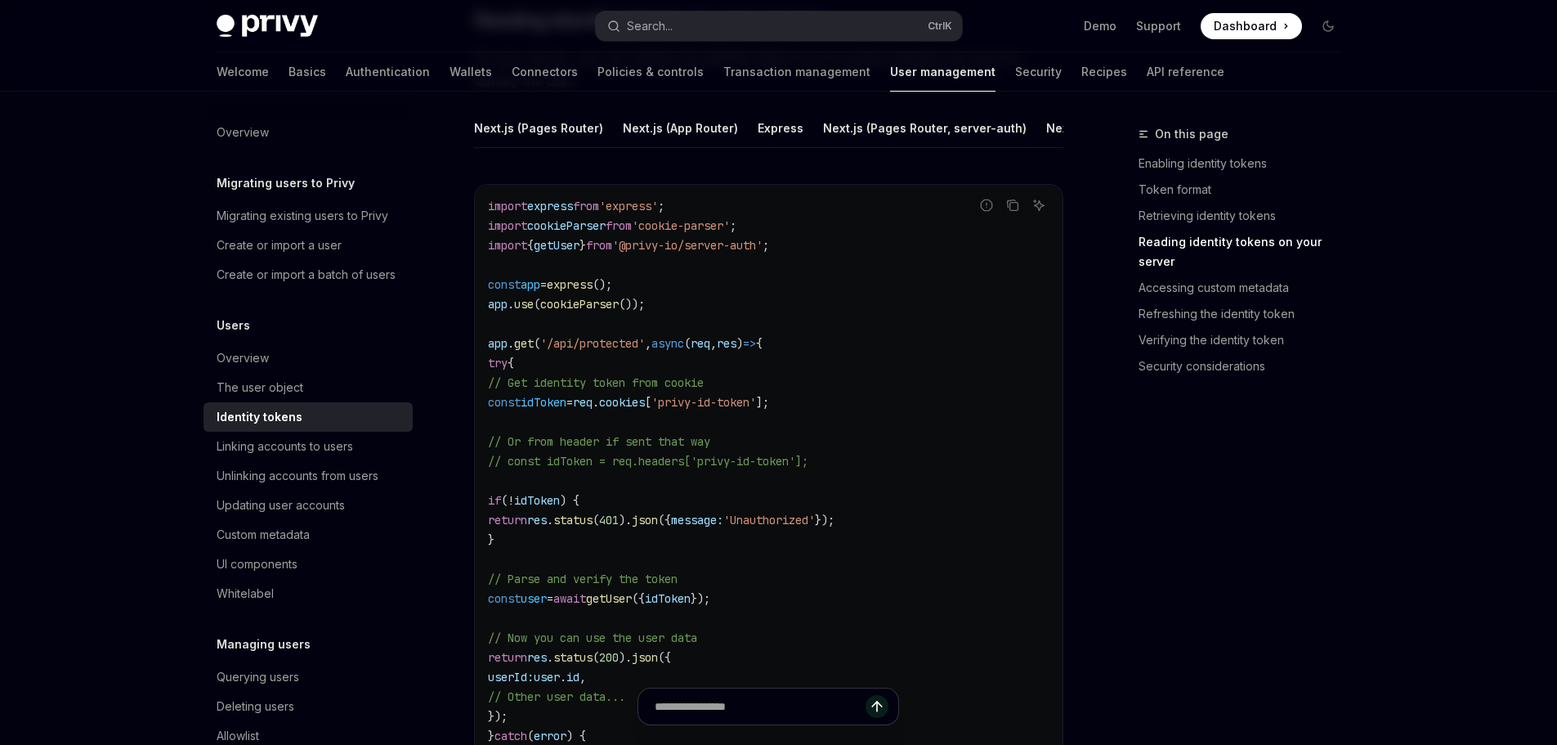
scroll to position [2272, 0]
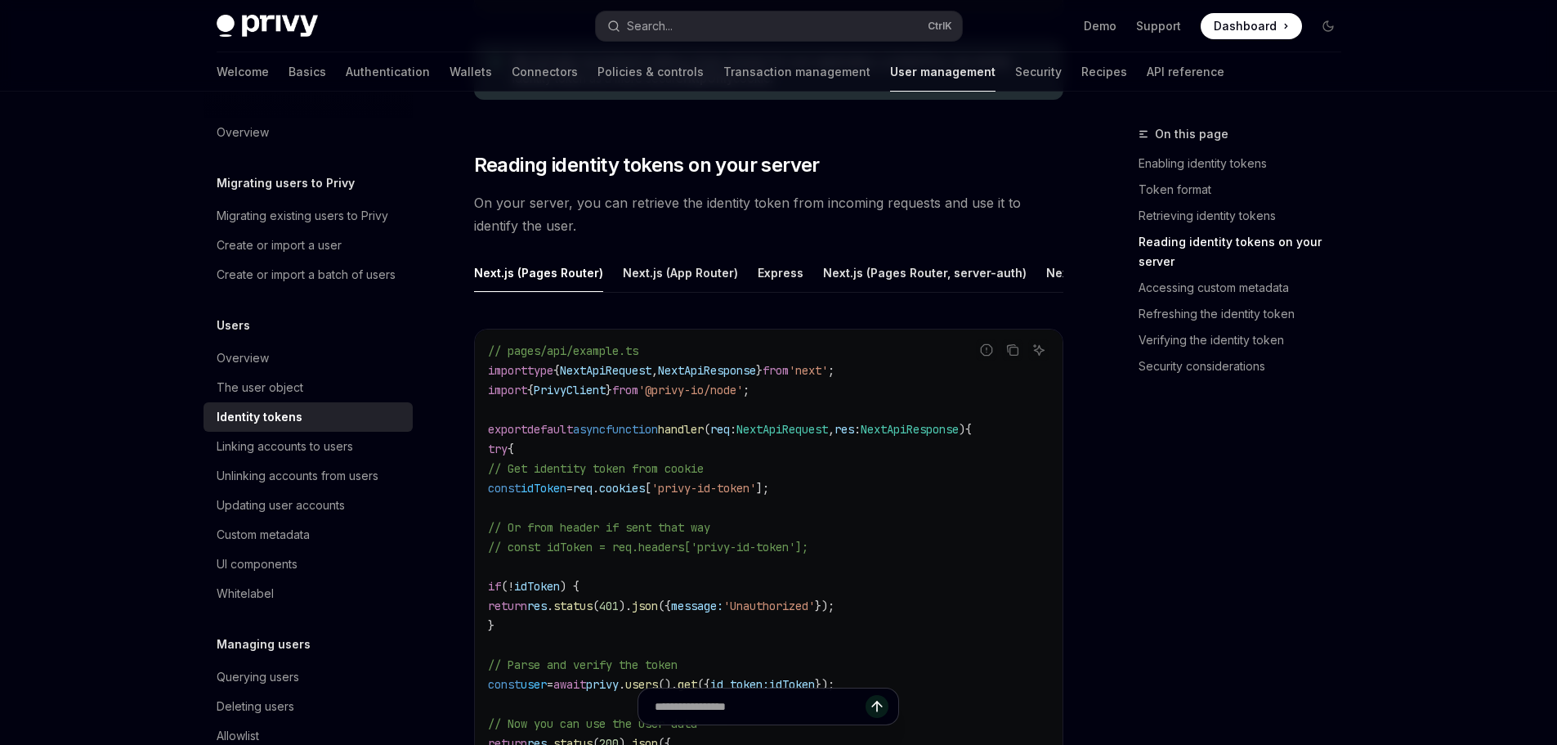
scroll to position [2207, 0]
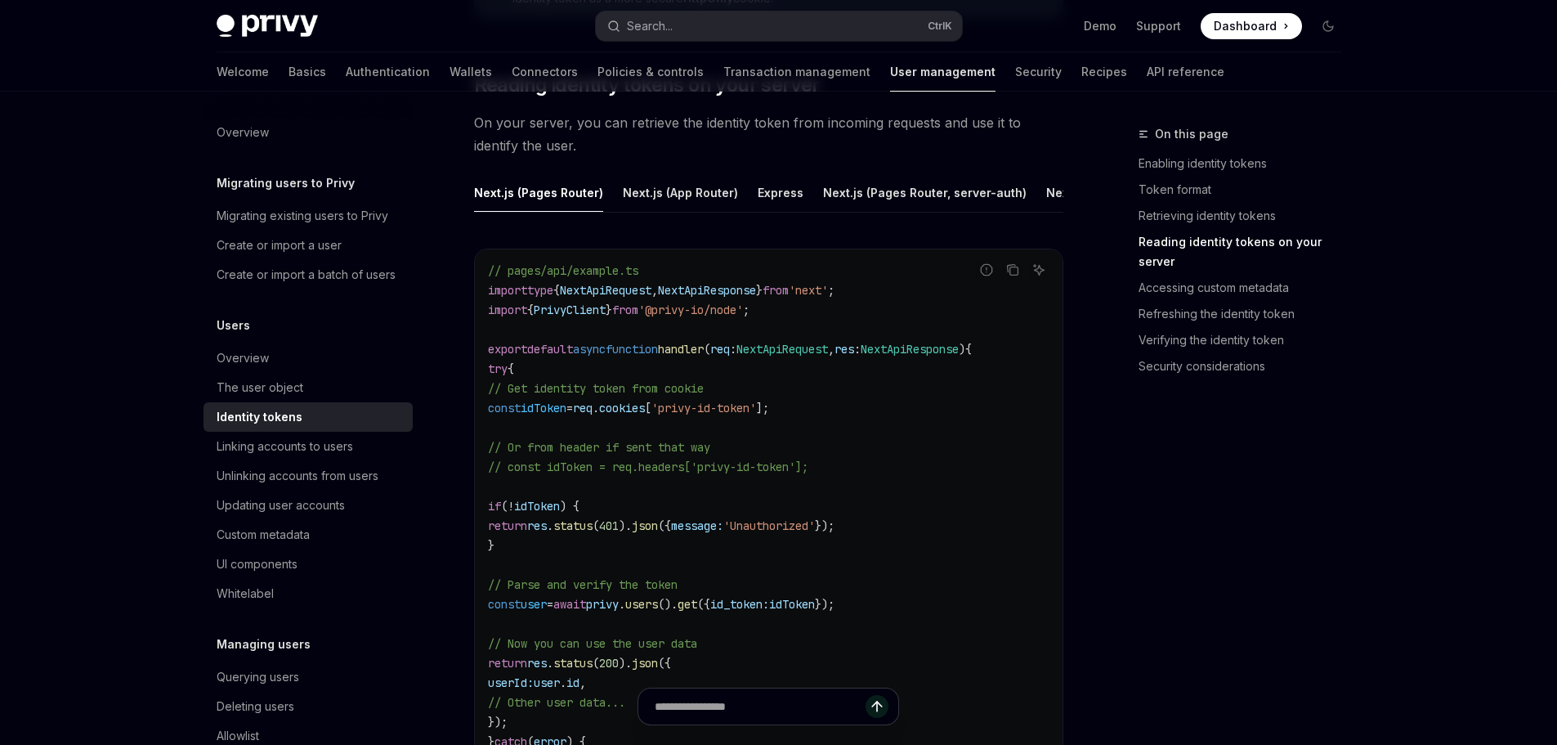
click at [585, 317] on span "PrivyClient" at bounding box center [570, 309] width 72 height 15
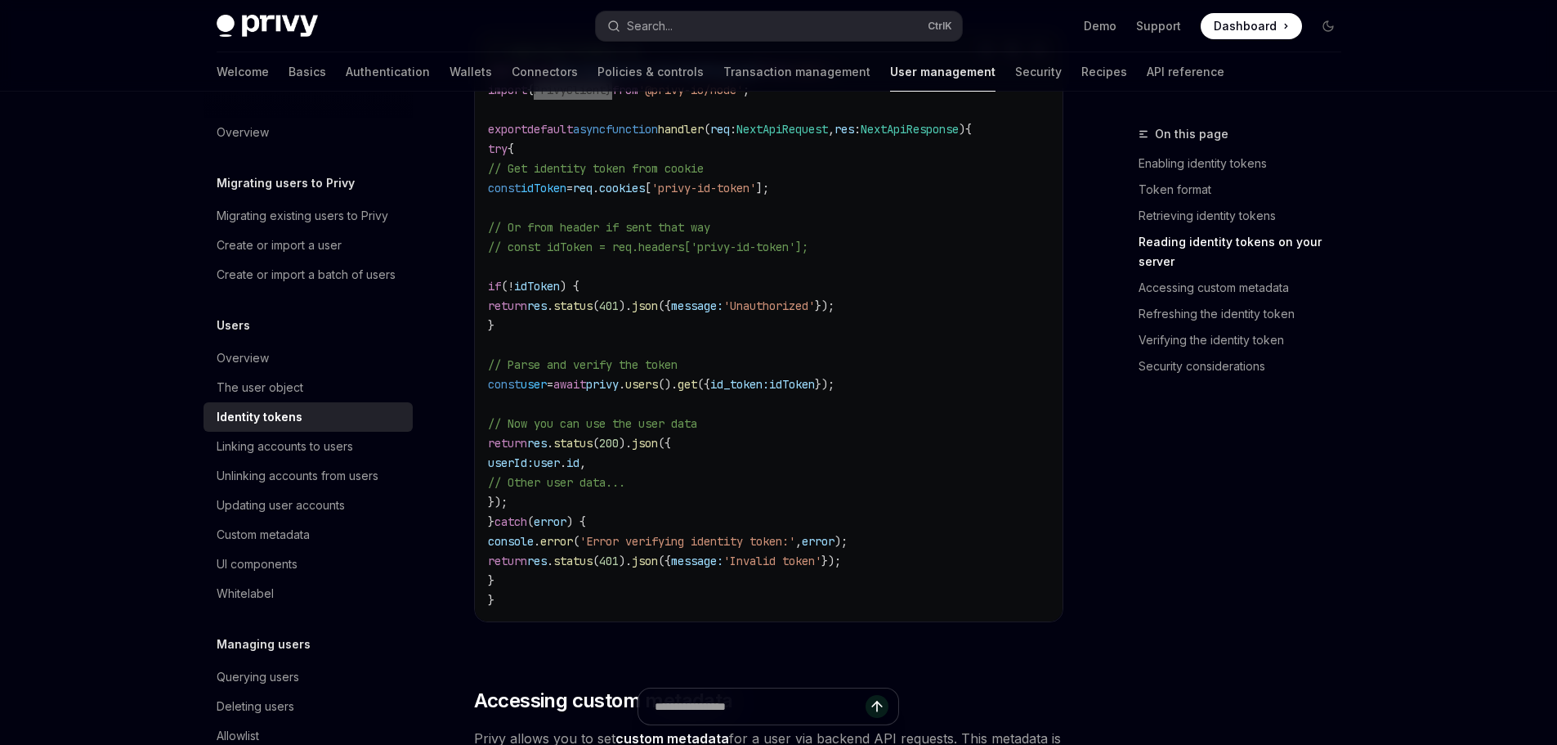
scroll to position [2452, 0]
